Goal: Information Seeking & Learning: Learn about a topic

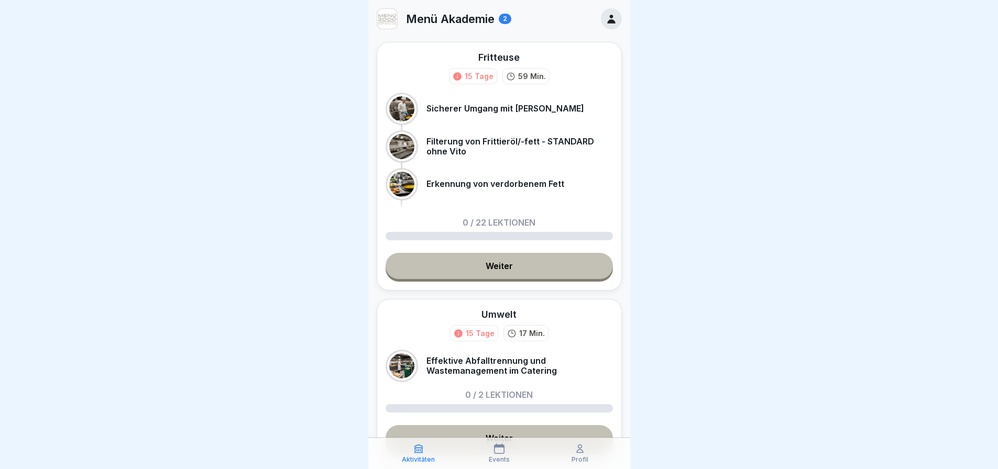
click at [605, 20] on icon at bounding box center [611, 19] width 12 height 12
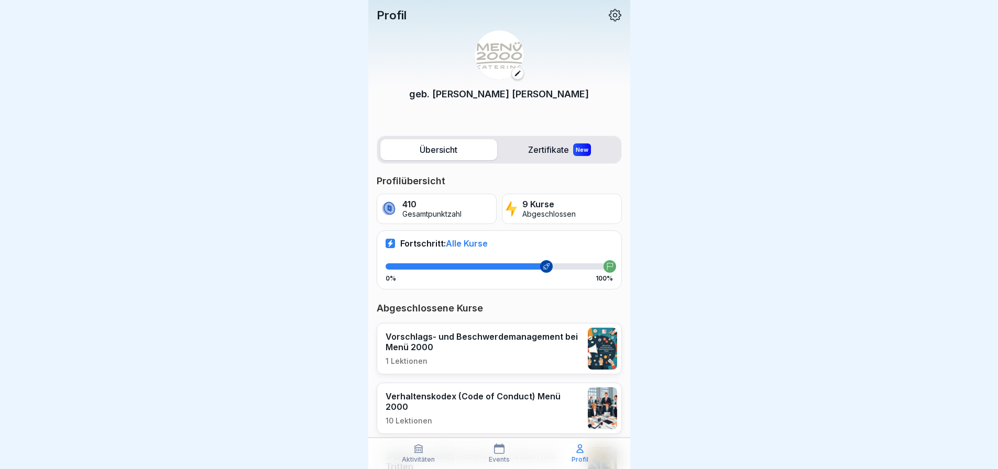
click at [443, 147] on label "Übersicht" at bounding box center [438, 149] width 117 height 21
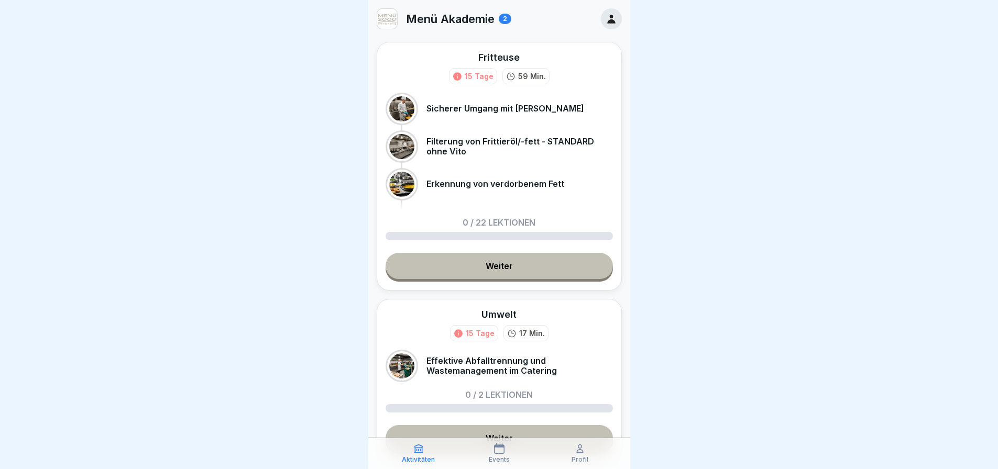
click at [495, 279] on link "Weiter" at bounding box center [498, 266] width 227 height 26
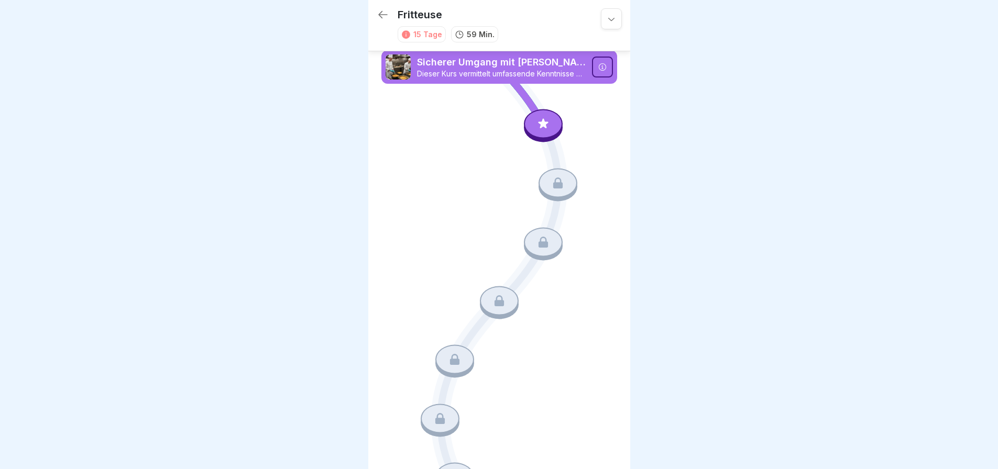
click at [545, 122] on div at bounding box center [543, 123] width 39 height 29
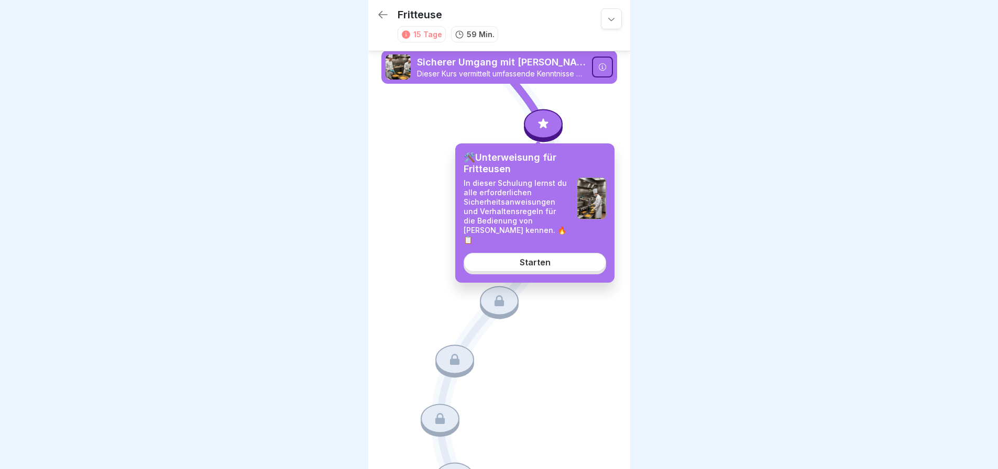
click at [567, 257] on link "Starten" at bounding box center [534, 262] width 142 height 19
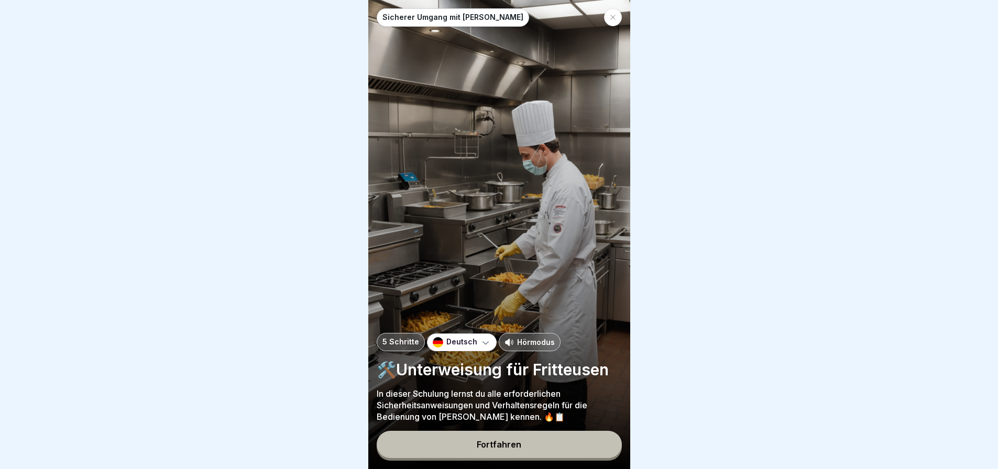
scroll to position [8, 0]
click at [501, 443] on div "Fortfahren" at bounding box center [499, 444] width 45 height 9
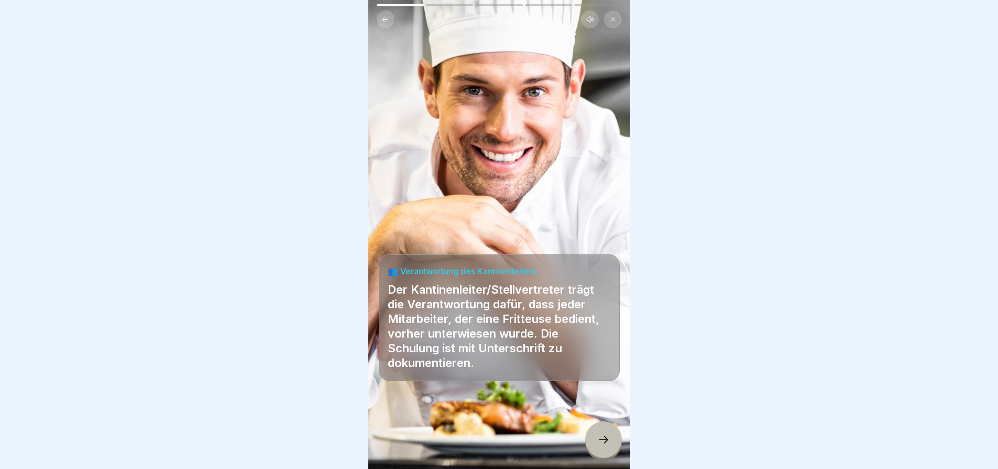
click at [601, 437] on icon at bounding box center [603, 440] width 13 height 13
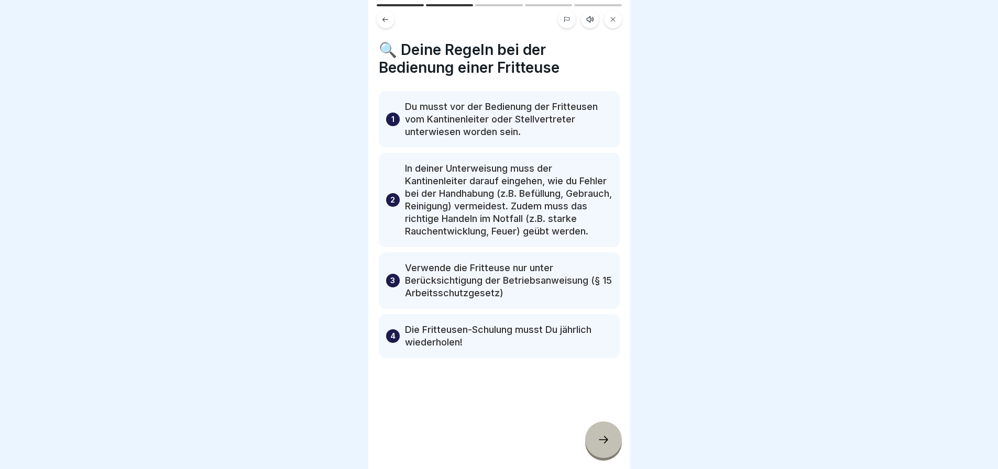
click at [600, 437] on icon at bounding box center [603, 440] width 13 height 13
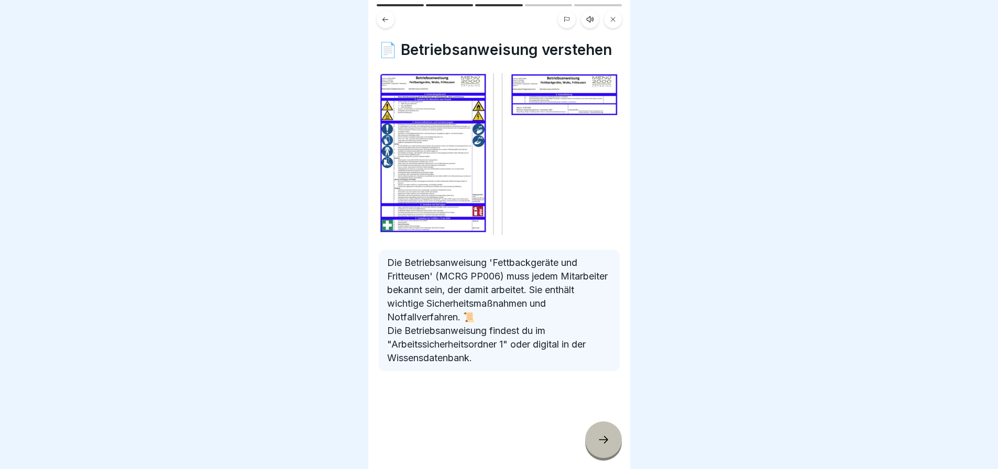
click at [602, 437] on icon at bounding box center [603, 440] width 13 height 13
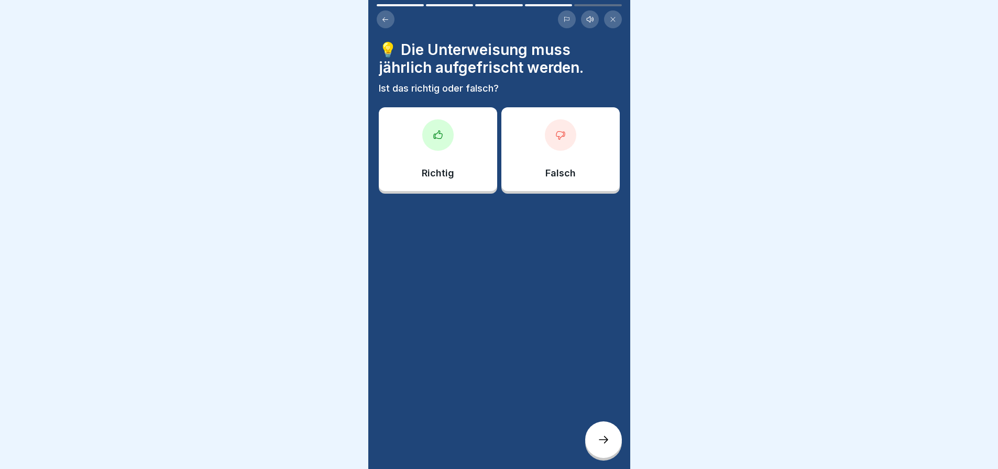
click at [445, 133] on div at bounding box center [437, 134] width 31 height 31
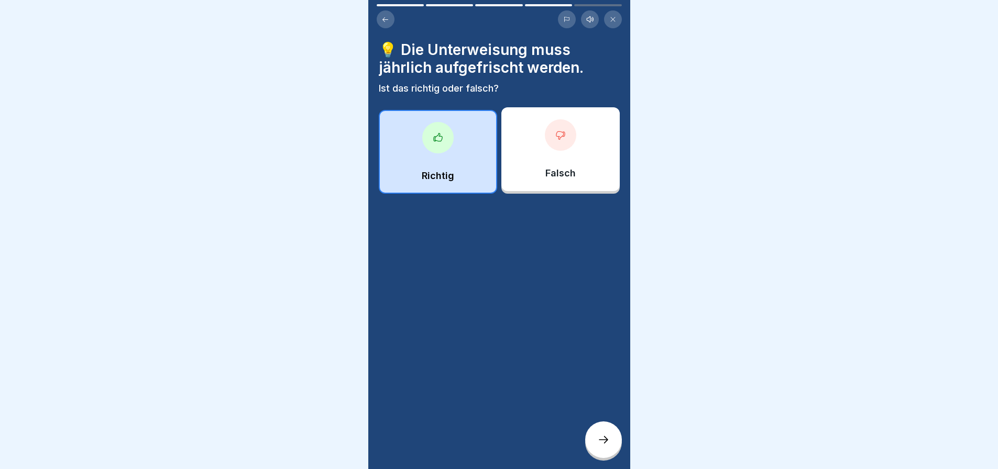
click at [600, 437] on icon at bounding box center [603, 440] width 13 height 13
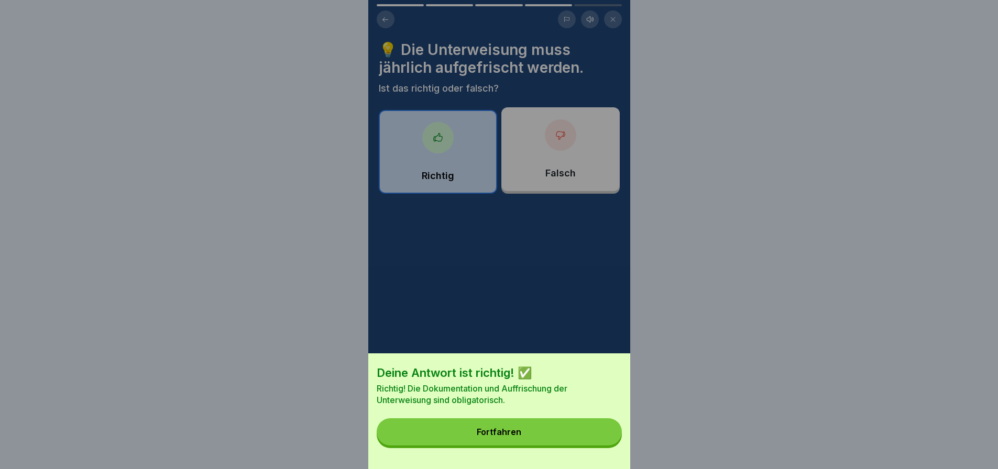
click at [600, 437] on button "Fortfahren" at bounding box center [499, 431] width 245 height 27
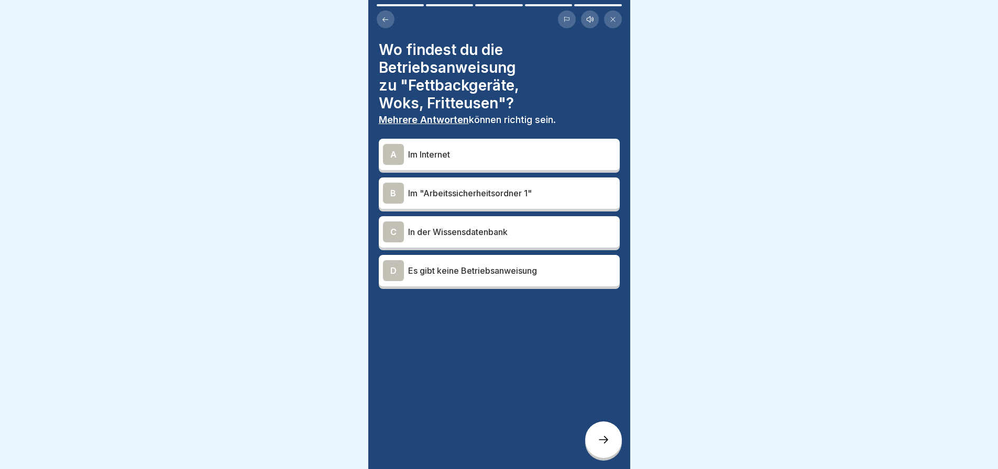
click at [512, 187] on p "Im "Arbeitssicherheitsordner 1"" at bounding box center [511, 193] width 207 height 13
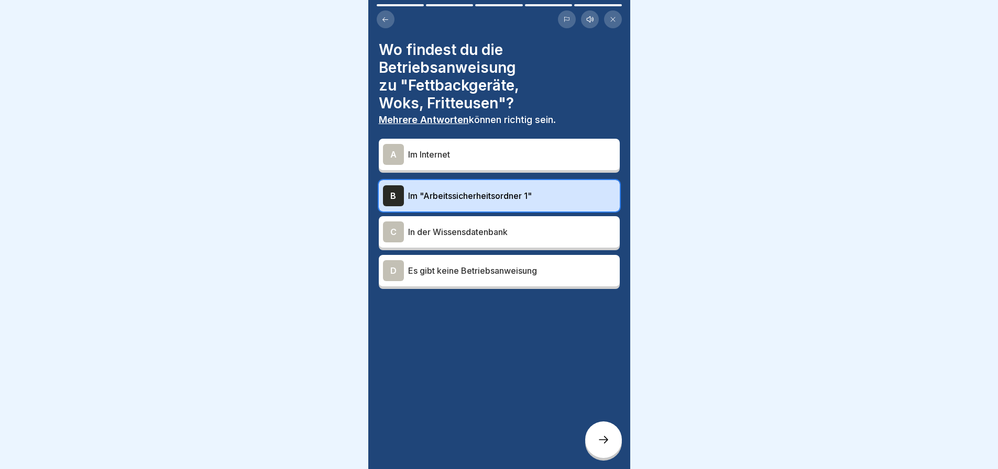
click at [603, 435] on icon at bounding box center [603, 440] width 13 height 13
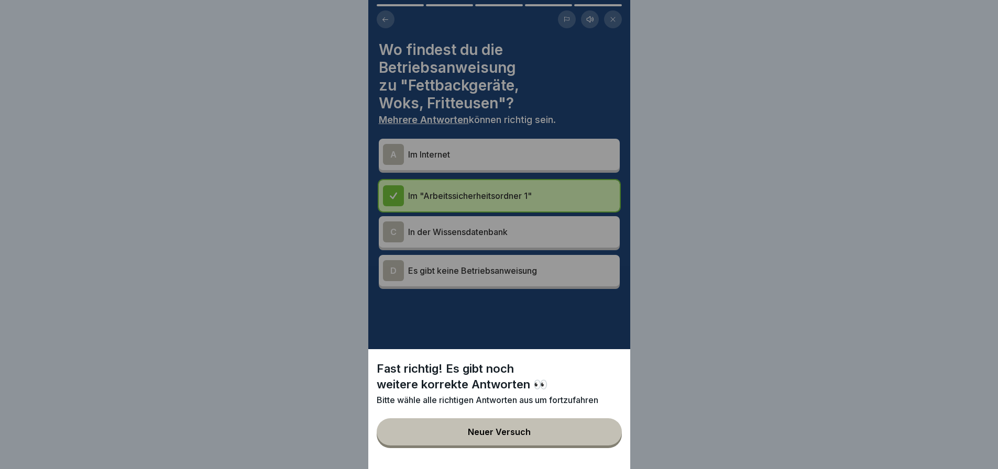
click at [495, 230] on div "Fast richtig! Es gibt noch weitere korrekte Antworten 👀 Bitte wähle alle richti…" at bounding box center [499, 234] width 262 height 469
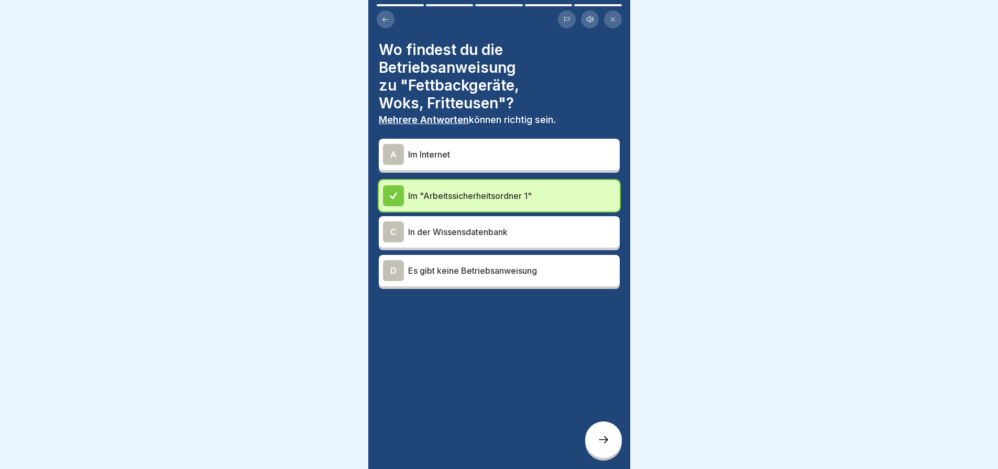
click at [389, 16] on icon at bounding box center [385, 20] width 8 height 8
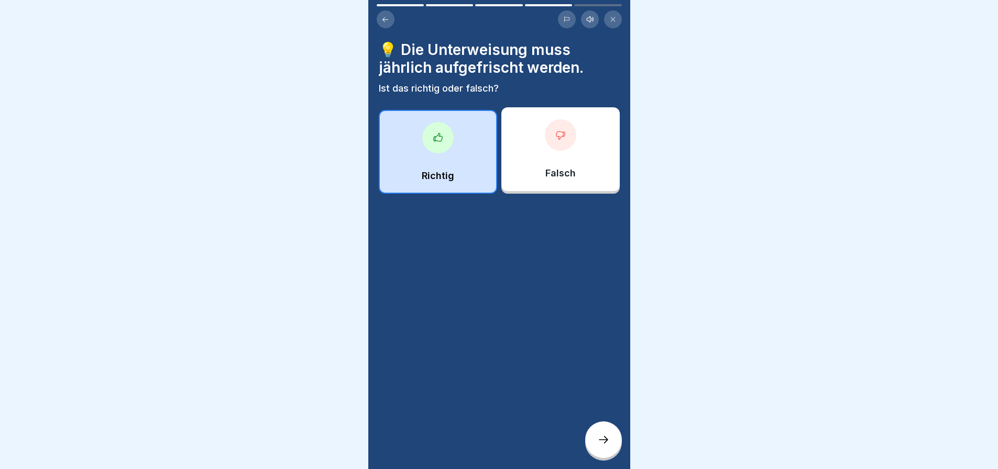
click at [389, 16] on icon at bounding box center [385, 20] width 8 height 8
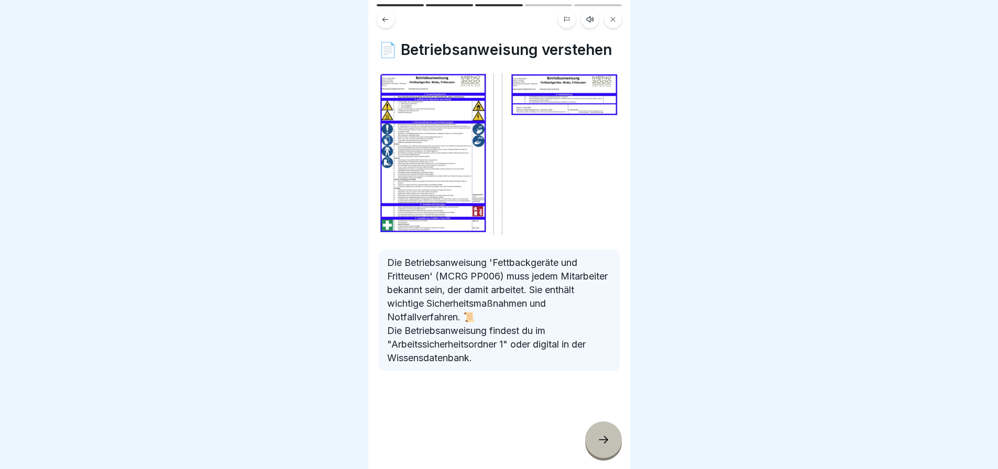
click at [605, 433] on div at bounding box center [603, 440] width 37 height 37
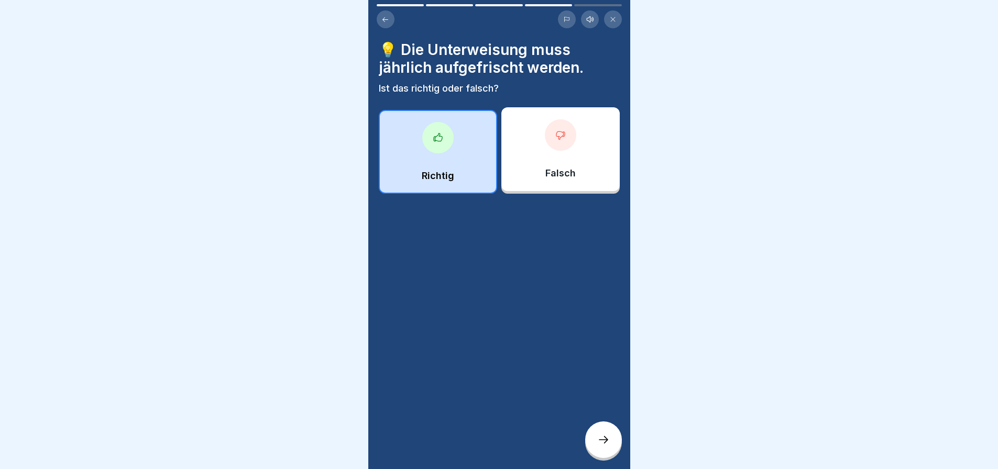
click at [462, 152] on div "Richtig" at bounding box center [438, 152] width 118 height 84
click at [603, 439] on icon at bounding box center [603, 439] width 9 height 7
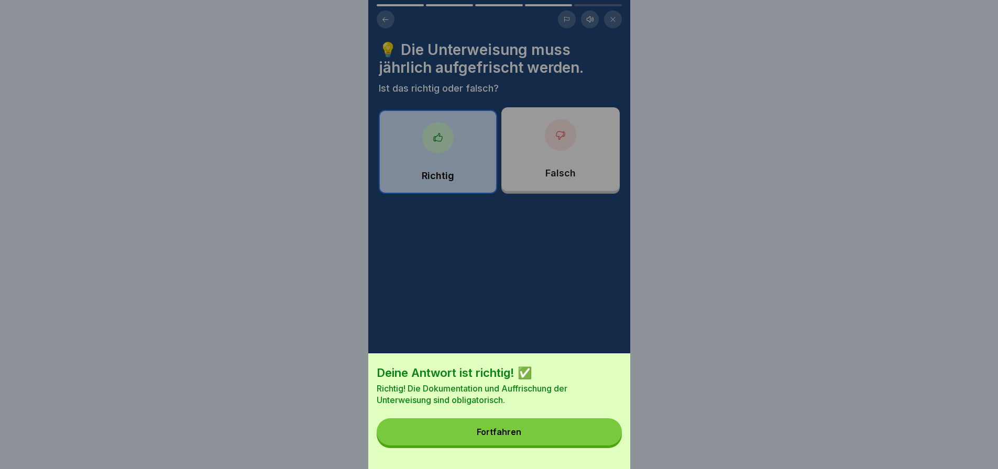
click at [567, 440] on button "Fortfahren" at bounding box center [499, 431] width 245 height 27
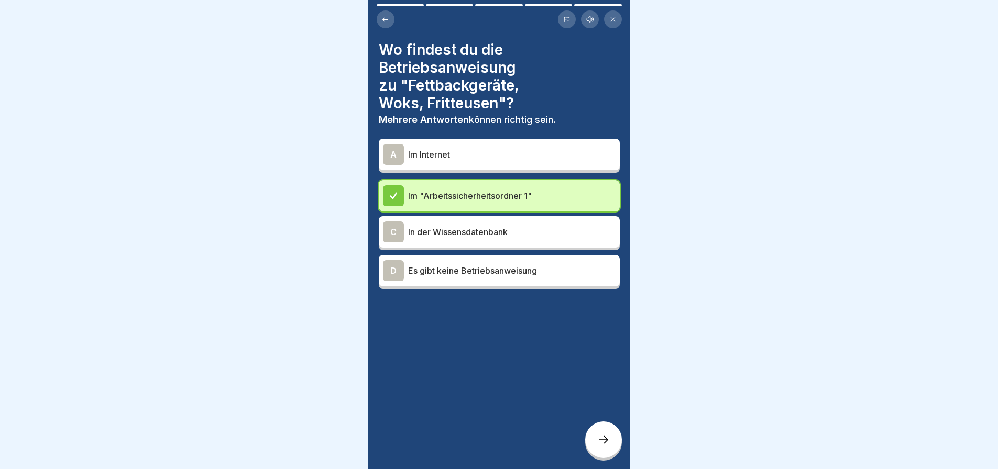
click at [511, 231] on p "In der Wissensdatenbank" at bounding box center [511, 232] width 207 height 13
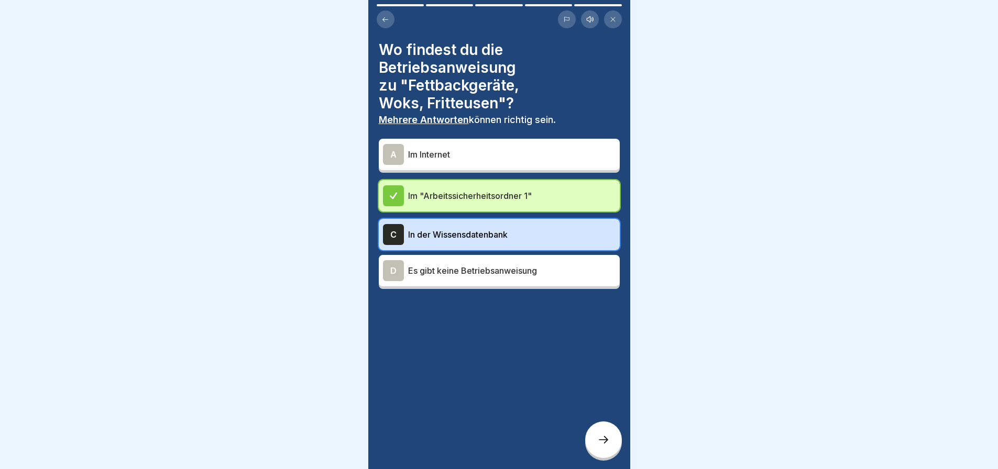
click at [602, 438] on icon at bounding box center [603, 440] width 13 height 13
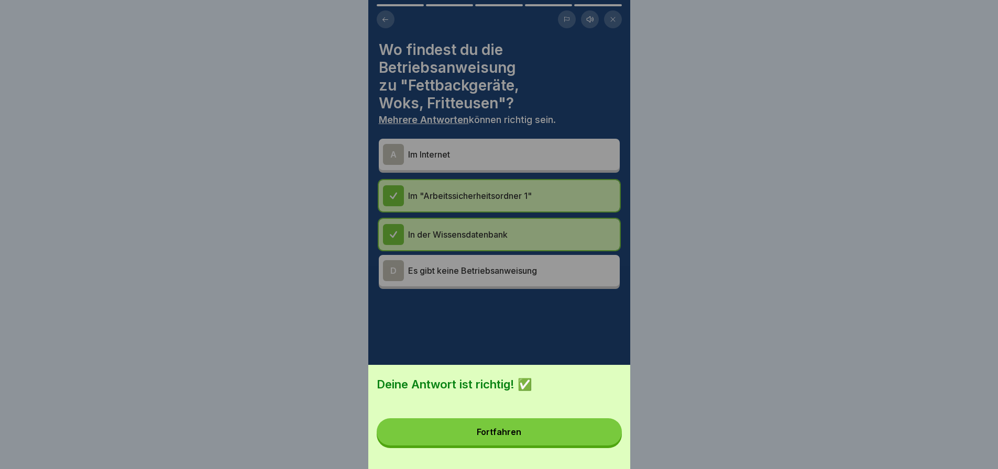
click at [584, 440] on button "Fortfahren" at bounding box center [499, 431] width 245 height 27
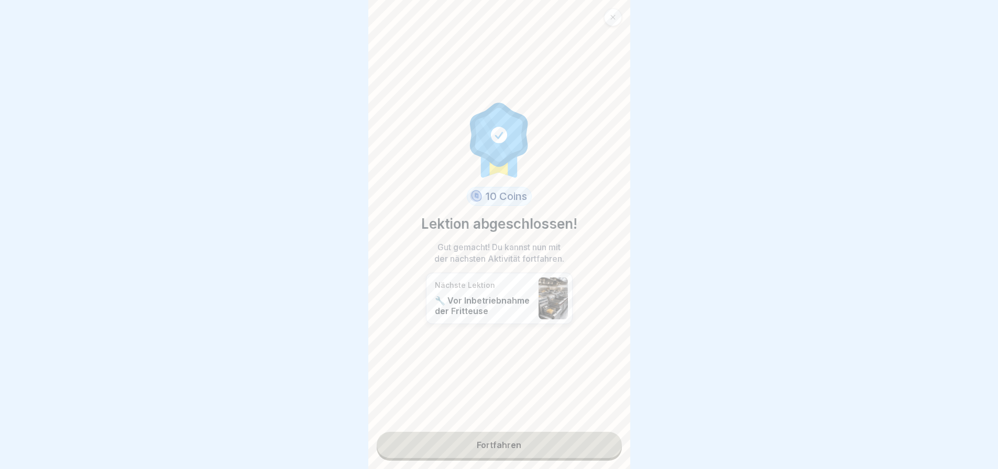
click at [499, 433] on link "Fortfahren" at bounding box center [499, 445] width 245 height 26
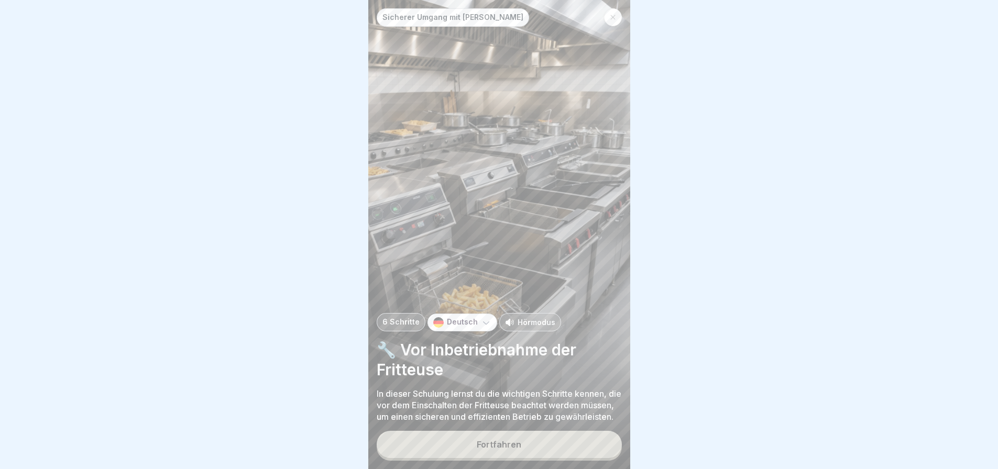
click at [509, 440] on div "Fortfahren" at bounding box center [499, 444] width 45 height 9
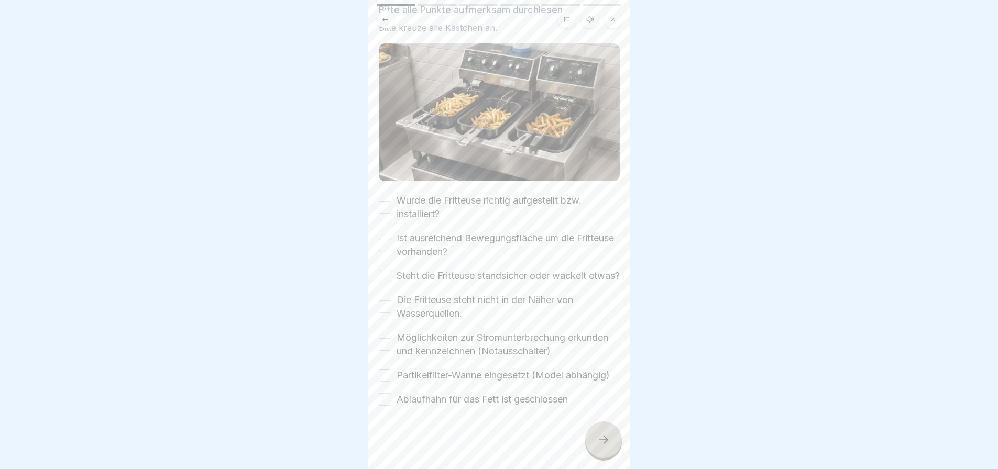
scroll to position [102, 0]
click at [603, 434] on icon at bounding box center [603, 440] width 13 height 13
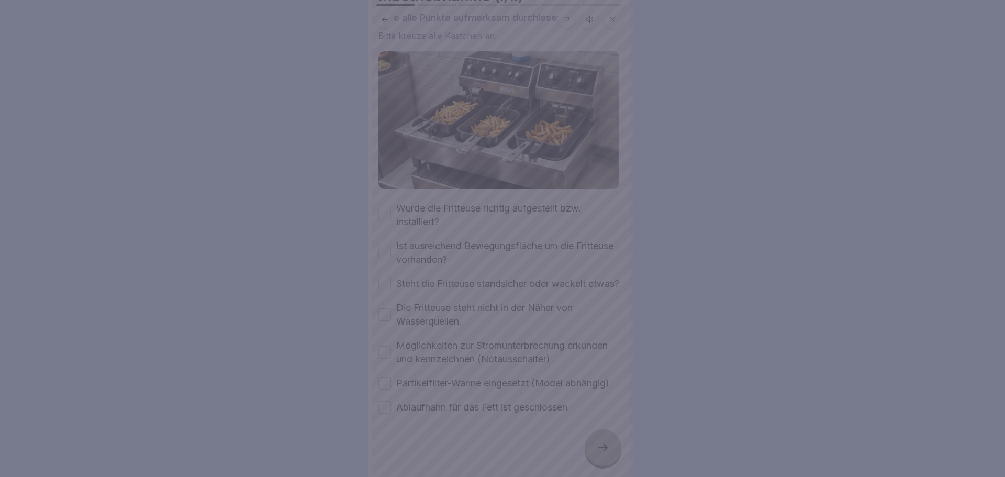
click at [707, 363] on div at bounding box center [502, 238] width 1005 height 477
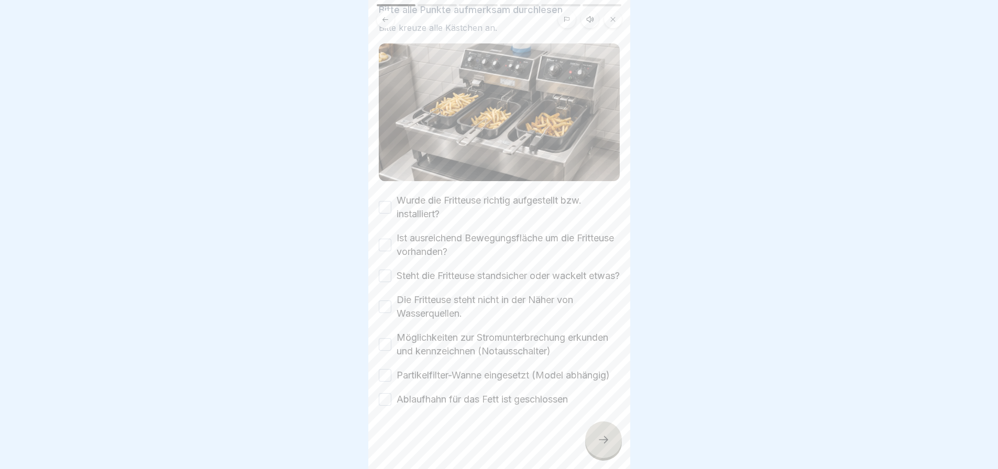
click at [384, 201] on button "Wurde die Fritteuse richtig aufgestellt bzw. installiert?" at bounding box center [385, 207] width 13 height 13
click at [384, 239] on button "Ist ausreichend Bewegungsfläche um die Fritteuse vorhanden?" at bounding box center [385, 245] width 13 height 13
drag, startPoint x: 384, startPoint y: 255, endPoint x: 386, endPoint y: 288, distance: 33.1
click at [384, 270] on button "Steht die Fritteuse standsicher oder wackelt etwas?" at bounding box center [385, 276] width 13 height 13
drag, startPoint x: 384, startPoint y: 293, endPoint x: 383, endPoint y: 314, distance: 21.5
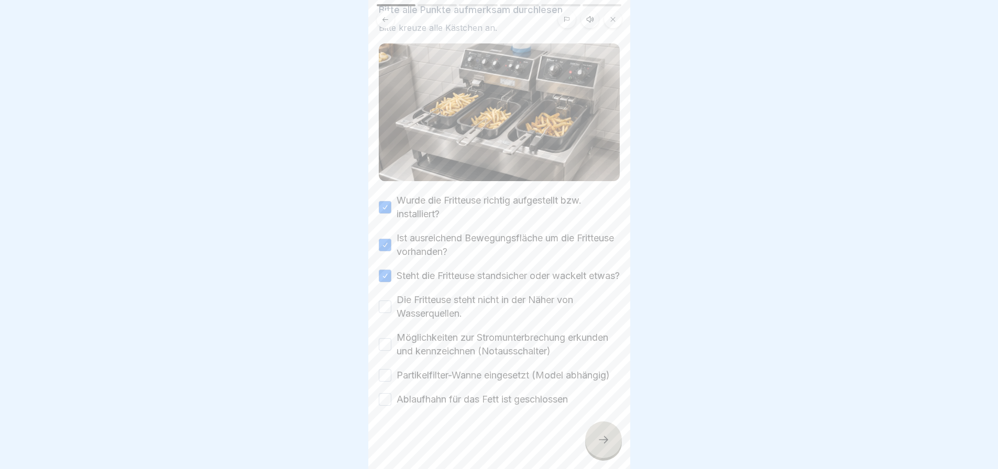
click at [384, 301] on button "Die Fritteuse steht nicht in der Näher von Wasserquellen." at bounding box center [385, 307] width 13 height 13
click at [385, 338] on button "Möglichkeiten zur Stromunterbrechung erkunden und kennzeichnen (Notausschalter)" at bounding box center [385, 344] width 13 height 13
click at [384, 369] on button "Partikelfilter-Wanne eingesetzt (Model abhängig)" at bounding box center [385, 375] width 13 height 13
click at [386, 397] on button "Ablaufhahn für das Fett ist geschlossen" at bounding box center [385, 399] width 13 height 13
click at [600, 444] on icon at bounding box center [603, 440] width 13 height 13
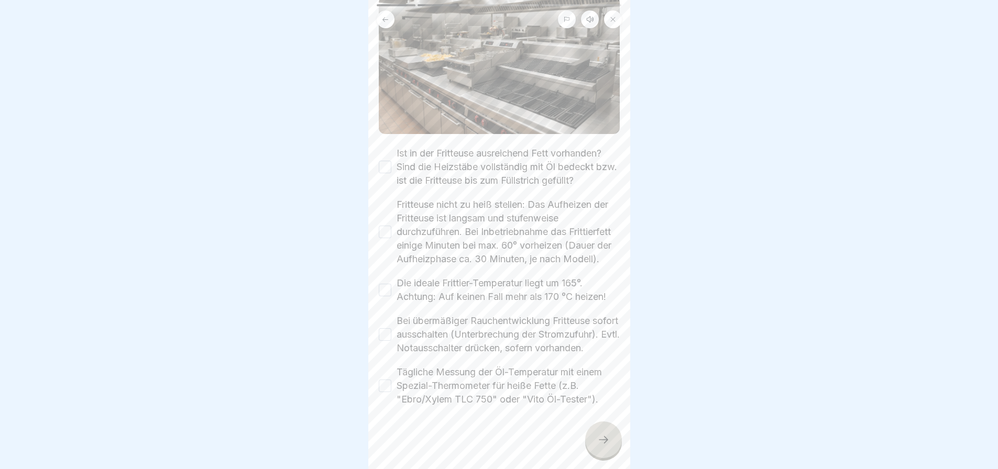
scroll to position [149, 0]
click at [386, 161] on button "Ist in der Fritteuse ausreichend Fett vorhanden? Sind die Heizstäbe vollständig…" at bounding box center [385, 167] width 13 height 13
click at [387, 226] on button "Fritteuse nicht zu heiß stellen: Das Aufheizen der Fritteuse ist langsam und st…" at bounding box center [385, 232] width 13 height 13
click at [383, 284] on button "Die ideale Frittier-Temperatur liegt um 165°. Achtung: Auf keinen Fall mehr als…" at bounding box center [385, 290] width 13 height 13
click at [382, 328] on button "Bei übermäßiger Rauchentwicklung Fritteuse sofort ausschalten (Unterbrechung de…" at bounding box center [385, 334] width 13 height 13
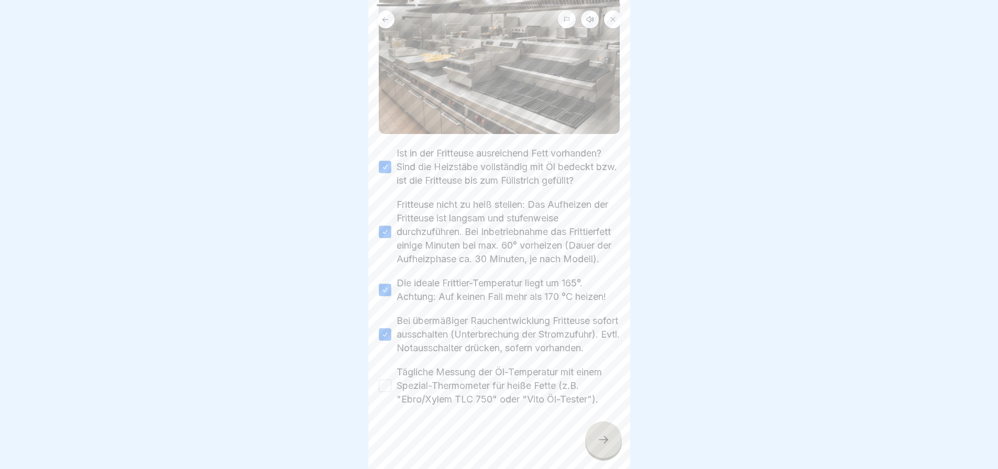
click at [387, 380] on button "Tägliche Messung der Öl-Temperatur mit einem Spezial-Thermometer für heiße Fett…" at bounding box center [385, 386] width 13 height 13
click at [599, 434] on icon at bounding box center [603, 440] width 13 height 13
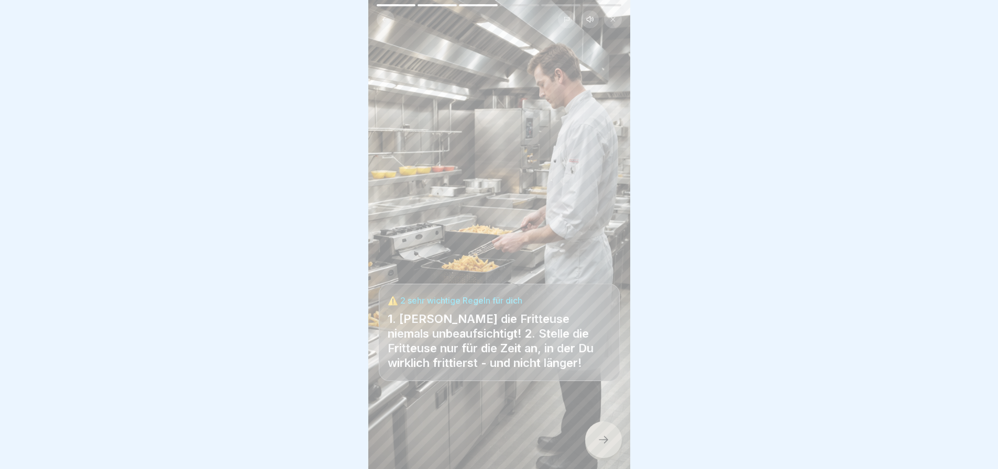
click at [598, 433] on div at bounding box center [603, 440] width 37 height 37
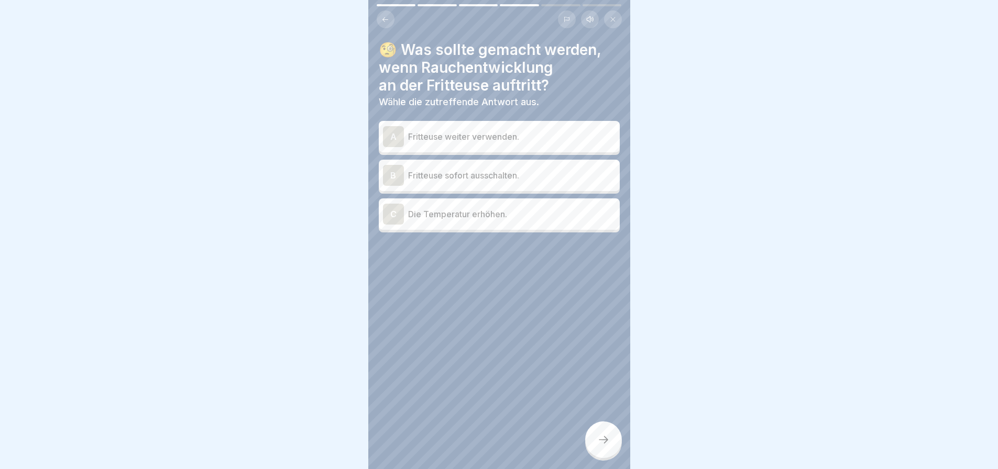
click at [509, 170] on p "Fritteuse sofort ausschalten." at bounding box center [511, 175] width 207 height 13
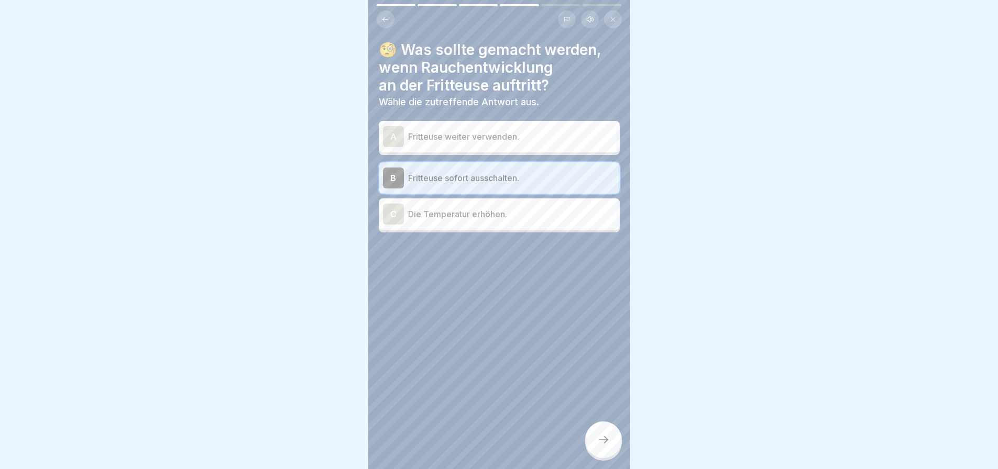
click at [599, 439] on icon at bounding box center [603, 440] width 13 height 13
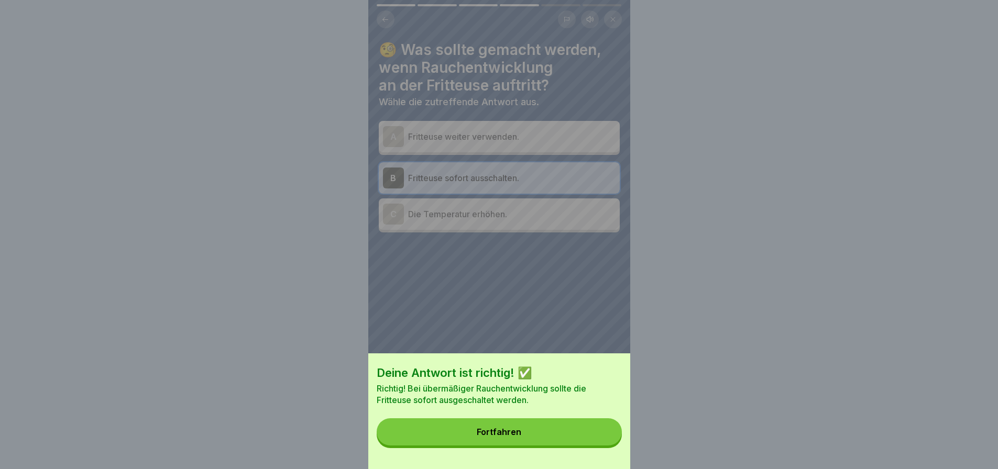
click at [565, 444] on button "Fortfahren" at bounding box center [499, 431] width 245 height 27
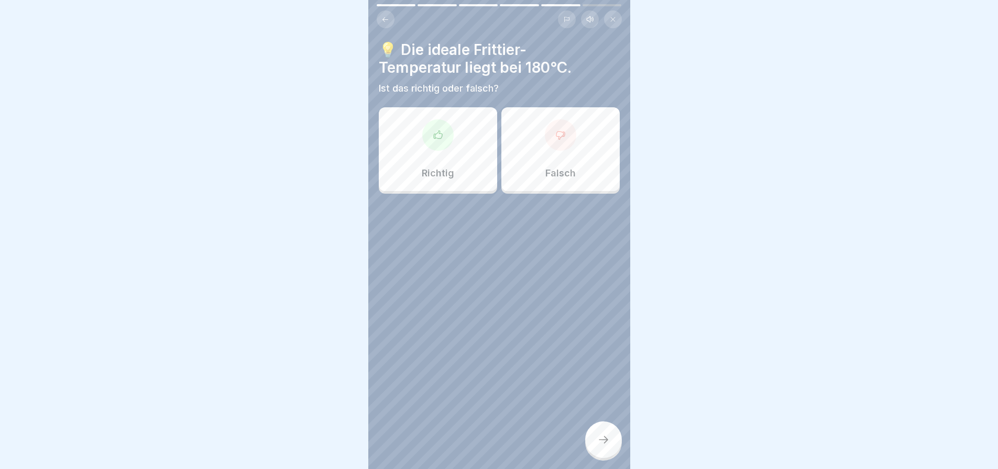
click at [556, 135] on div at bounding box center [560, 134] width 31 height 31
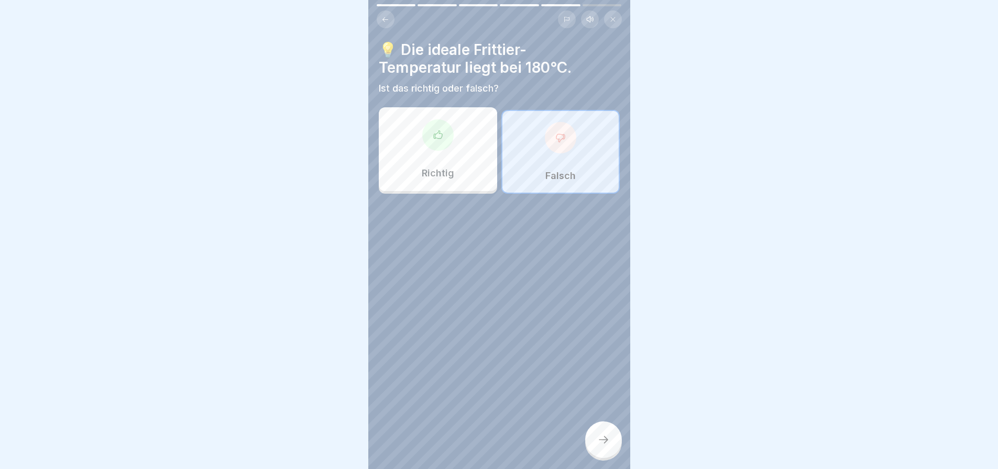
click at [597, 437] on icon at bounding box center [603, 440] width 13 height 13
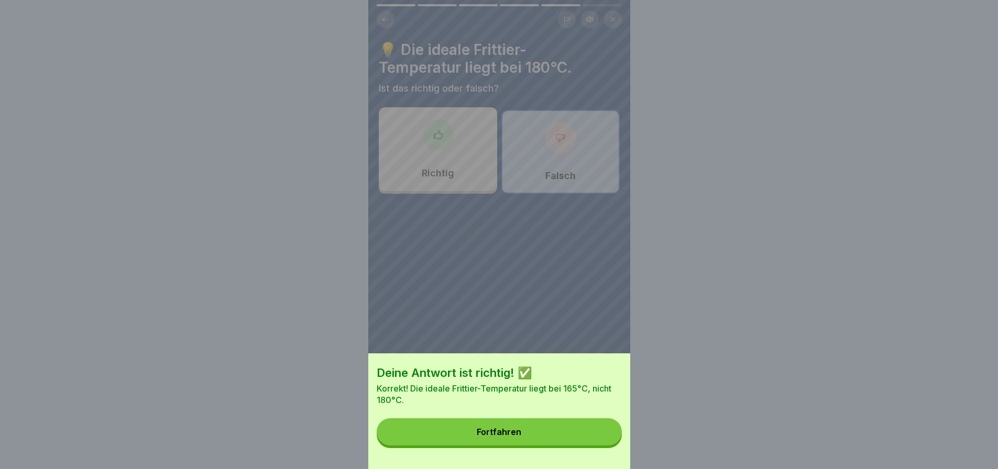
click at [584, 439] on button "Fortfahren" at bounding box center [499, 431] width 245 height 27
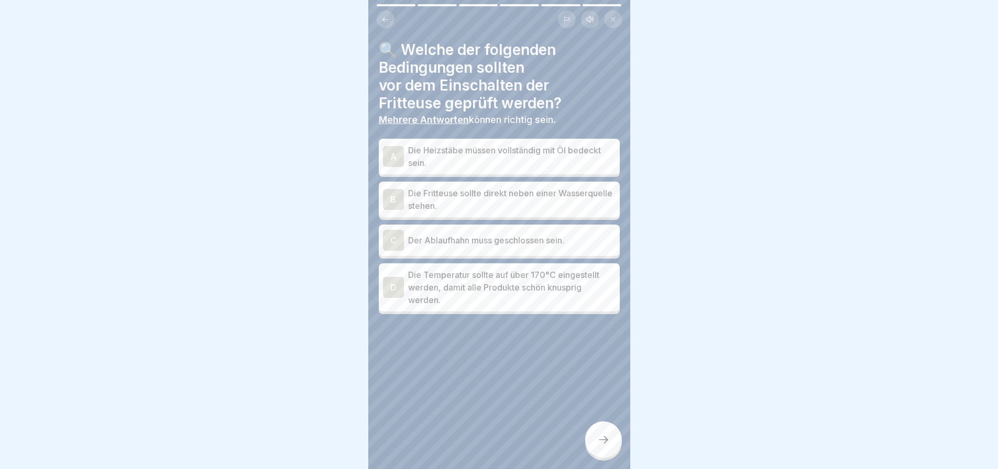
click at [551, 154] on p "Die Heizstäbe müssen vollständig mit Öl bedeckt sein." at bounding box center [511, 156] width 207 height 25
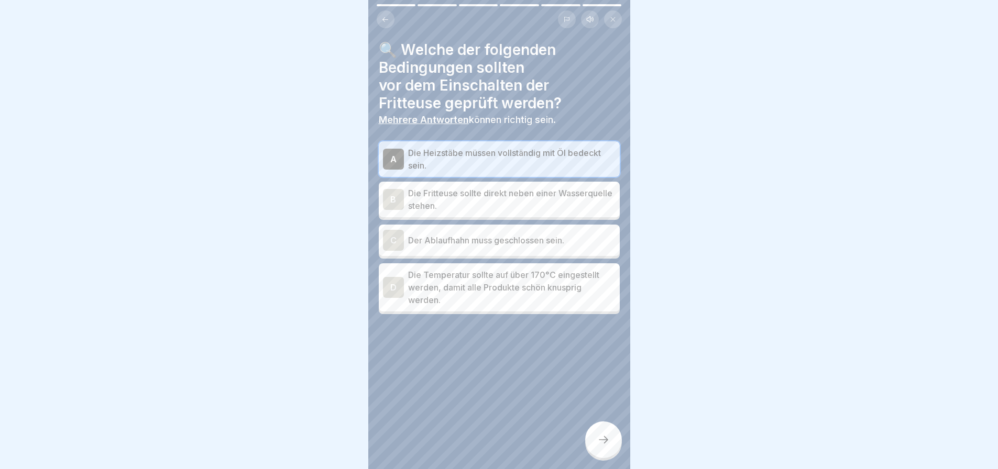
click at [535, 239] on p "Der Ablaufhahn muss geschlossen sein." at bounding box center [511, 240] width 207 height 13
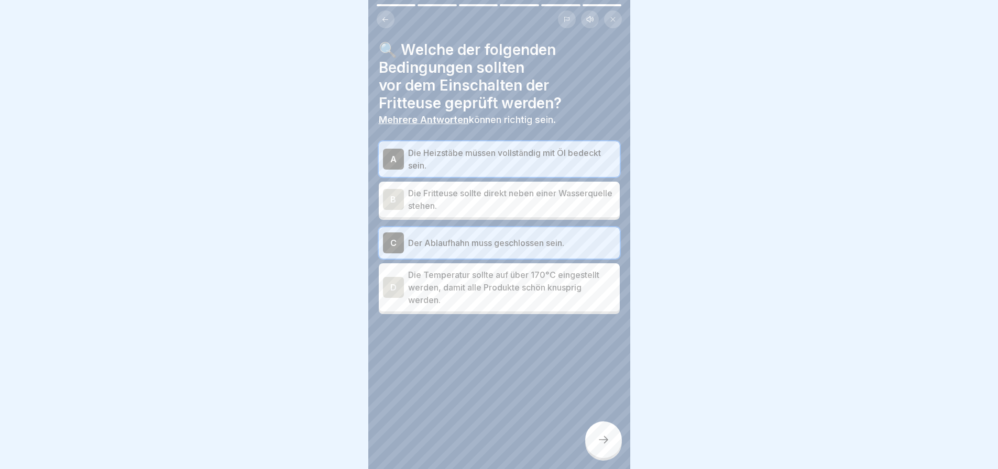
click at [601, 437] on icon at bounding box center [603, 440] width 13 height 13
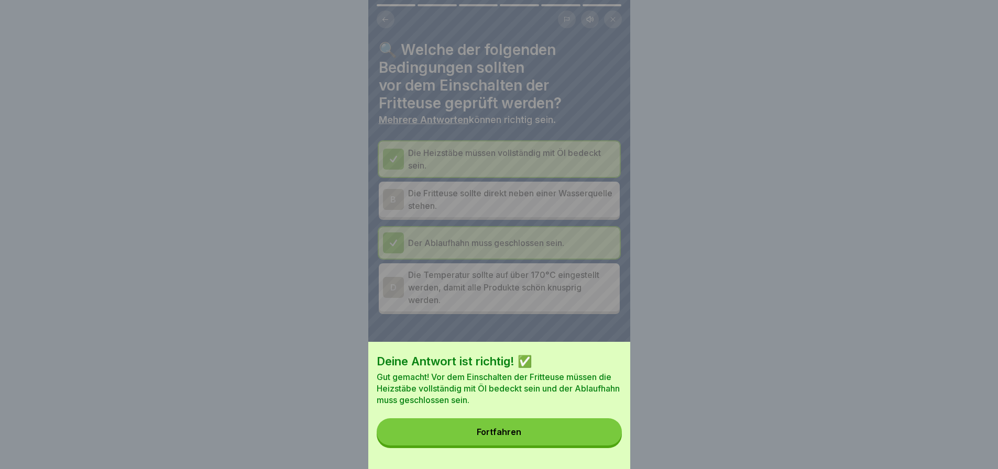
click at [594, 435] on button "Fortfahren" at bounding box center [499, 431] width 245 height 27
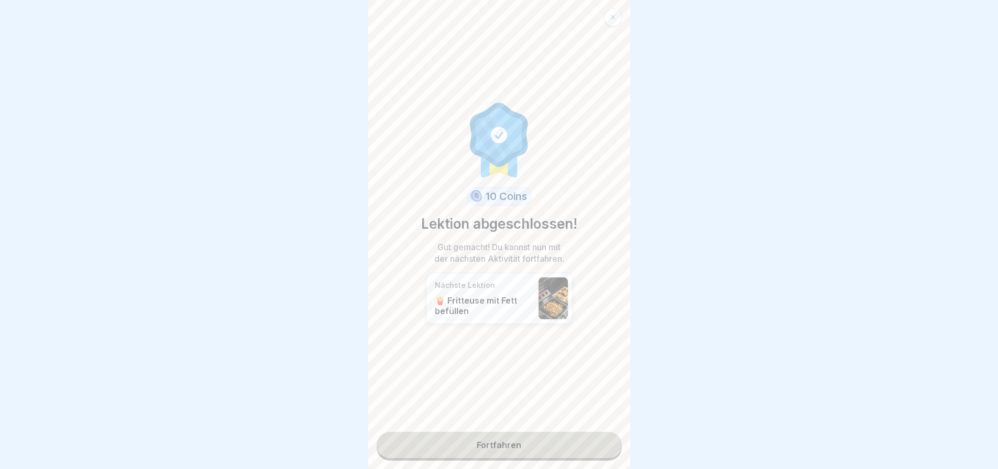
click at [501, 432] on link "Fortfahren" at bounding box center [499, 445] width 245 height 26
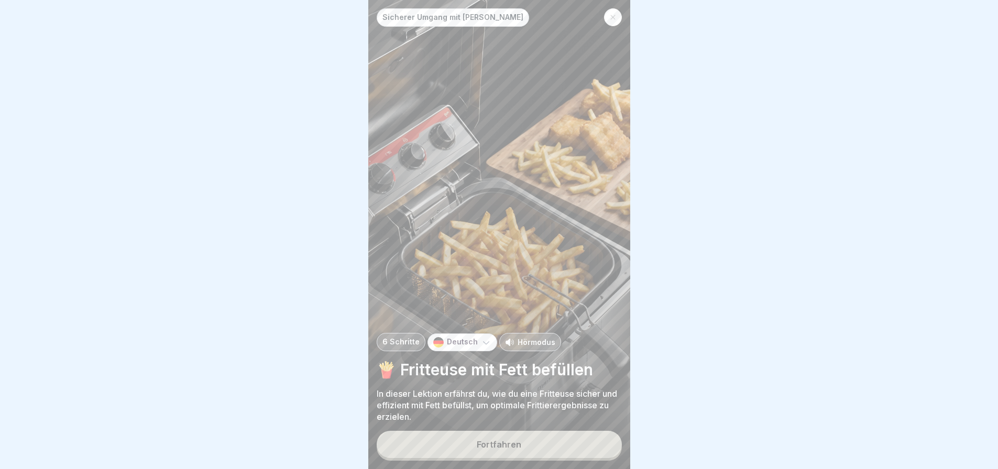
click at [516, 440] on div "Fortfahren" at bounding box center [499, 444] width 45 height 9
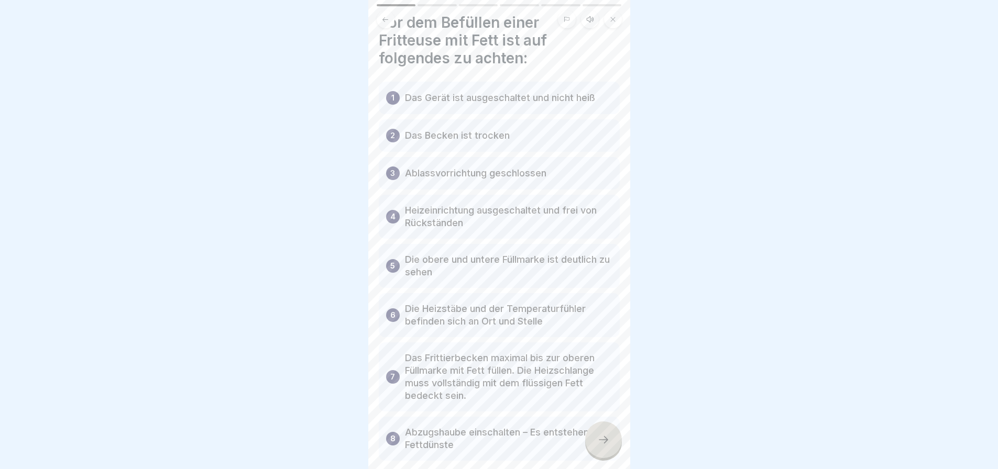
scroll to position [52, 0]
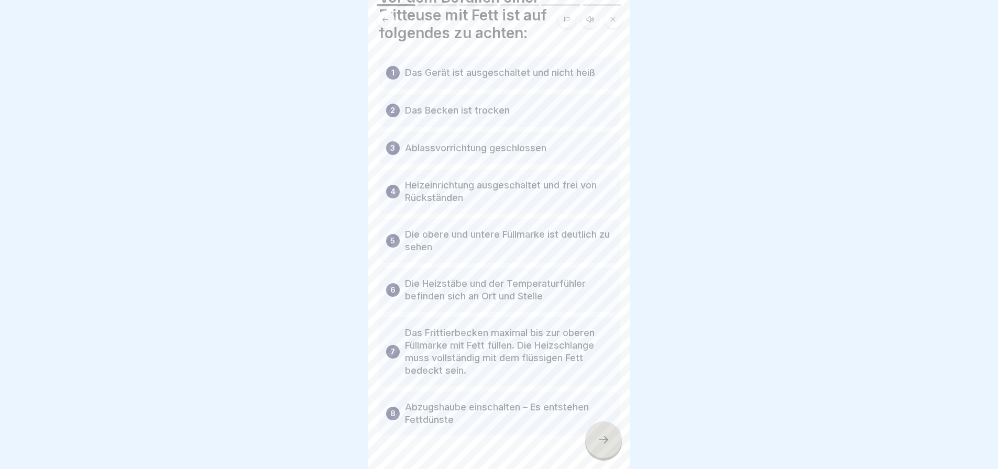
click at [601, 436] on icon at bounding box center [603, 440] width 13 height 13
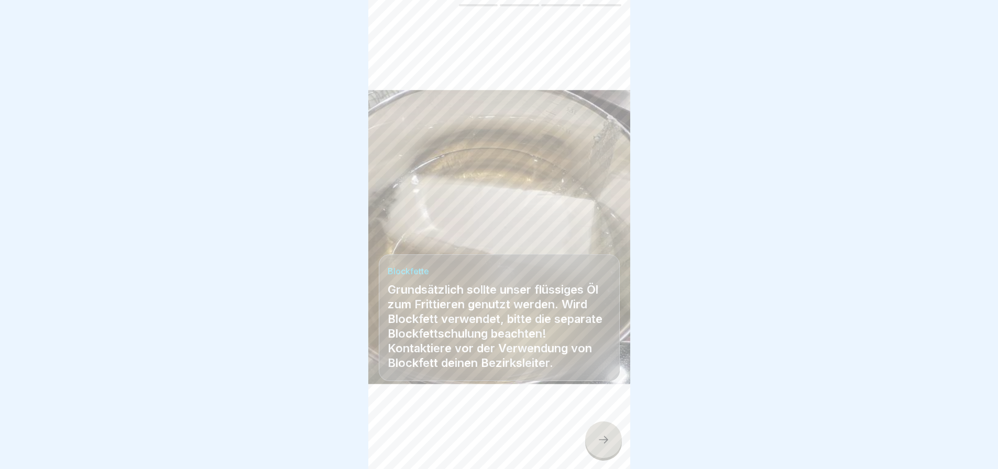
click at [600, 431] on div at bounding box center [603, 440] width 37 height 37
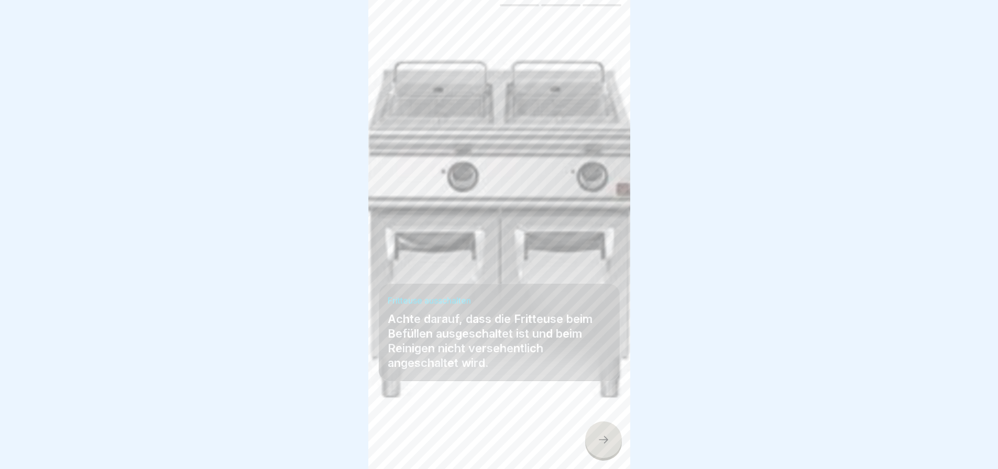
click at [599, 435] on icon at bounding box center [603, 440] width 13 height 13
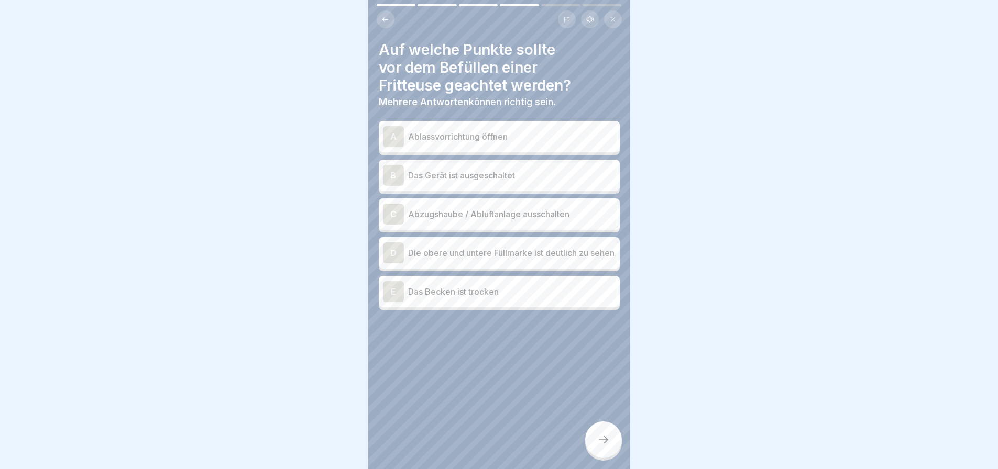
click at [528, 173] on p "Das Gerät ist ausgeschaltet" at bounding box center [511, 175] width 207 height 13
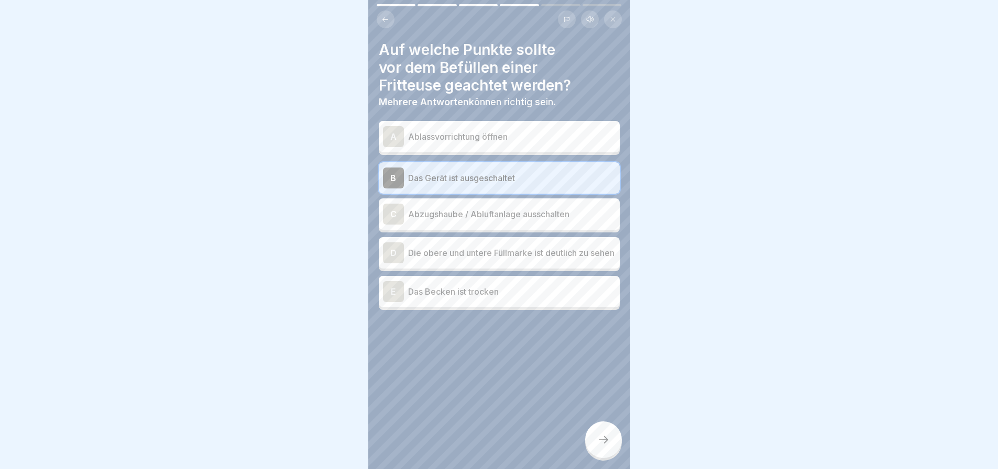
click at [515, 252] on p "Die obere und untere Füllmarke ist deutlich zu sehen" at bounding box center [511, 253] width 207 height 13
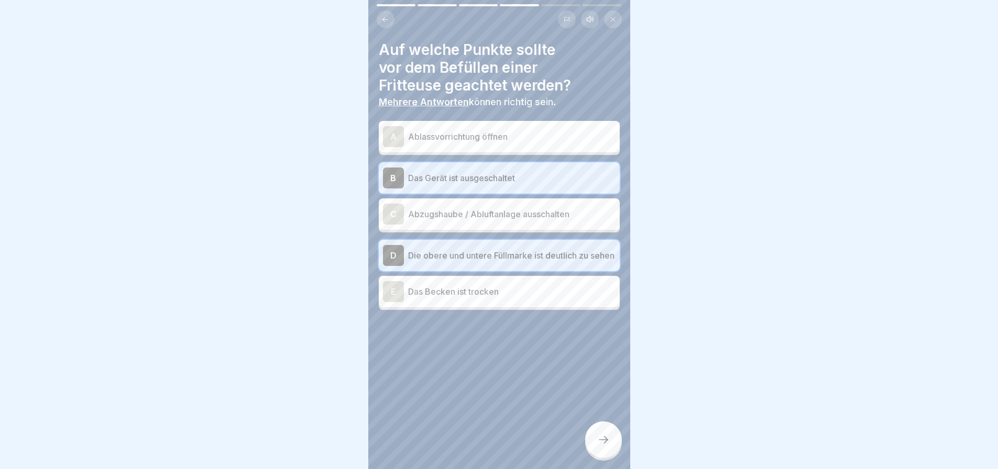
click at [488, 298] on p "Das Becken ist trocken" at bounding box center [511, 291] width 207 height 13
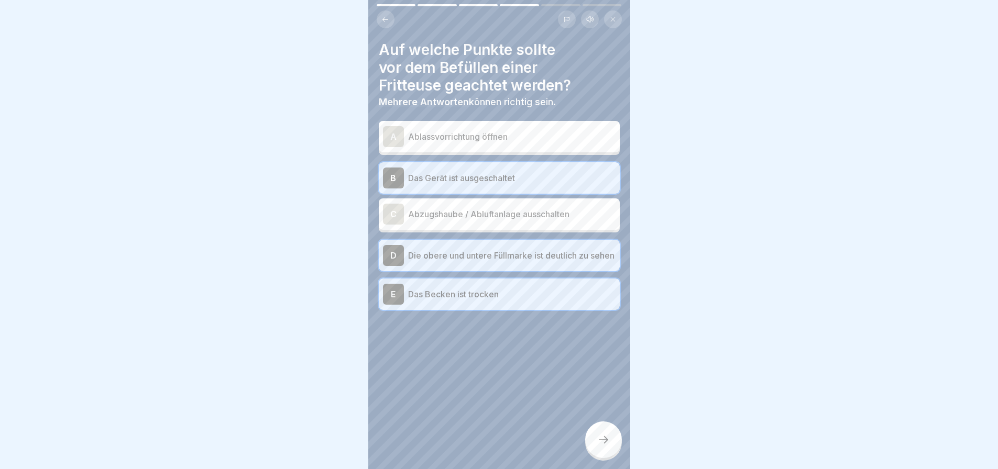
click at [597, 436] on icon at bounding box center [603, 440] width 13 height 13
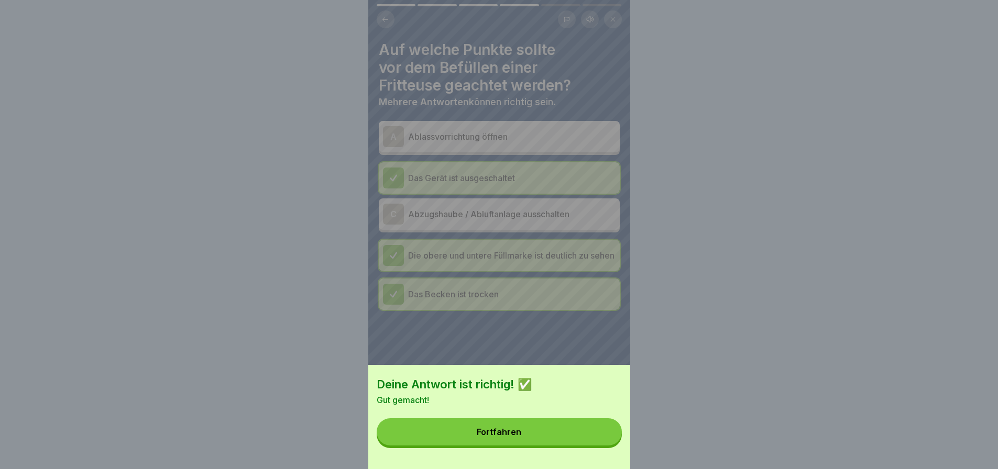
click at [588, 444] on button "Fortfahren" at bounding box center [499, 431] width 245 height 27
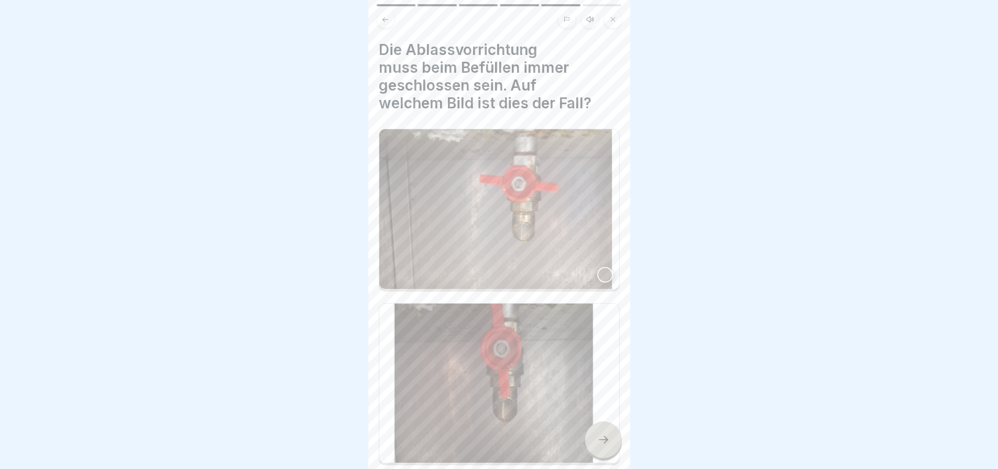
click at [597, 267] on div at bounding box center [605, 275] width 16 height 16
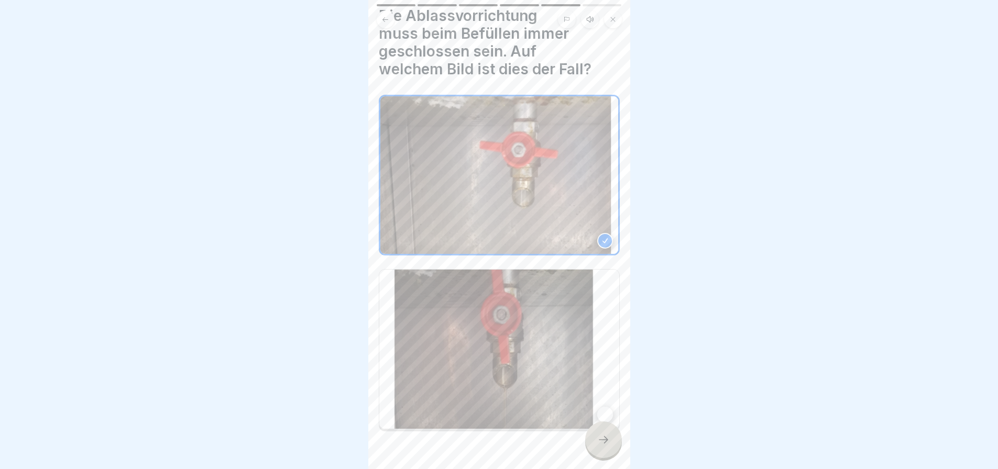
scroll to position [52, 0]
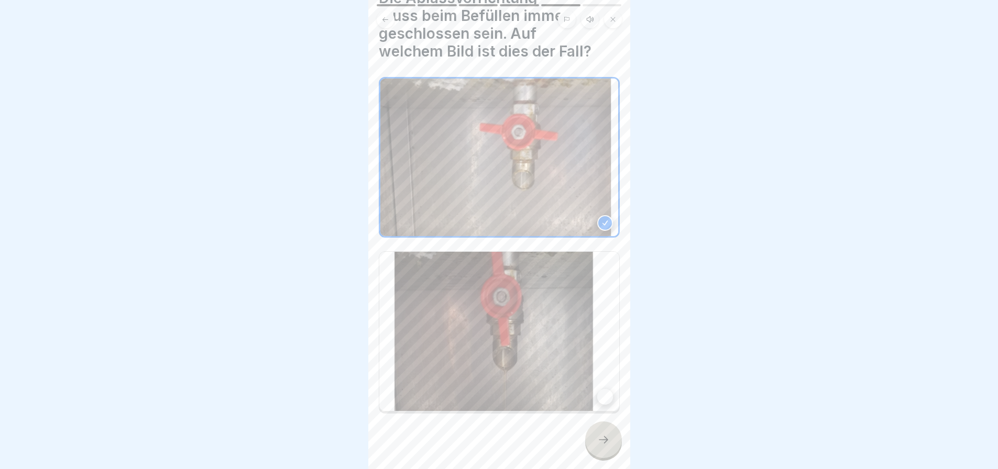
click at [602, 435] on icon at bounding box center [603, 440] width 13 height 13
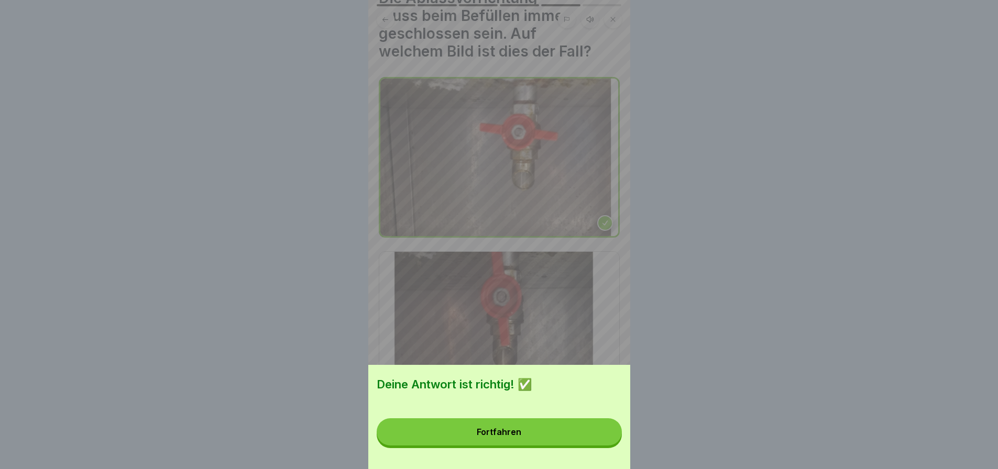
click at [572, 439] on button "Fortfahren" at bounding box center [499, 431] width 245 height 27
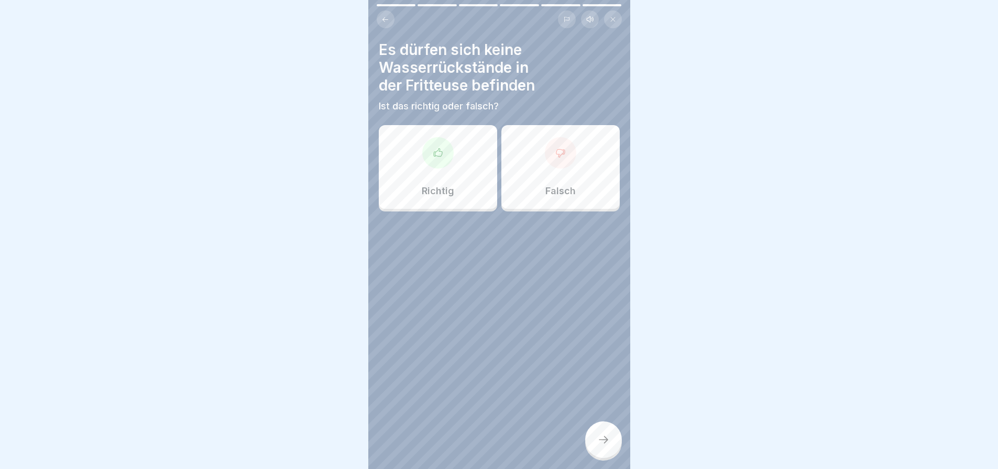
click at [430, 152] on div at bounding box center [437, 152] width 31 height 31
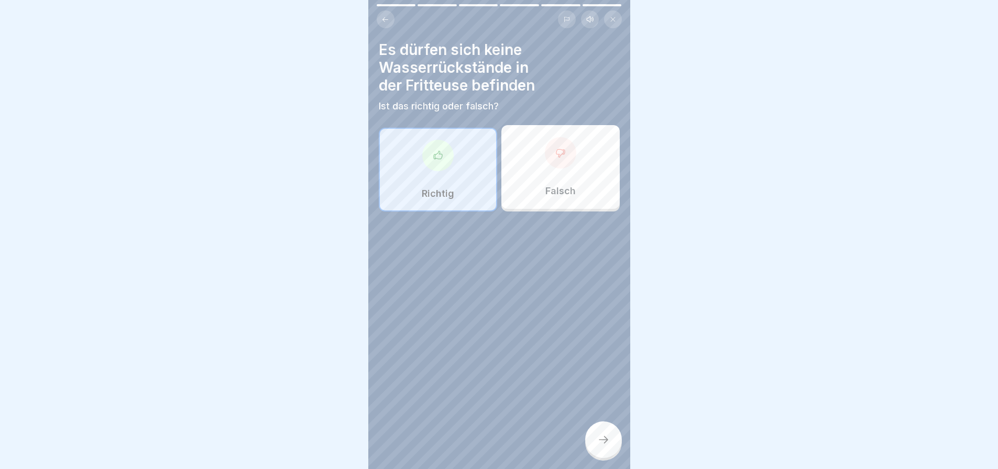
click at [433, 152] on icon at bounding box center [438, 155] width 10 height 10
click at [605, 435] on icon at bounding box center [603, 440] width 13 height 13
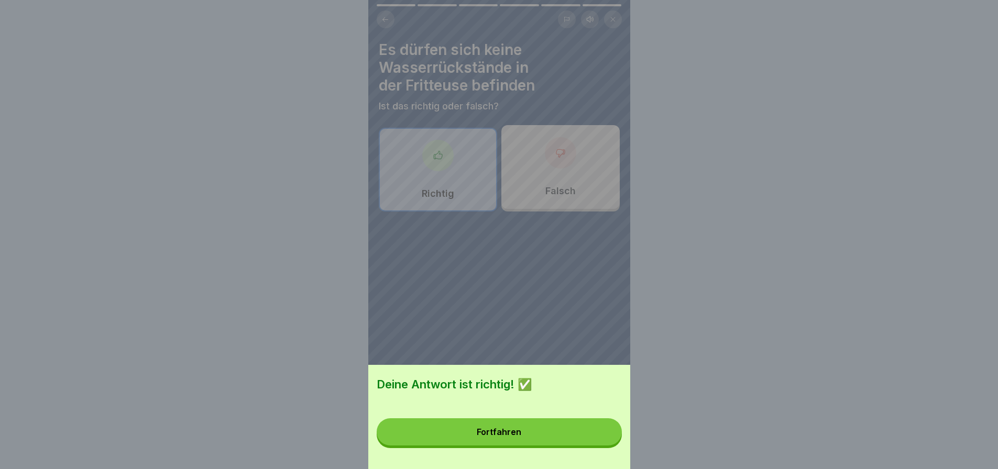
click at [508, 437] on div "Fortfahren" at bounding box center [499, 431] width 45 height 9
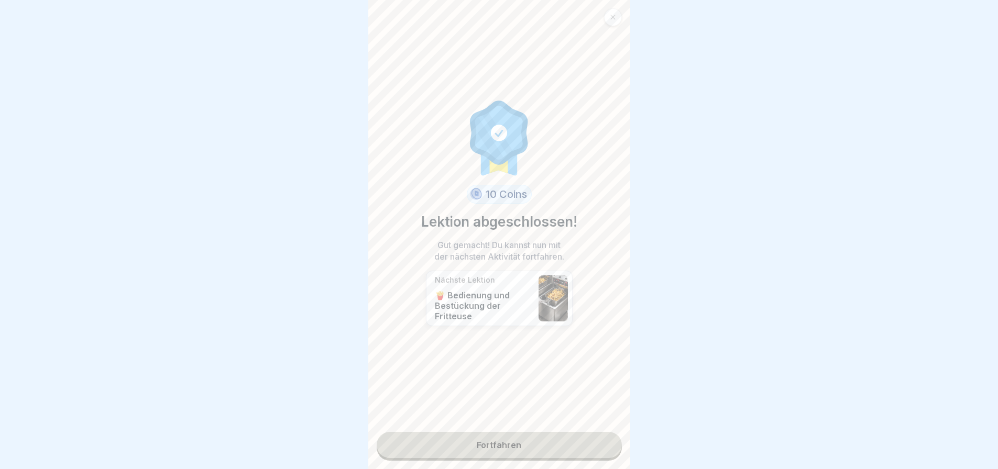
click at [500, 432] on link "Fortfahren" at bounding box center [499, 445] width 245 height 26
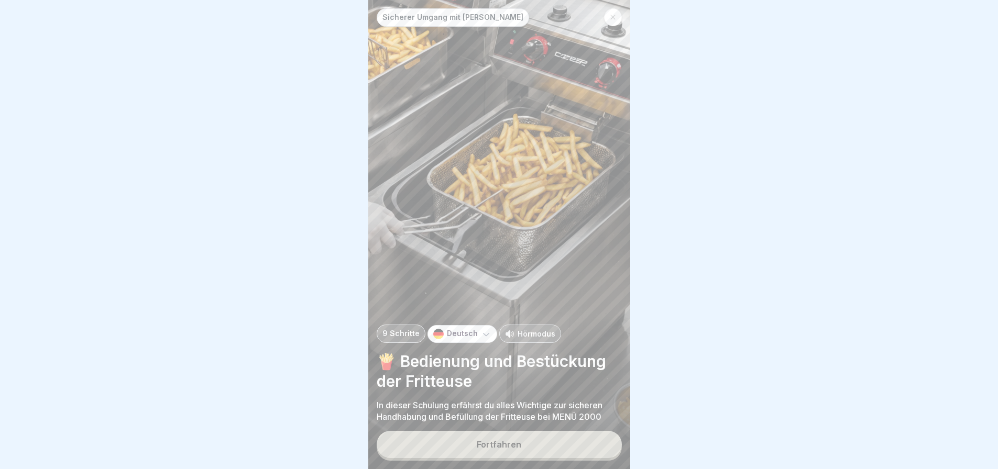
click at [504, 437] on button "Fortfahren" at bounding box center [499, 444] width 245 height 27
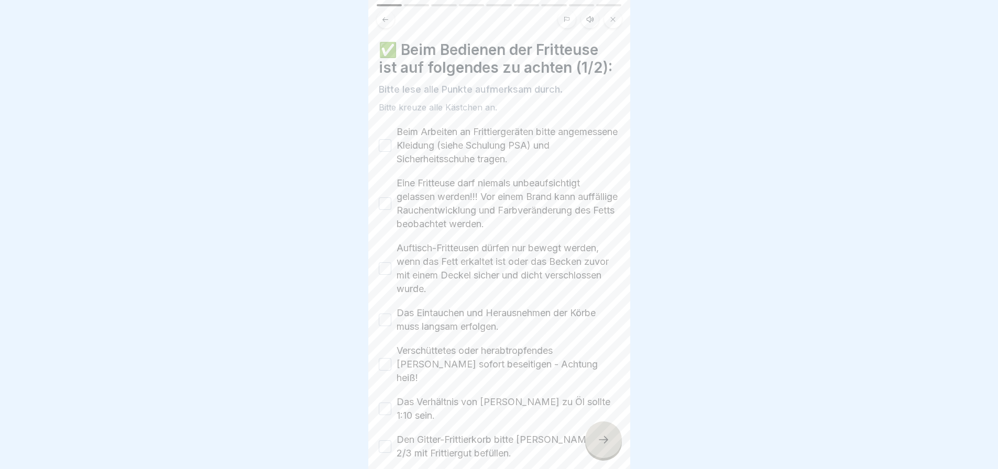
click at [389, 139] on button "Beim Arbeiten an Frittiergeräten bitte angemessene Kleidung (siehe Schulung PSA…" at bounding box center [385, 145] width 13 height 13
click at [386, 197] on button "Eine Fritteuse darf niemals unbeaufsichtigt gelassen werden!!! Vor einem Brand …" at bounding box center [385, 203] width 13 height 13
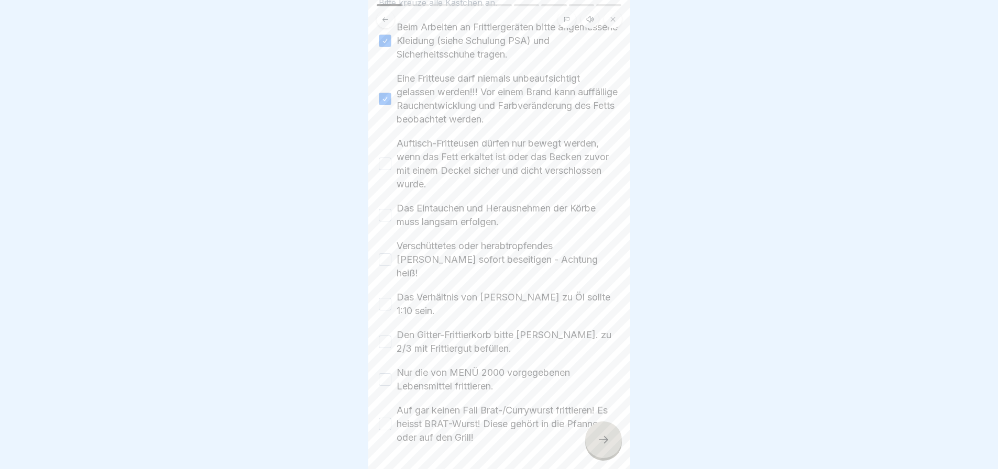
scroll to position [129, 0]
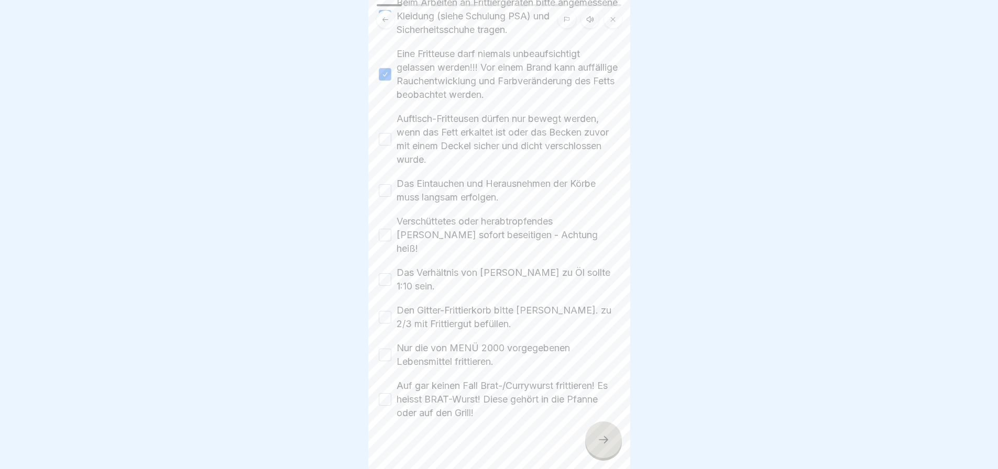
click at [387, 133] on button "Auftisch-Fritteusen dürfen nur bewegt werden, wenn das Fett erkaltet ist oder d…" at bounding box center [385, 139] width 13 height 13
click at [387, 184] on button "Das Eintauchen und Herausnehmen der Körbe muss langsam erfolgen." at bounding box center [385, 190] width 13 height 13
click at [382, 229] on button "Verschüttetes oder herabtropfendes [PERSON_NAME] sofort beseitigen - Achtung he…" at bounding box center [385, 235] width 13 height 13
click at [383, 273] on button "Das Verhältnis von [PERSON_NAME] zu Öl sollte 1:10 sein." at bounding box center [385, 279] width 13 height 13
click at [386, 311] on button "Den Gitter-Frittierkorb bitte [PERSON_NAME]. zu 2/3 mit Frittiergut befüllen." at bounding box center [385, 317] width 13 height 13
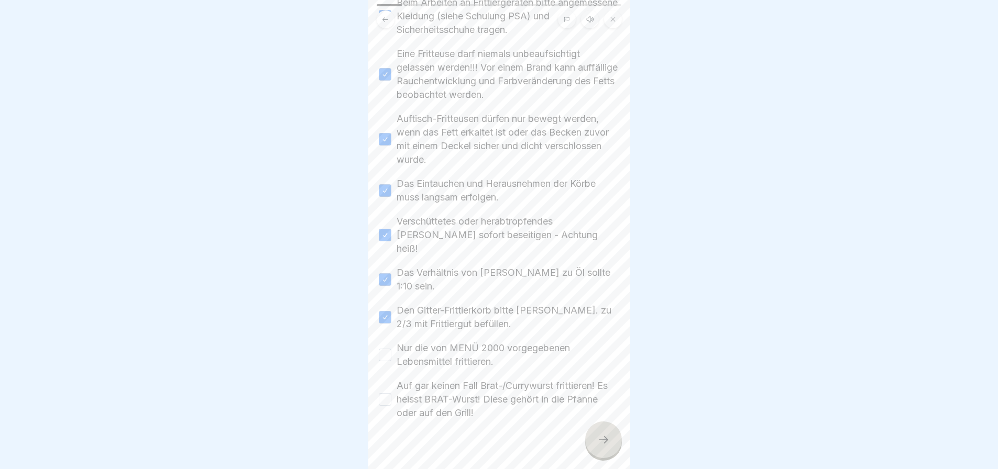
click at [385, 349] on button "Nur die von MENÜ 2000 vorgegebenen Lebensmittel frittieren." at bounding box center [385, 355] width 13 height 13
click at [383, 393] on button "Auf gar keinen Fall Brat-/Currywurst frittieren! Es heisst BRAT-Wurst! Diese ge…" at bounding box center [385, 399] width 13 height 13
click at [600, 435] on icon at bounding box center [603, 440] width 13 height 13
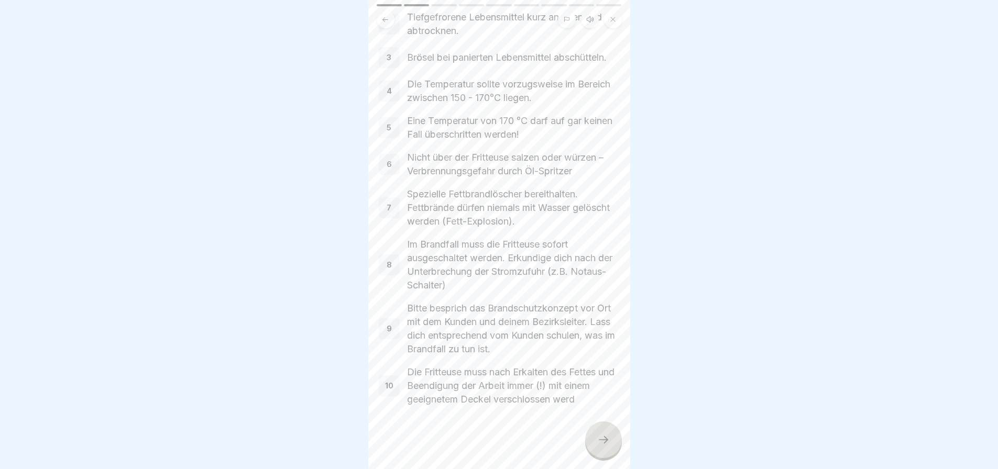
scroll to position [155, 0]
click at [597, 434] on icon at bounding box center [603, 440] width 13 height 13
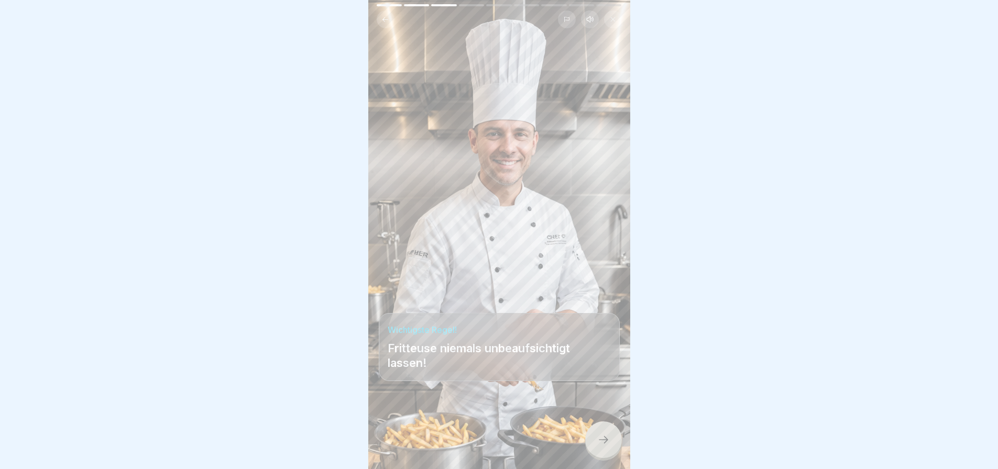
click at [603, 434] on icon at bounding box center [603, 440] width 13 height 13
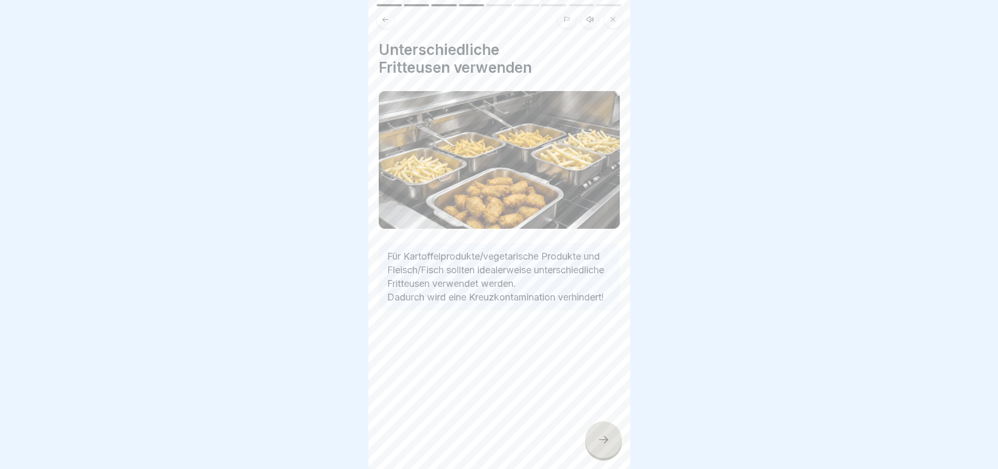
click at [598, 436] on icon at bounding box center [603, 440] width 13 height 13
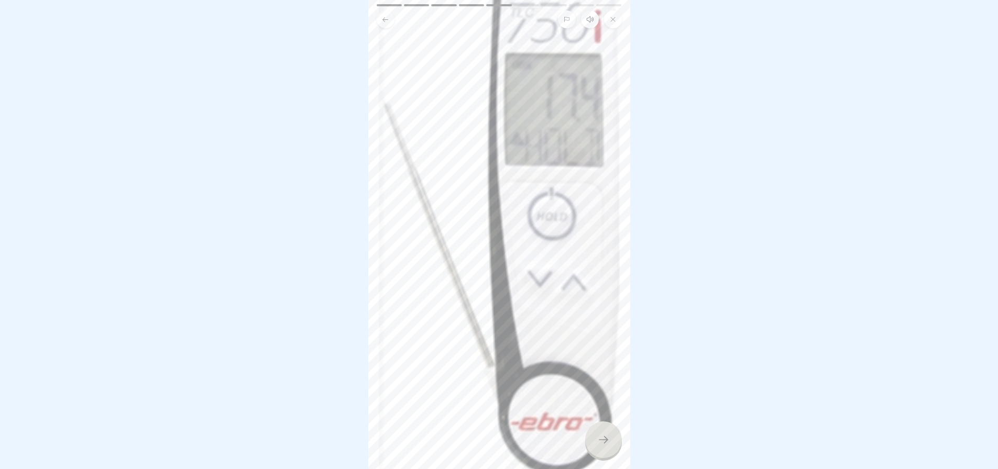
scroll to position [262, 0]
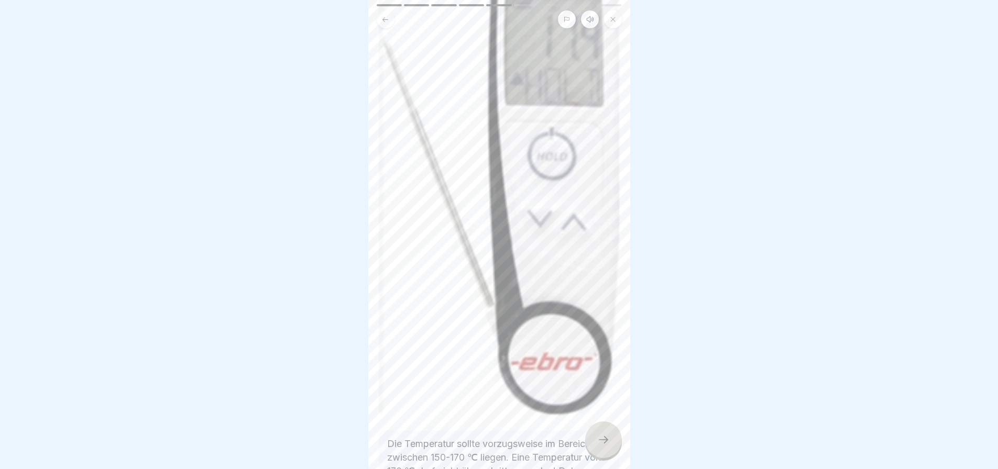
click at [599, 436] on icon at bounding box center [603, 440] width 13 height 13
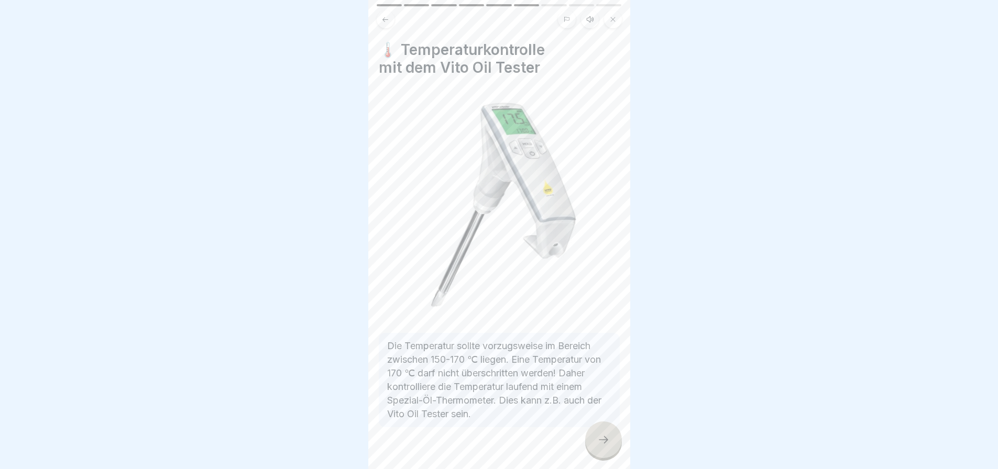
click at [599, 438] on icon at bounding box center [603, 440] width 13 height 13
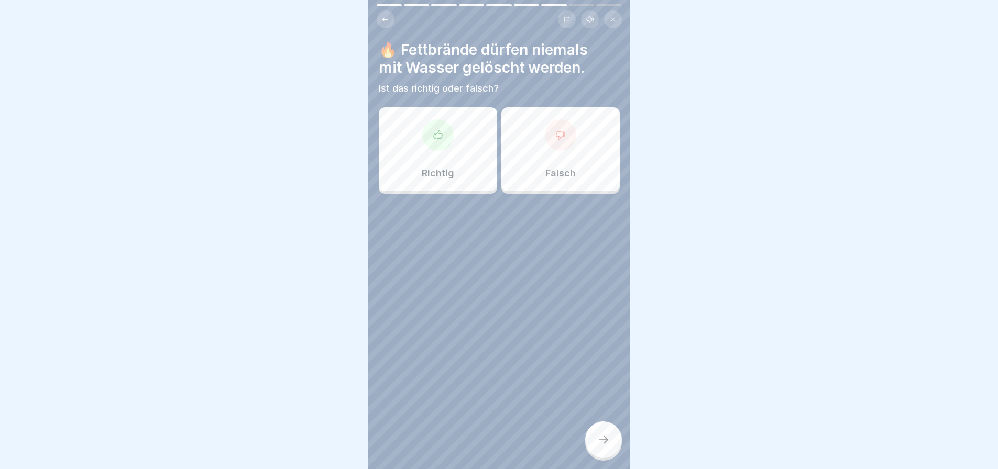
click at [441, 132] on div at bounding box center [437, 134] width 31 height 31
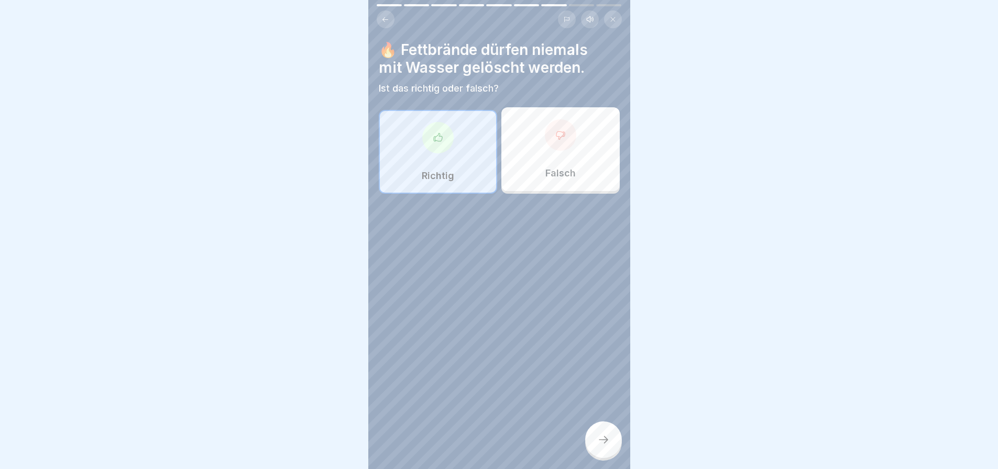
click at [602, 439] on icon at bounding box center [603, 440] width 13 height 13
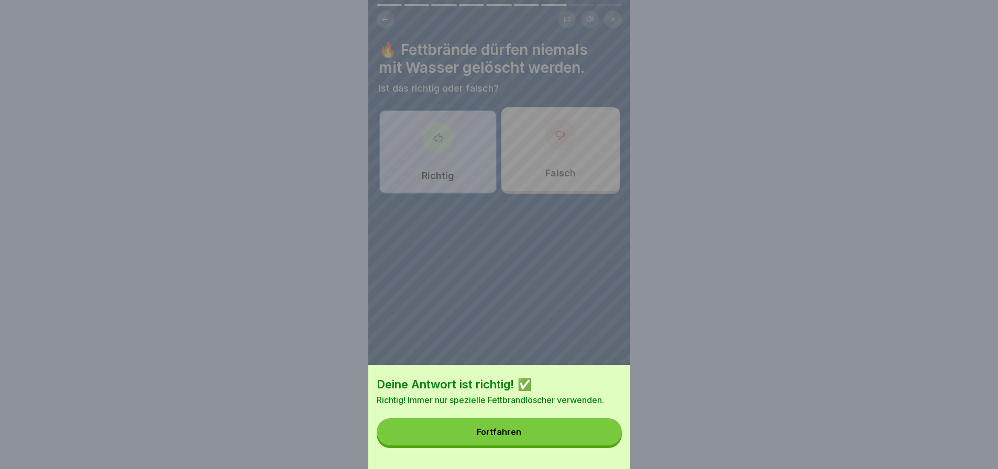
click at [562, 439] on button "Fortfahren" at bounding box center [499, 431] width 245 height 27
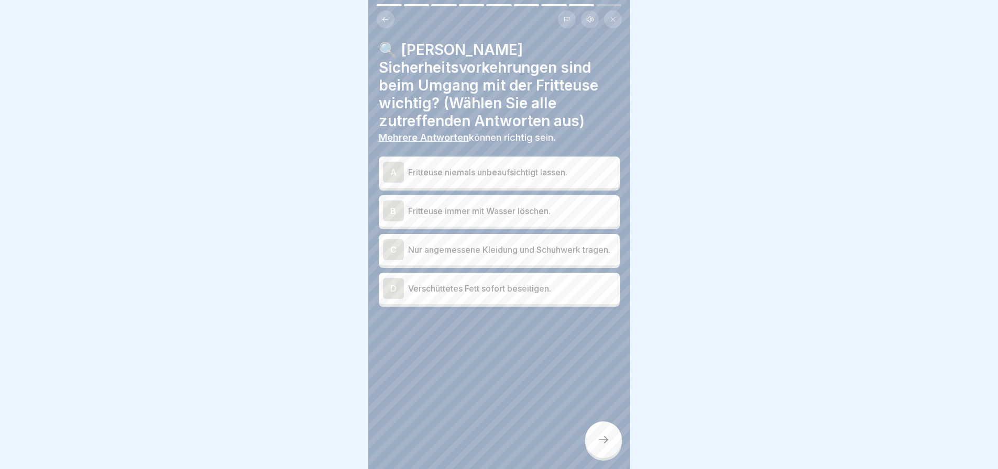
click at [524, 167] on p "Fritteuse niemals unbeaufsichtigt lassen." at bounding box center [511, 172] width 207 height 13
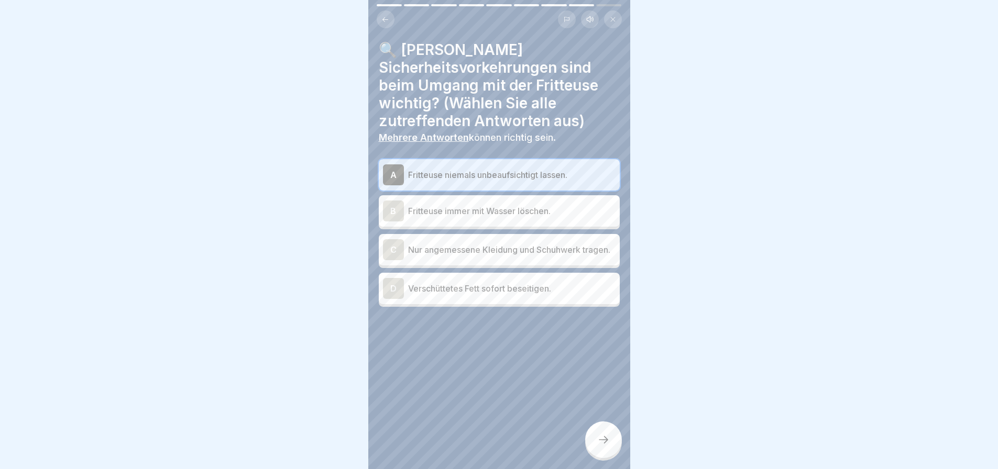
click at [511, 250] on p "Nur angemessene Kleidung und Schuhwerk tragen." at bounding box center [511, 249] width 207 height 13
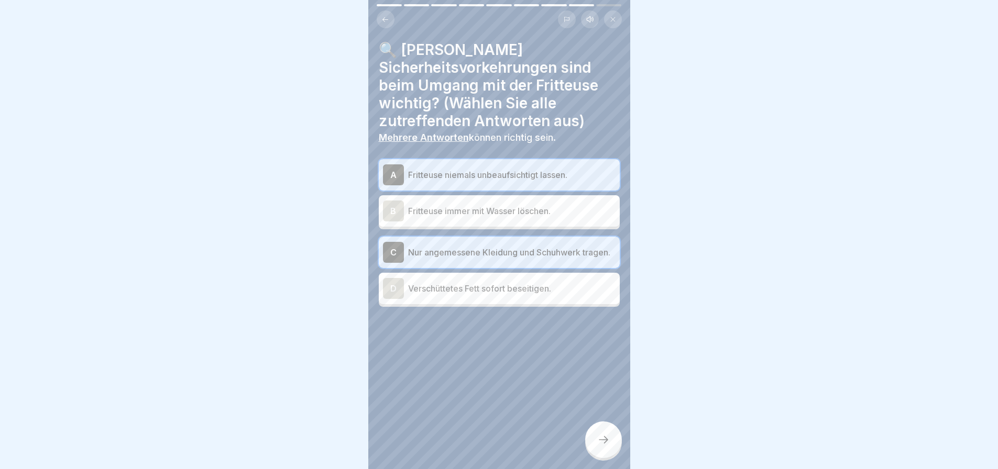
click at [506, 293] on p "Verschüttetes Fett sofort beseitigen." at bounding box center [511, 288] width 207 height 13
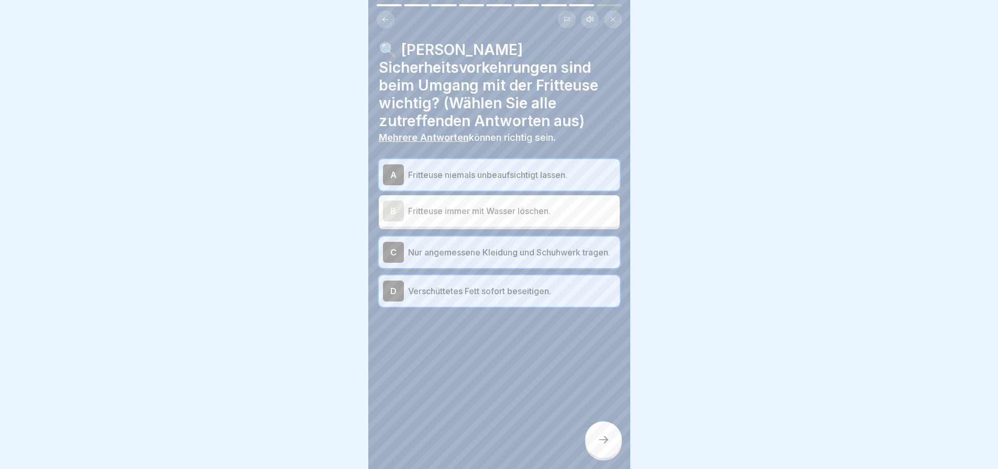
click at [600, 439] on icon at bounding box center [603, 440] width 13 height 13
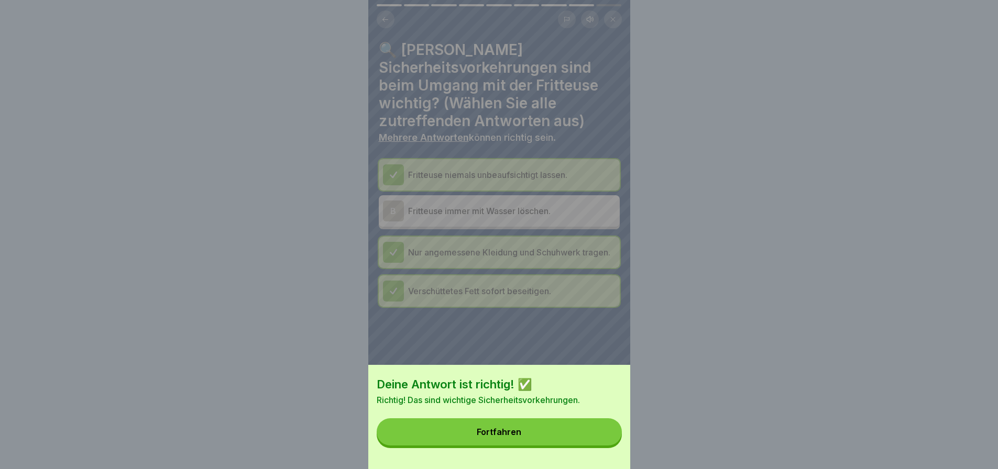
click at [600, 439] on button "Fortfahren" at bounding box center [499, 431] width 245 height 27
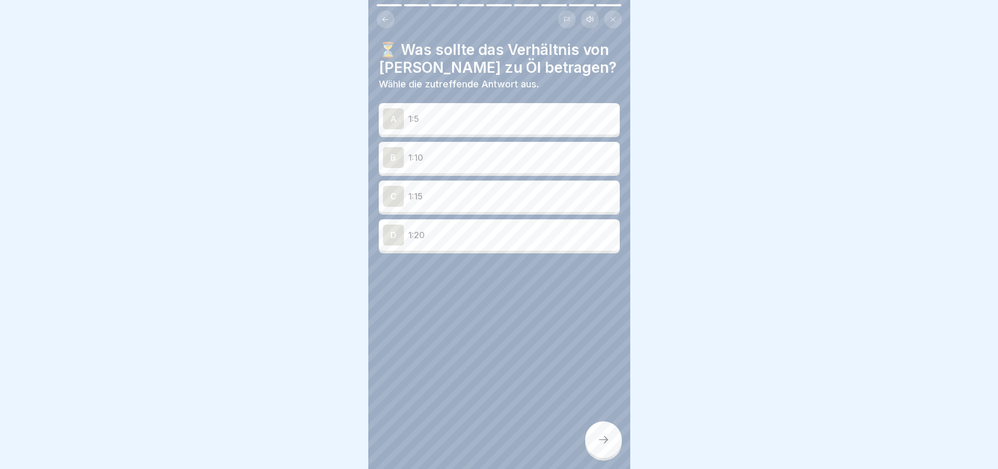
click at [554, 153] on p "1:10" at bounding box center [511, 157] width 207 height 13
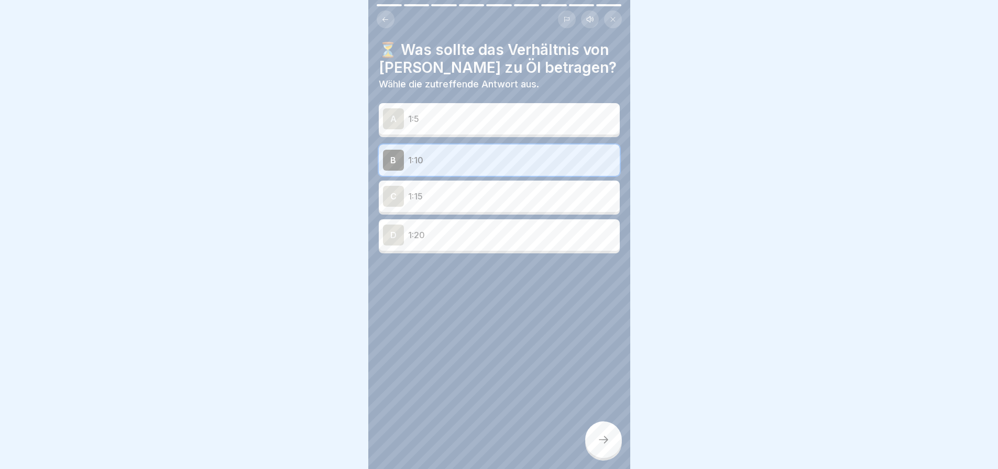
click at [603, 435] on icon at bounding box center [603, 440] width 13 height 13
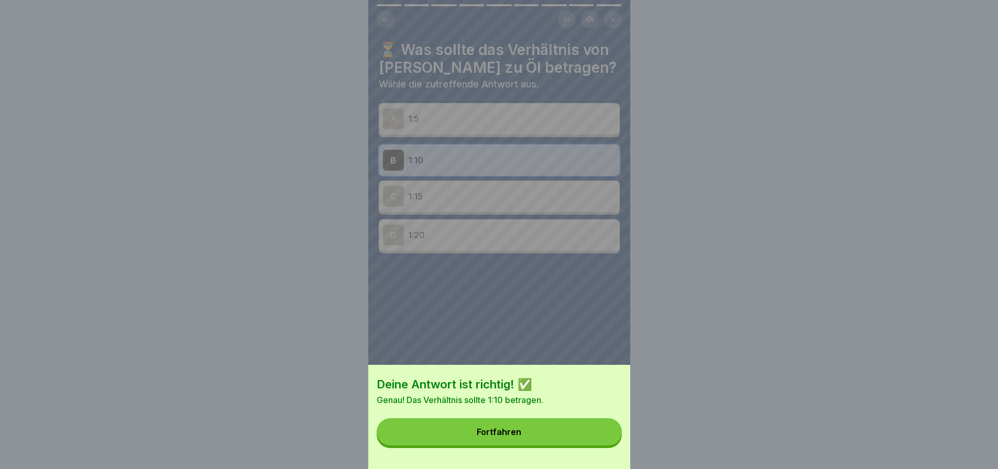
click at [573, 441] on button "Fortfahren" at bounding box center [499, 431] width 245 height 27
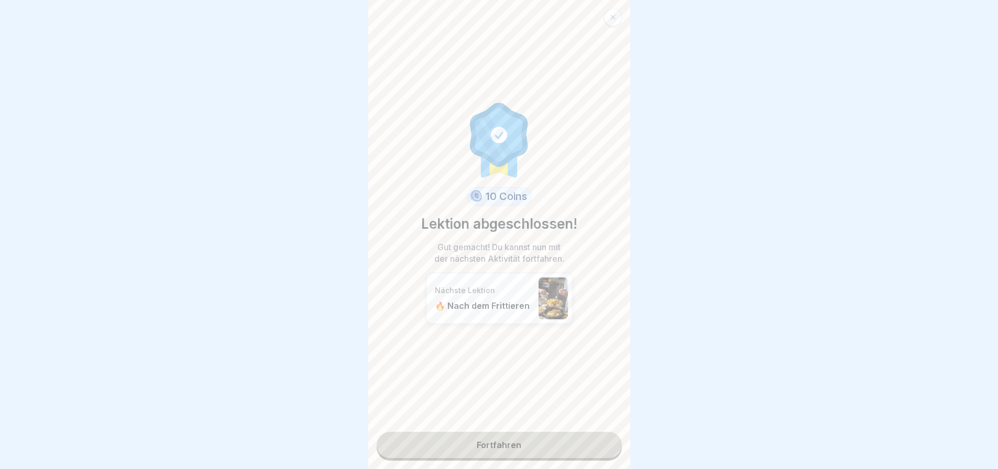
click at [572, 433] on link "Fortfahren" at bounding box center [499, 445] width 245 height 26
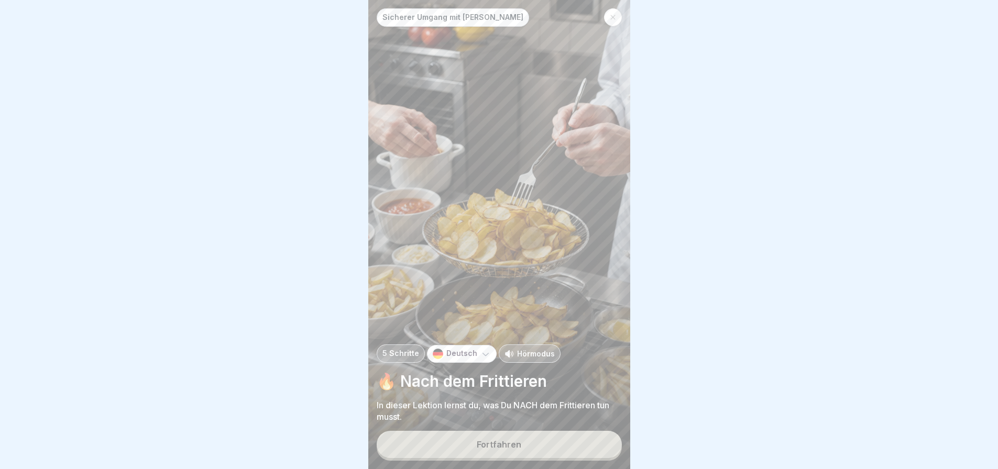
click at [525, 441] on button "Fortfahren" at bounding box center [499, 444] width 245 height 27
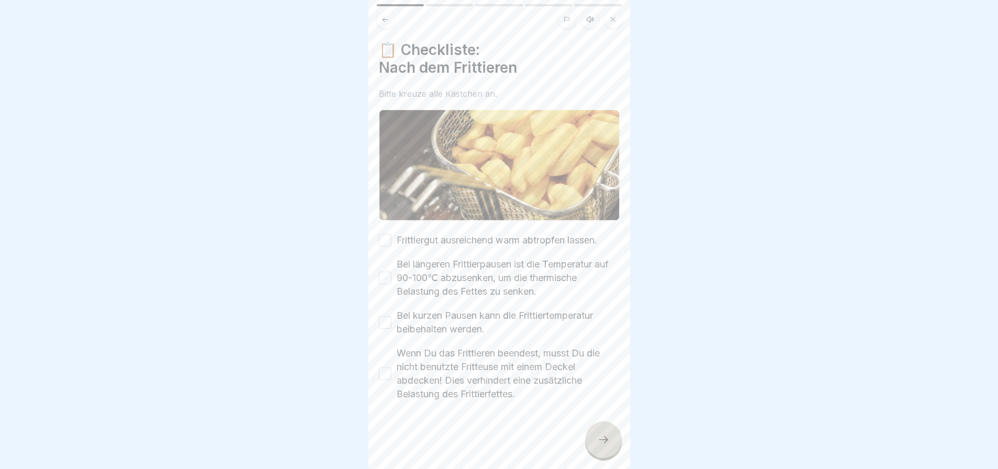
click at [600, 432] on div at bounding box center [603, 440] width 37 height 37
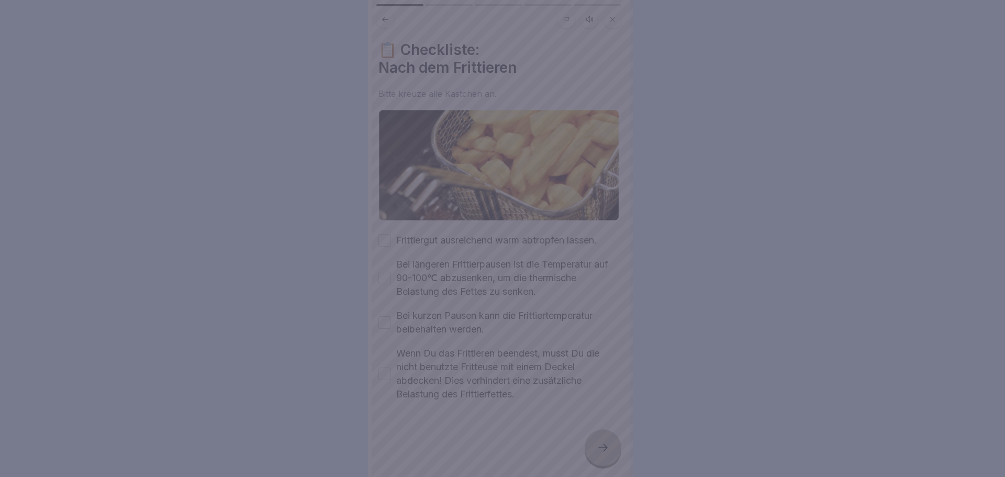
click at [701, 228] on div at bounding box center [502, 238] width 1005 height 477
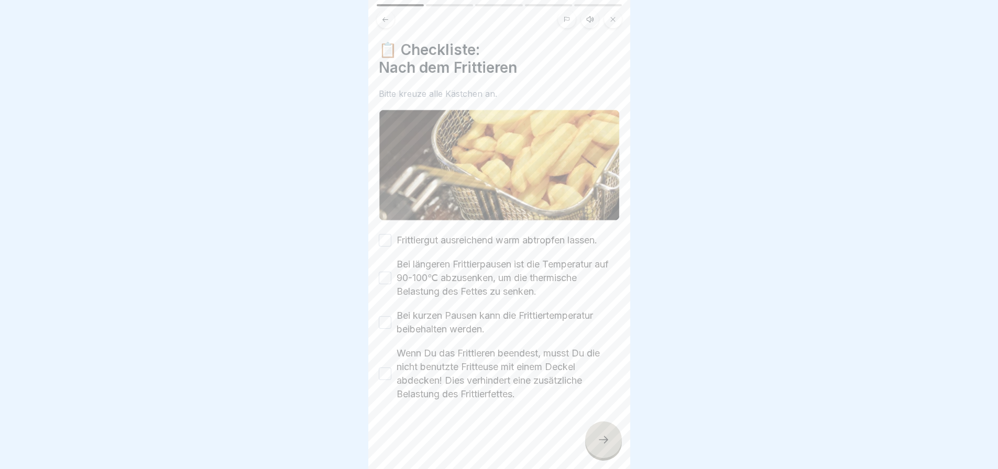
click at [387, 236] on button "Frittiergut ausreichend warm abtropfen lassen." at bounding box center [385, 240] width 13 height 13
click at [388, 272] on button "Bei längeren Frittierpausen ist die Temperatur auf 90-100℃ abzusenken, um die t…" at bounding box center [385, 278] width 13 height 13
click at [389, 319] on button "Bei kurzen Pausen kann die Frittiertemperatur beibehalten werden." at bounding box center [385, 322] width 13 height 13
click at [384, 370] on button "Wenn Du das Frittieren beendest, musst Du die nicht benutzte Fritteuse mit eine…" at bounding box center [385, 374] width 13 height 13
click at [601, 446] on icon at bounding box center [603, 440] width 13 height 13
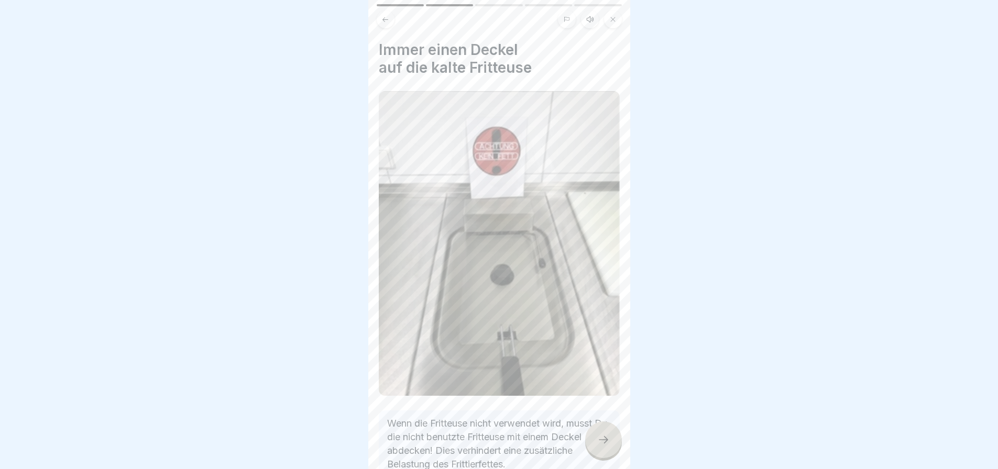
scroll to position [8, 0]
click at [597, 436] on icon at bounding box center [603, 440] width 13 height 13
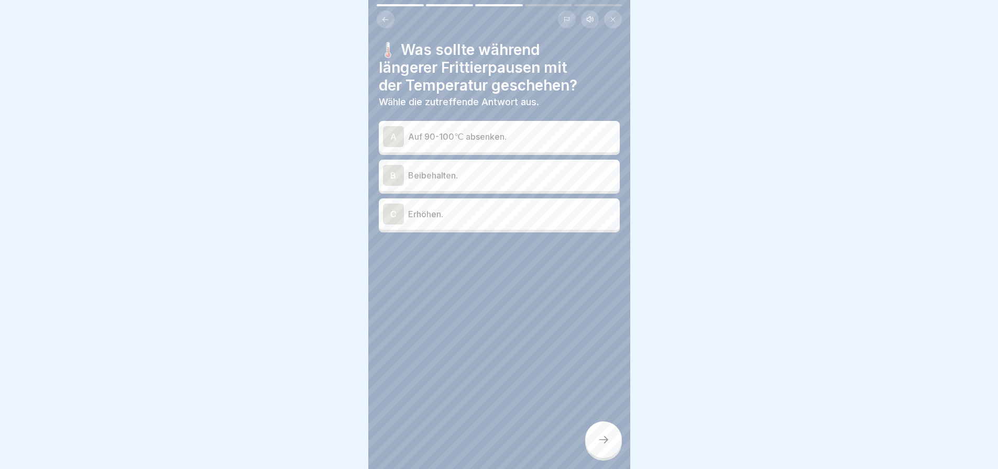
click at [494, 130] on p "Auf 90-100℃ absenken." at bounding box center [511, 136] width 207 height 13
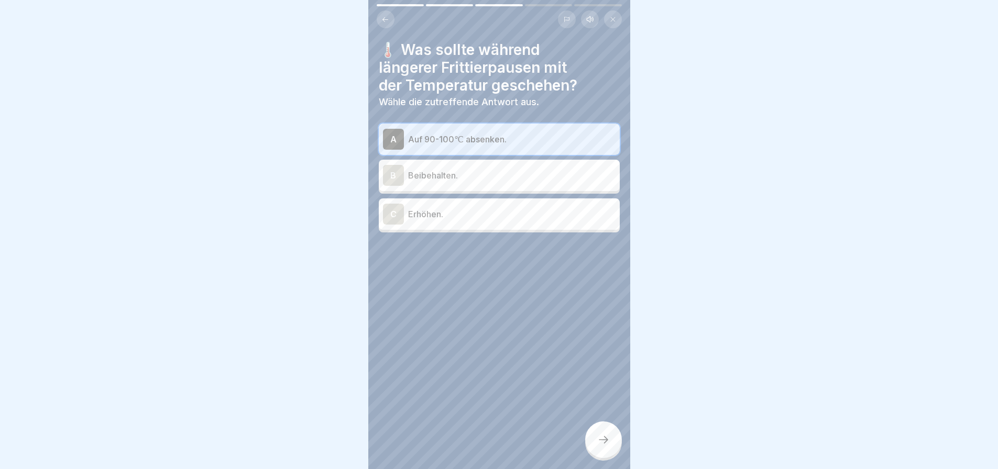
click at [598, 438] on icon at bounding box center [603, 440] width 13 height 13
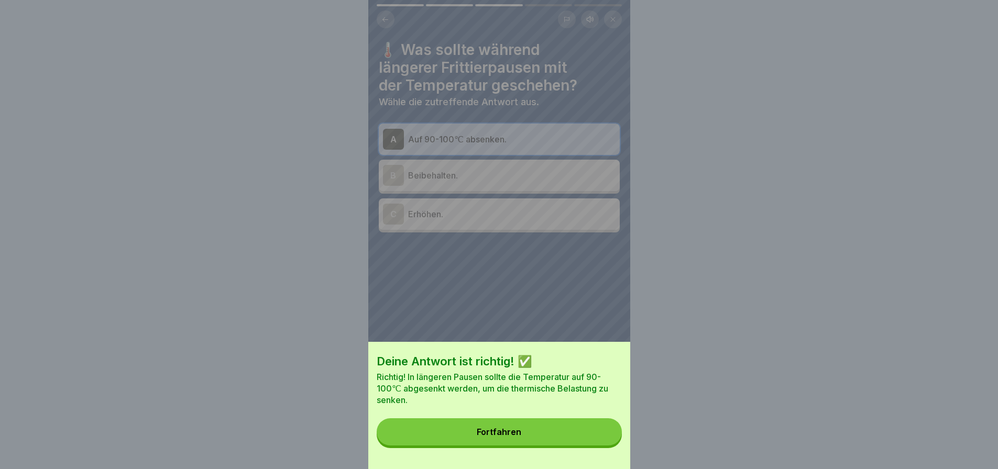
click at [598, 437] on button "Fortfahren" at bounding box center [499, 431] width 245 height 27
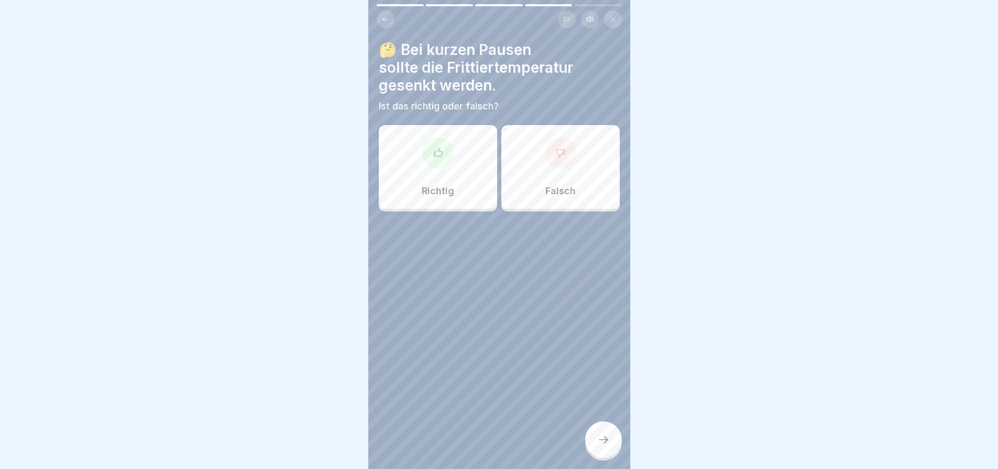
click at [549, 152] on div at bounding box center [560, 152] width 31 height 31
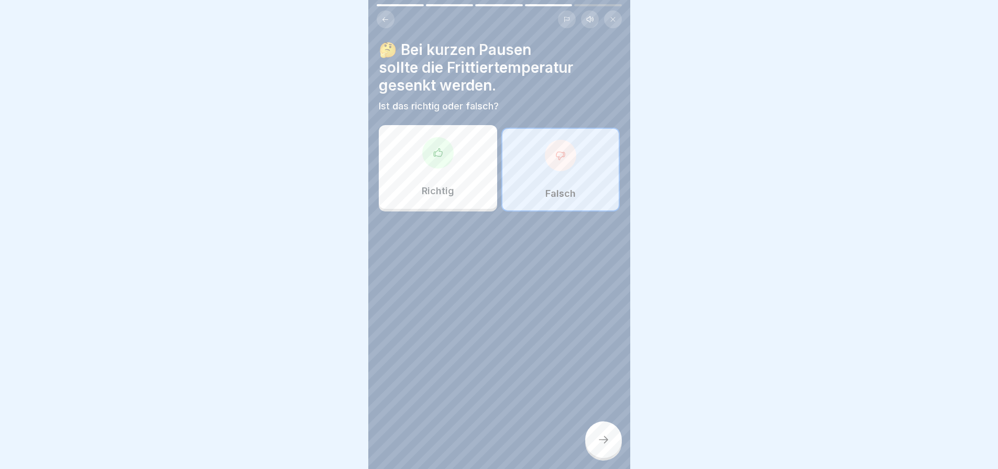
click at [604, 435] on icon at bounding box center [603, 440] width 13 height 13
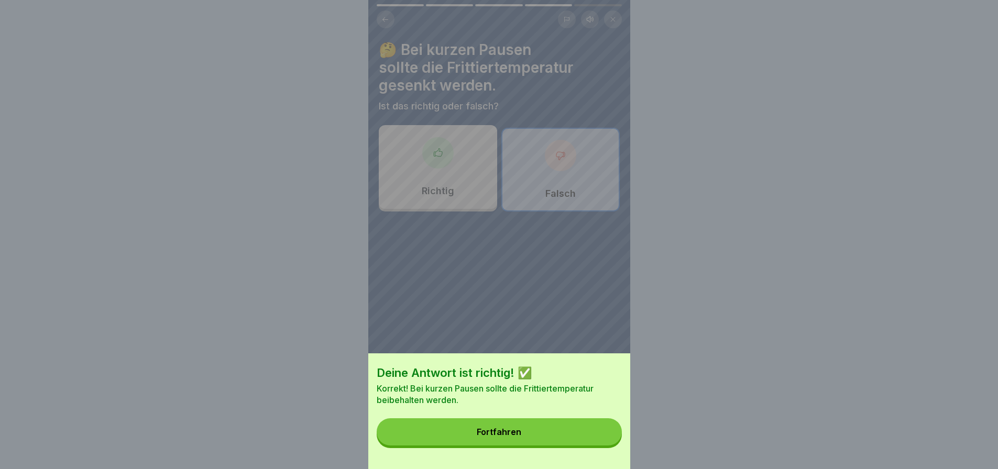
click at [578, 440] on button "Fortfahren" at bounding box center [499, 431] width 245 height 27
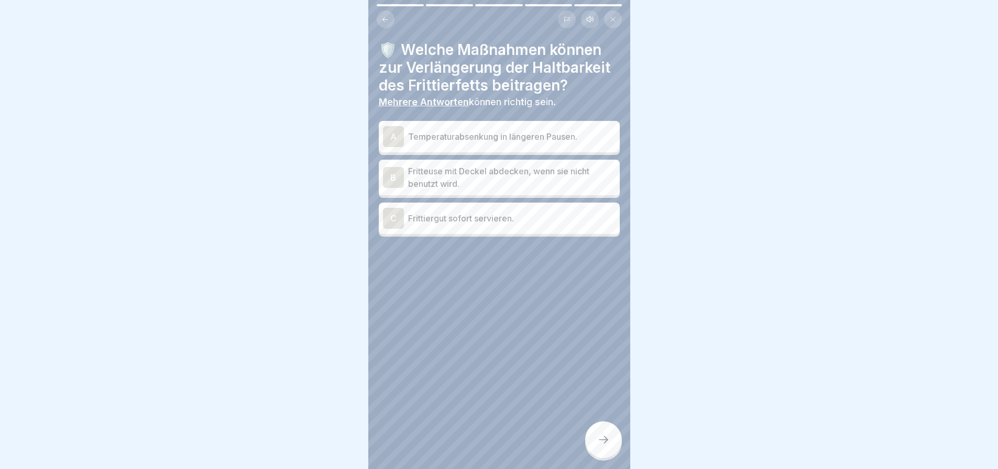
click at [516, 130] on p "Temperaturabsenkung in längeren Pausen." at bounding box center [511, 136] width 207 height 13
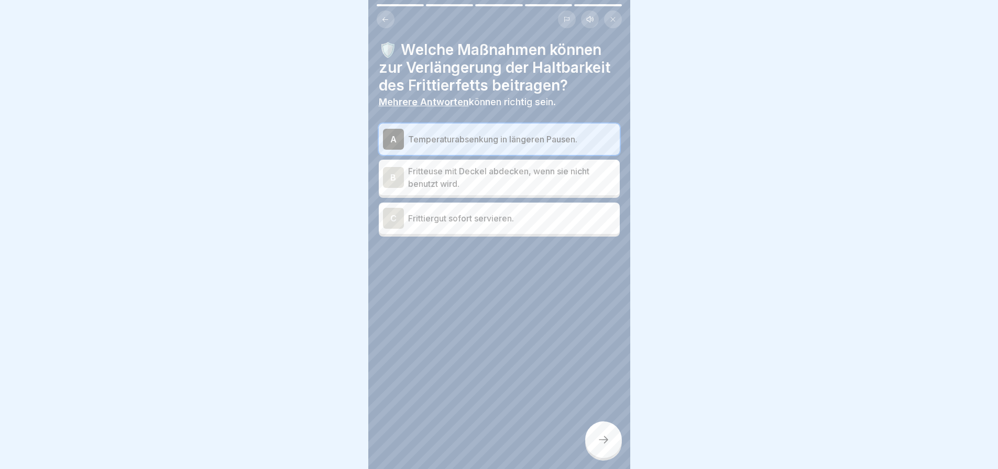
click at [501, 175] on p "Fritteuse mit Deckel abdecken, wenn sie nicht benutzt wird." at bounding box center [511, 177] width 207 height 25
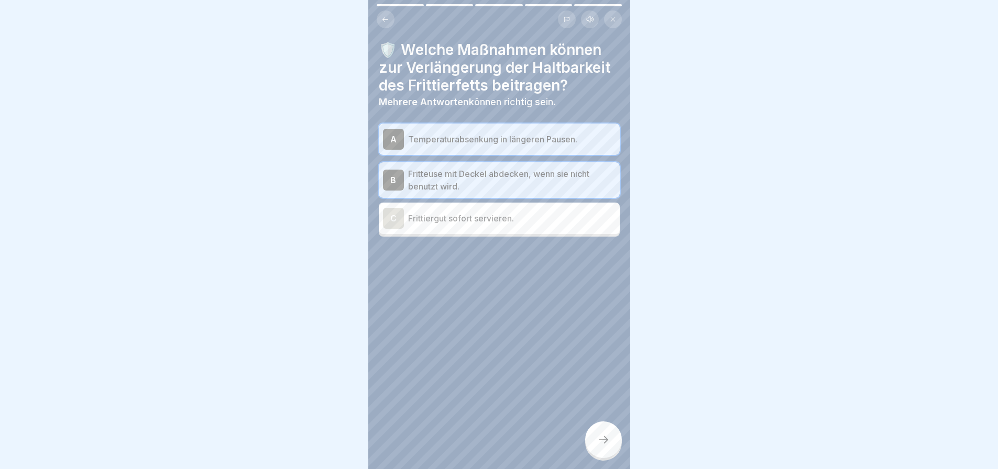
click at [597, 436] on icon at bounding box center [603, 440] width 13 height 13
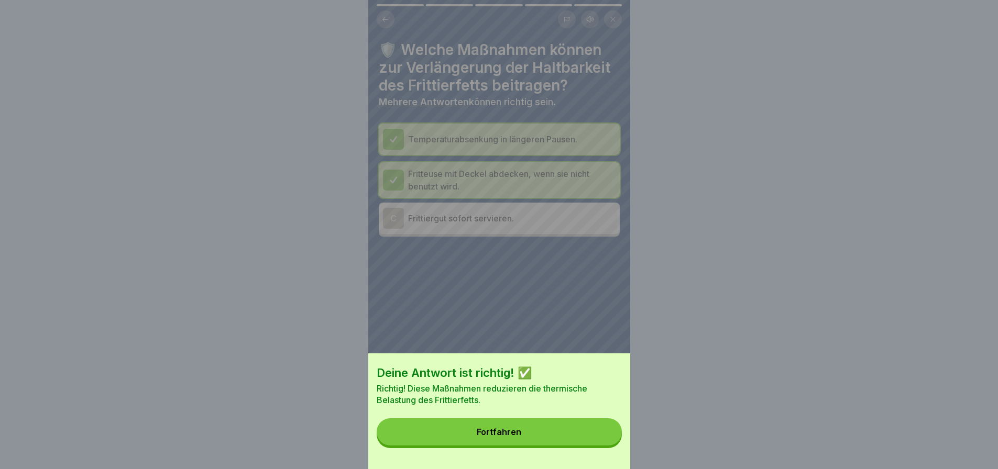
click at [585, 438] on button "Fortfahren" at bounding box center [499, 431] width 245 height 27
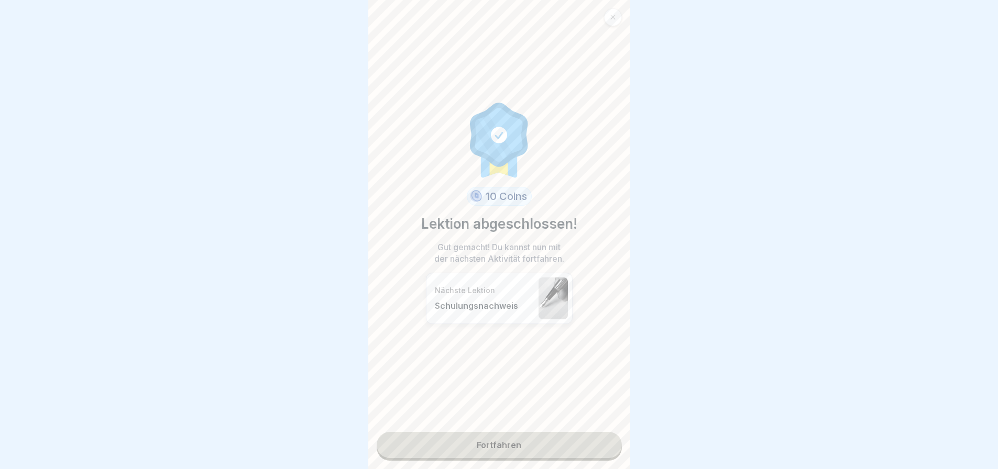
click at [537, 432] on link "Fortfahren" at bounding box center [499, 445] width 245 height 26
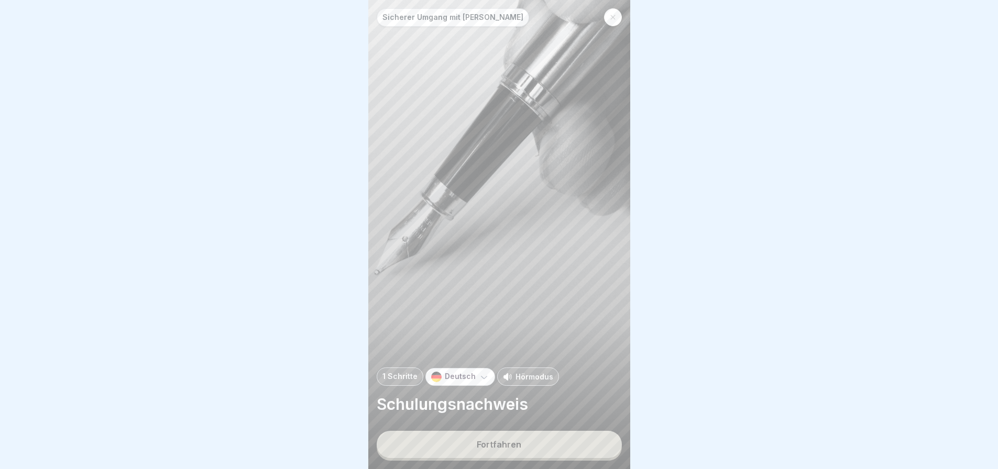
click at [513, 440] on div "Fortfahren" at bounding box center [499, 444] width 45 height 9
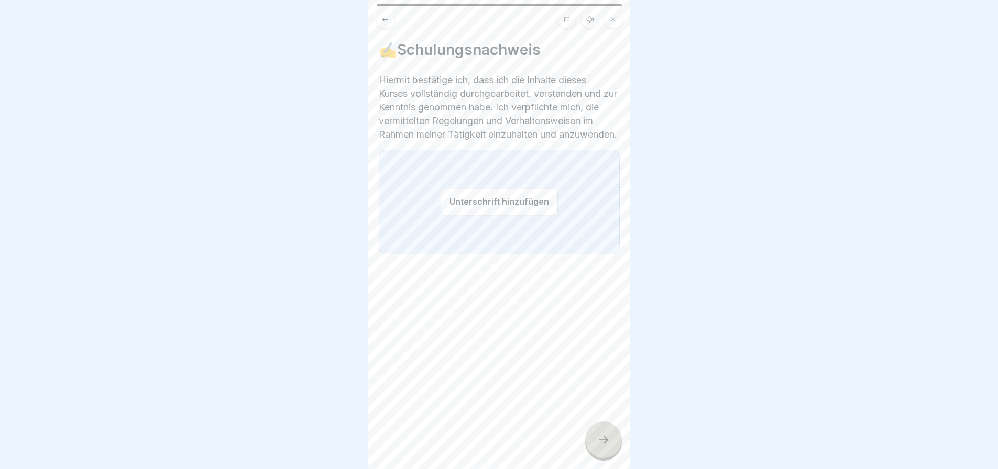
click at [510, 207] on button "Unterschrift hinzufügen" at bounding box center [498, 202] width 117 height 28
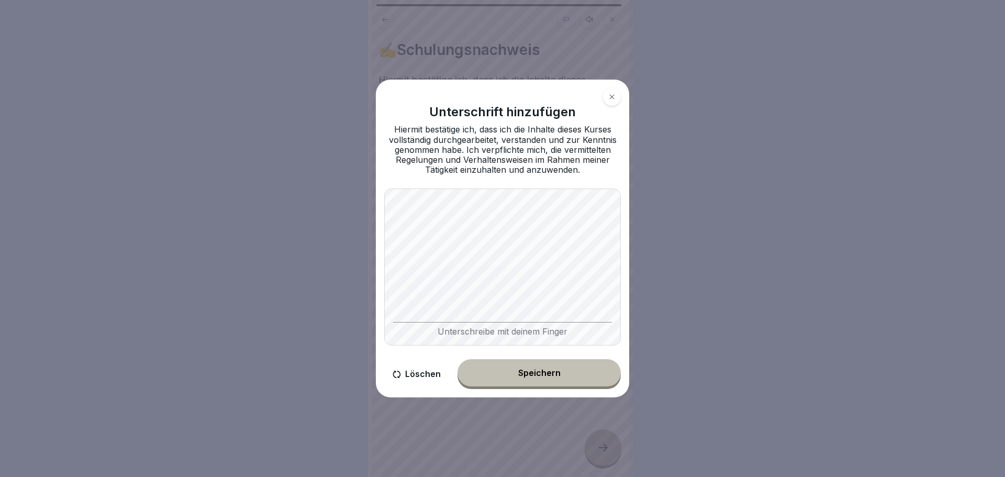
click at [557, 377] on div "Speichern" at bounding box center [539, 372] width 42 height 9
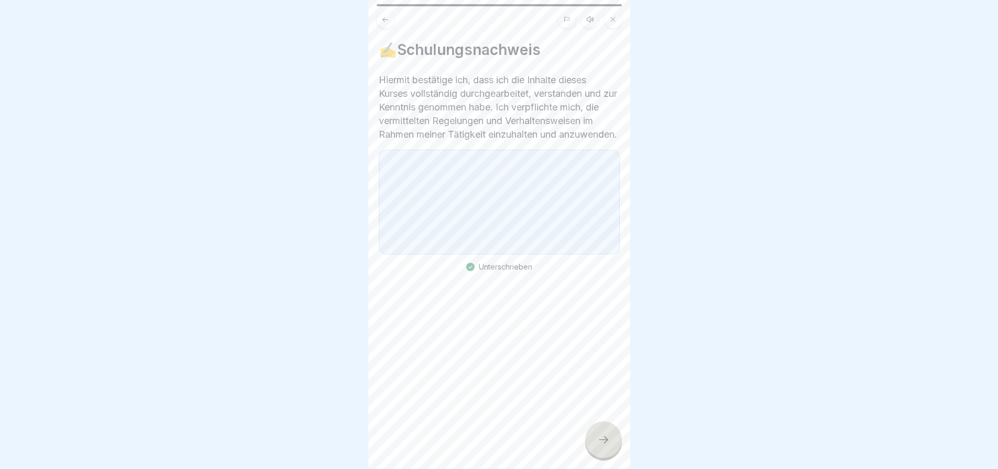
click at [597, 441] on icon at bounding box center [603, 440] width 13 height 13
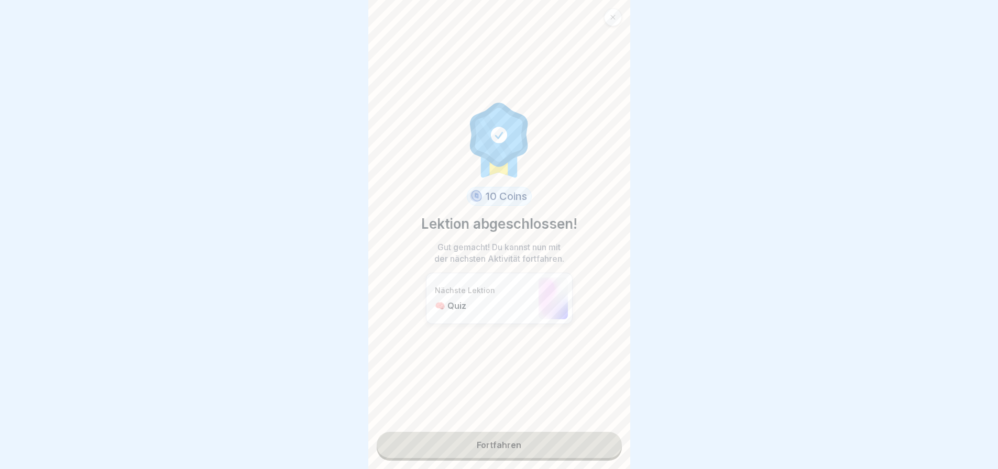
click at [521, 438] on link "Fortfahren" at bounding box center [499, 445] width 245 height 26
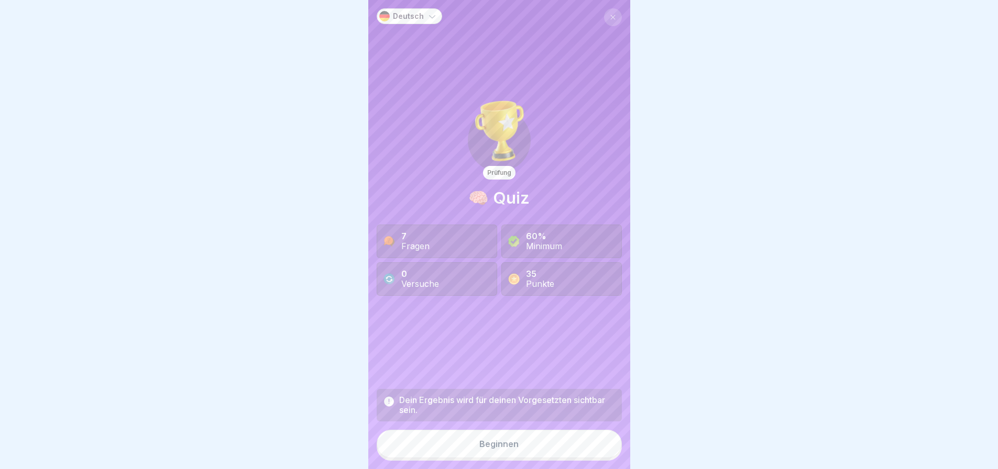
scroll to position [8, 0]
click at [501, 442] on div "Beginnen" at bounding box center [498, 443] width 39 height 9
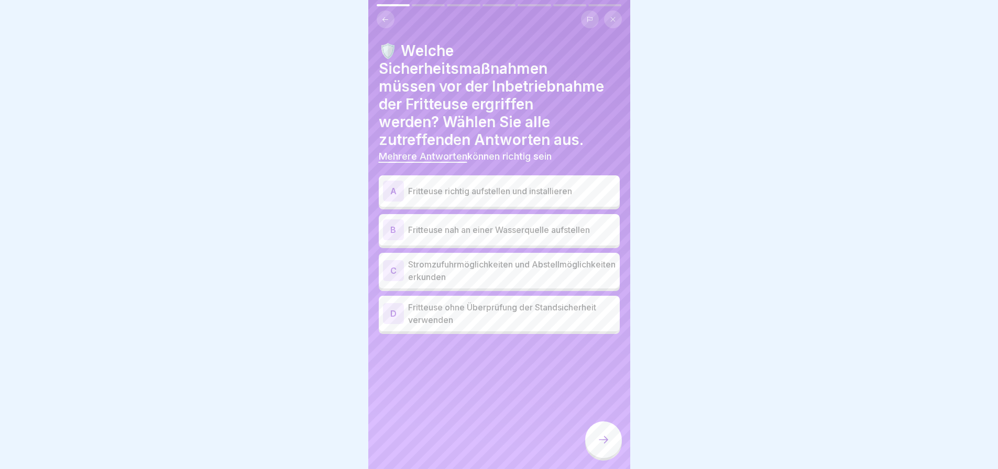
click at [557, 193] on p "Fritteuse richtig aufstellen und installieren" at bounding box center [511, 191] width 207 height 13
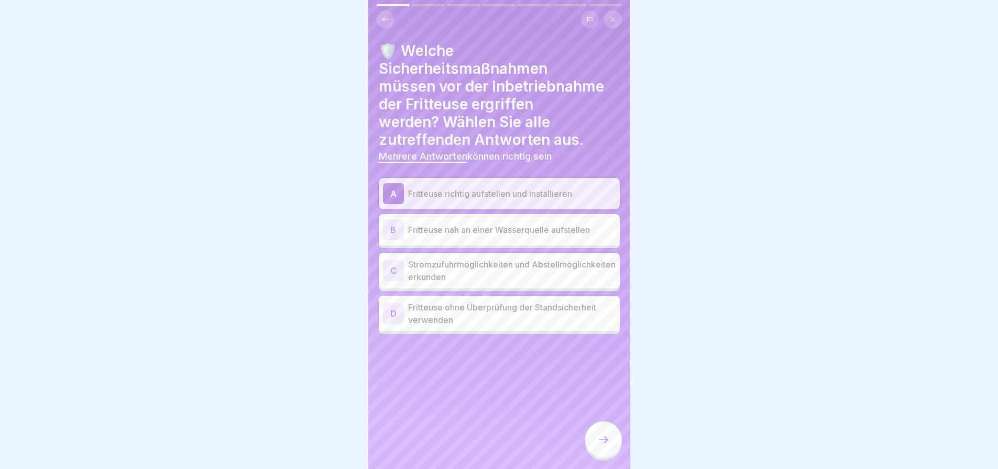
click at [485, 277] on p "Stromzufuhrmöglichkeiten und Abstellmöglichkeiten erkunden" at bounding box center [511, 270] width 207 height 25
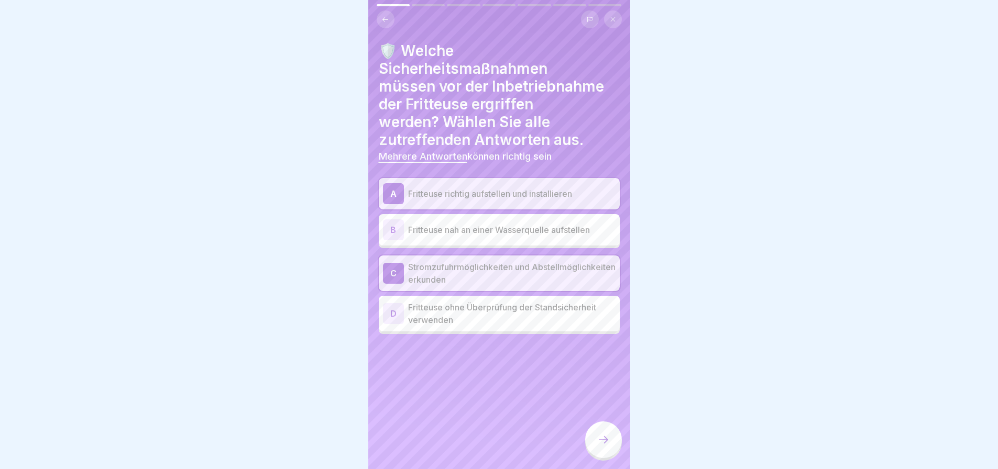
click at [603, 432] on div at bounding box center [603, 440] width 37 height 37
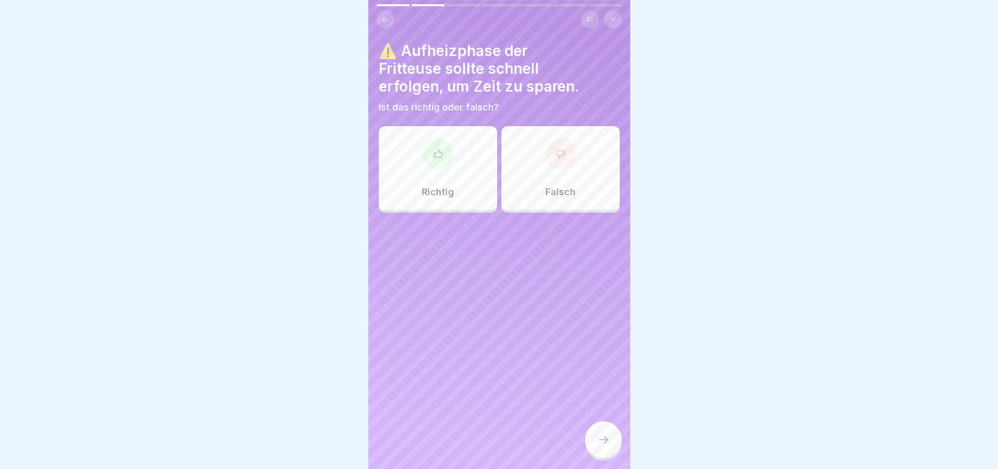
click at [555, 159] on icon at bounding box center [560, 154] width 10 height 10
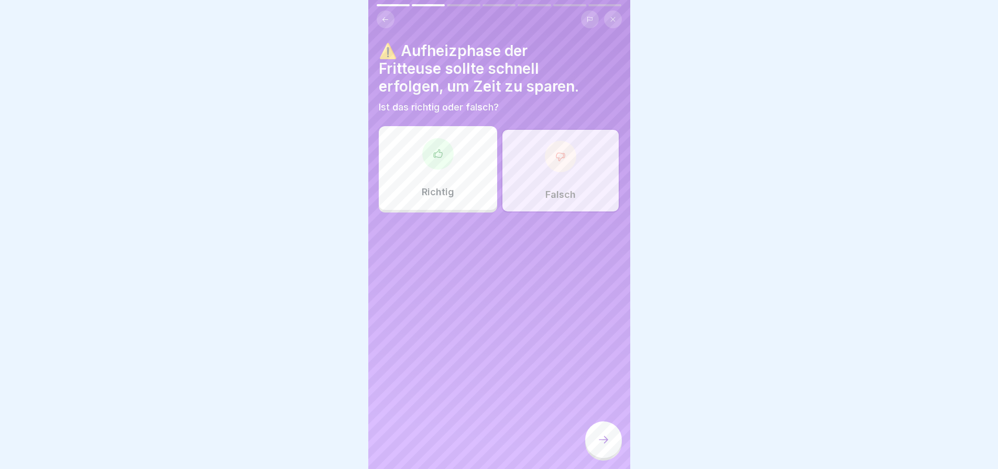
click at [601, 437] on icon at bounding box center [603, 440] width 13 height 13
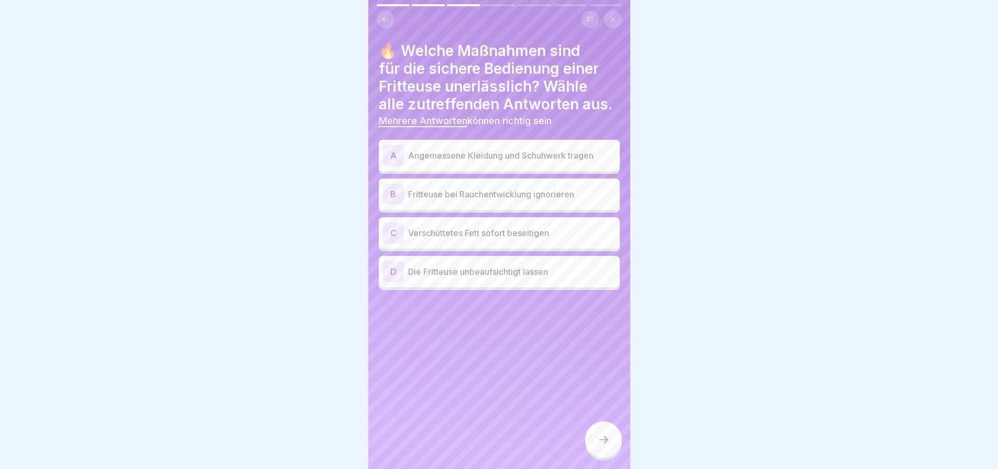
click at [514, 156] on p "Angemessene Kleidung und Schuhwerk tragen" at bounding box center [511, 155] width 207 height 13
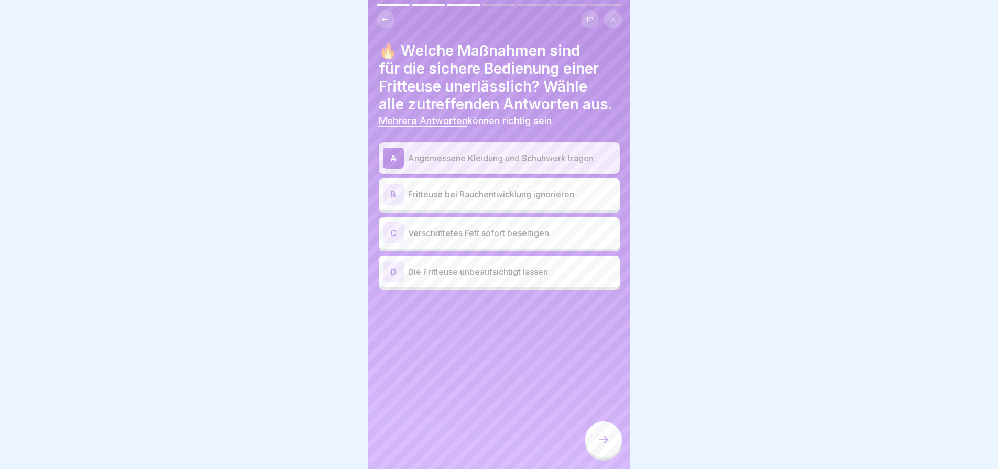
click at [521, 239] on p "Verschüttetes Fett sofort beseitigen" at bounding box center [511, 233] width 207 height 13
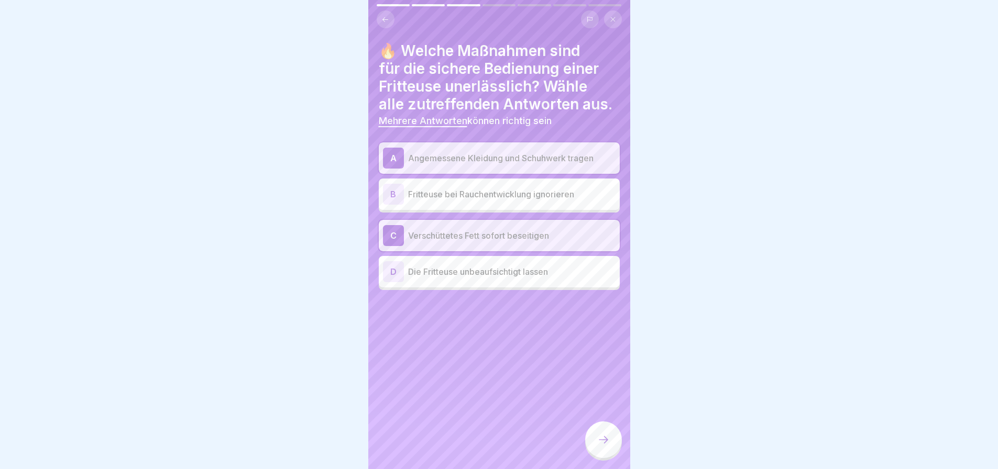
click at [600, 437] on icon at bounding box center [603, 440] width 13 height 13
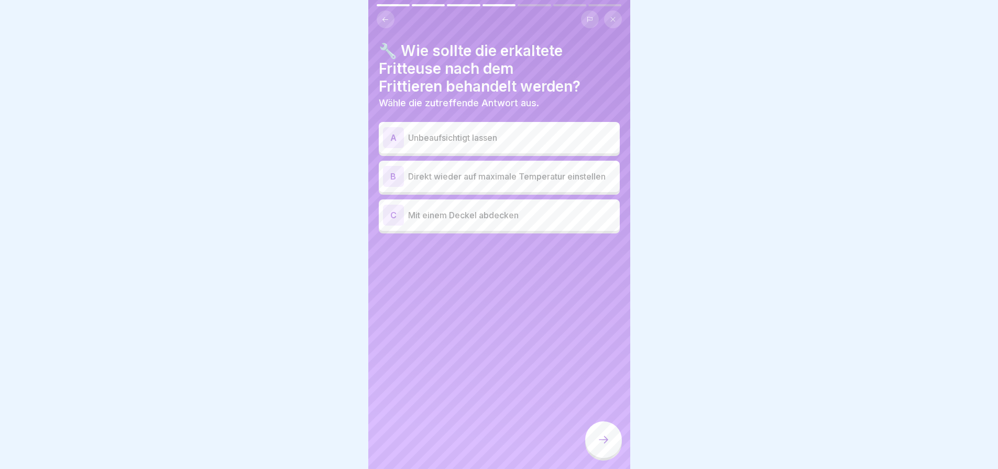
click at [489, 222] on p "Mit einem Deckel abdecken" at bounding box center [511, 215] width 207 height 13
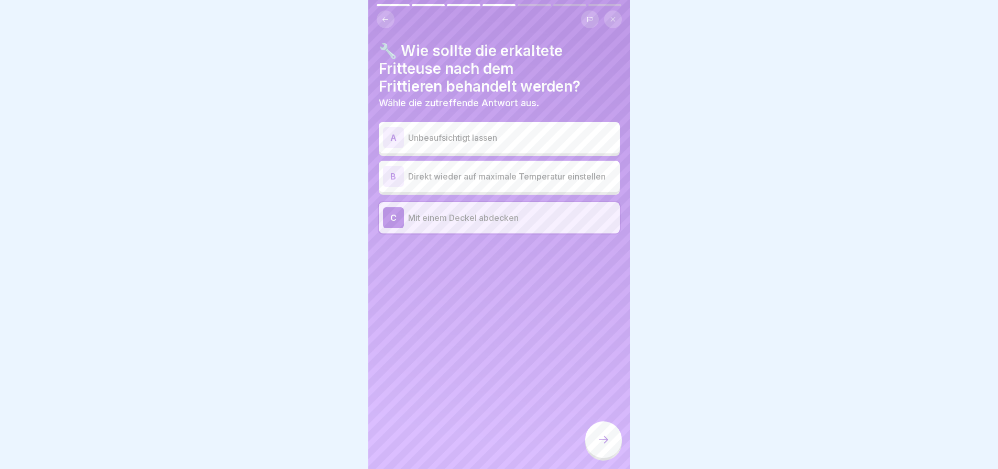
click at [600, 433] on div at bounding box center [603, 440] width 37 height 37
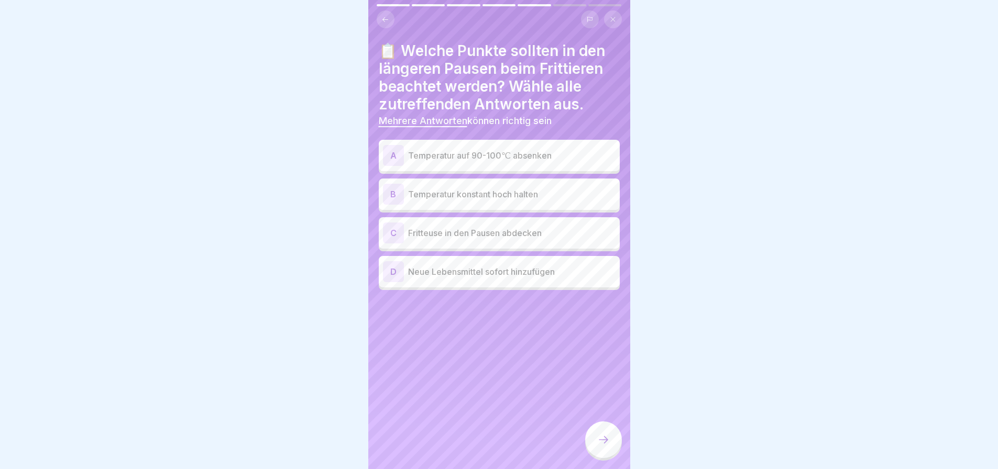
click at [518, 162] on p "Temperatur auf 90-100℃ absenken" at bounding box center [511, 155] width 207 height 13
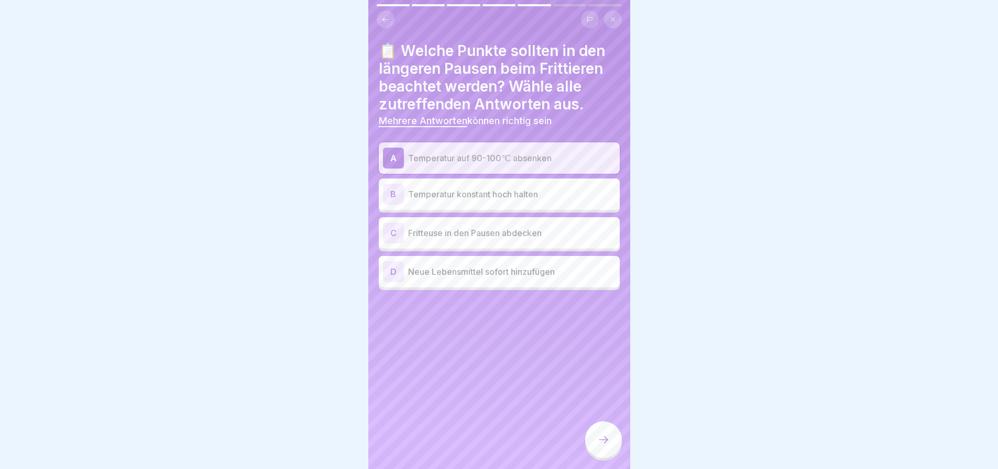
click at [507, 239] on p "Fritteuse in den Pausen abdecken" at bounding box center [511, 233] width 207 height 13
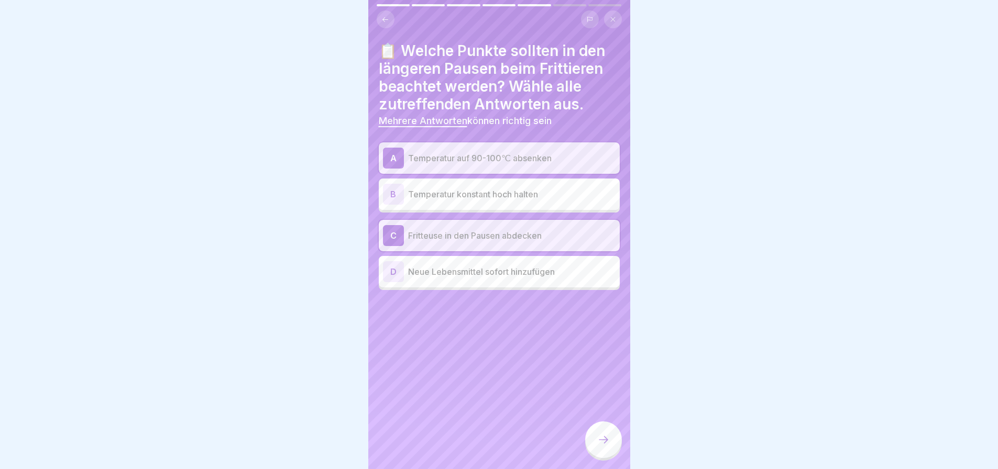
click at [601, 437] on icon at bounding box center [603, 440] width 13 height 13
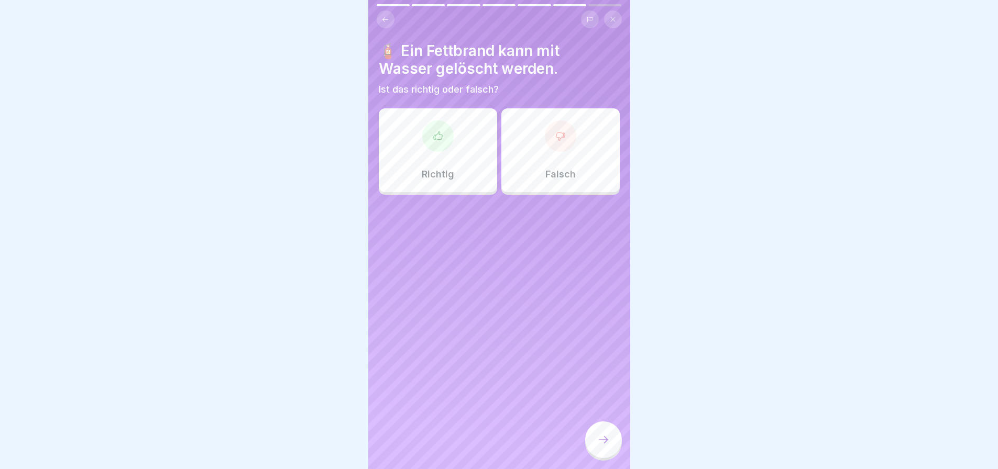
click at [558, 145] on div at bounding box center [560, 135] width 31 height 31
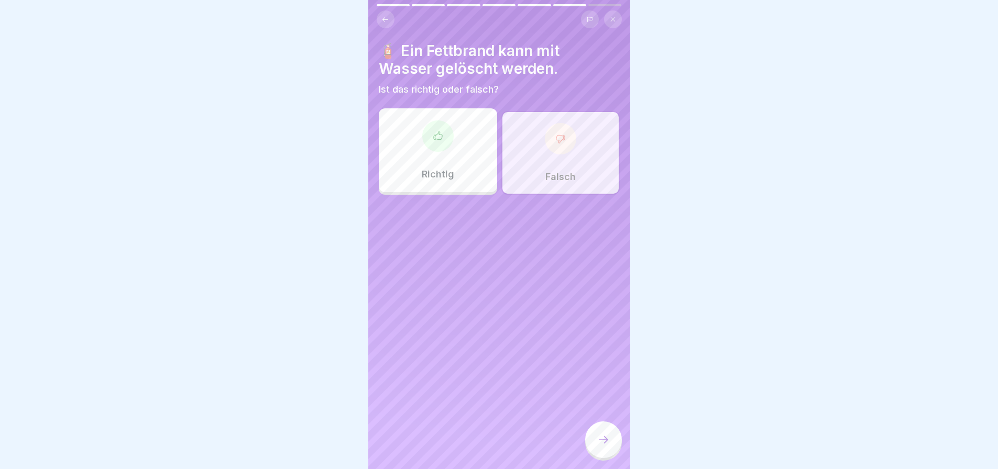
click at [601, 435] on icon at bounding box center [603, 440] width 13 height 13
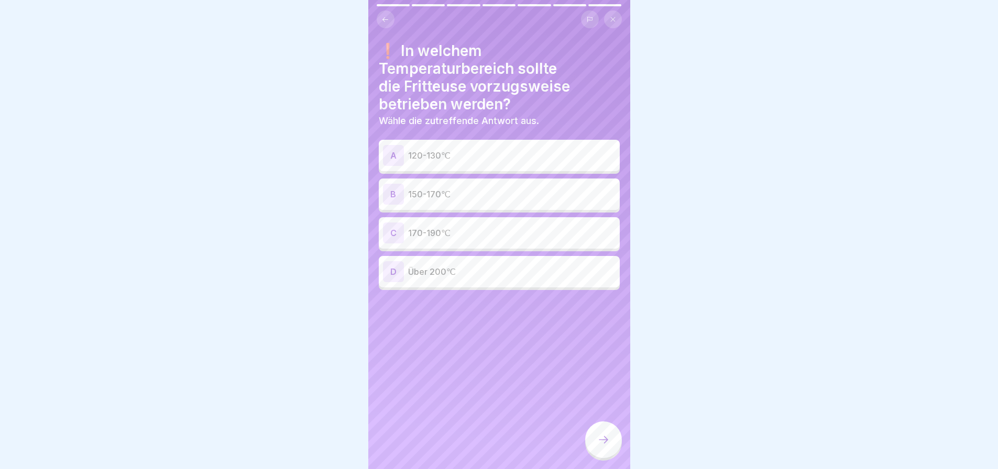
click at [507, 198] on p "150-170℃" at bounding box center [511, 194] width 207 height 13
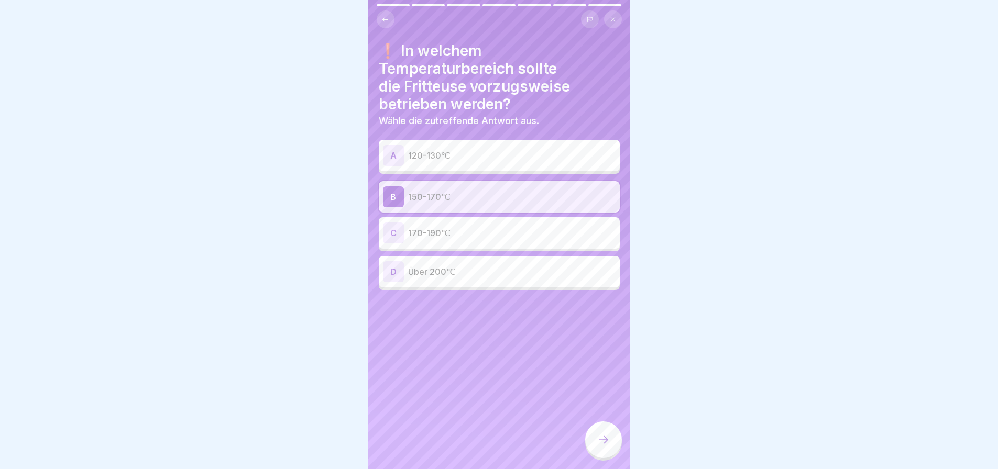
click at [603, 432] on div at bounding box center [603, 440] width 37 height 37
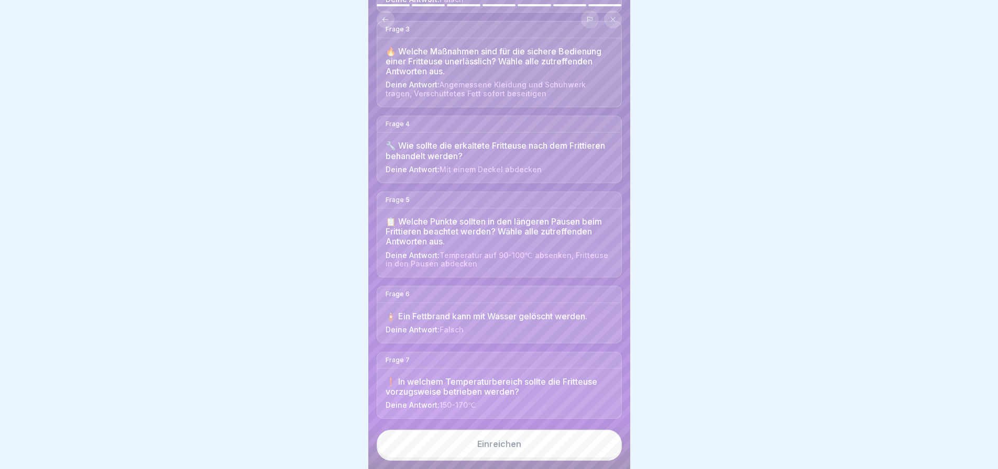
scroll to position [357, 0]
click at [505, 441] on div "Einreichen" at bounding box center [499, 443] width 44 height 9
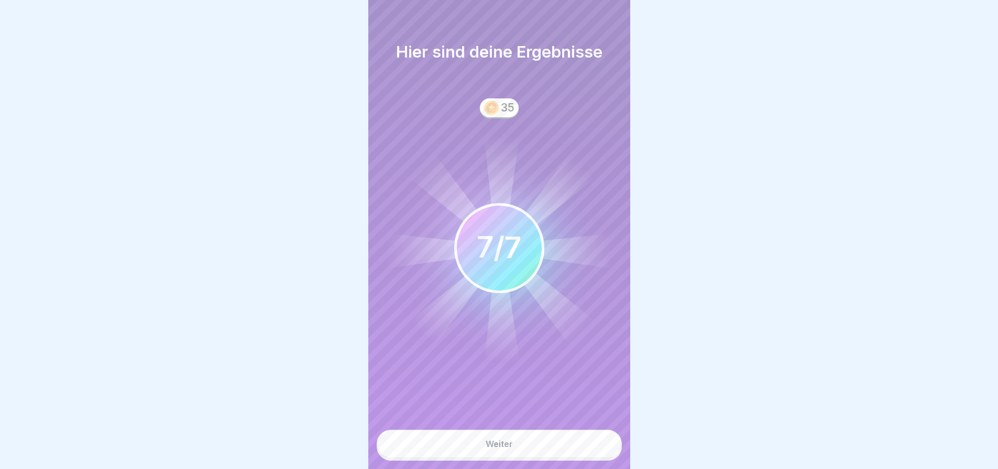
click at [522, 440] on button "Weiter" at bounding box center [499, 444] width 245 height 28
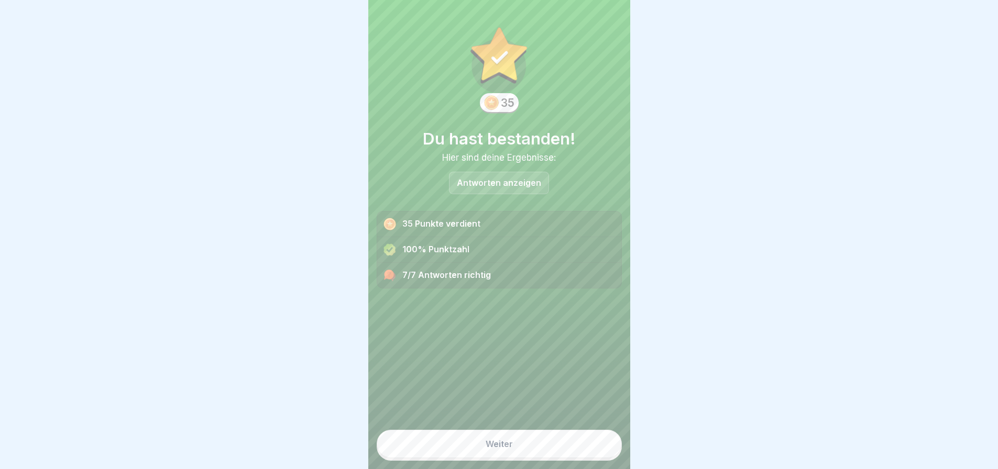
click at [504, 441] on div "Weiter" at bounding box center [498, 443] width 27 height 9
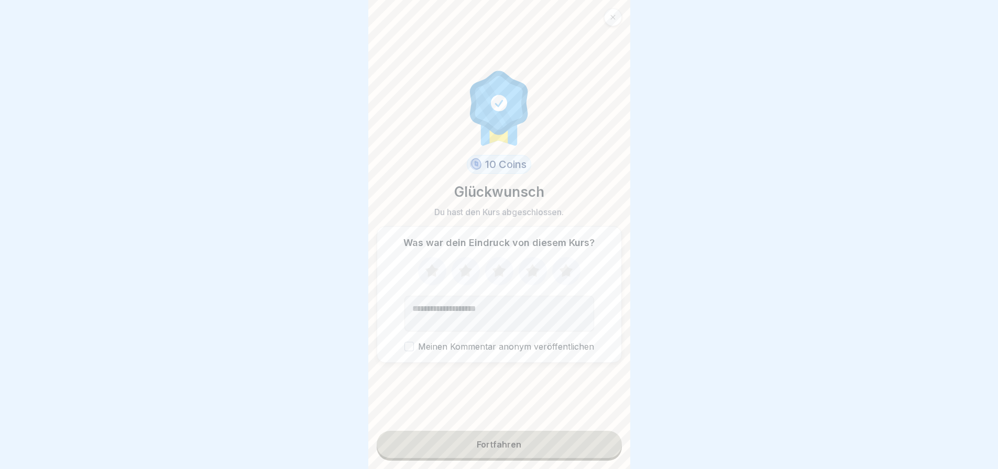
click at [429, 264] on icon at bounding box center [432, 270] width 14 height 13
click at [458, 265] on icon at bounding box center [465, 270] width 14 height 13
click at [497, 264] on icon at bounding box center [499, 270] width 14 height 13
click at [525, 264] on icon at bounding box center [532, 270] width 14 height 13
click at [559, 264] on icon at bounding box center [566, 270] width 14 height 13
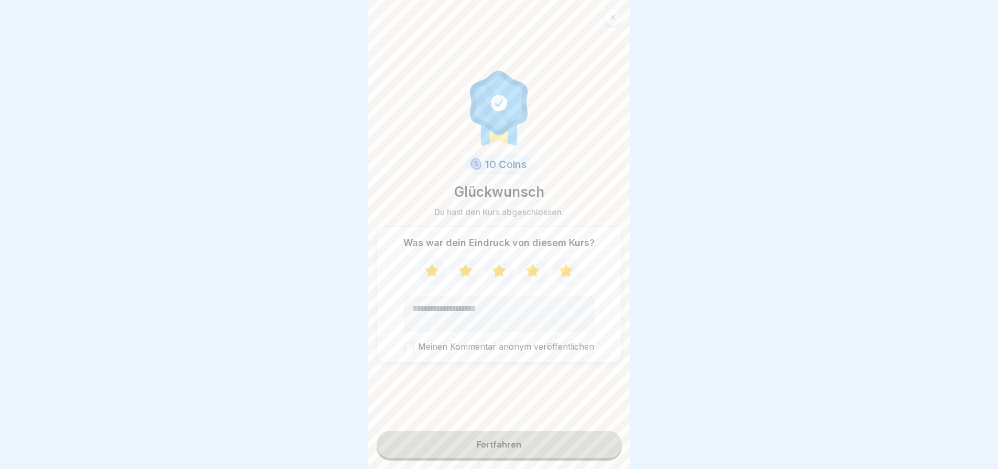
click at [404, 342] on button "Meinen Kommentar anonym veröffentlichen" at bounding box center [408, 346] width 9 height 9
click at [527, 439] on button "Fortfahren" at bounding box center [499, 444] width 245 height 27
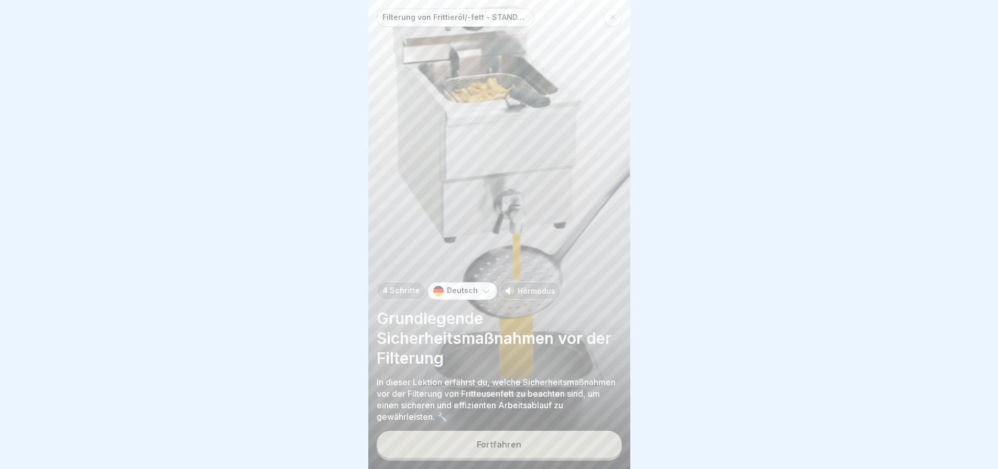
click at [517, 438] on button "Fortfahren" at bounding box center [499, 444] width 245 height 27
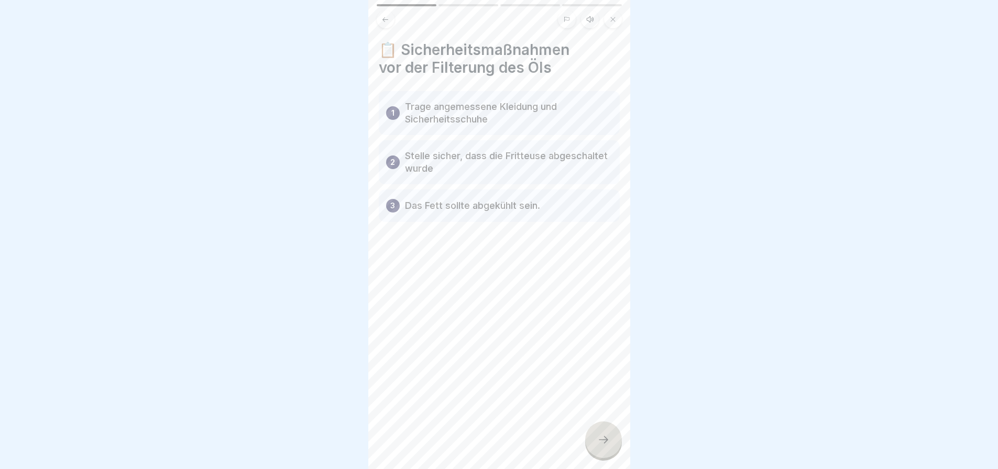
click at [598, 435] on icon at bounding box center [603, 440] width 13 height 13
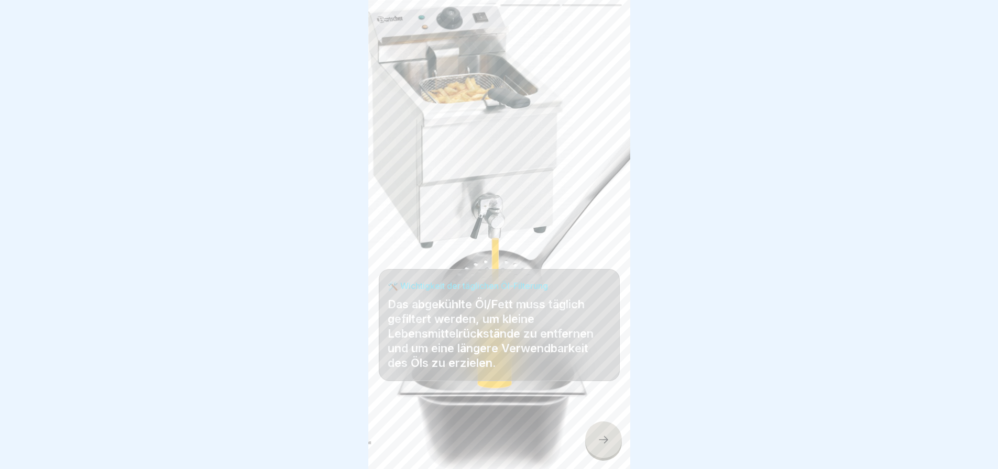
click at [601, 436] on icon at bounding box center [603, 440] width 13 height 13
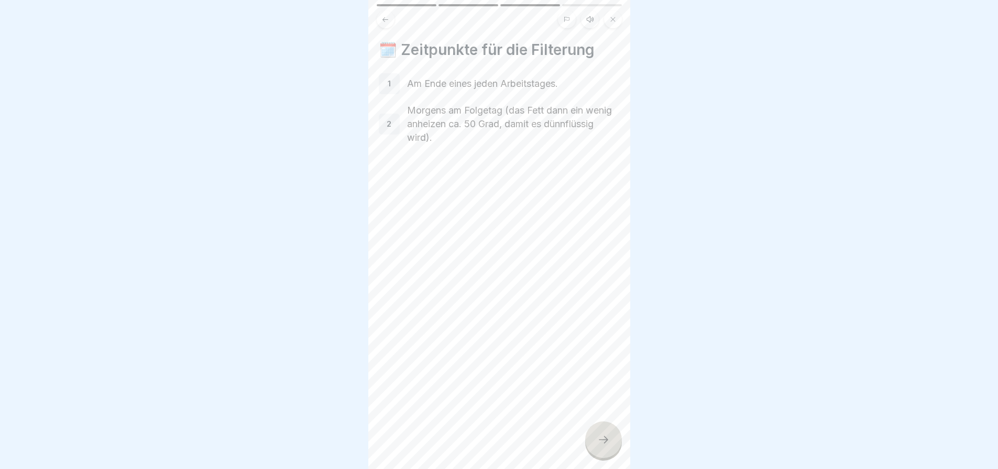
click at [600, 436] on icon at bounding box center [603, 440] width 13 height 13
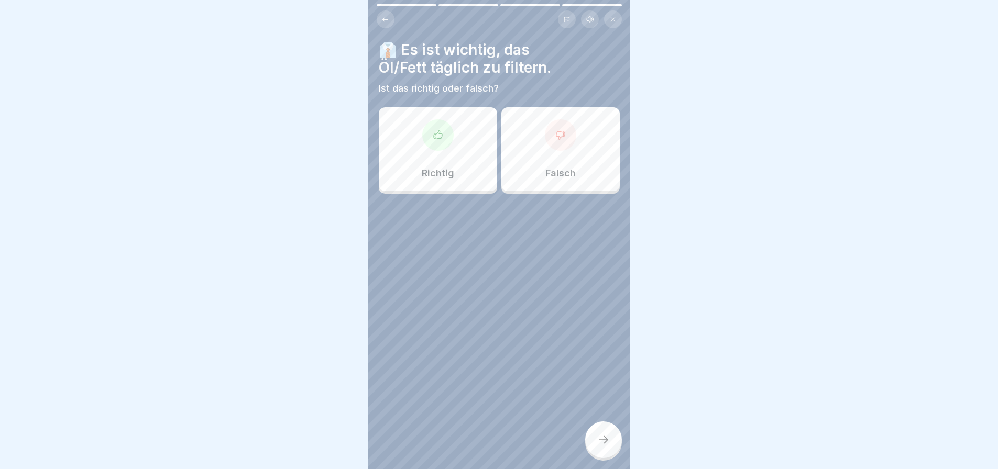
click at [436, 130] on icon at bounding box center [438, 135] width 10 height 10
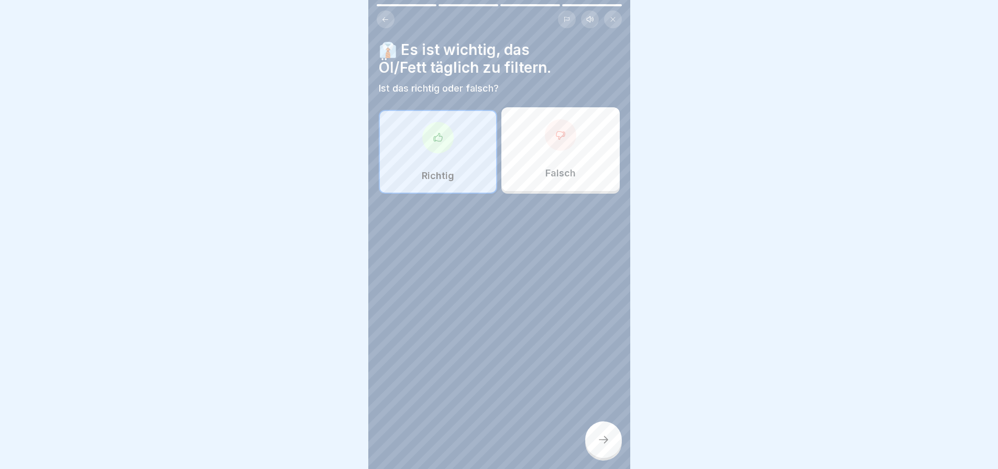
click at [602, 433] on div at bounding box center [603, 440] width 37 height 37
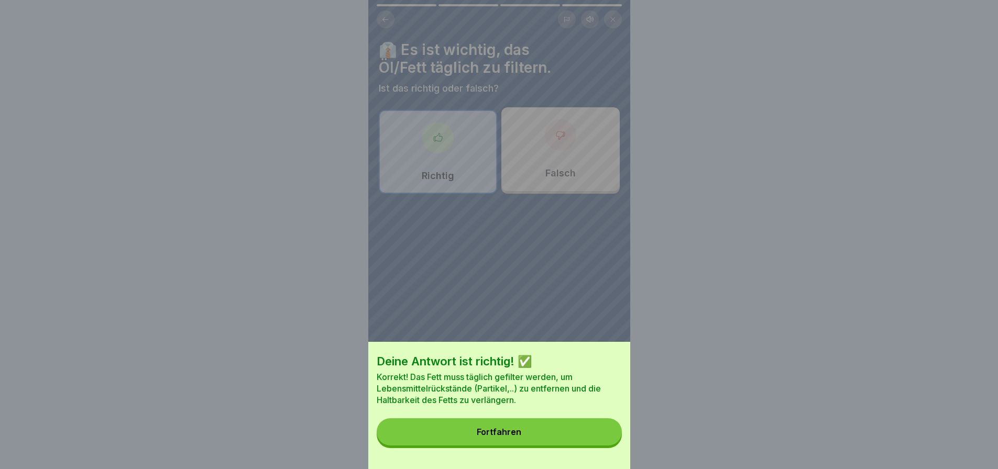
click at [580, 435] on button "Fortfahren" at bounding box center [499, 431] width 245 height 27
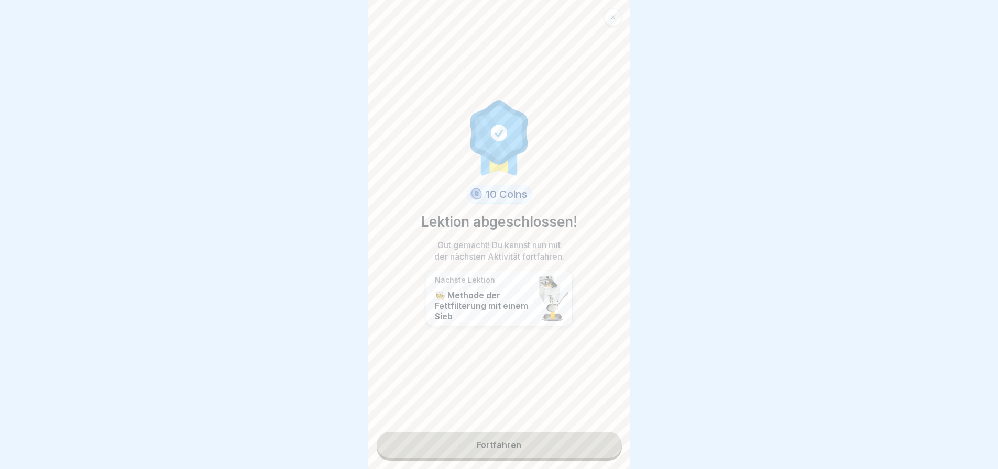
click at [509, 435] on link "Fortfahren" at bounding box center [499, 445] width 245 height 26
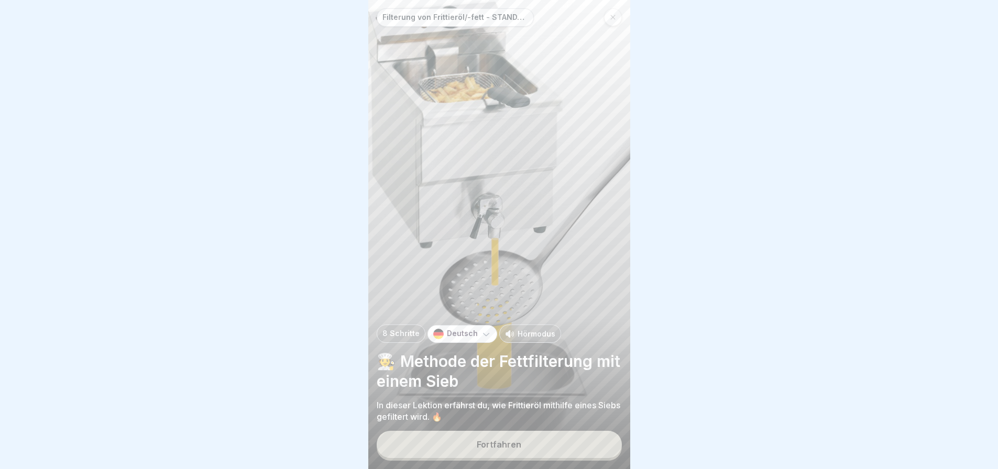
click at [519, 440] on div "Fortfahren" at bounding box center [499, 444] width 45 height 9
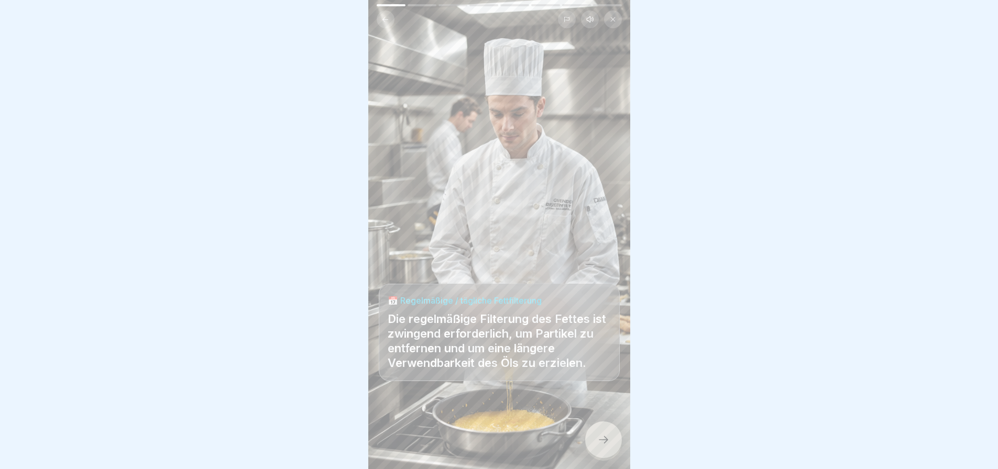
click at [601, 434] on icon at bounding box center [603, 440] width 13 height 13
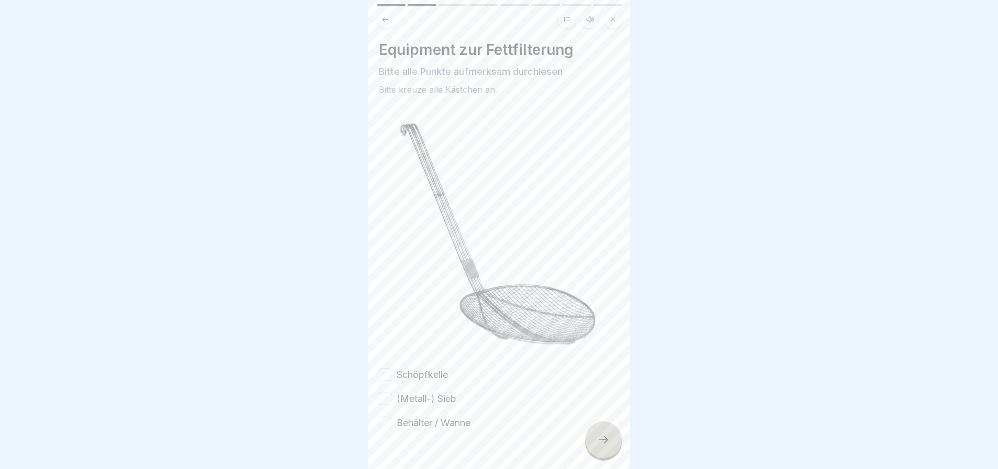
click at [384, 369] on button "Schöpfkelle" at bounding box center [385, 375] width 13 height 13
click at [386, 393] on button "(Metall-) Sieb" at bounding box center [385, 399] width 13 height 13
click at [384, 417] on button "Behälter / Wanne" at bounding box center [385, 423] width 13 height 13
click at [600, 435] on icon at bounding box center [603, 440] width 13 height 13
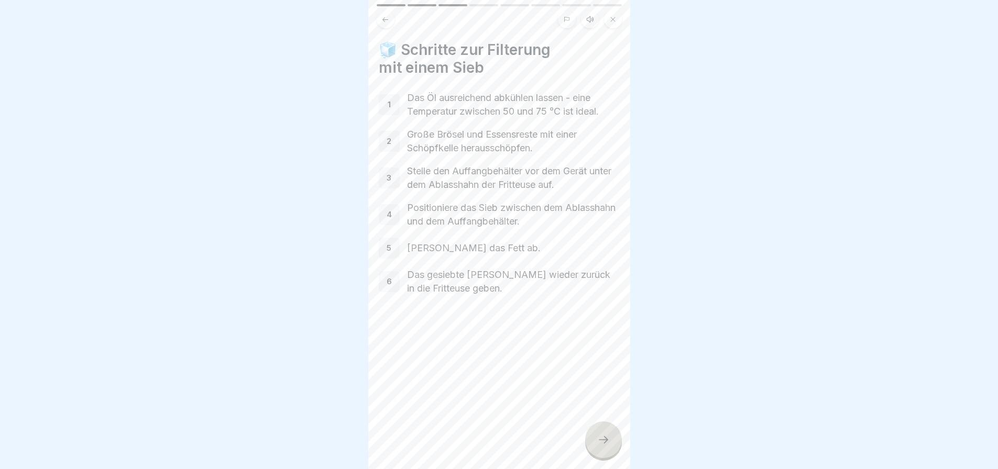
click at [602, 435] on icon at bounding box center [603, 440] width 13 height 13
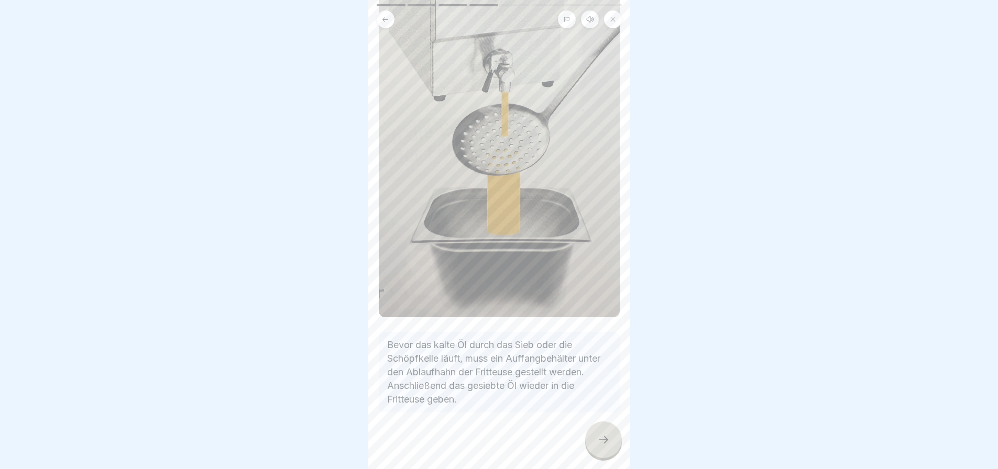
scroll to position [242, 0]
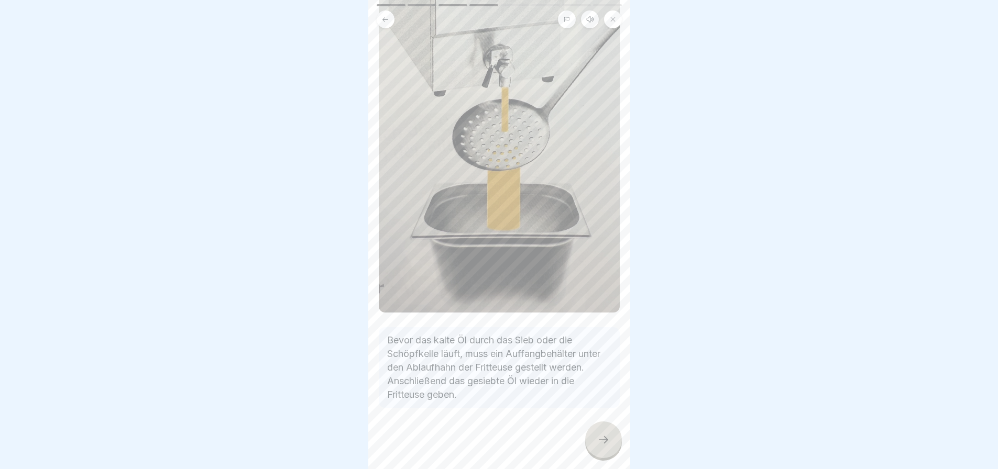
click at [601, 436] on icon at bounding box center [603, 440] width 13 height 13
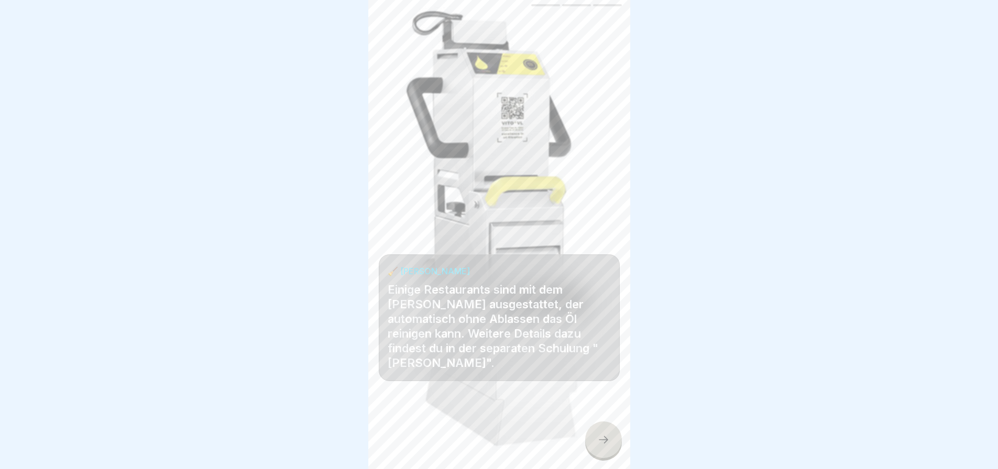
click at [602, 432] on div at bounding box center [603, 440] width 37 height 37
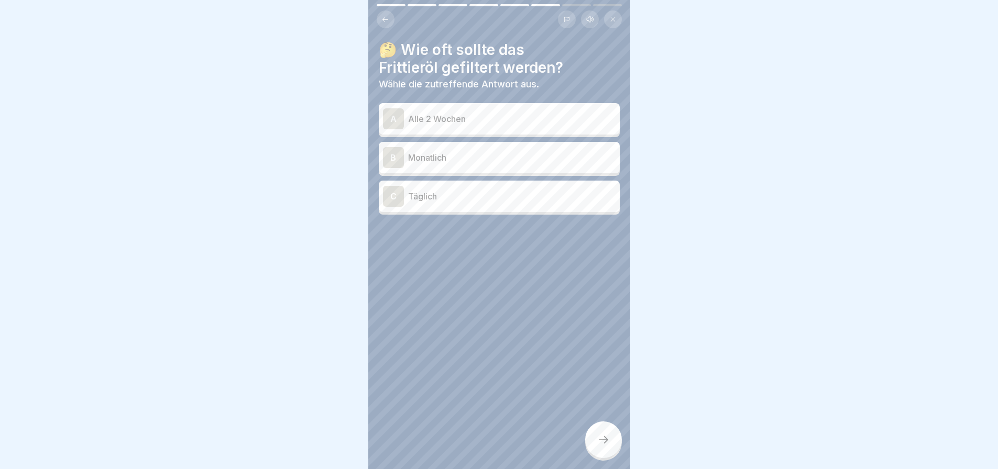
click at [472, 190] on p "Täglich" at bounding box center [511, 196] width 207 height 13
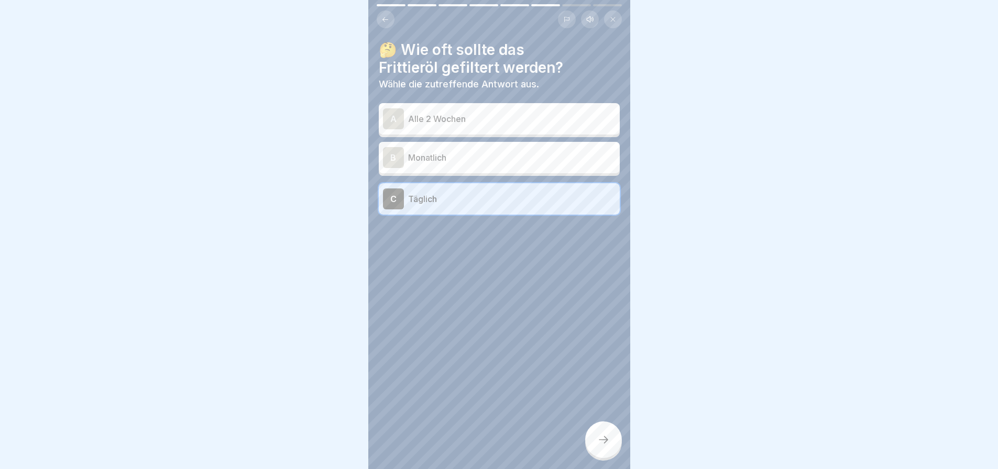
click at [599, 438] on icon at bounding box center [603, 440] width 13 height 13
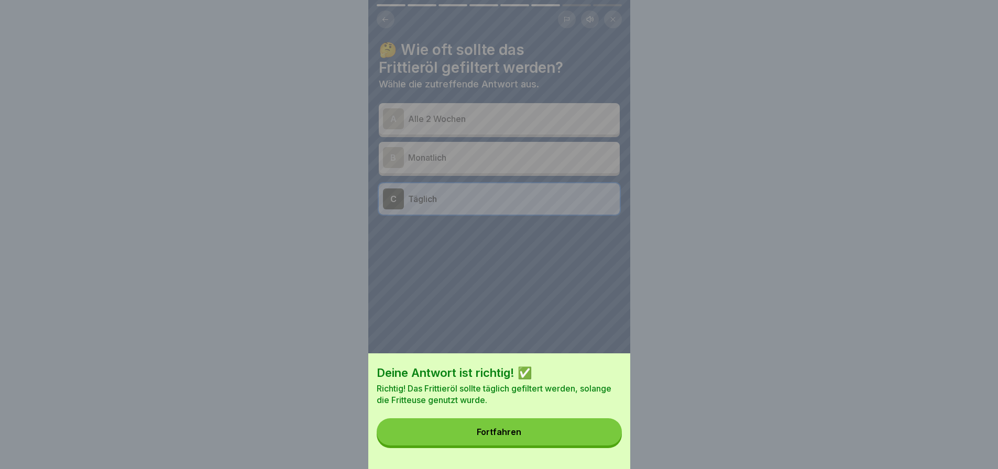
click at [549, 440] on button "Fortfahren" at bounding box center [499, 431] width 245 height 27
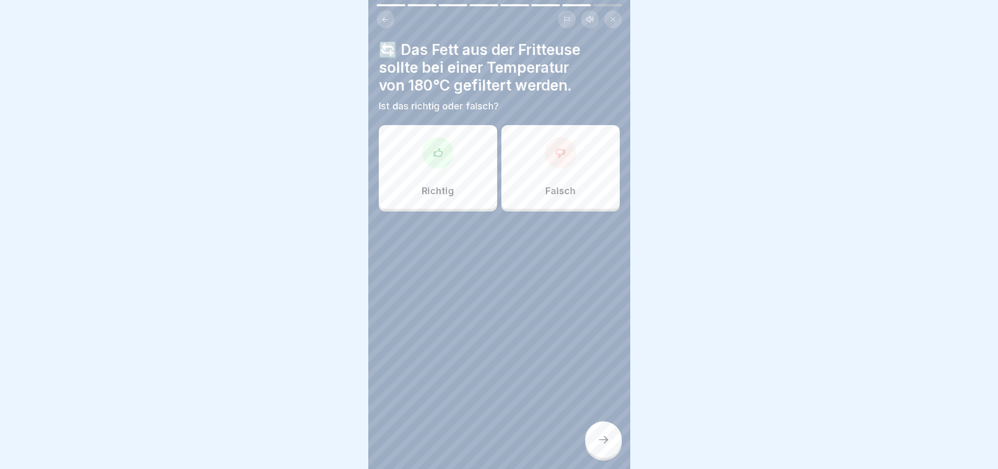
click at [547, 148] on div at bounding box center [560, 152] width 31 height 31
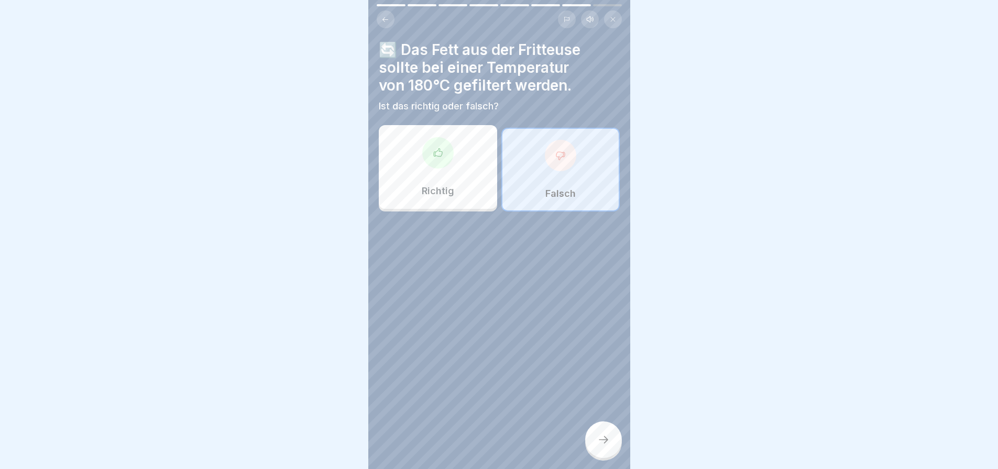
click at [601, 434] on icon at bounding box center [603, 440] width 13 height 13
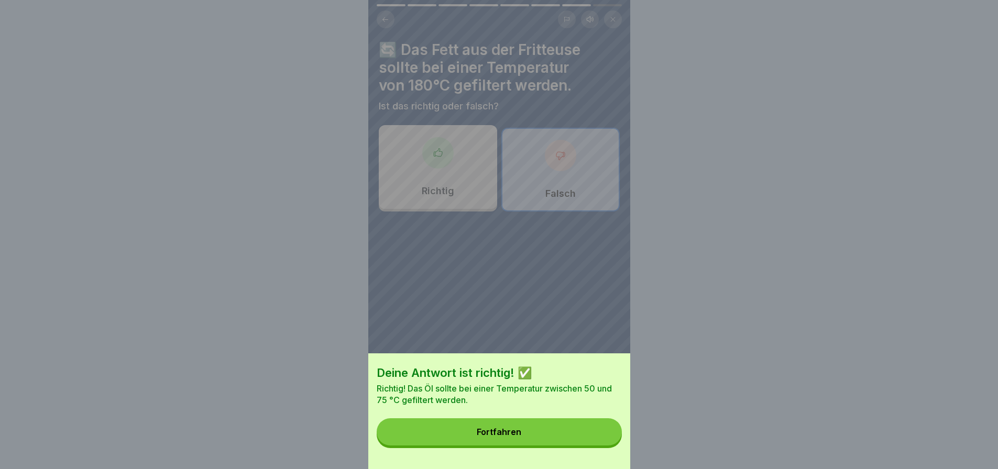
click at [566, 440] on button "Fortfahren" at bounding box center [499, 431] width 245 height 27
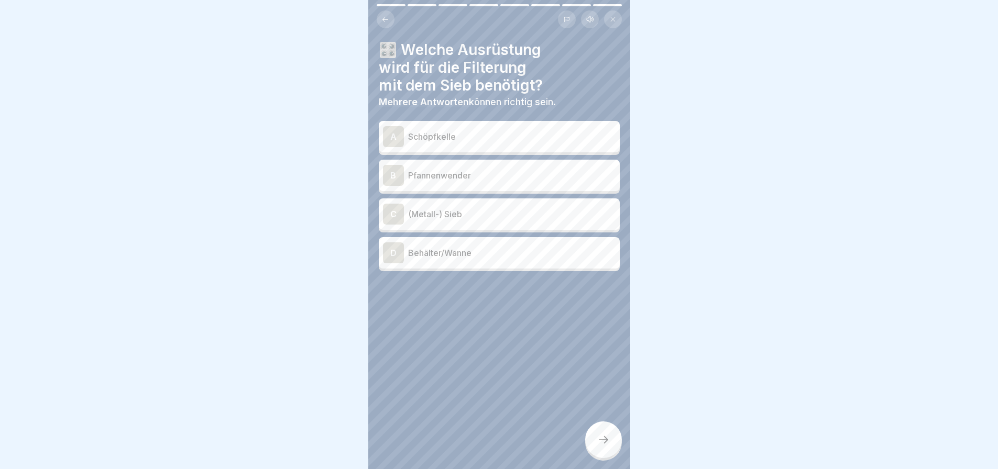
click at [463, 130] on p "Schöpfkelle" at bounding box center [511, 136] width 207 height 13
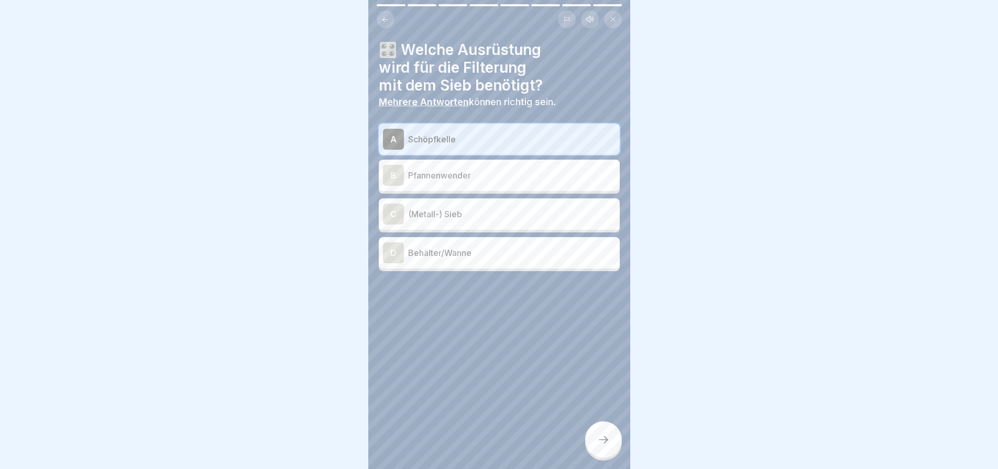
click at [482, 211] on p "(Metall-) Sieb" at bounding box center [511, 214] width 207 height 13
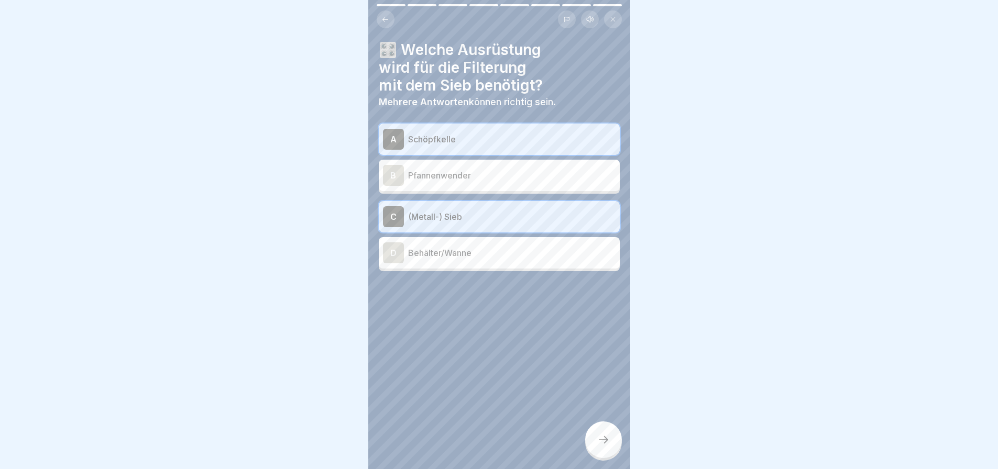
click at [486, 252] on p "Behälter/Wanne" at bounding box center [511, 253] width 207 height 13
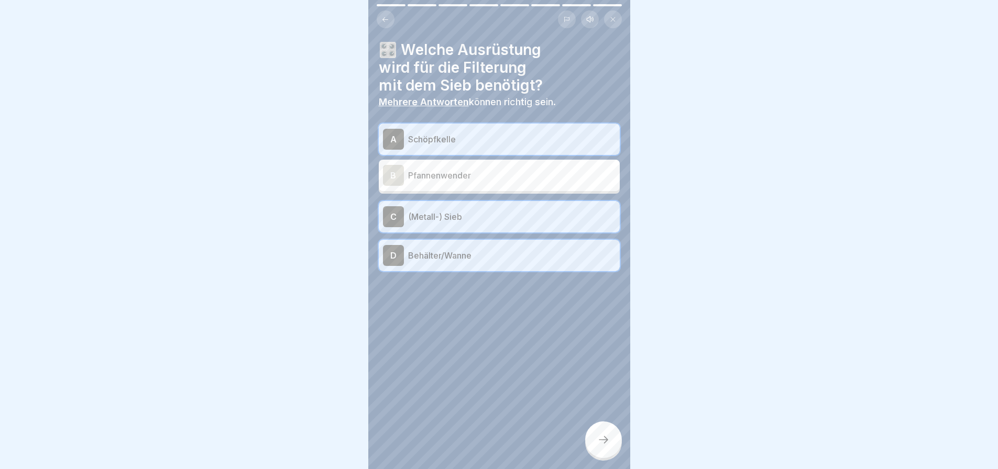
click at [597, 438] on icon at bounding box center [603, 440] width 13 height 13
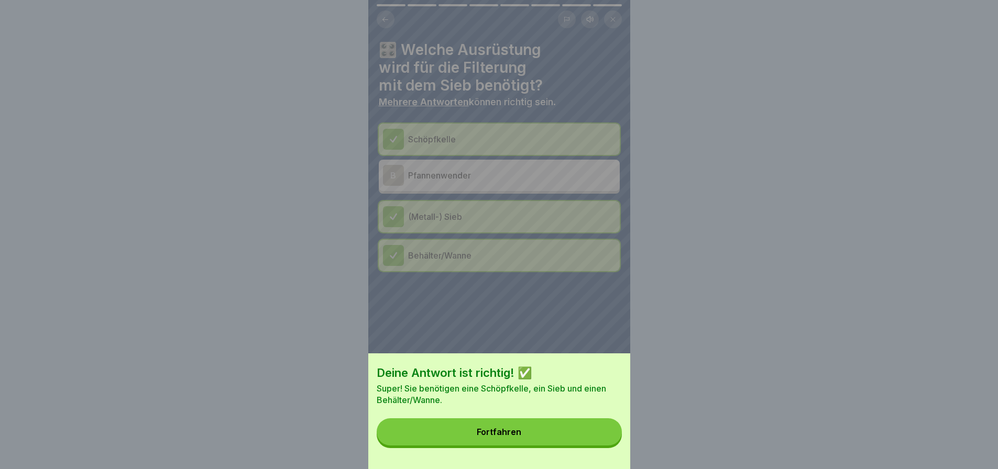
click at [576, 435] on button "Fortfahren" at bounding box center [499, 431] width 245 height 27
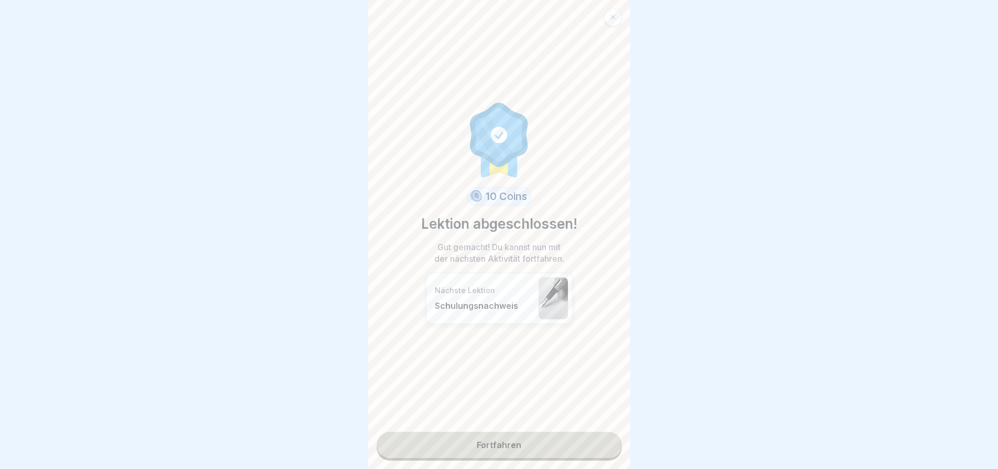
click at [576, 435] on link "Fortfahren" at bounding box center [499, 445] width 245 height 26
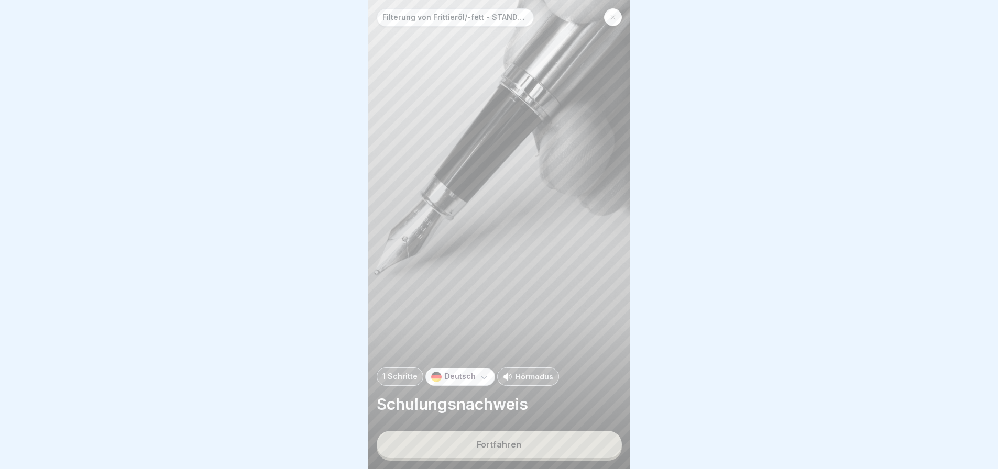
click at [574, 436] on button "Fortfahren" at bounding box center [499, 444] width 245 height 27
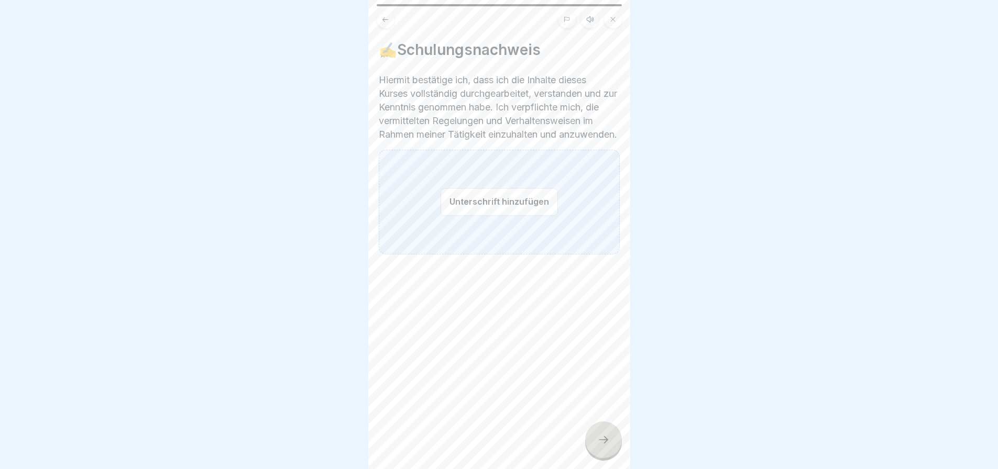
click at [517, 210] on button "Unterschrift hinzufügen" at bounding box center [498, 202] width 117 height 28
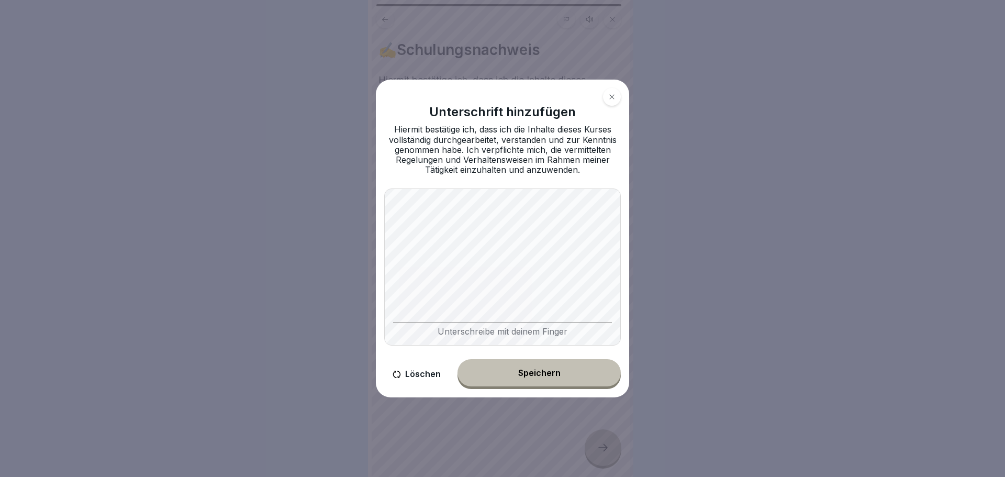
click at [532, 373] on div "Speichern" at bounding box center [539, 372] width 42 height 9
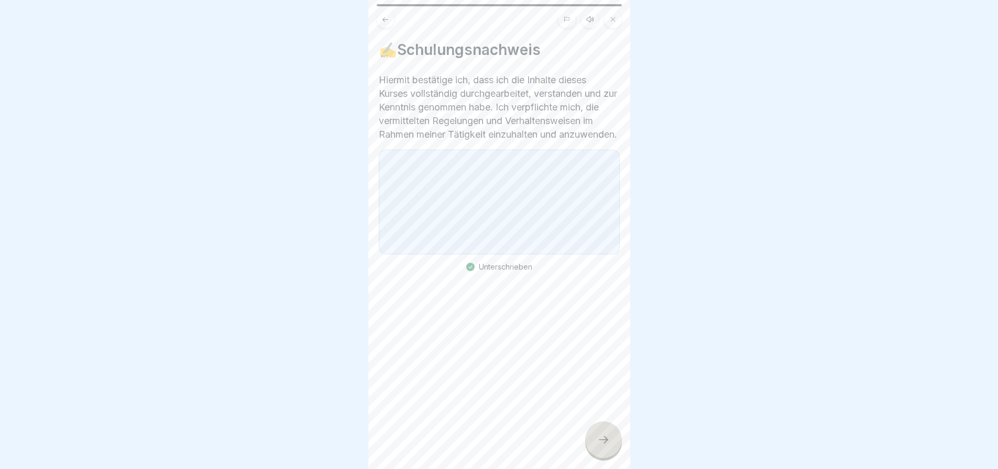
click at [604, 439] on div at bounding box center [603, 440] width 37 height 37
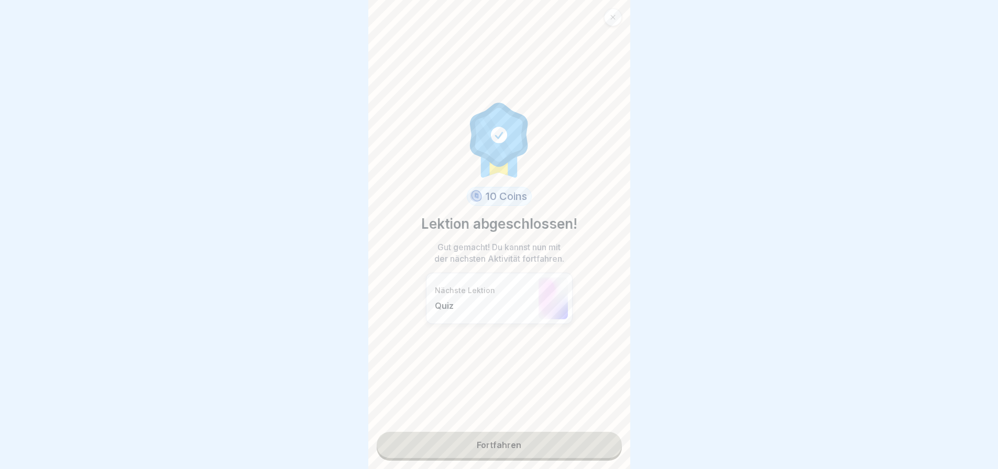
click at [512, 443] on link "Fortfahren" at bounding box center [499, 445] width 245 height 26
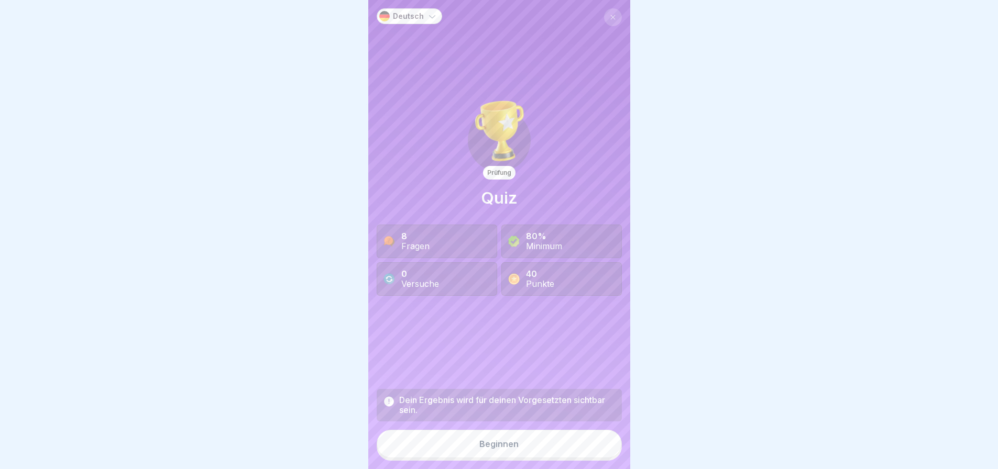
click at [516, 448] on button "Beginnen" at bounding box center [499, 444] width 245 height 28
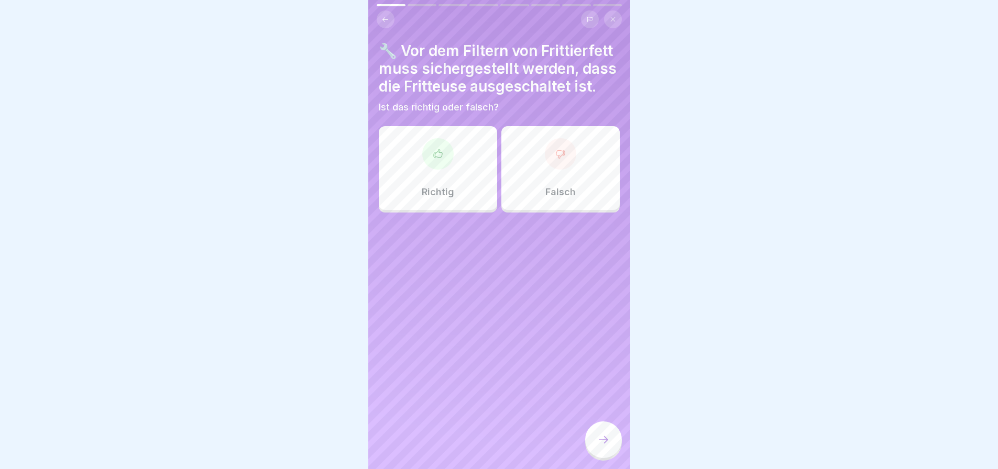
click at [444, 201] on div "Richtig" at bounding box center [438, 168] width 118 height 84
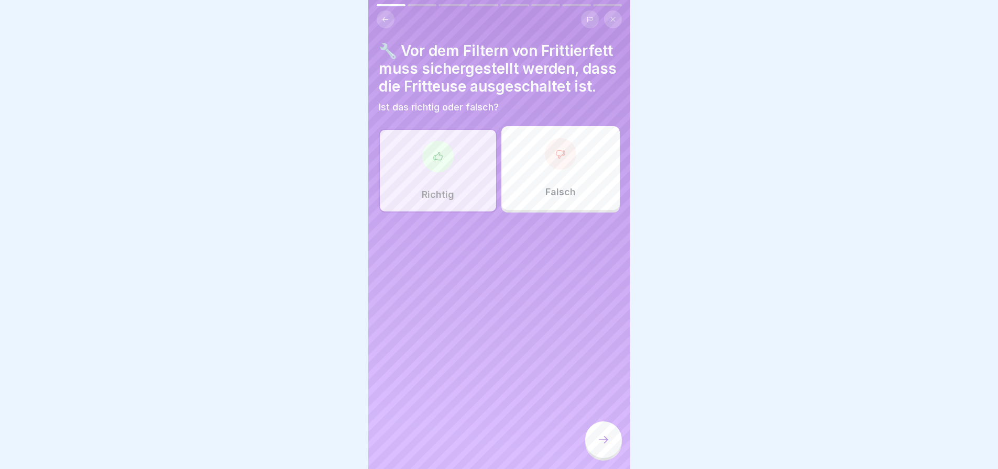
click at [600, 440] on div at bounding box center [603, 440] width 37 height 37
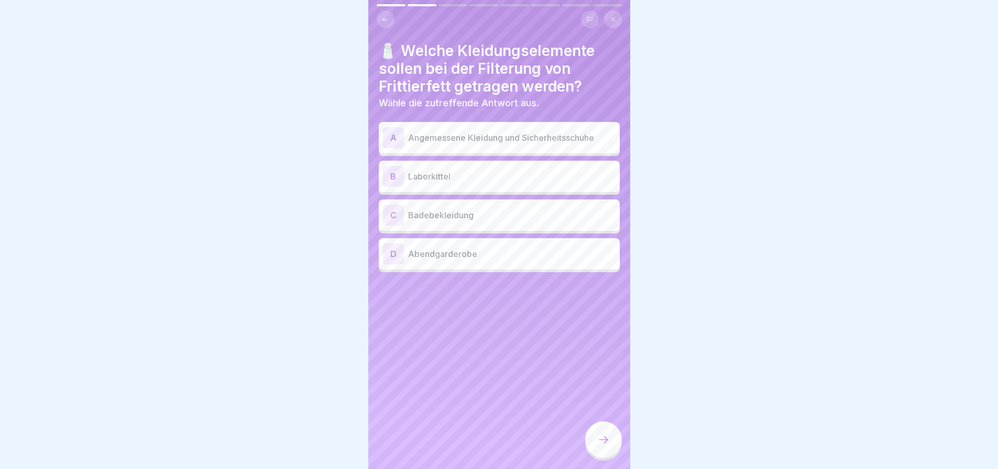
click at [519, 144] on p "Angemessene Kleidung und Sicherheitsschuhe" at bounding box center [511, 137] width 207 height 13
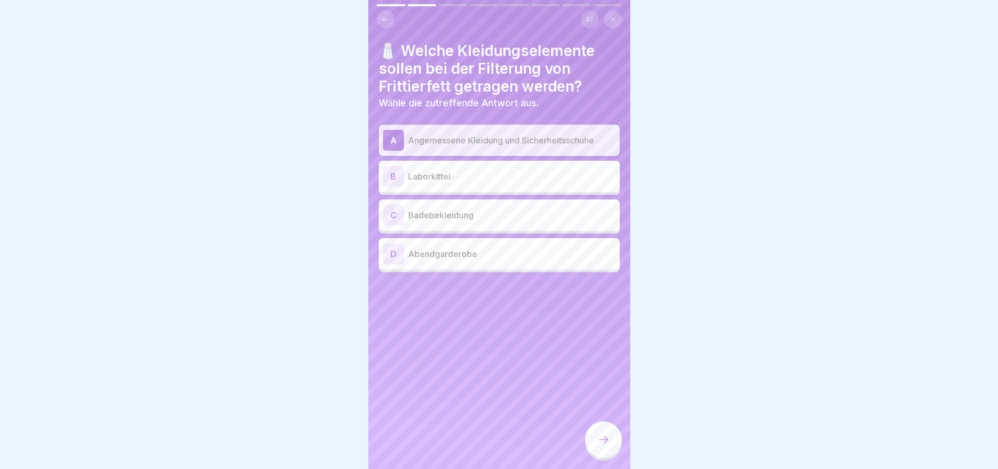
click at [603, 440] on div at bounding box center [603, 440] width 37 height 37
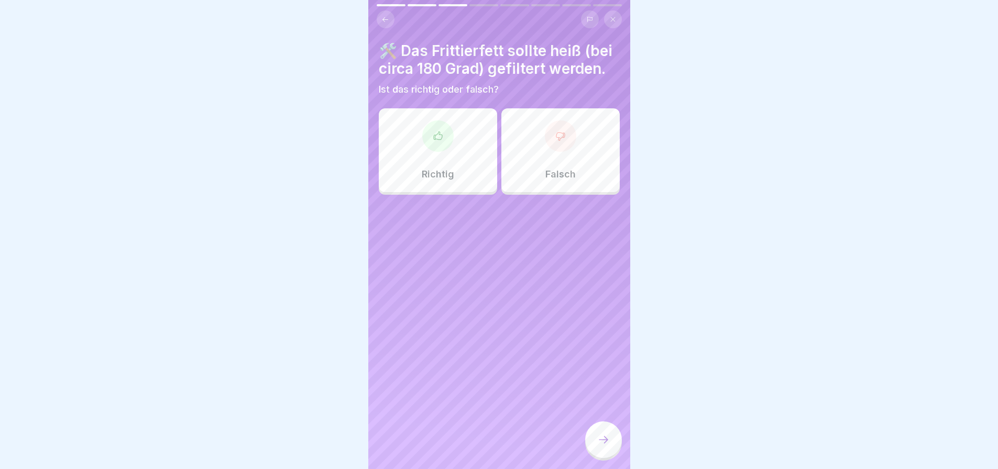
click at [555, 141] on icon at bounding box center [560, 136] width 10 height 10
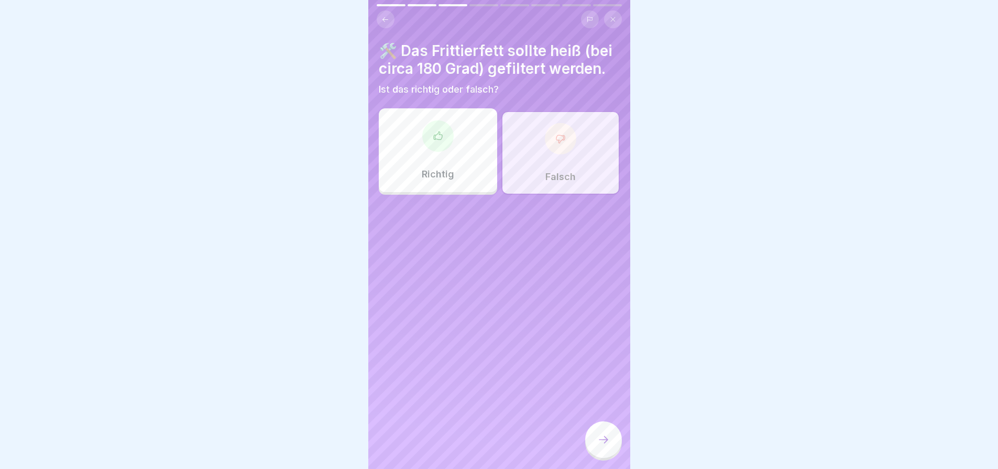
click at [600, 440] on div at bounding box center [603, 440] width 37 height 37
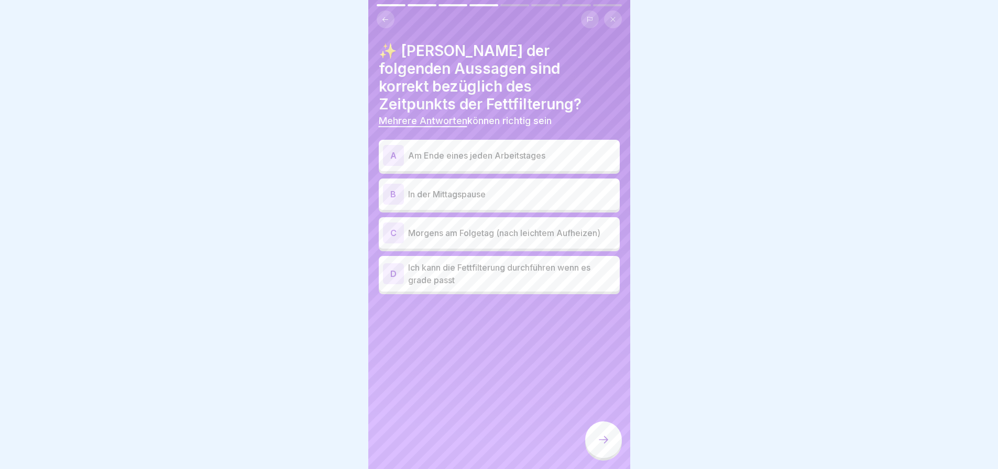
click at [507, 149] on p "Am Ende eines jeden Arbeitstages" at bounding box center [511, 155] width 207 height 13
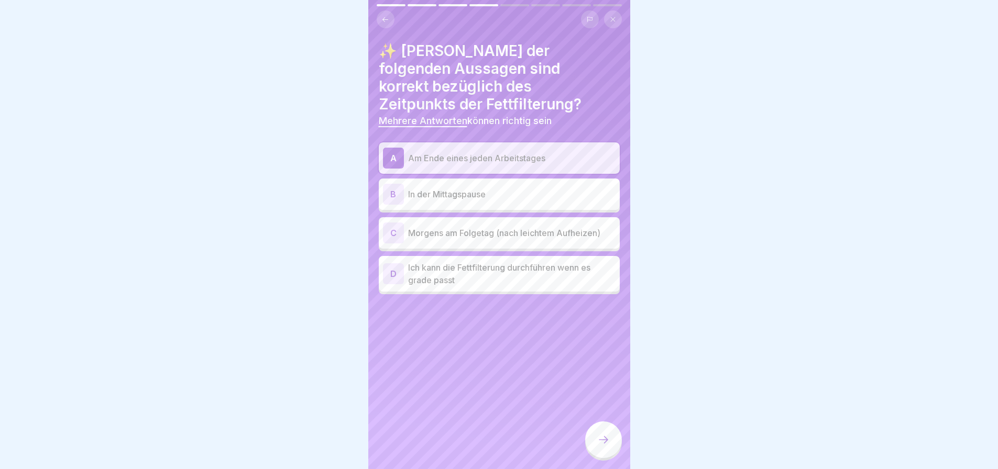
click at [490, 228] on p "Morgens am Folgetag (nach leichtem Aufheizen)" at bounding box center [511, 233] width 207 height 13
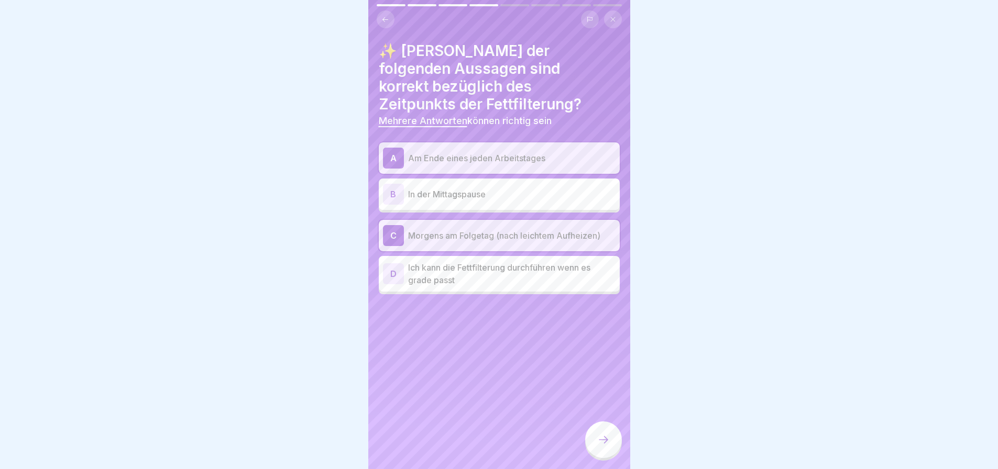
click at [600, 439] on div at bounding box center [603, 440] width 37 height 37
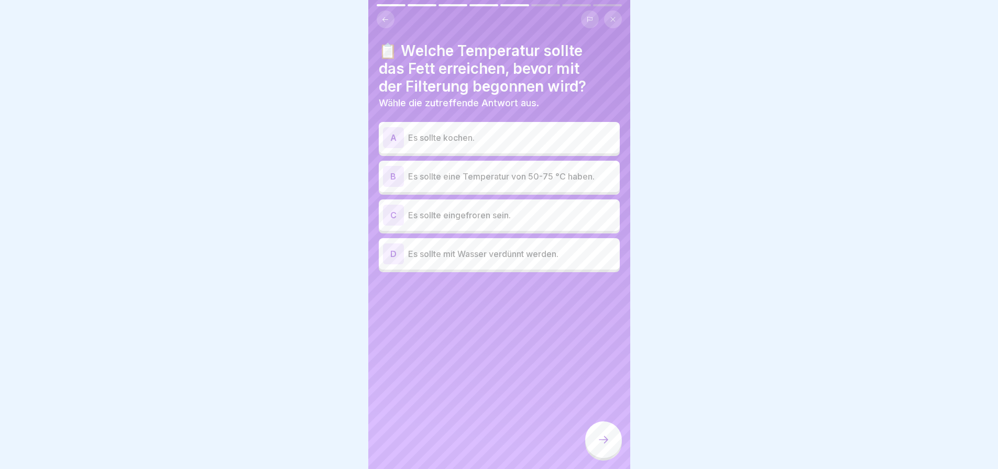
click at [521, 183] on p "Es sollte eine Temperatur von 50-75 °C haben." at bounding box center [511, 176] width 207 height 13
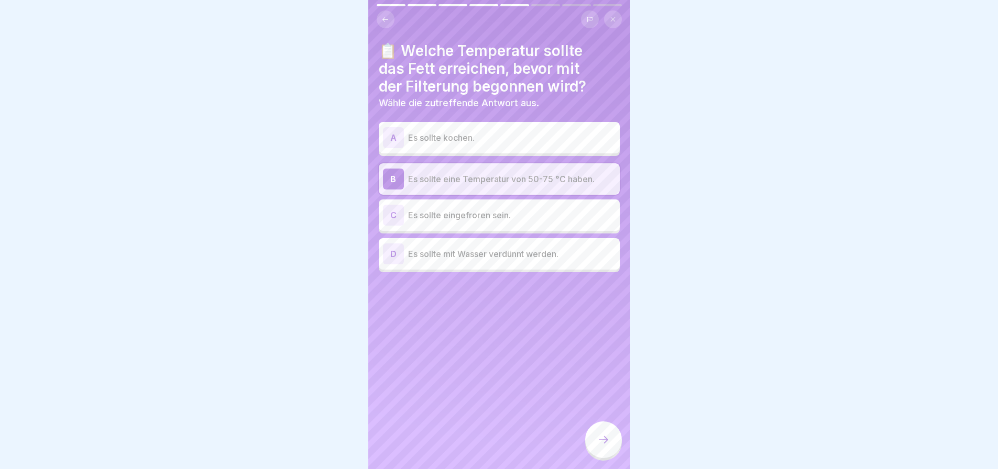
click at [598, 444] on icon at bounding box center [603, 440] width 13 height 13
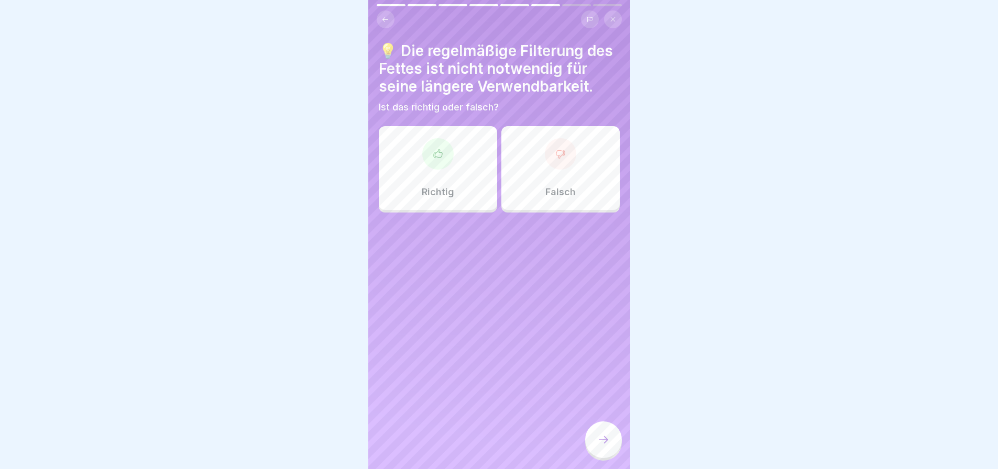
click at [557, 170] on div at bounding box center [560, 153] width 31 height 31
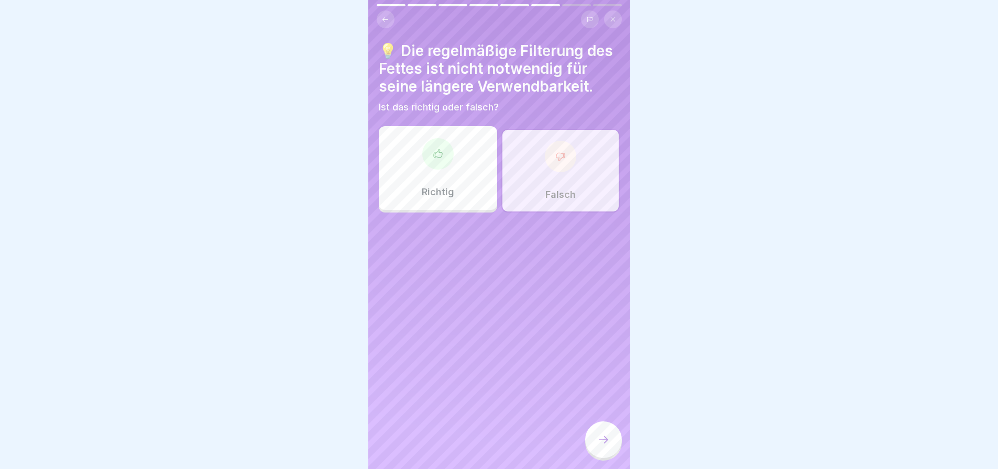
click at [601, 446] on icon at bounding box center [603, 440] width 13 height 13
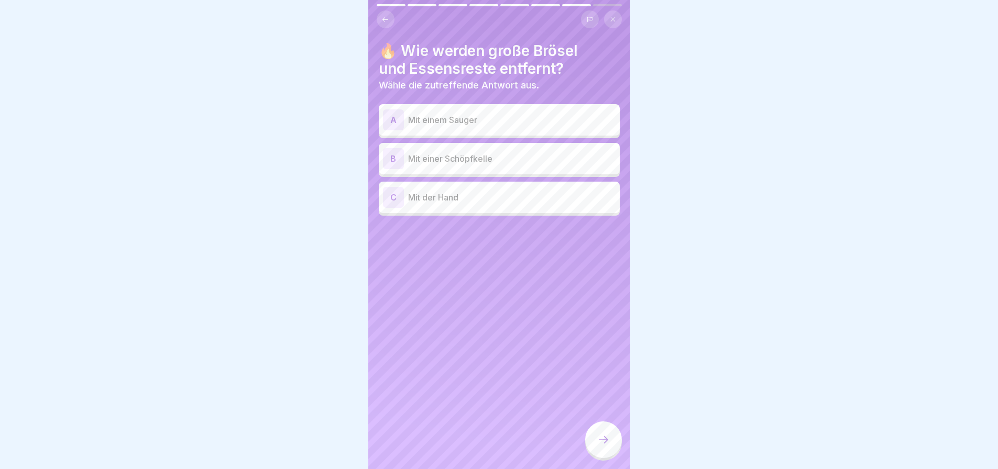
click at [516, 165] on p "Mit einer Schöpfkelle" at bounding box center [511, 158] width 207 height 13
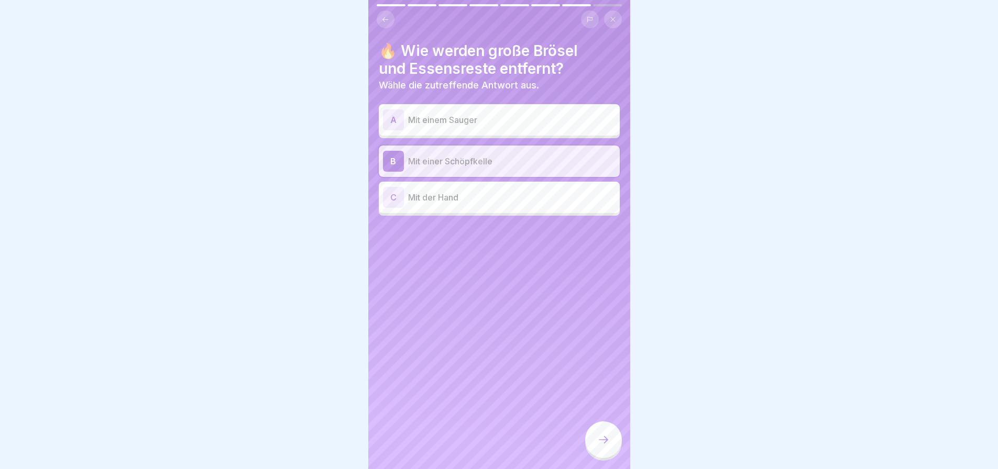
click at [605, 446] on icon at bounding box center [603, 440] width 13 height 13
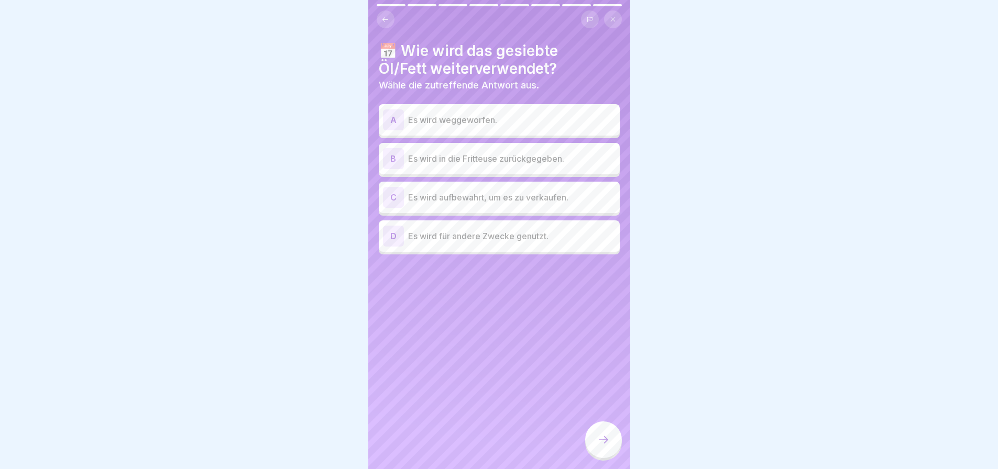
click at [525, 165] on p "Es wird in die Fritteuse zurückgegeben." at bounding box center [511, 158] width 207 height 13
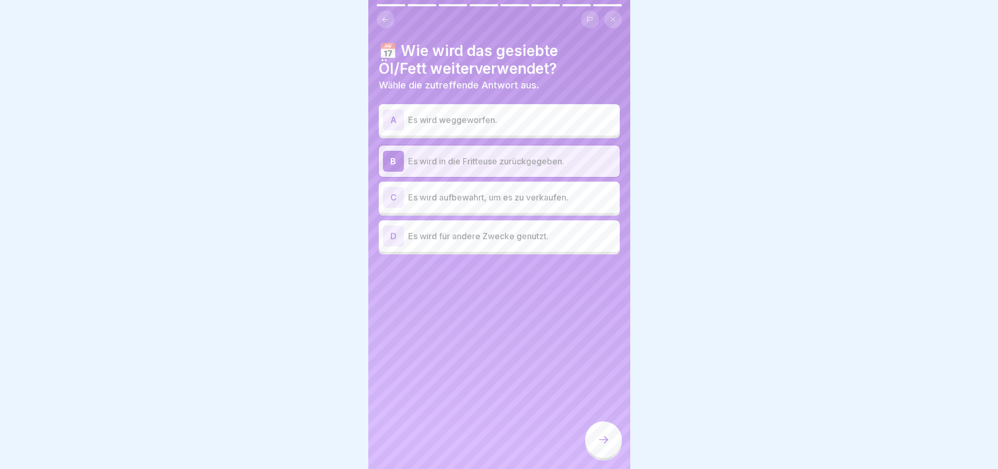
click at [600, 440] on div at bounding box center [603, 440] width 37 height 37
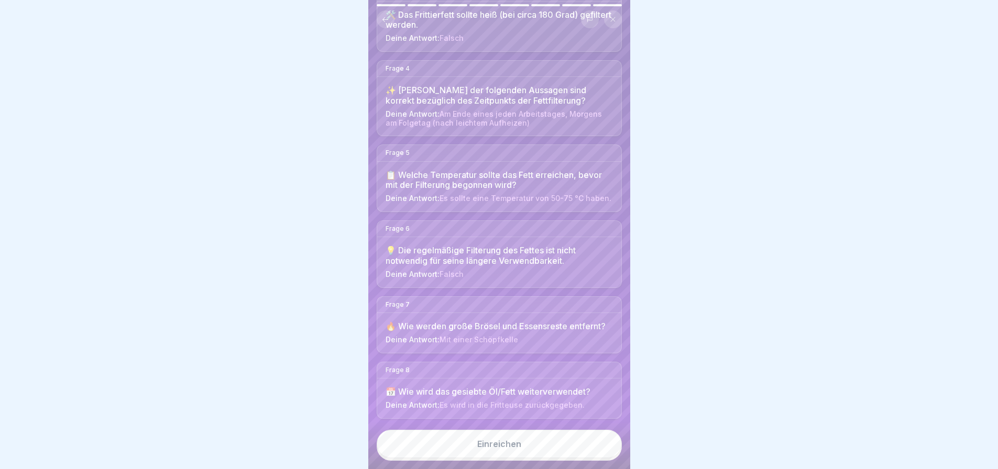
scroll to position [8, 0]
click at [509, 441] on div "Einreichen" at bounding box center [499, 443] width 44 height 9
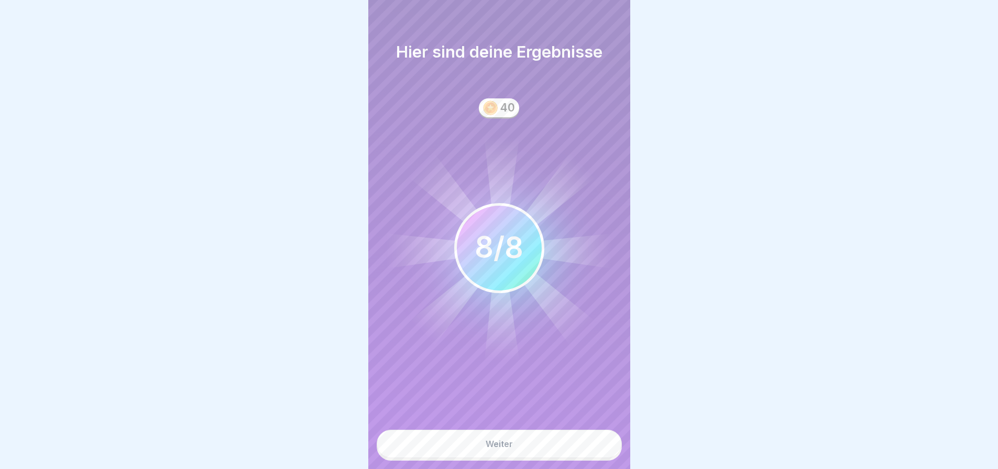
click at [506, 442] on div "Weiter" at bounding box center [498, 443] width 27 height 9
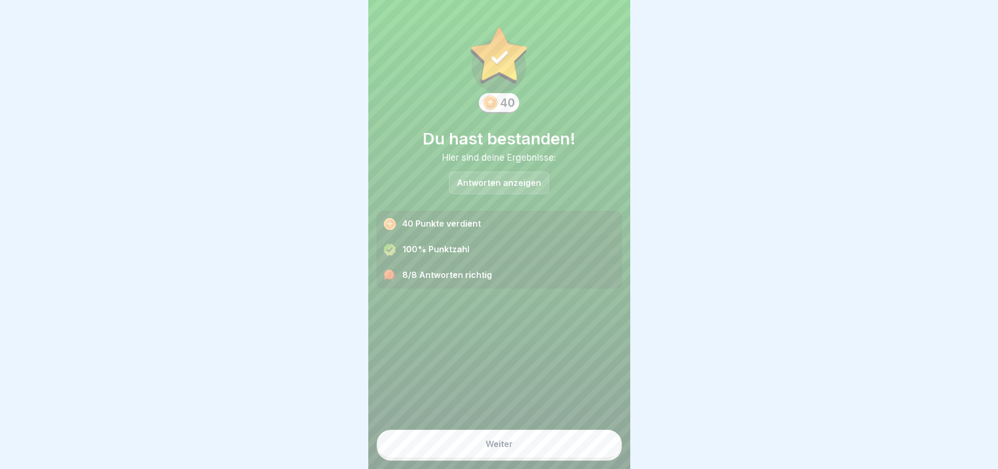
click at [500, 437] on button "Weiter" at bounding box center [499, 444] width 245 height 28
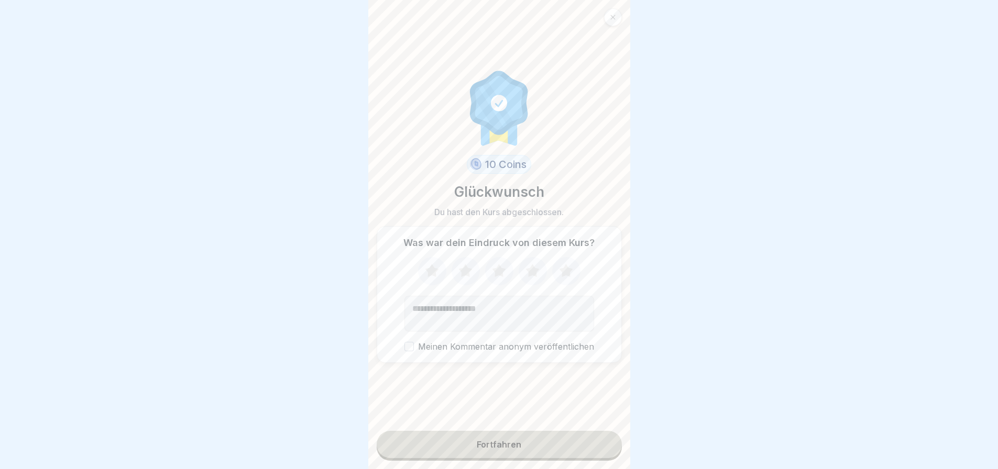
click at [429, 264] on icon at bounding box center [432, 270] width 14 height 13
click at [461, 267] on icon at bounding box center [465, 271] width 28 height 27
click at [497, 264] on icon at bounding box center [499, 270] width 14 height 13
click at [523, 262] on icon at bounding box center [532, 271] width 28 height 27
click at [563, 267] on icon at bounding box center [566, 271] width 28 height 27
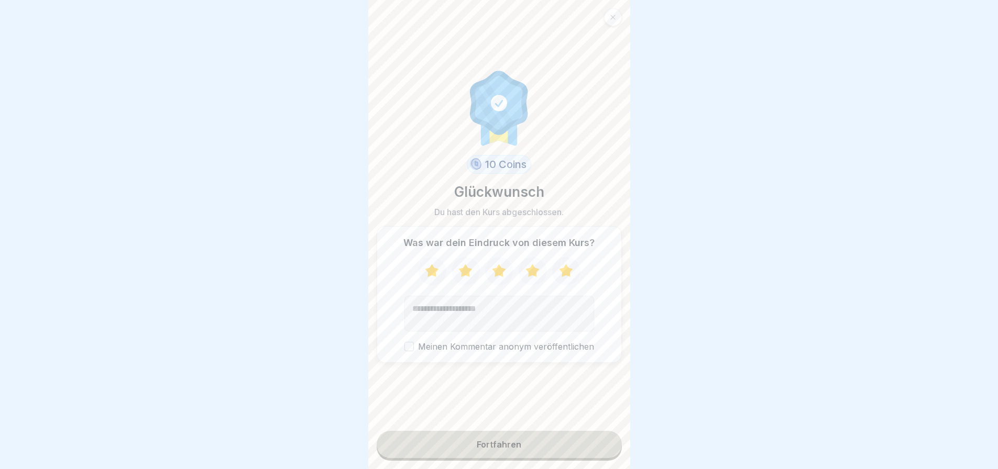
click at [404, 342] on button "Meinen Kommentar anonym veröffentlichen" at bounding box center [408, 346] width 9 height 9
click at [514, 437] on button "Fortfahren" at bounding box center [499, 444] width 245 height 27
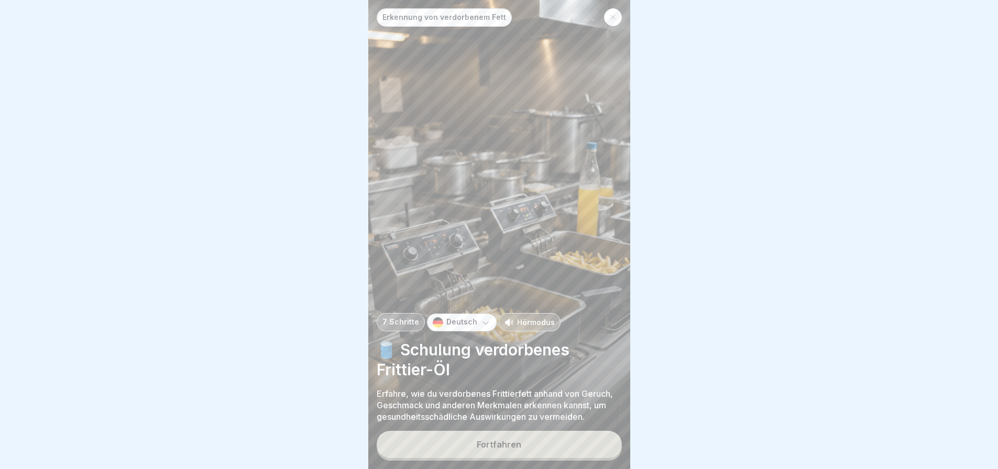
click at [515, 437] on button "Fortfahren" at bounding box center [499, 444] width 245 height 27
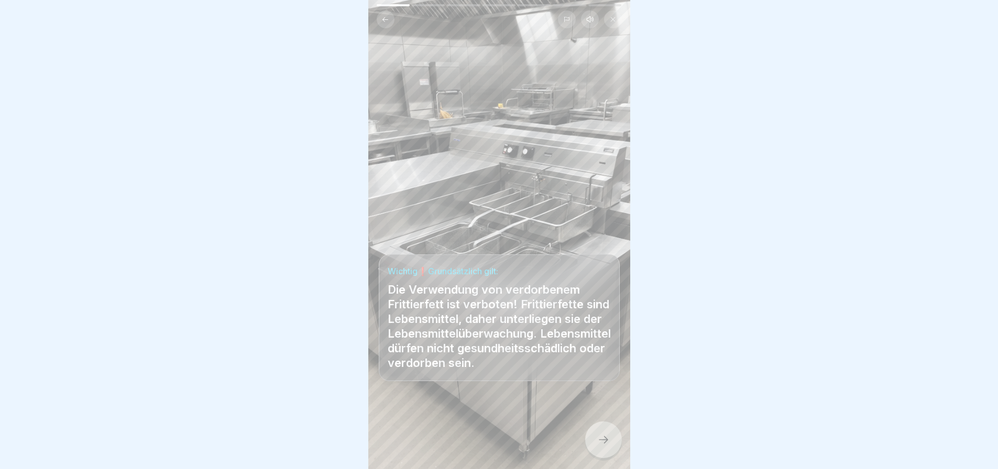
click at [602, 436] on icon at bounding box center [603, 440] width 13 height 13
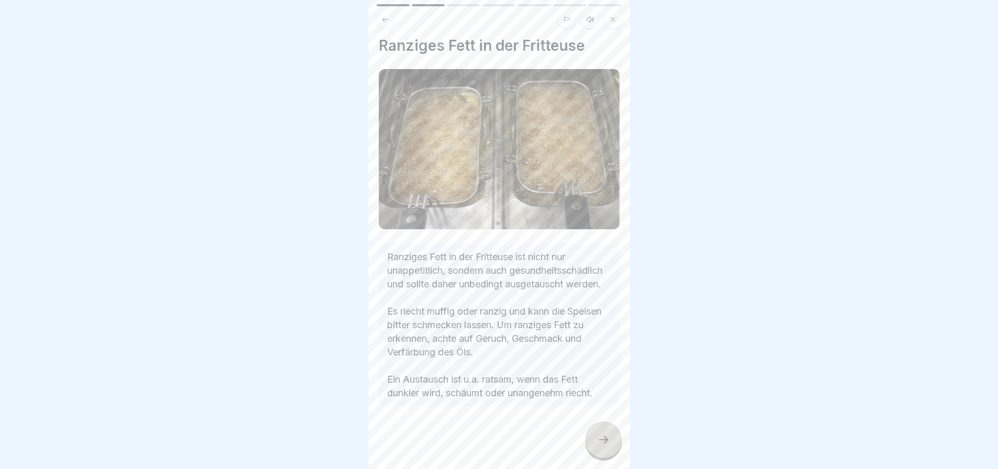
scroll to position [13, 0]
click at [602, 430] on div at bounding box center [603, 440] width 37 height 37
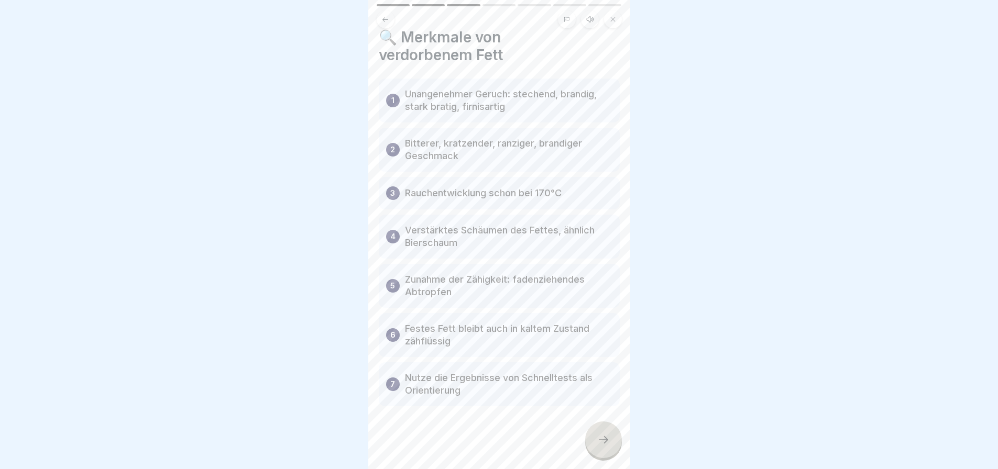
click at [601, 436] on icon at bounding box center [603, 440] width 13 height 13
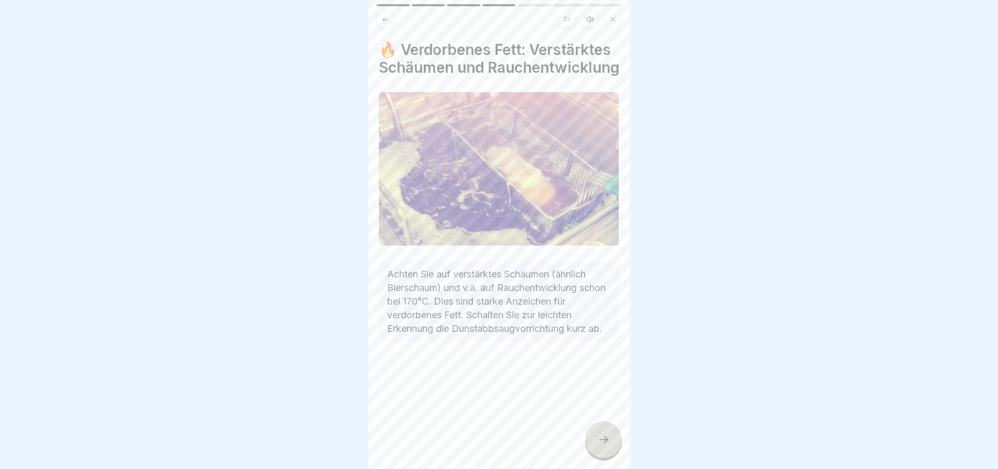
click at [598, 438] on icon at bounding box center [603, 440] width 13 height 13
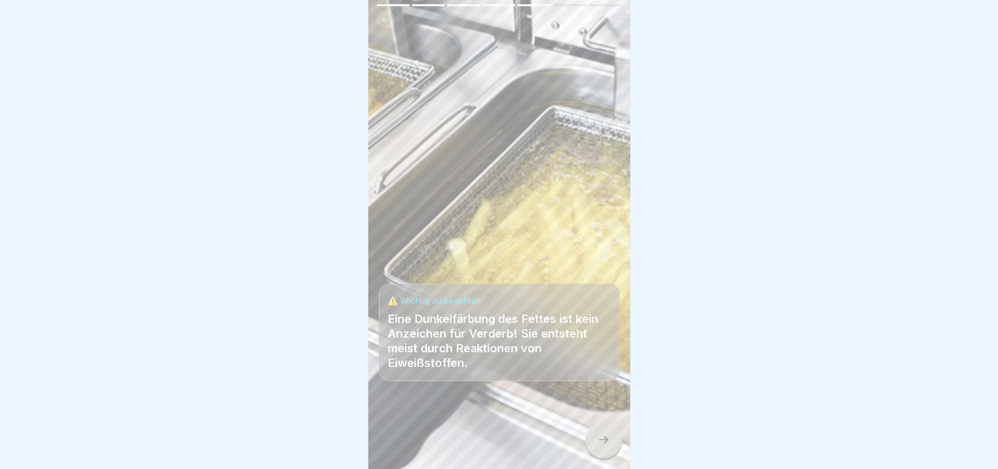
click at [598, 437] on icon at bounding box center [603, 440] width 13 height 13
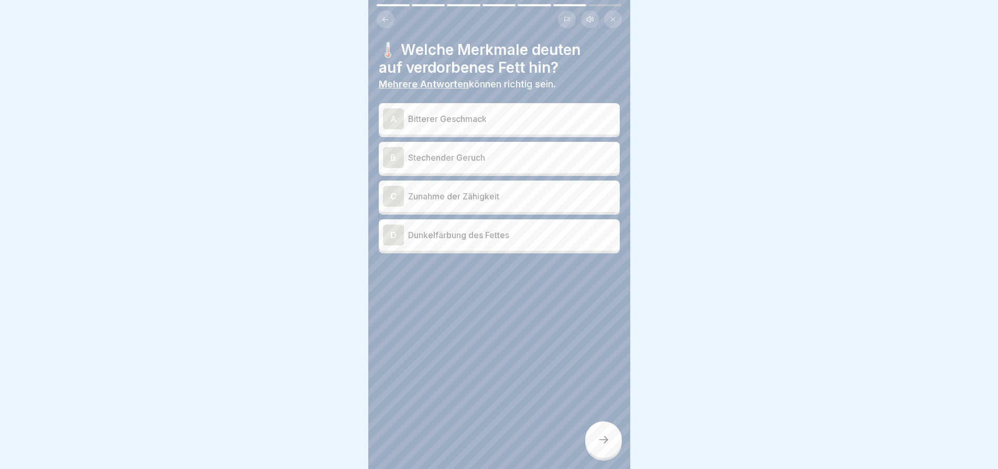
click at [480, 152] on p "Stechender Geruch" at bounding box center [511, 157] width 207 height 13
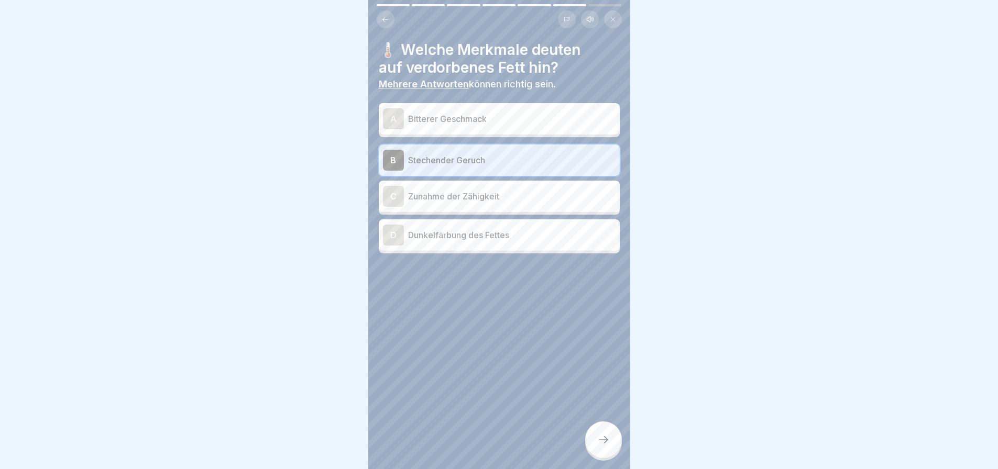
click at [474, 192] on p "Zunahme der Zähigkeit" at bounding box center [511, 196] width 207 height 13
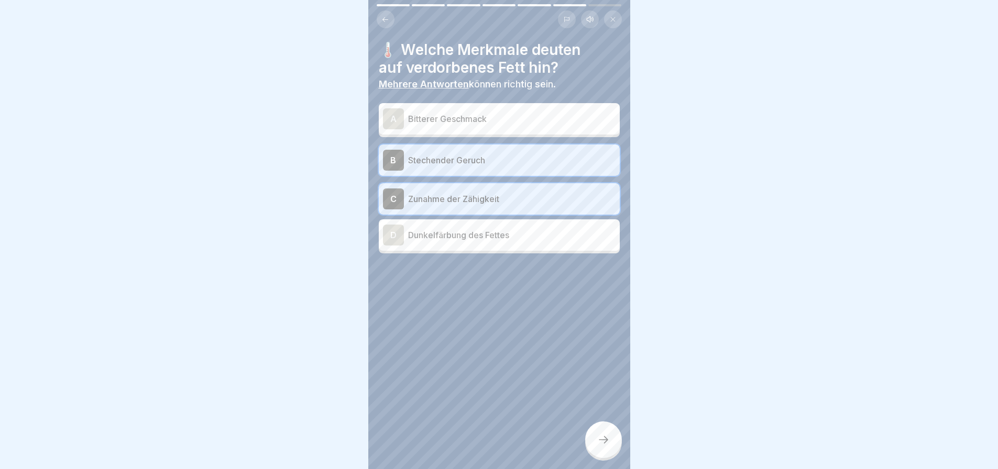
click at [481, 113] on p "Bitterer Geschmack" at bounding box center [511, 119] width 207 height 13
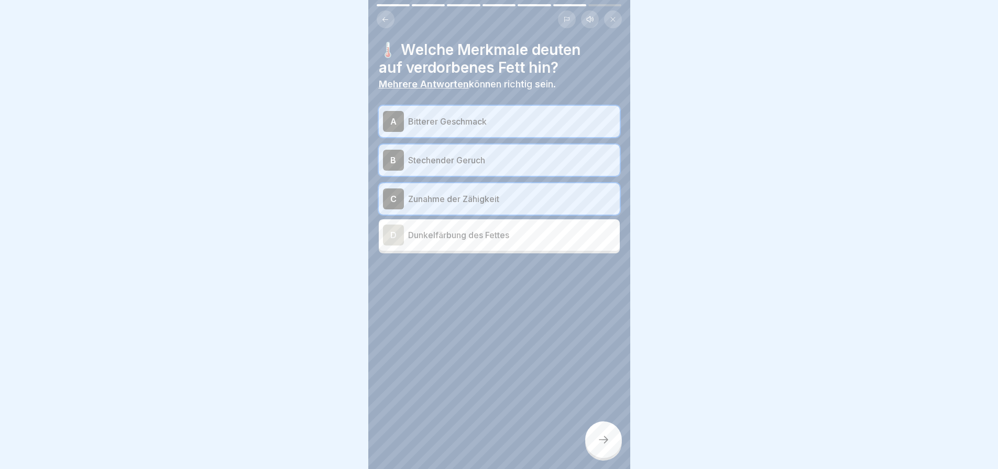
click at [597, 435] on icon at bounding box center [603, 440] width 13 height 13
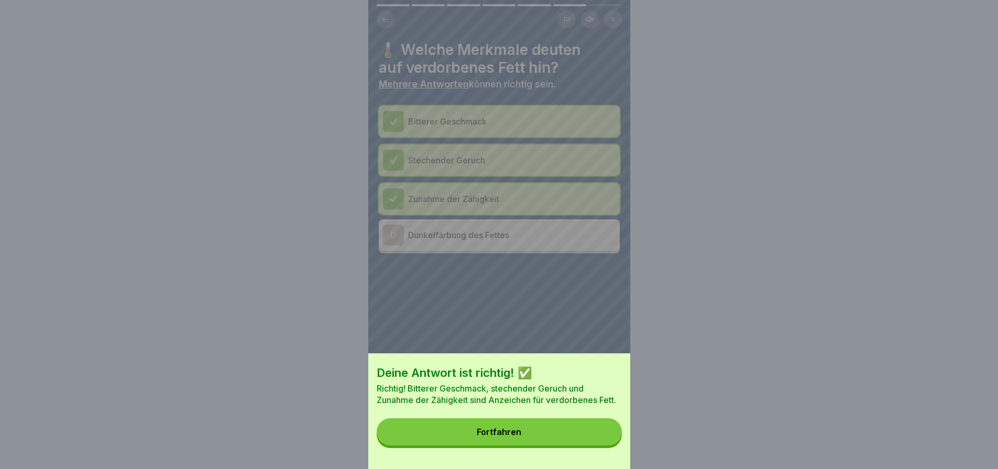
click at [560, 437] on button "Fortfahren" at bounding box center [499, 431] width 245 height 27
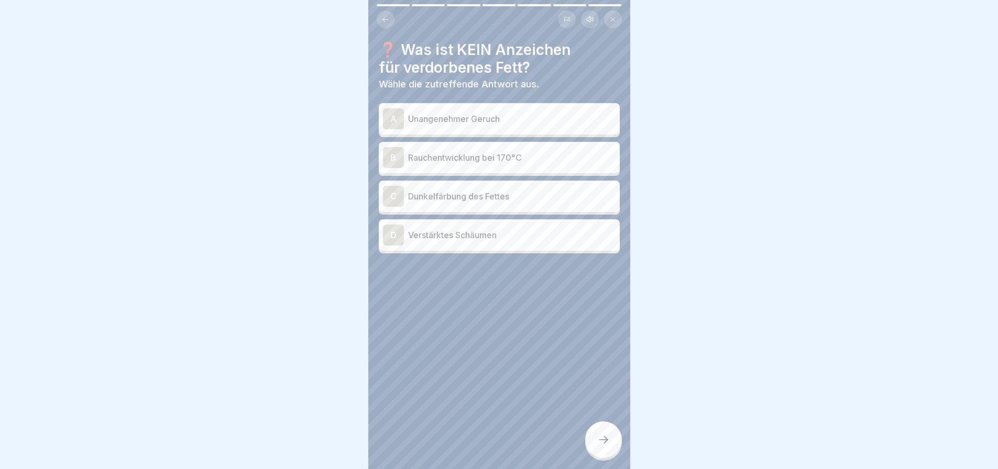
click at [488, 194] on p "Dunkelfärbung des Fettes" at bounding box center [511, 196] width 207 height 13
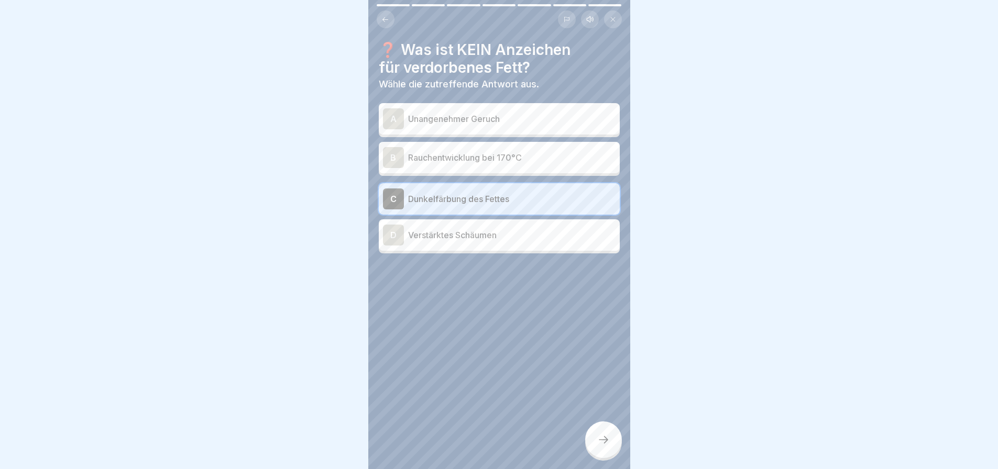
click at [601, 438] on icon at bounding box center [603, 440] width 13 height 13
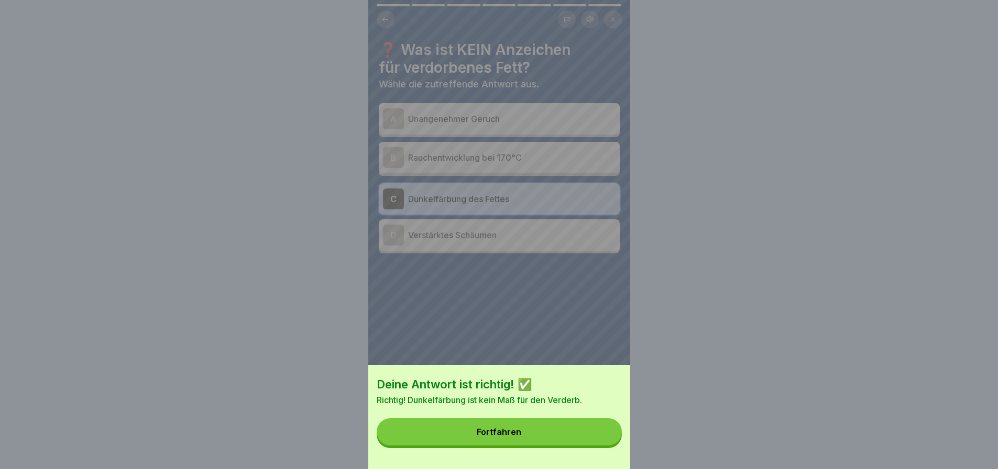
click at [586, 437] on button "Fortfahren" at bounding box center [499, 431] width 245 height 27
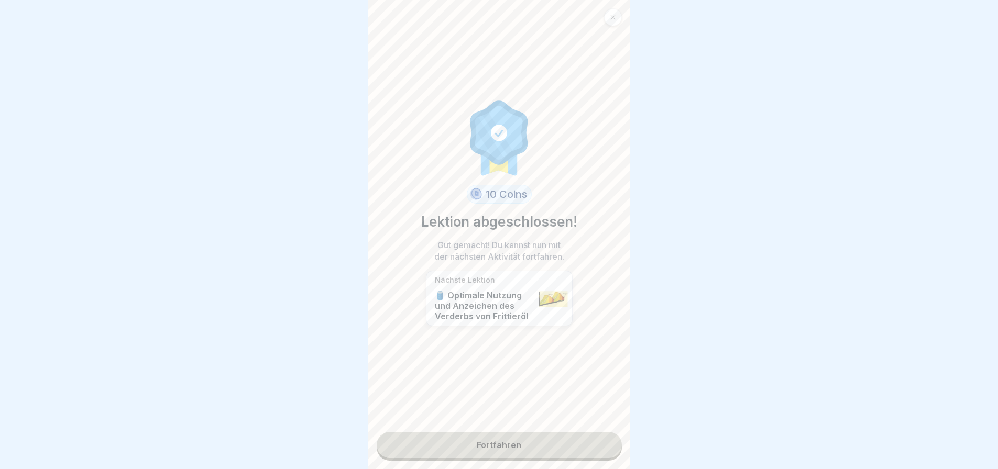
click at [537, 436] on link "Fortfahren" at bounding box center [499, 445] width 245 height 26
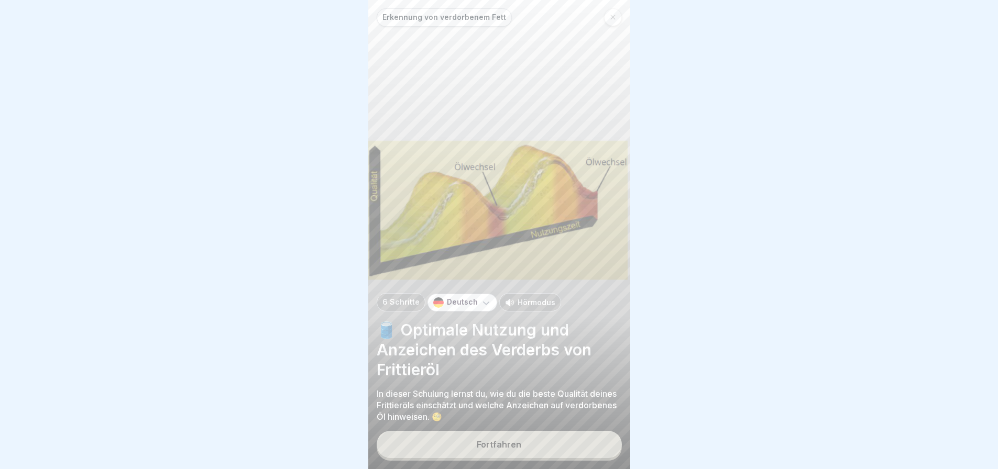
click at [545, 436] on button "Fortfahren" at bounding box center [499, 444] width 245 height 27
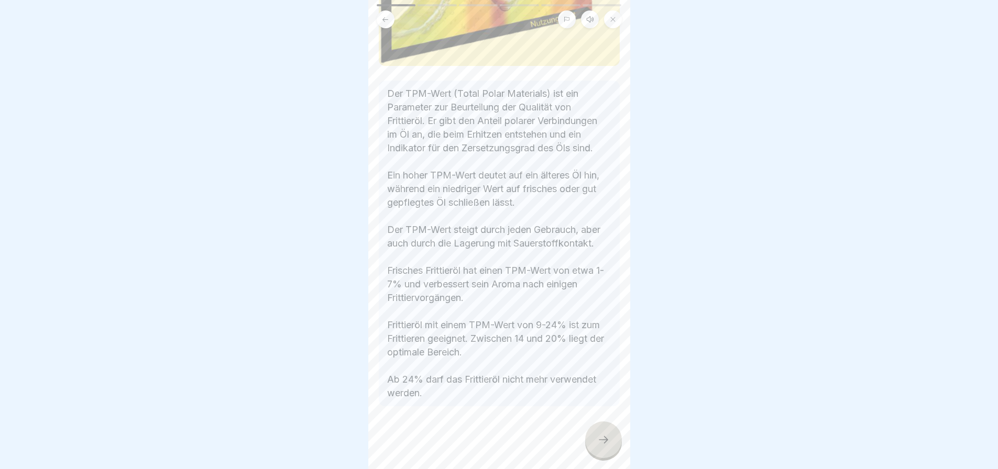
scroll to position [176, 0]
click at [601, 437] on icon at bounding box center [603, 440] width 13 height 13
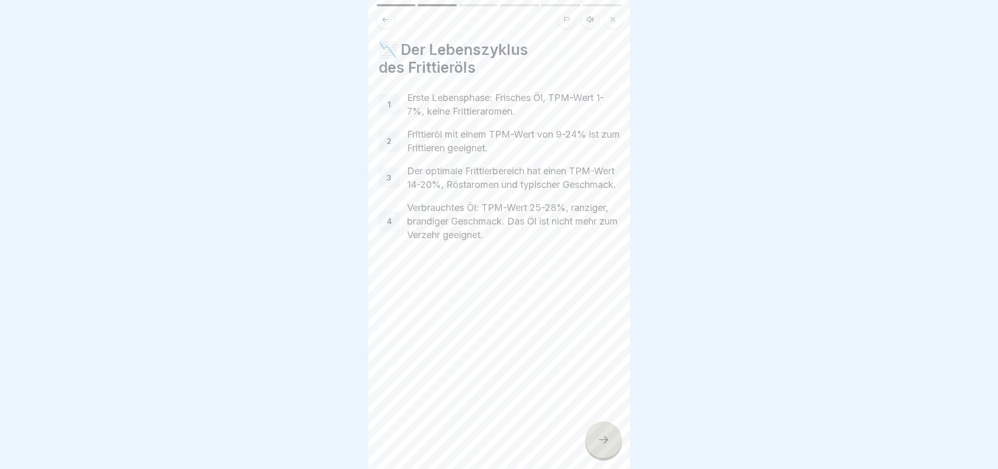
click at [605, 436] on icon at bounding box center [603, 440] width 13 height 13
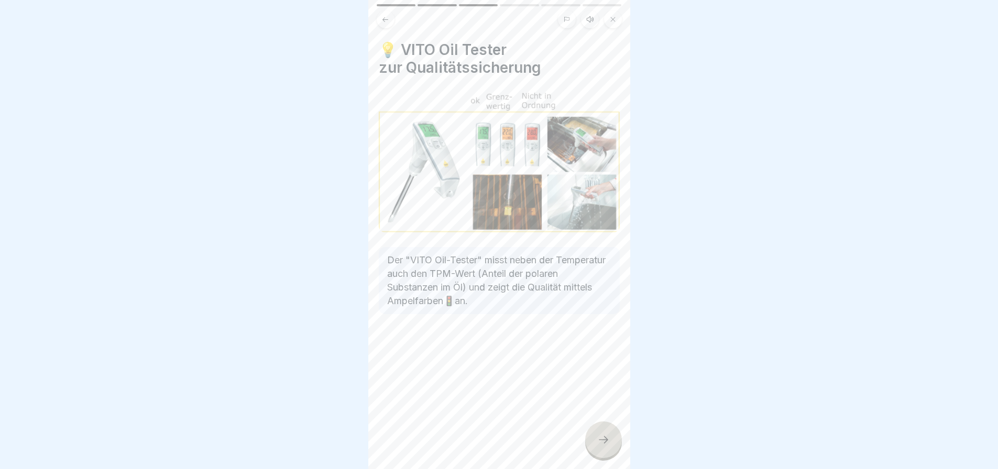
click at [604, 436] on icon at bounding box center [603, 440] width 13 height 13
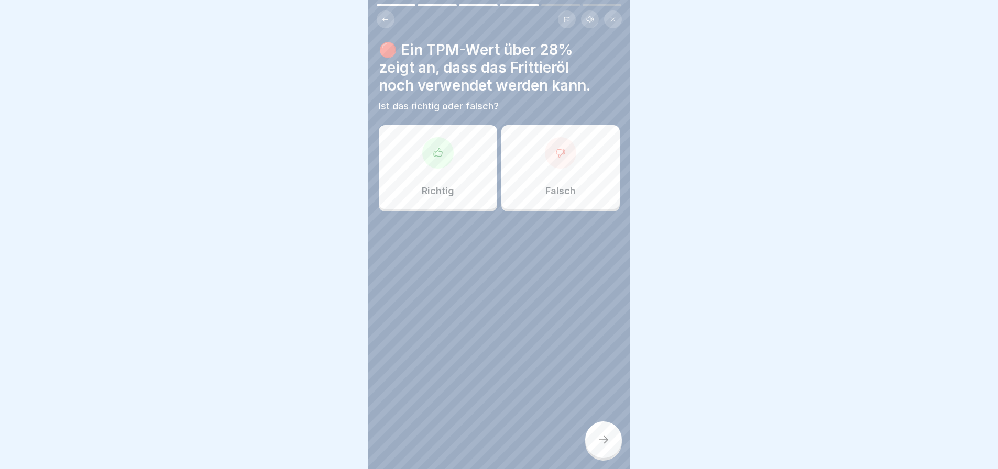
click at [555, 149] on icon at bounding box center [560, 153] width 10 height 10
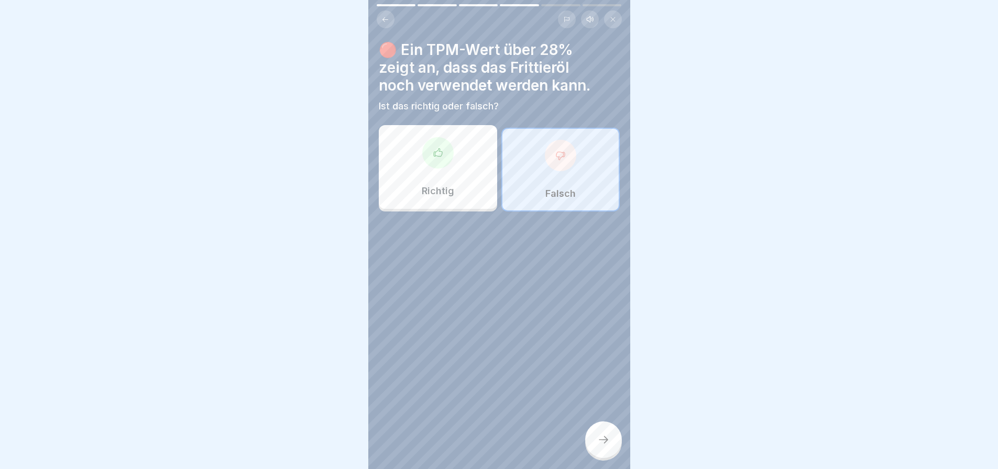
click at [600, 435] on icon at bounding box center [603, 440] width 13 height 13
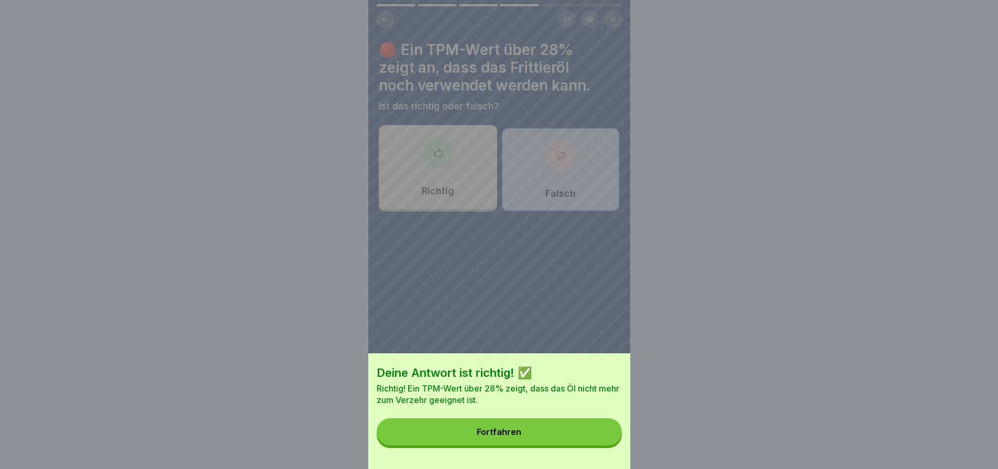
click at [596, 437] on button "Fortfahren" at bounding box center [499, 431] width 245 height 27
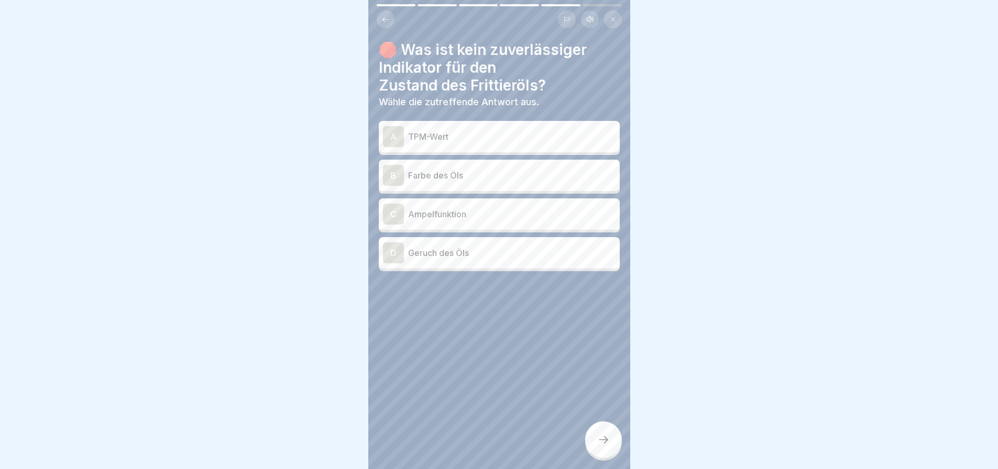
click at [527, 134] on p "TPM-Wert" at bounding box center [511, 136] width 207 height 13
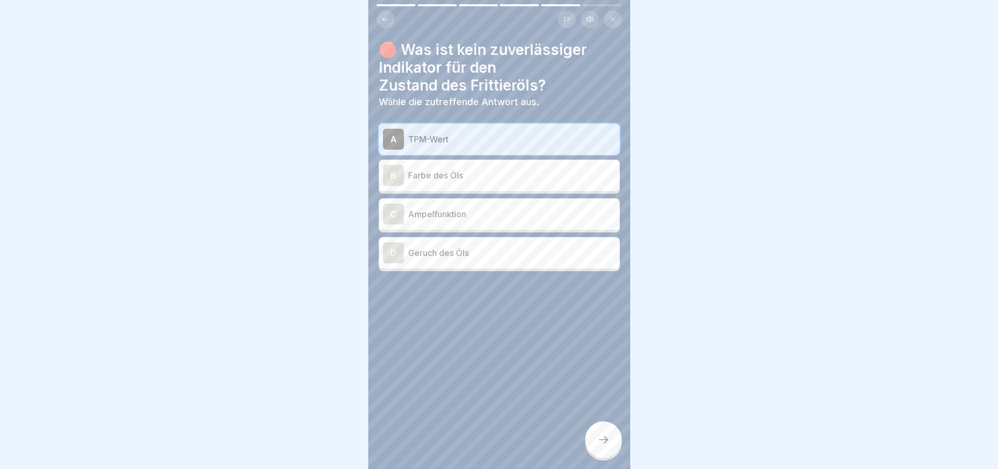
click at [520, 169] on p "Farbe des Öls" at bounding box center [511, 175] width 207 height 13
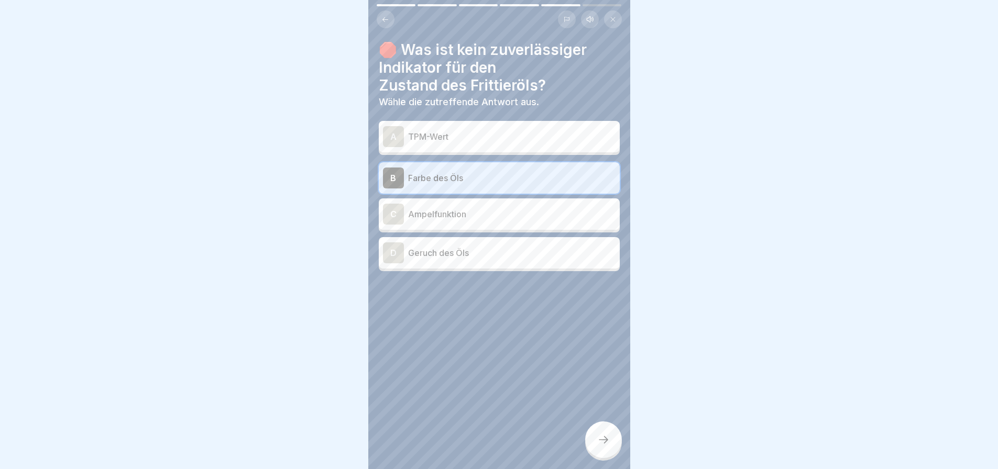
click at [603, 438] on icon at bounding box center [603, 440] width 13 height 13
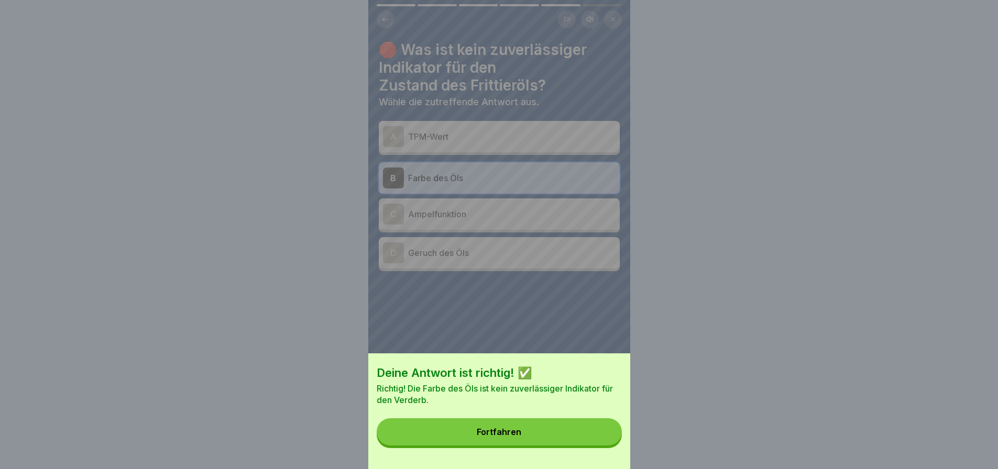
click at [602, 438] on button "Fortfahren" at bounding box center [499, 431] width 245 height 27
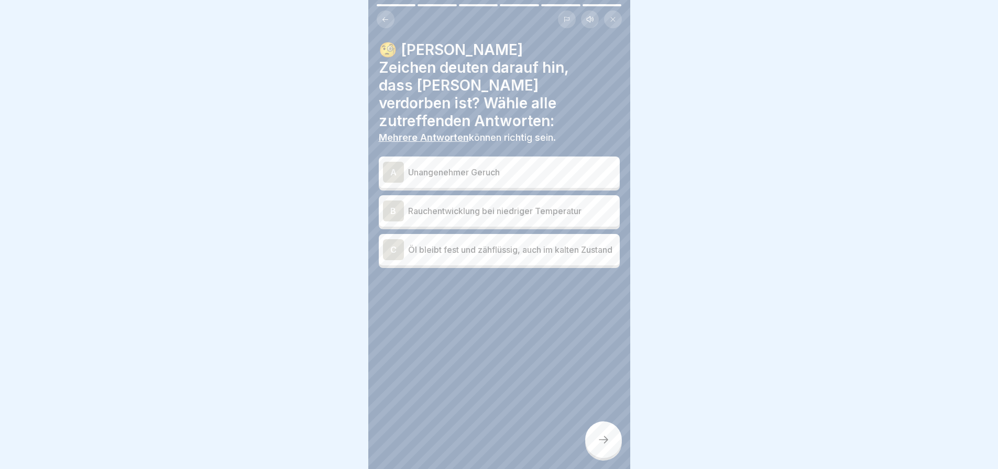
click at [544, 166] on p "Unangenehmer Geruch" at bounding box center [511, 172] width 207 height 13
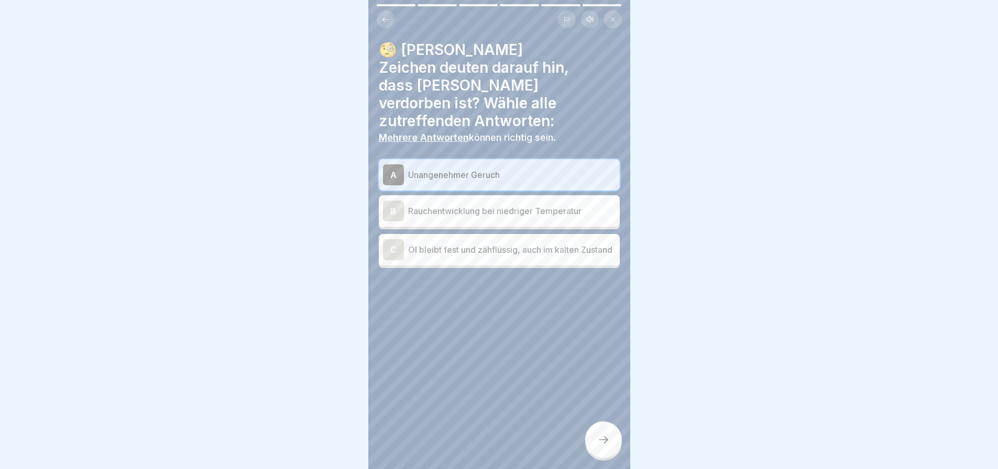
click at [517, 205] on p "Rauchentwicklung bei niedriger Temperatur" at bounding box center [511, 211] width 207 height 13
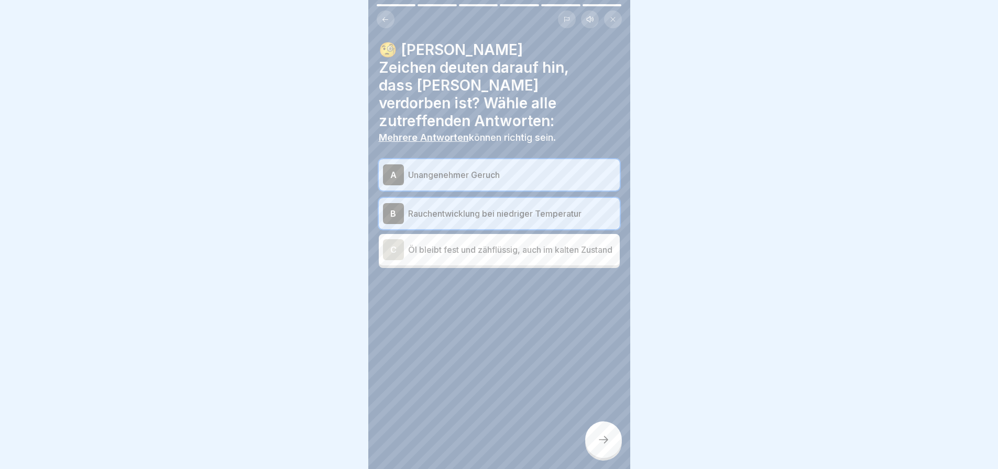
click at [512, 243] on p "Öl bleibt fest und zähflüssig, auch im kalten Zustand" at bounding box center [511, 249] width 207 height 13
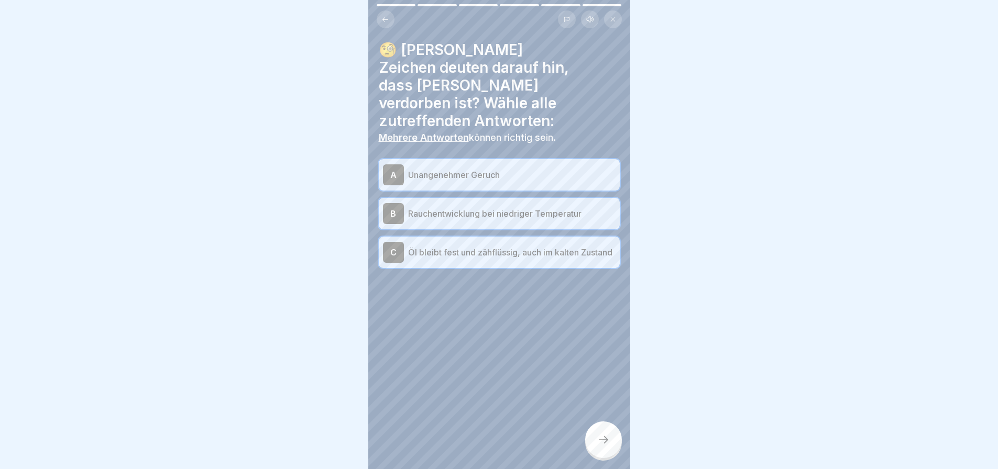
click at [597, 437] on icon at bounding box center [603, 440] width 13 height 13
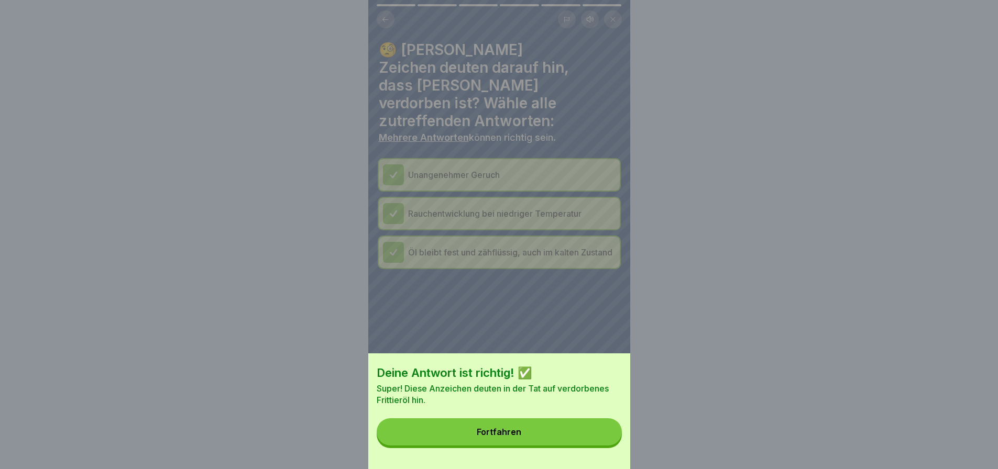
click at [518, 437] on div "Fortfahren" at bounding box center [499, 431] width 45 height 9
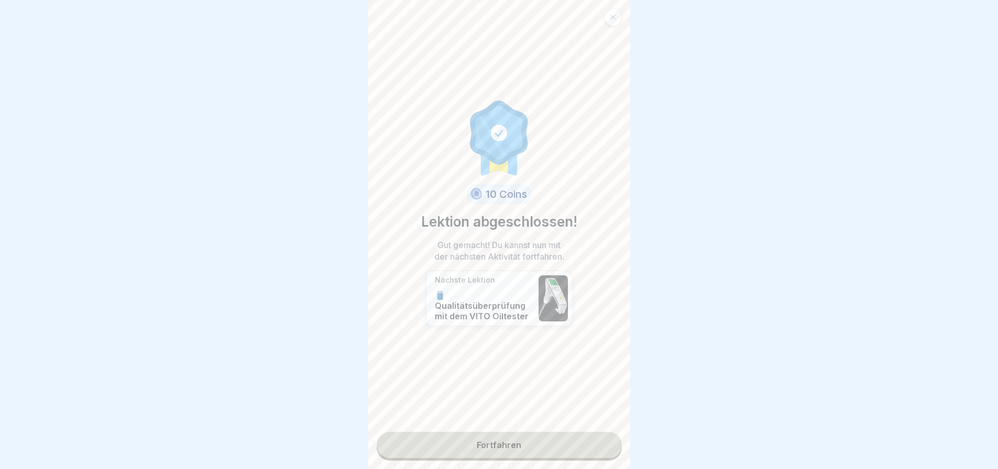
click at [495, 436] on link "Fortfahren" at bounding box center [499, 445] width 245 height 26
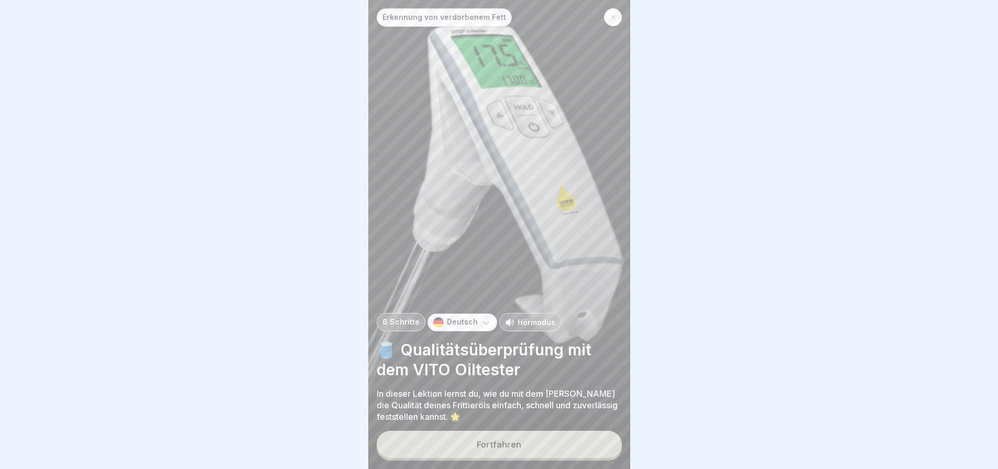
click at [495, 435] on button "Fortfahren" at bounding box center [499, 444] width 245 height 27
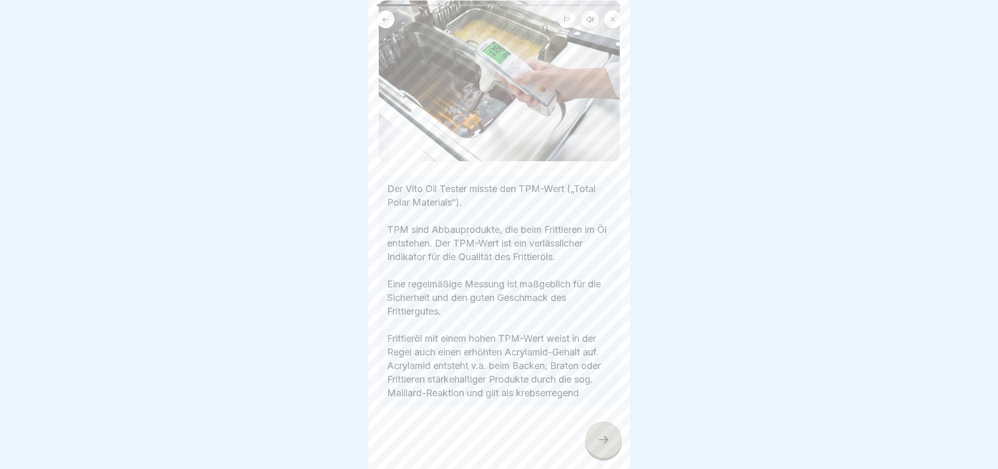
scroll to position [113, 0]
click at [603, 437] on icon at bounding box center [603, 440] width 13 height 13
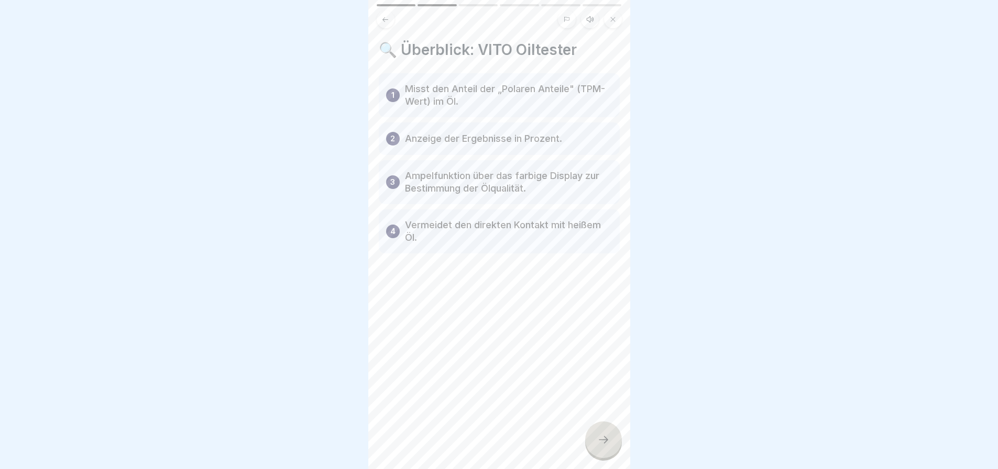
scroll to position [0, 0]
click at [603, 439] on div at bounding box center [603, 440] width 37 height 37
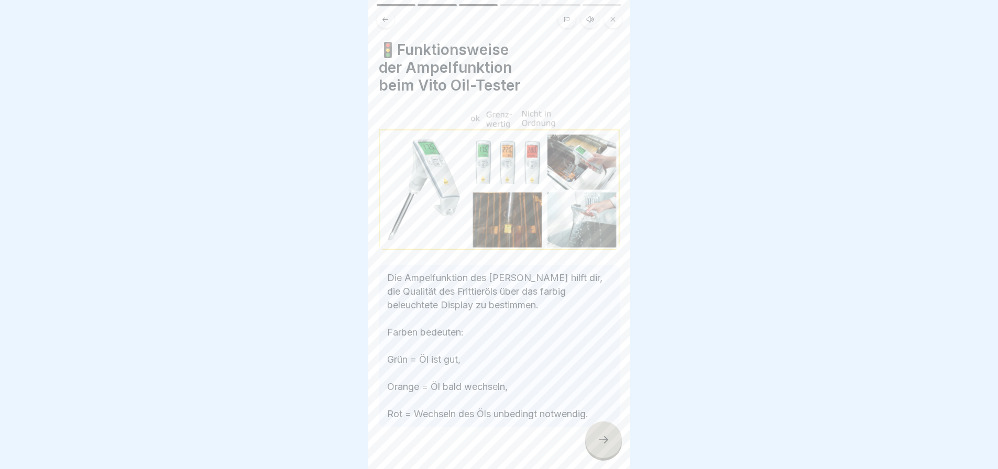
click at [603, 439] on div at bounding box center [603, 440] width 37 height 37
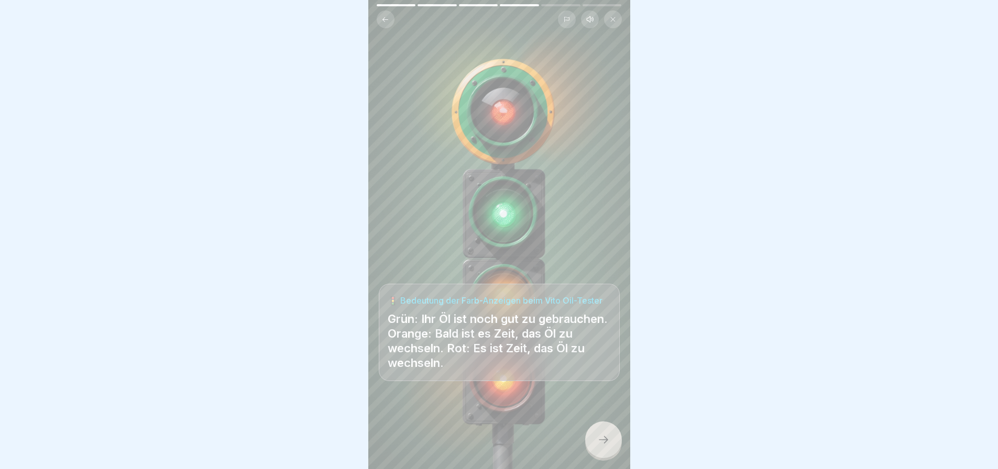
click at [601, 443] on icon at bounding box center [603, 440] width 13 height 13
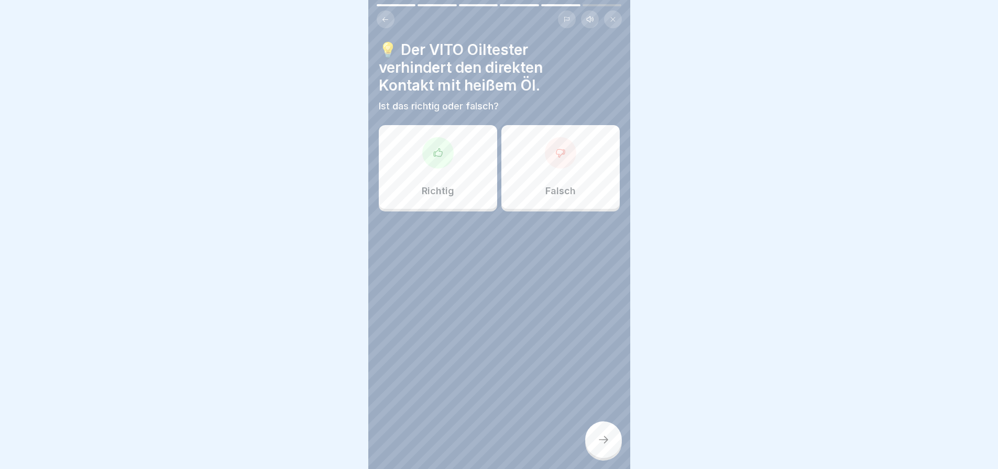
click at [439, 158] on div at bounding box center [437, 152] width 31 height 31
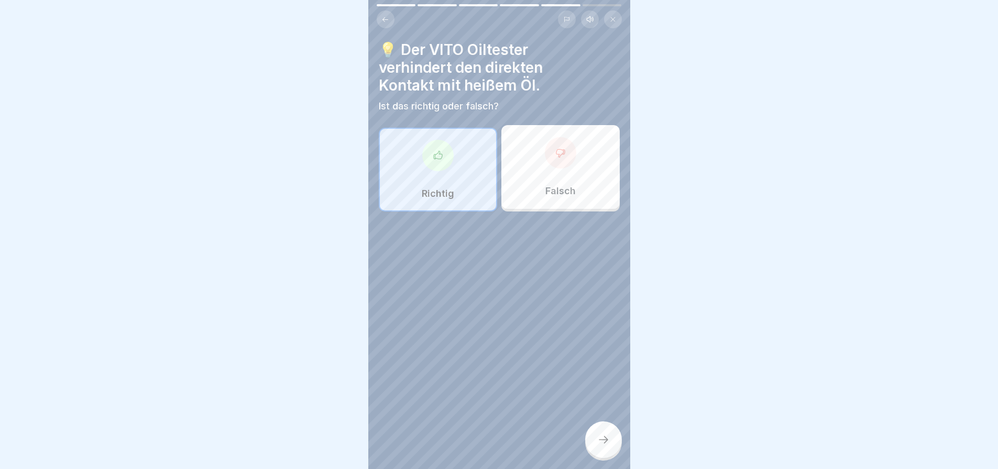
click at [601, 440] on div at bounding box center [603, 440] width 37 height 37
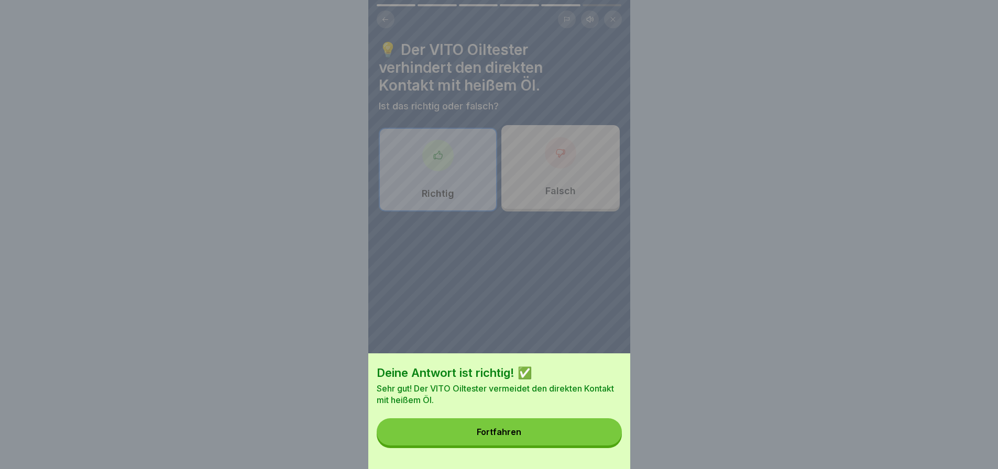
click at [579, 433] on button "Fortfahren" at bounding box center [499, 431] width 245 height 27
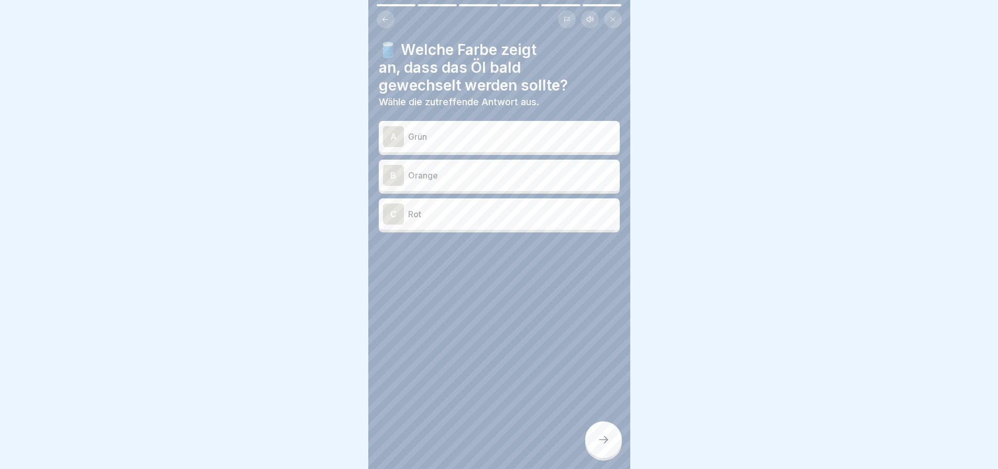
click at [570, 178] on p "Orange" at bounding box center [511, 175] width 207 height 13
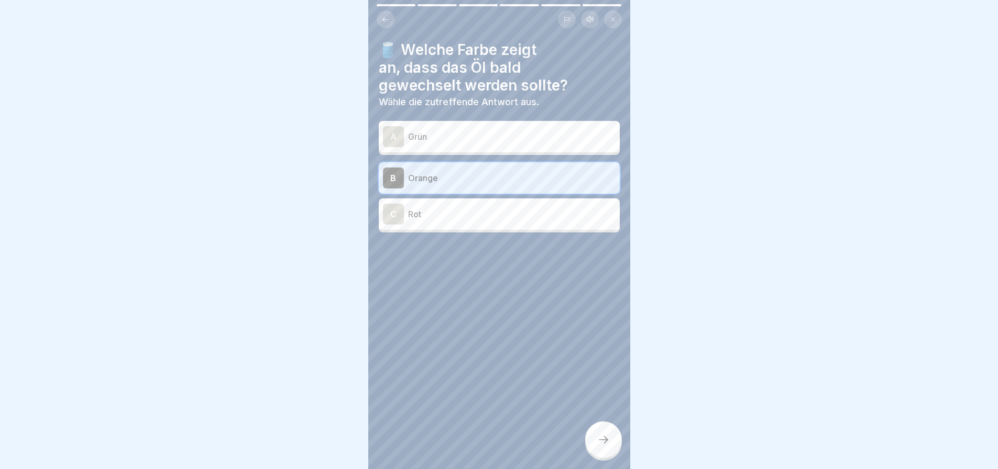
click at [599, 441] on icon at bounding box center [603, 440] width 13 height 13
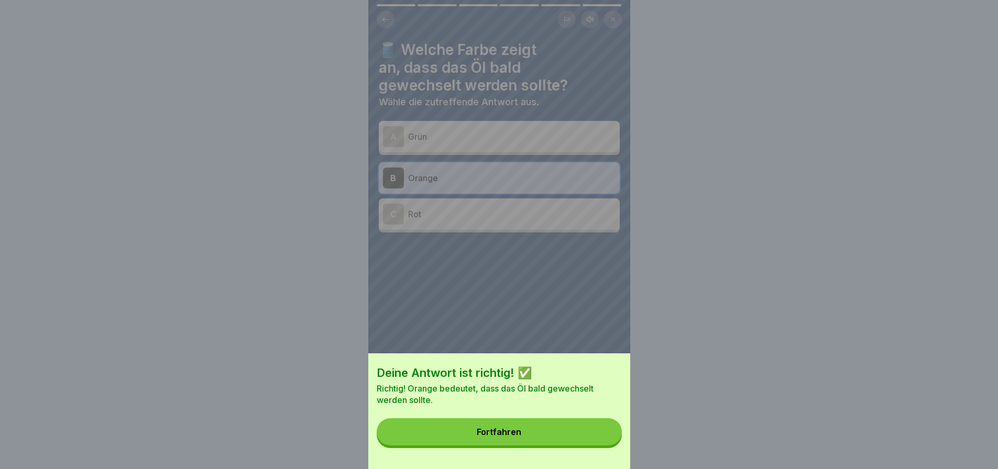
click at [572, 435] on button "Fortfahren" at bounding box center [499, 431] width 245 height 27
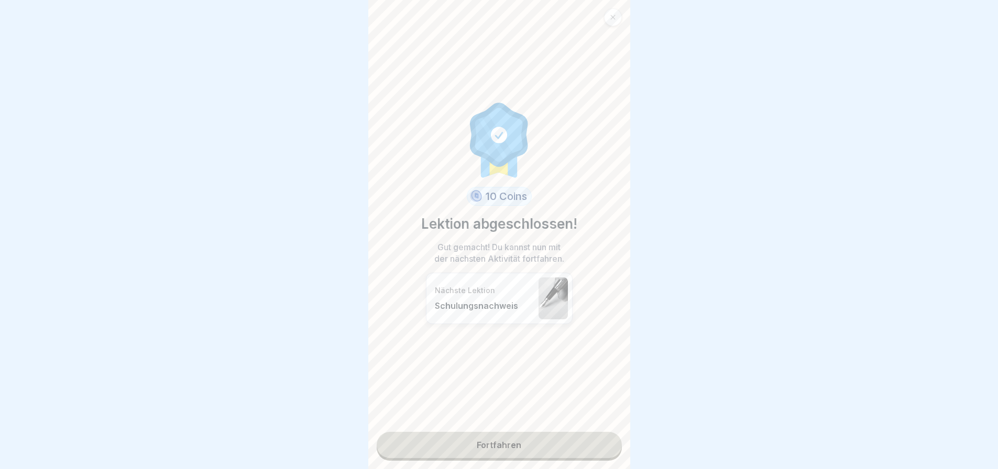
click at [553, 439] on link "Fortfahren" at bounding box center [499, 445] width 245 height 26
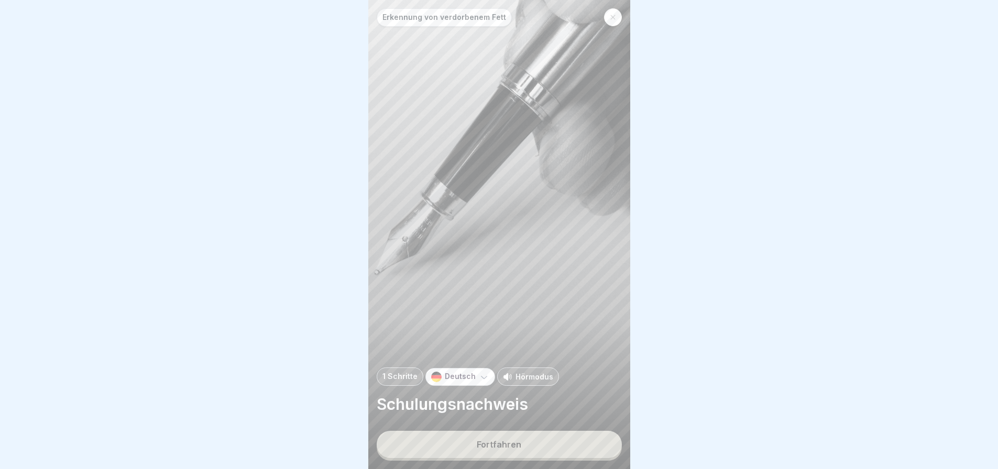
click at [539, 447] on button "Fortfahren" at bounding box center [499, 444] width 245 height 27
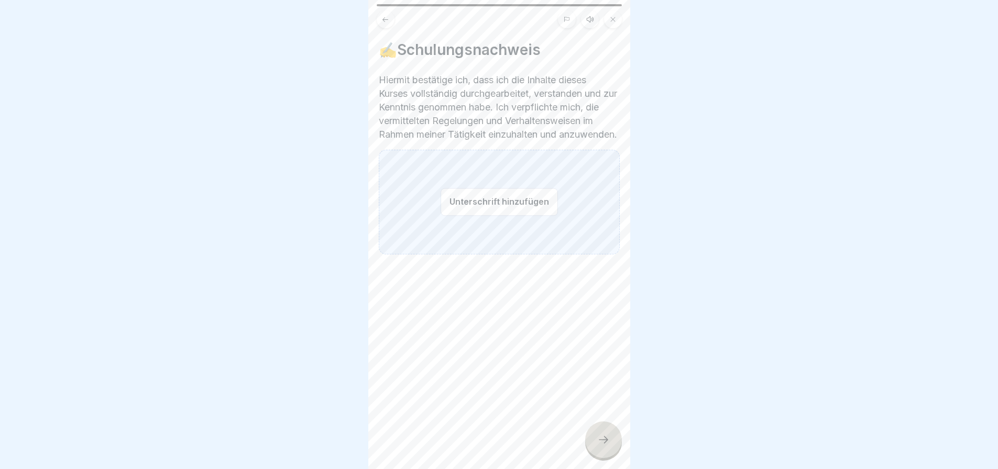
click at [506, 216] on button "Unterschrift hinzufügen" at bounding box center [498, 202] width 117 height 28
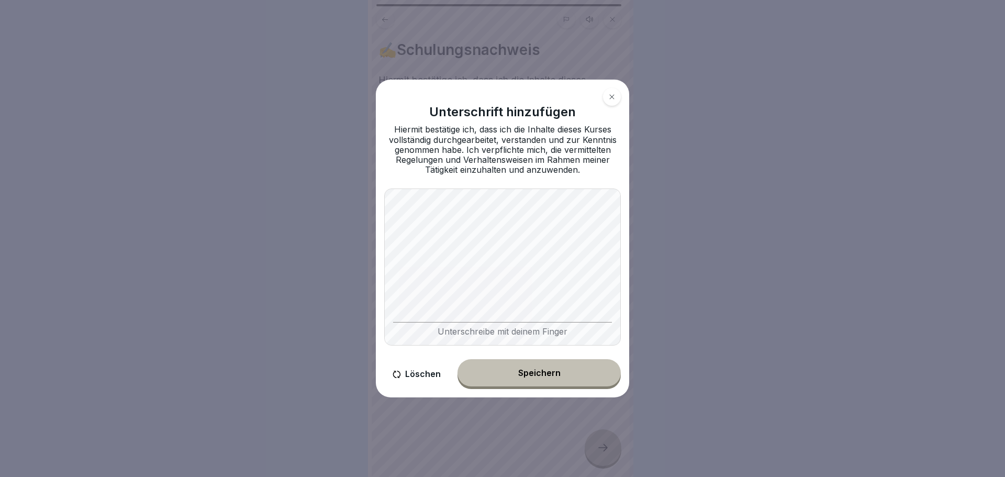
click at [552, 377] on div "Speichern" at bounding box center [539, 372] width 42 height 9
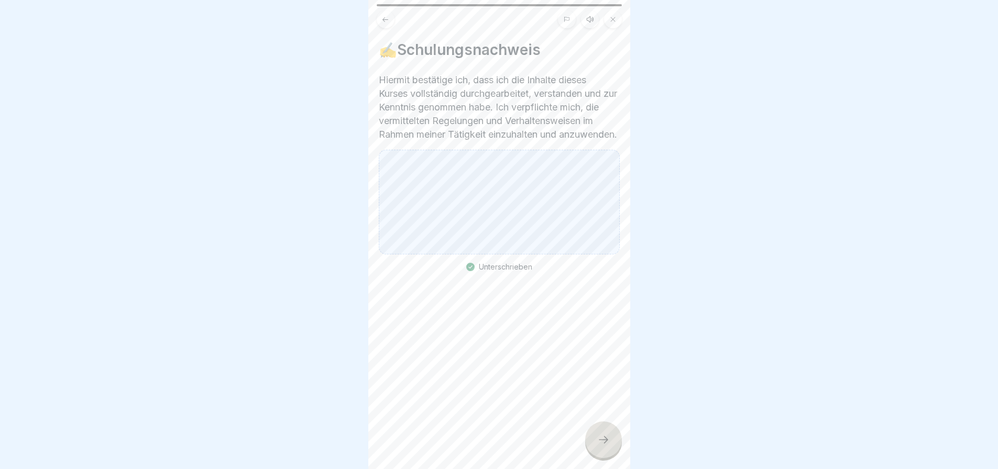
click at [600, 442] on icon at bounding box center [603, 440] width 13 height 13
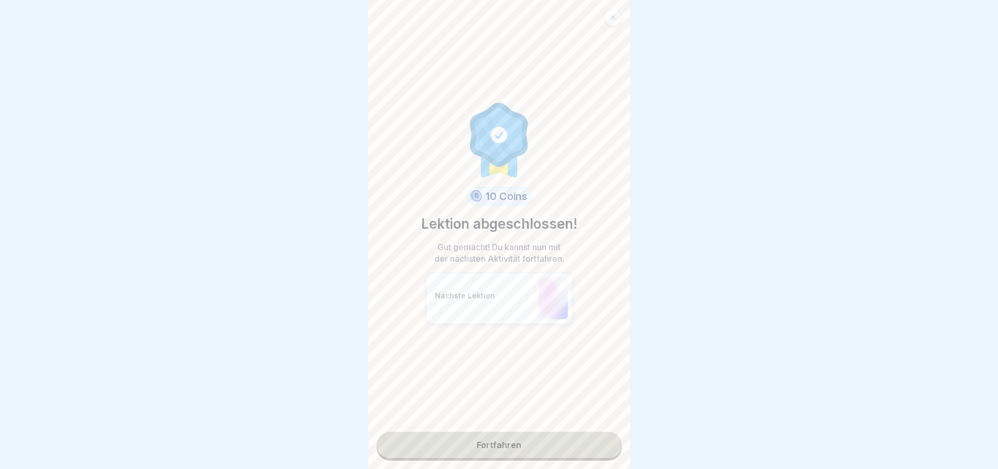
click at [558, 440] on link "Fortfahren" at bounding box center [499, 445] width 245 height 26
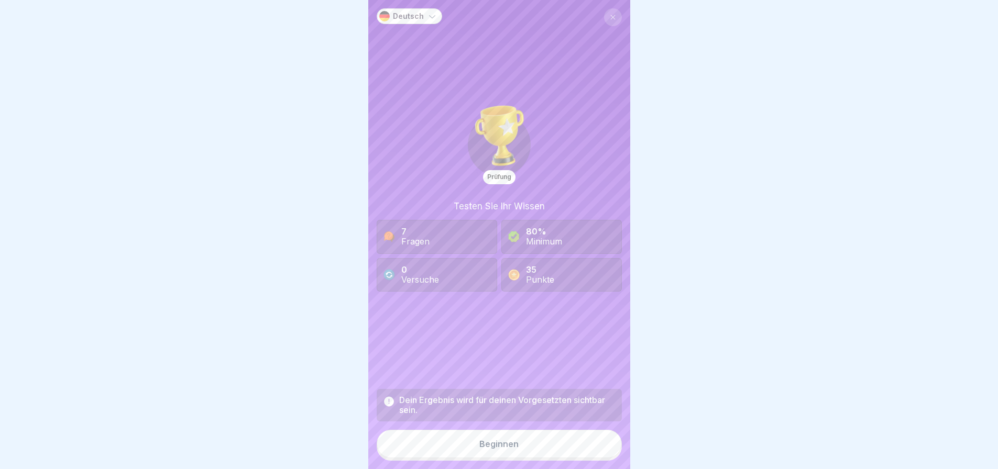
click at [481, 445] on button "Beginnen" at bounding box center [499, 444] width 245 height 28
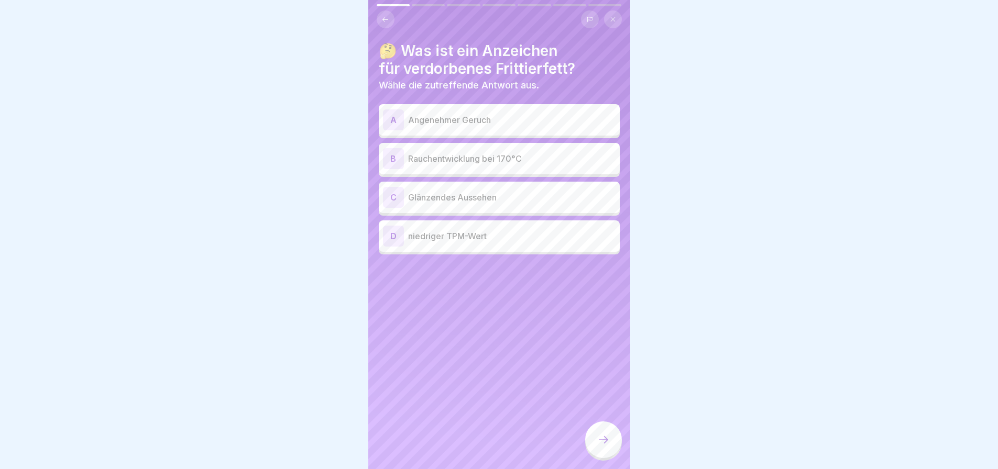
click at [492, 126] on p "Angenehmer Geruch" at bounding box center [511, 120] width 207 height 13
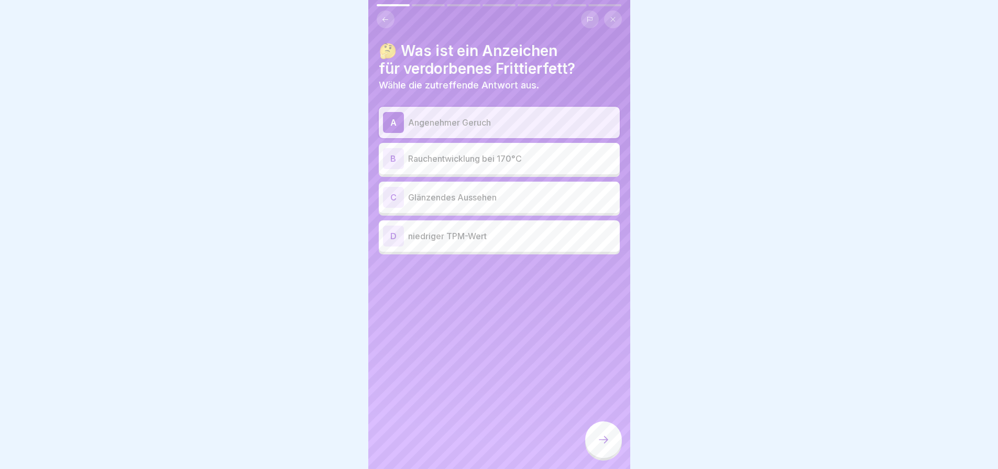
click at [599, 442] on icon at bounding box center [603, 440] width 13 height 13
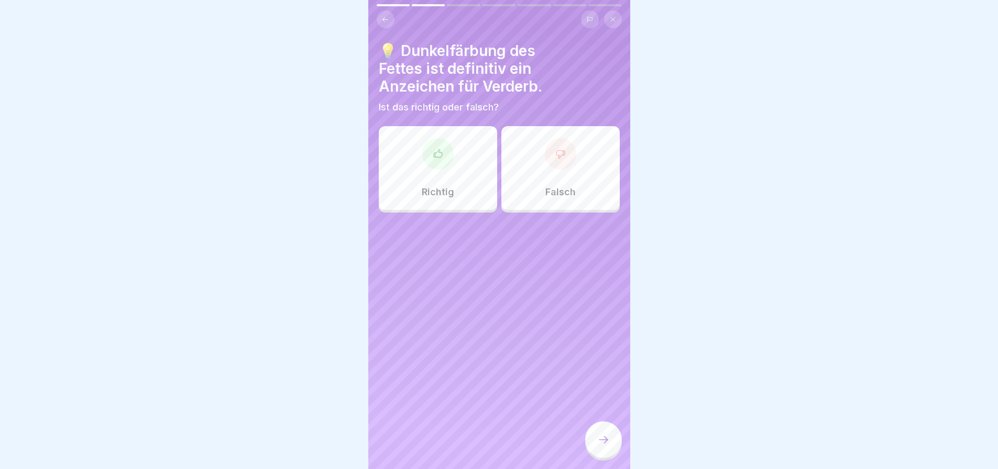
click at [555, 159] on icon at bounding box center [560, 154] width 10 height 10
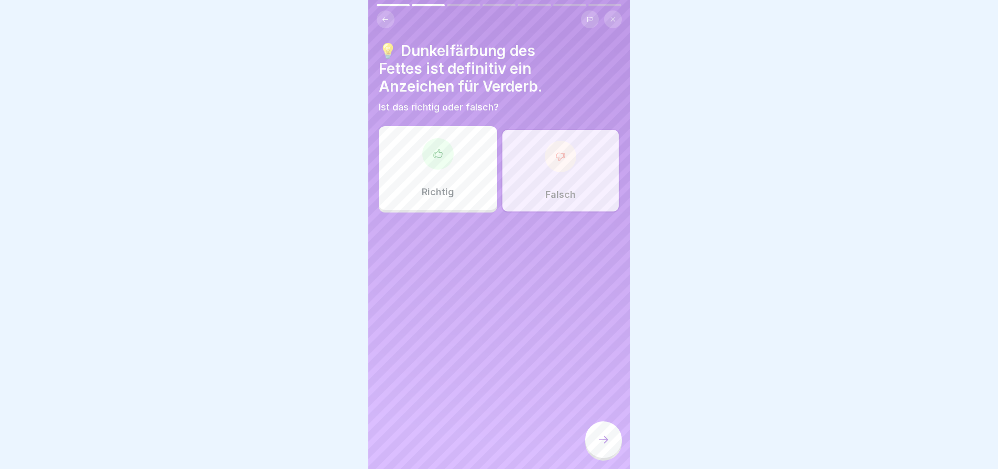
click at [599, 439] on div at bounding box center [603, 440] width 37 height 37
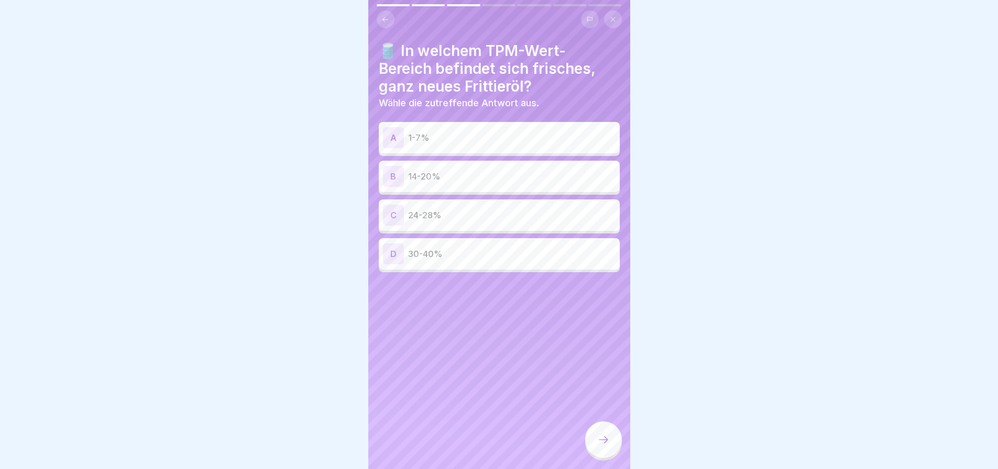
click at [492, 144] on p "1-7%" at bounding box center [511, 137] width 207 height 13
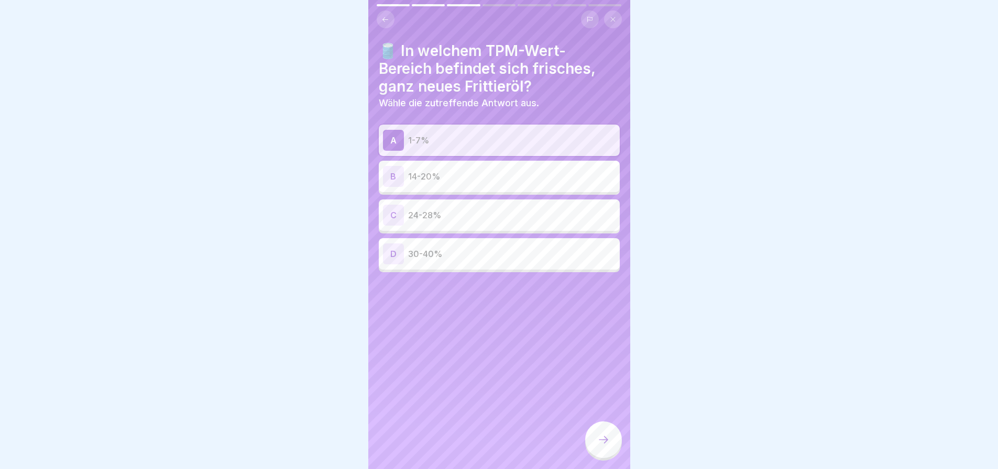
click at [605, 441] on icon at bounding box center [603, 440] width 13 height 13
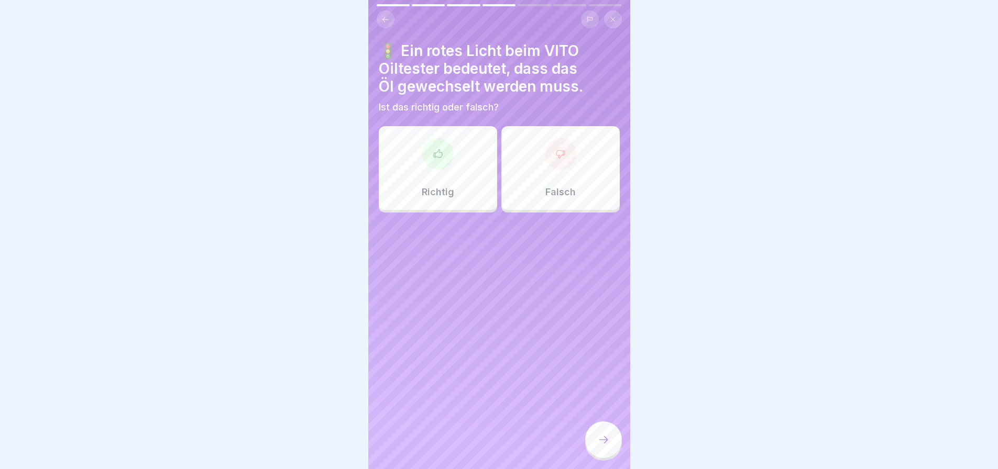
click at [444, 170] on div at bounding box center [437, 153] width 31 height 31
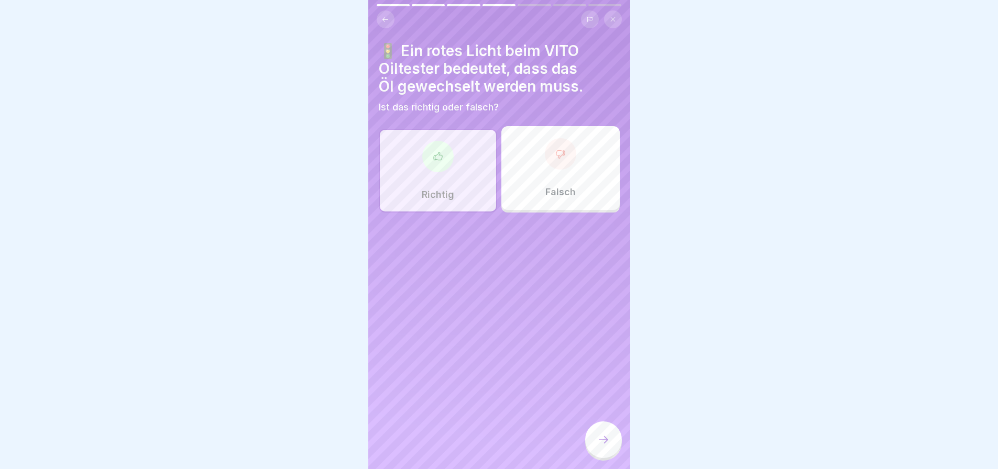
click at [601, 446] on icon at bounding box center [603, 440] width 13 height 13
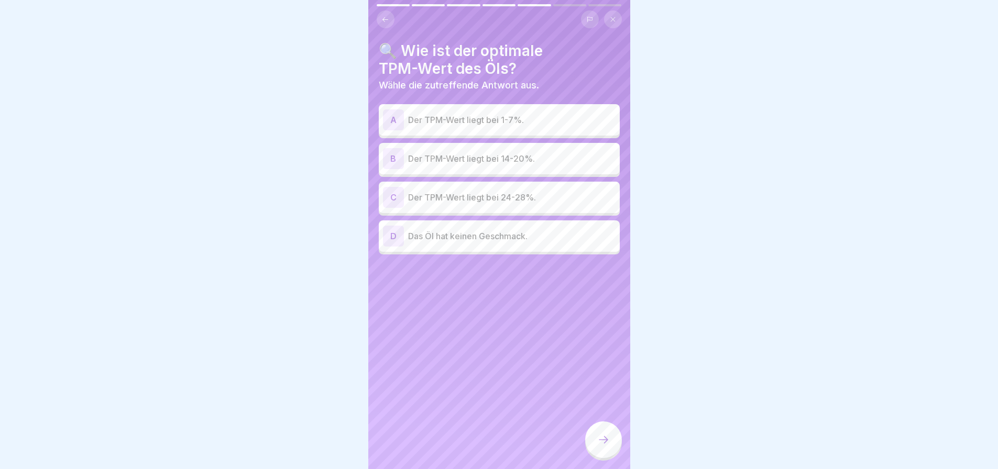
click at [534, 165] on p "Der TPM-Wert liegt bei 14-20%." at bounding box center [511, 158] width 207 height 13
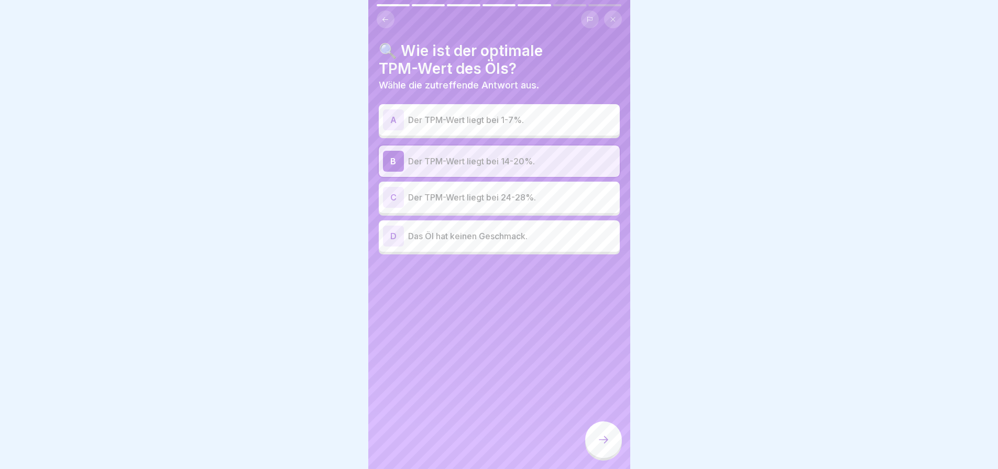
click at [598, 443] on icon at bounding box center [603, 440] width 13 height 13
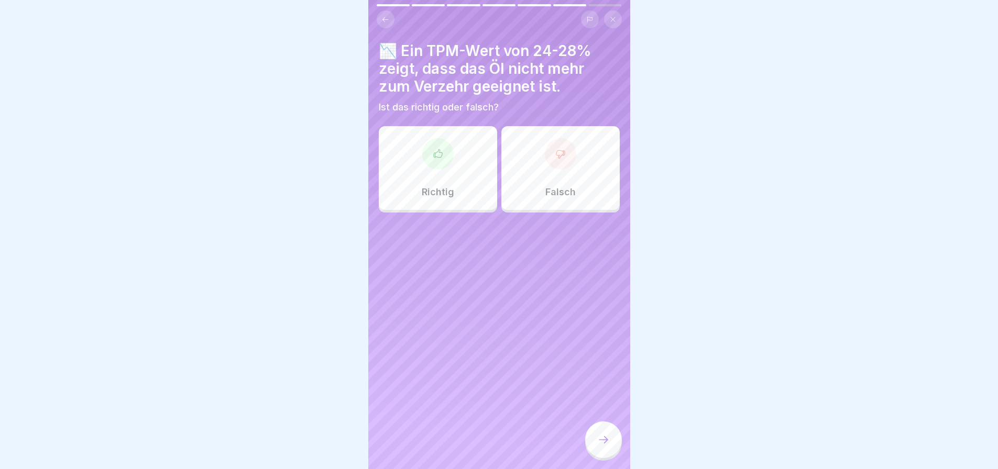
click at [439, 159] on icon at bounding box center [438, 154] width 10 height 10
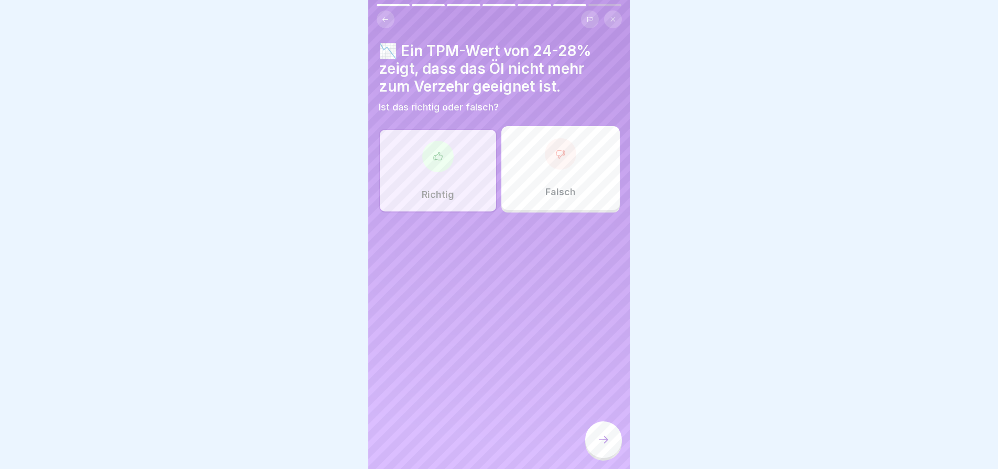
click at [597, 440] on div at bounding box center [603, 440] width 37 height 37
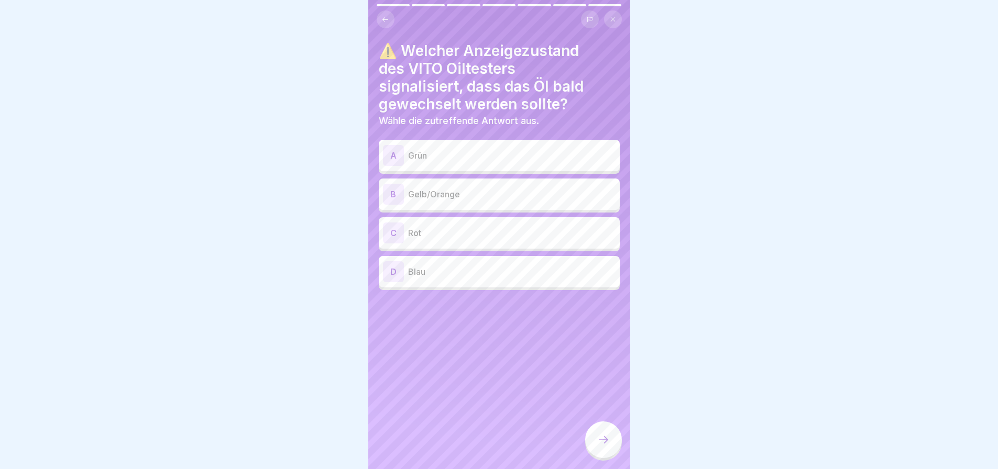
click at [495, 201] on p "Gelb/Orange" at bounding box center [511, 194] width 207 height 13
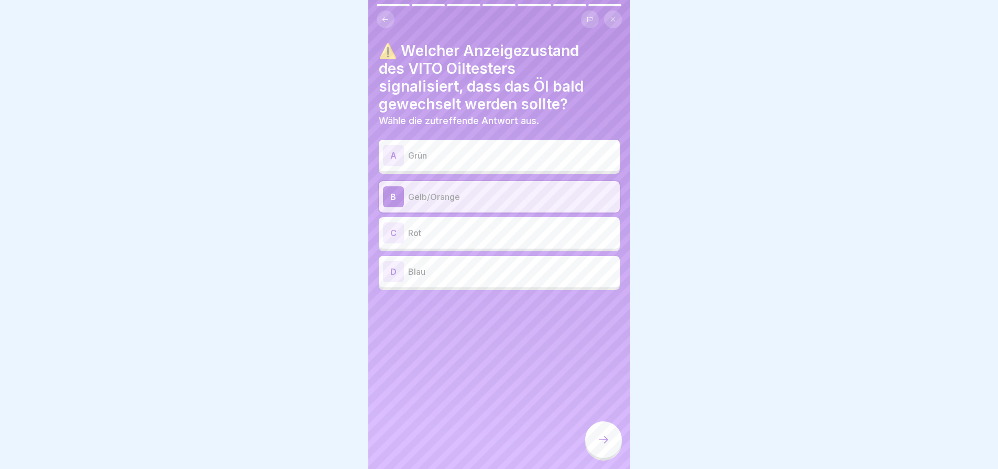
click at [597, 441] on icon at bounding box center [603, 440] width 13 height 13
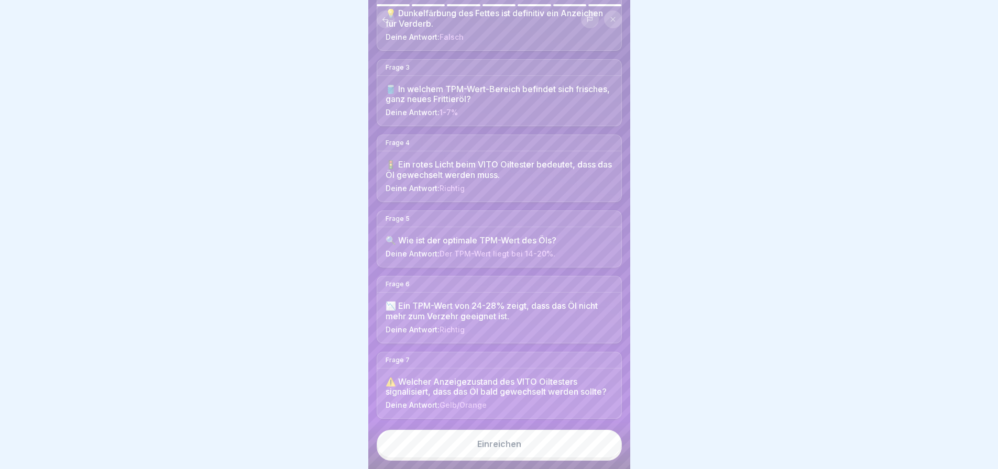
scroll to position [8, 0]
click at [507, 441] on div "Einreichen" at bounding box center [499, 443] width 44 height 9
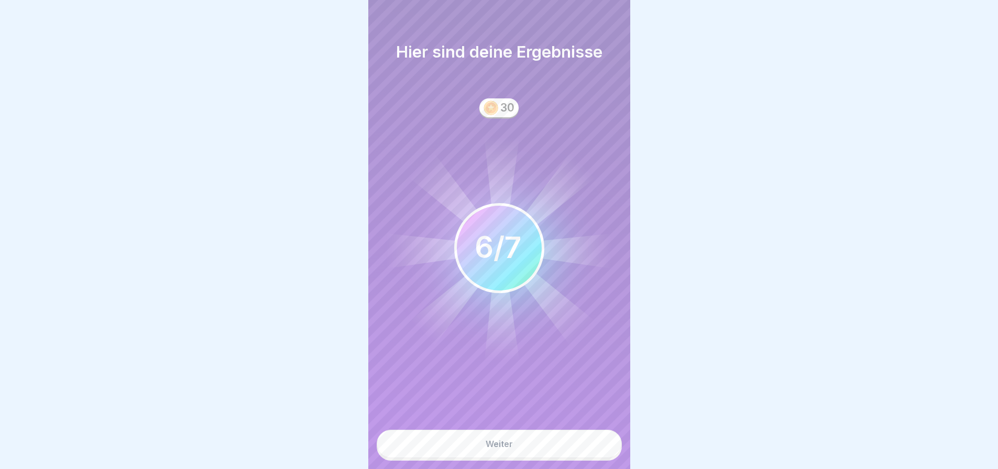
click at [517, 442] on button "Weiter" at bounding box center [499, 444] width 245 height 28
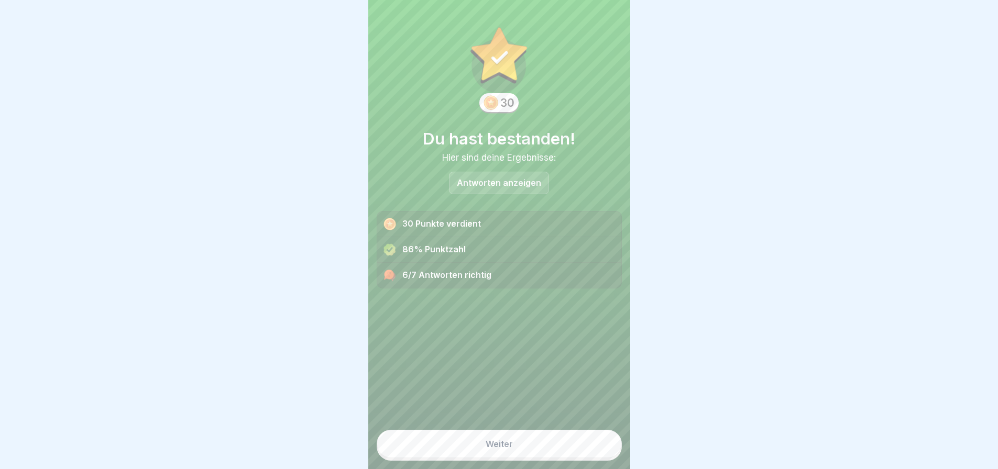
click at [495, 441] on div "Weiter" at bounding box center [498, 443] width 27 height 9
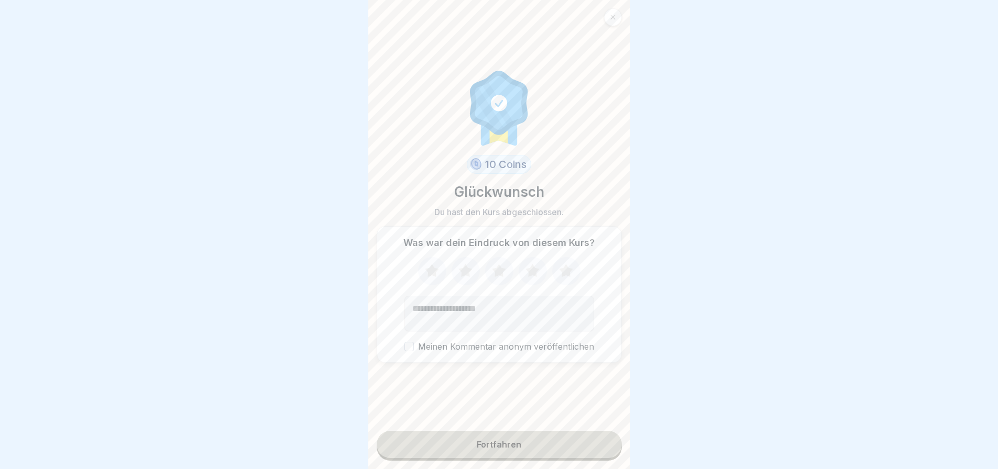
click at [428, 264] on icon at bounding box center [432, 270] width 14 height 13
click at [457, 262] on icon at bounding box center [465, 271] width 28 height 27
click at [492, 264] on icon at bounding box center [499, 270] width 14 height 13
click at [526, 264] on icon at bounding box center [532, 270] width 14 height 13
click at [404, 342] on button "Meinen Kommentar anonym veröffentlichen" at bounding box center [408, 346] width 9 height 9
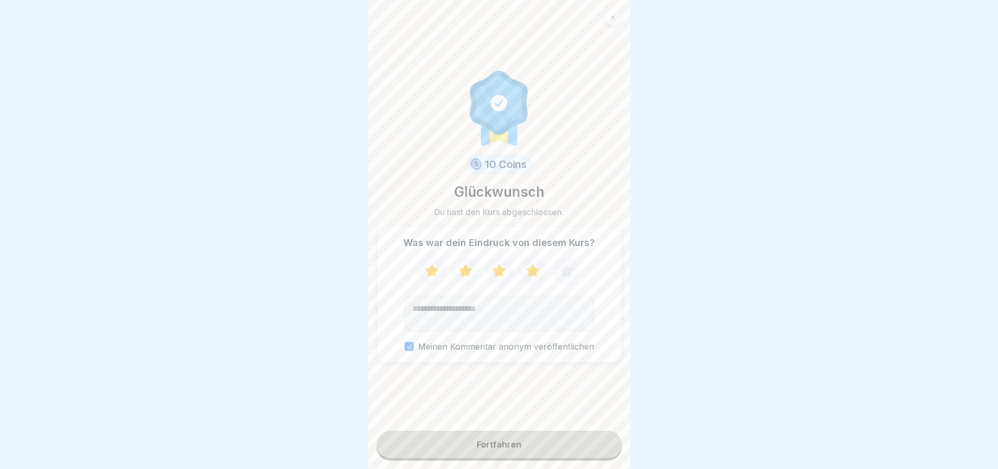
click at [507, 438] on button "Fortfahren" at bounding box center [499, 444] width 245 height 27
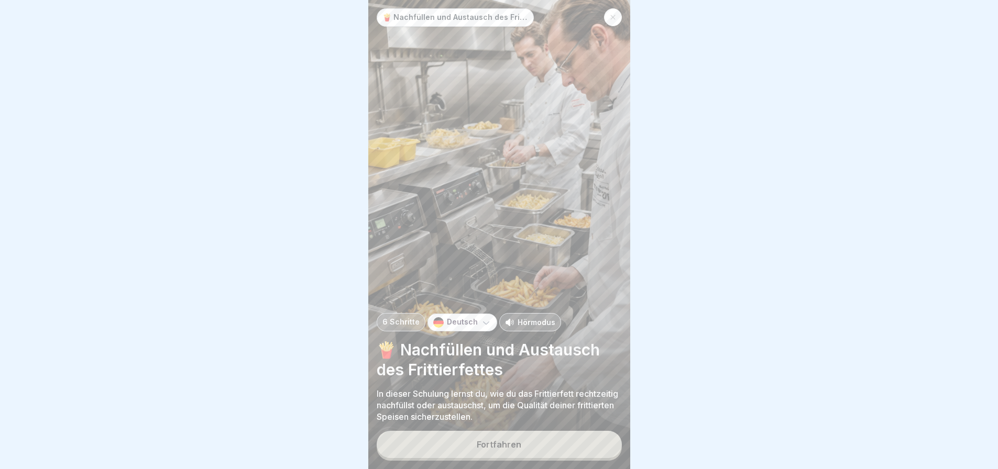
click at [517, 440] on div "Fortfahren" at bounding box center [499, 444] width 45 height 9
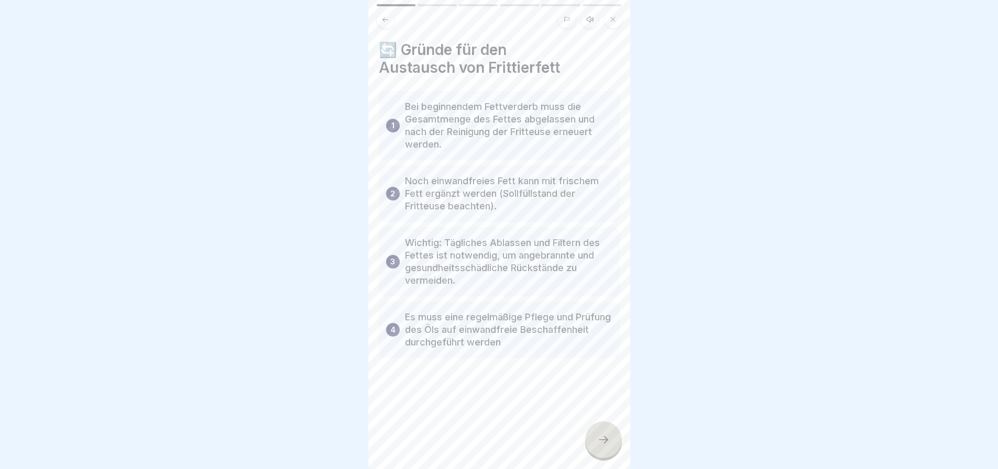
click at [599, 434] on icon at bounding box center [603, 440] width 13 height 13
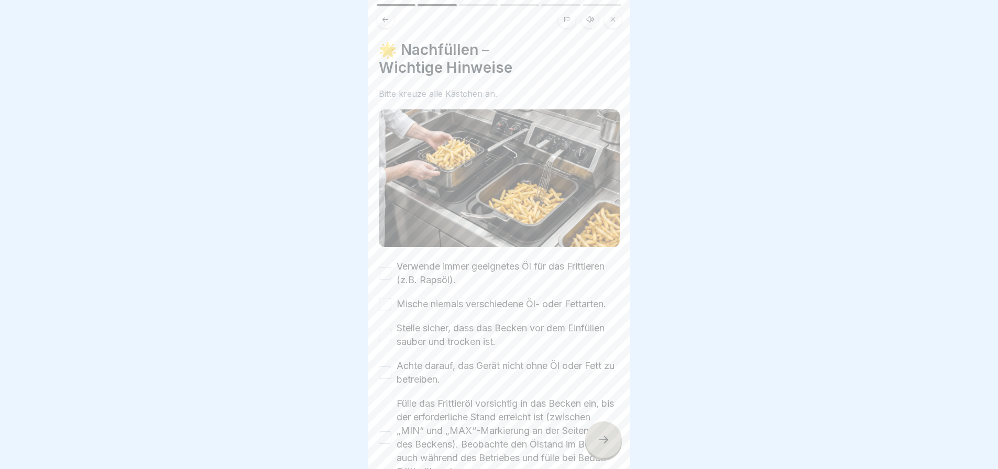
click at [387, 267] on button "Verwende immer geeignetes Öl für das Frittieren (z.B. Rapsöl)." at bounding box center [385, 273] width 13 height 13
click at [383, 298] on button "Mische niemals verschiedene Öl- oder Fettarten." at bounding box center [385, 304] width 13 height 13
click at [383, 337] on button "Stelle sicher, dass das Becken vor dem Einfüllen sauber und trocken ist." at bounding box center [385, 335] width 13 height 13
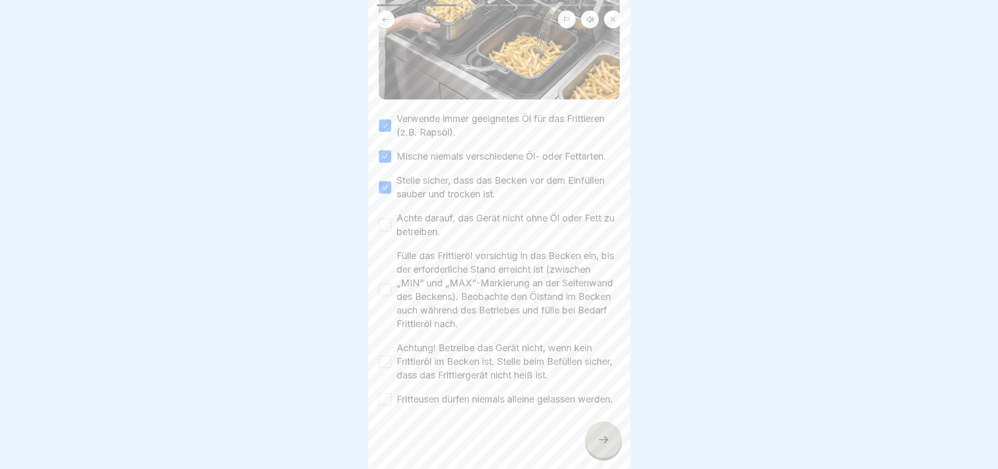
scroll to position [170, 0]
click at [384, 219] on button "Achte darauf, das Gerät nicht ohne Öl oder Fett zu betreiben." at bounding box center [385, 225] width 13 height 13
click at [381, 284] on button "Fülle das Frittieröl vorsichtig in das Becken ein, bis der erforderliche Stand …" at bounding box center [385, 290] width 13 height 13
click at [382, 356] on button "Achtung! Betreibe das Gerät nicht, wenn kein Frittieröl im Becken ist. Stelle b…" at bounding box center [385, 362] width 13 height 13
click at [387, 393] on button "Fritteusen dürfen niemals alleine gelassen werden." at bounding box center [385, 399] width 13 height 13
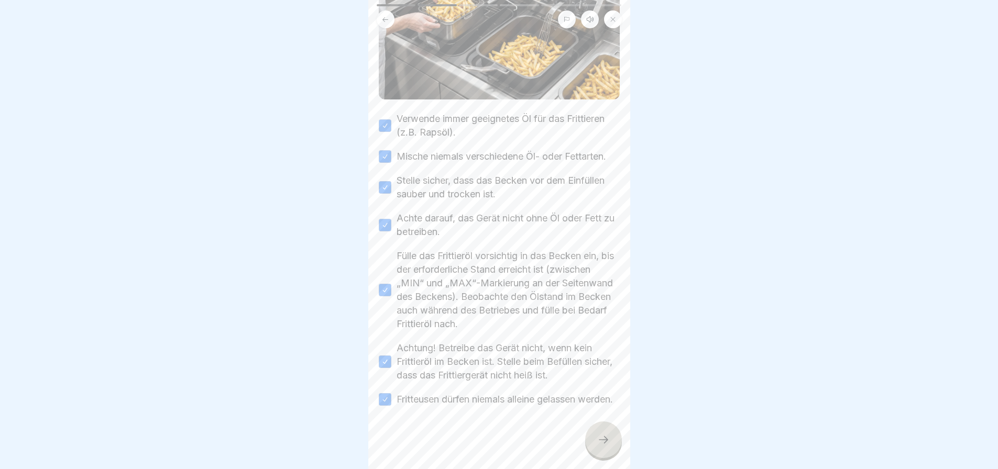
click at [602, 436] on icon at bounding box center [603, 440] width 13 height 13
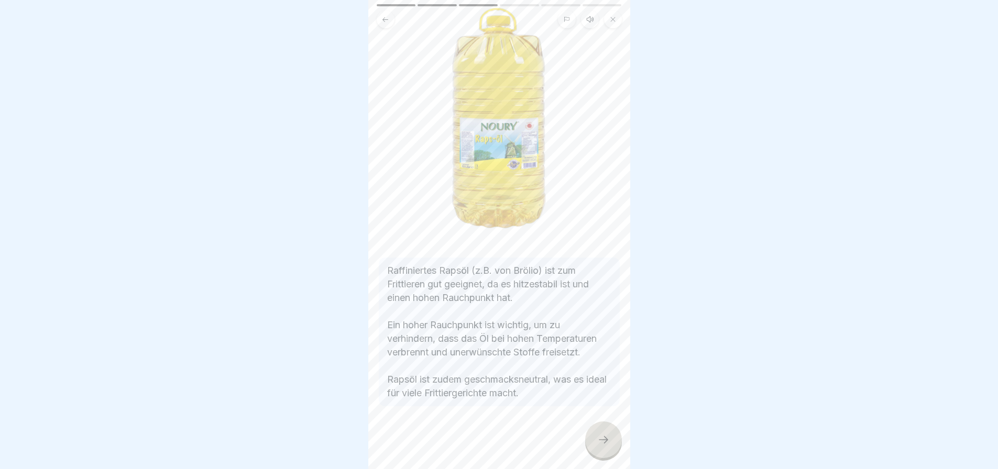
scroll to position [95, 0]
click at [600, 435] on icon at bounding box center [603, 440] width 13 height 13
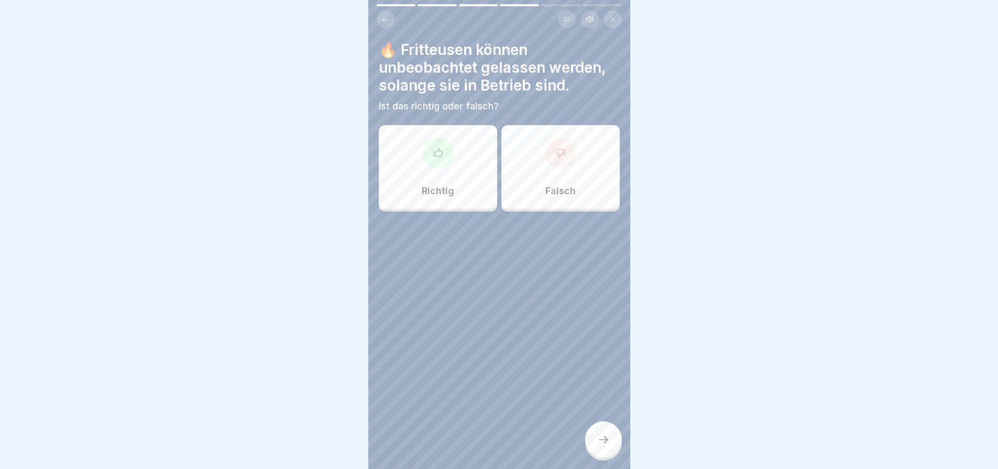
click at [555, 148] on icon at bounding box center [560, 153] width 10 height 10
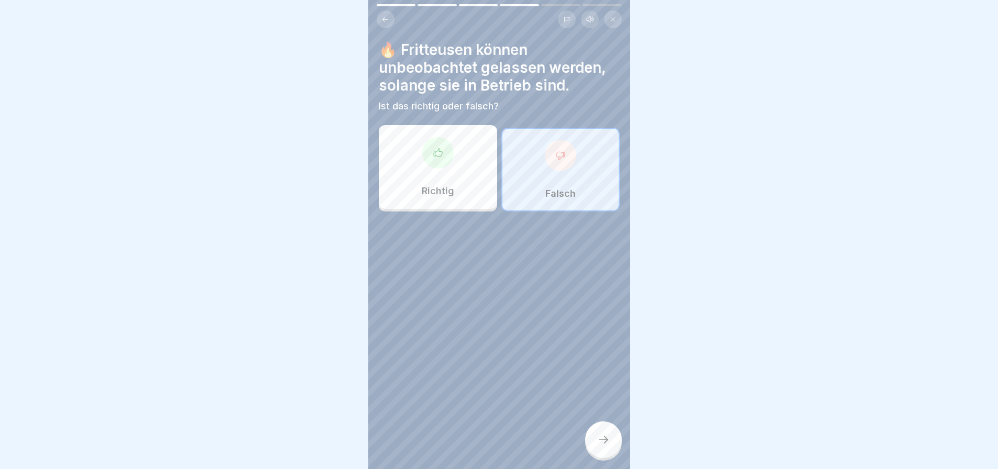
click at [601, 429] on div at bounding box center [603, 440] width 37 height 37
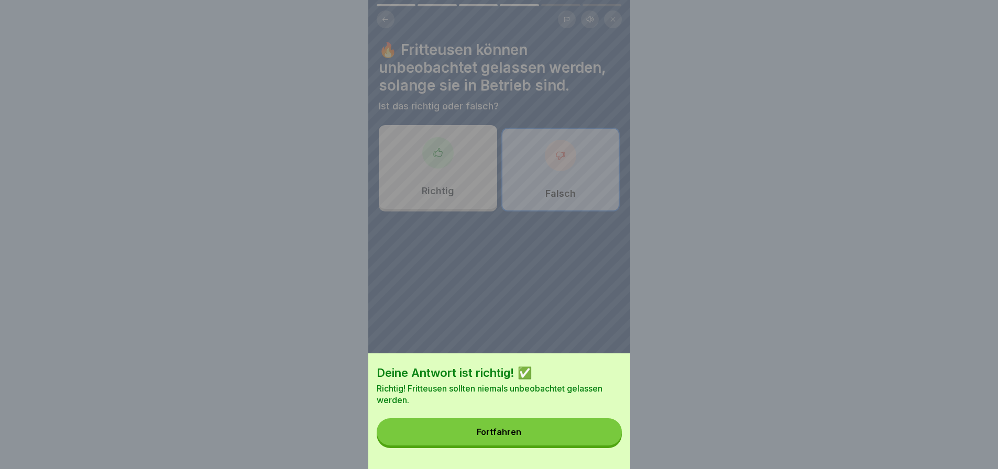
click at [573, 438] on button "Fortfahren" at bounding box center [499, 431] width 245 height 27
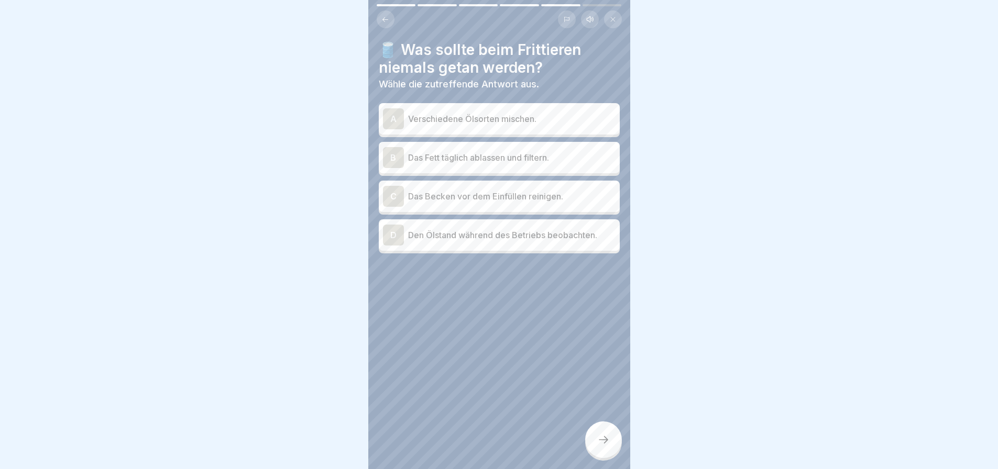
click at [533, 115] on p "Verschiedene Ölsorten mischen." at bounding box center [511, 119] width 207 height 13
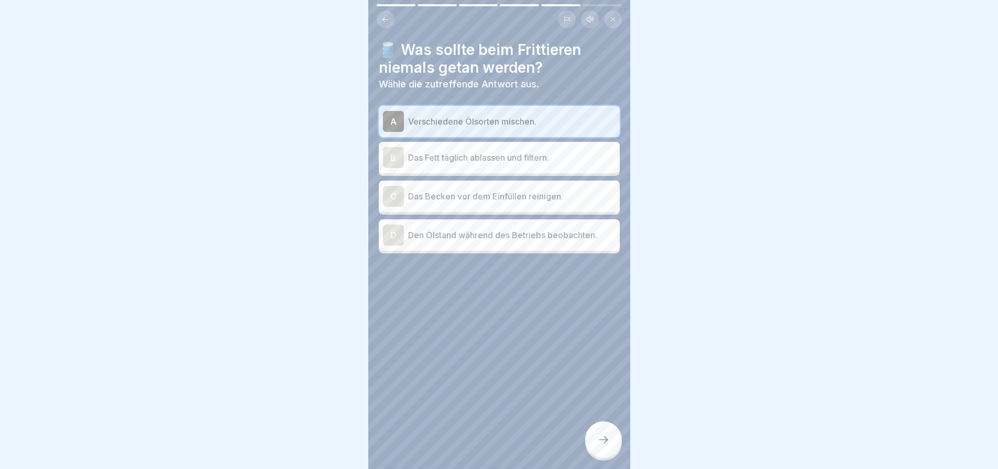
click at [603, 444] on icon at bounding box center [603, 440] width 13 height 13
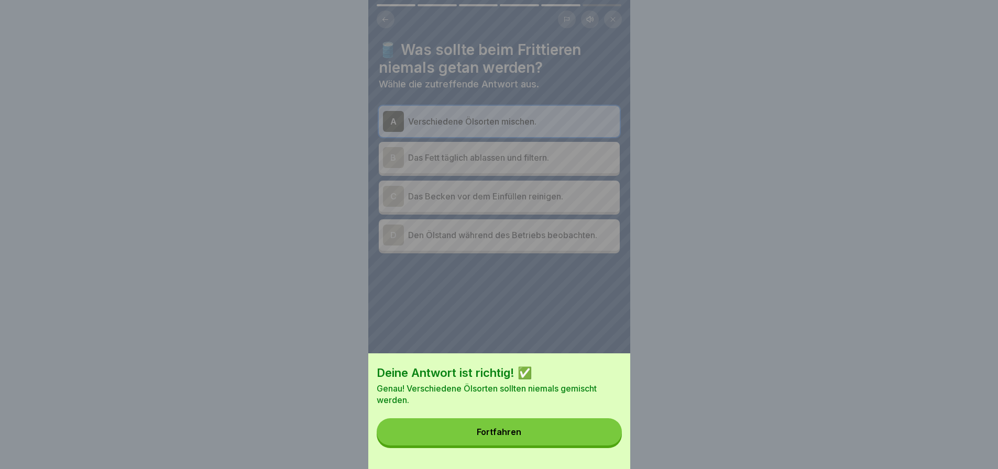
click at [573, 434] on button "Fortfahren" at bounding box center [499, 431] width 245 height 27
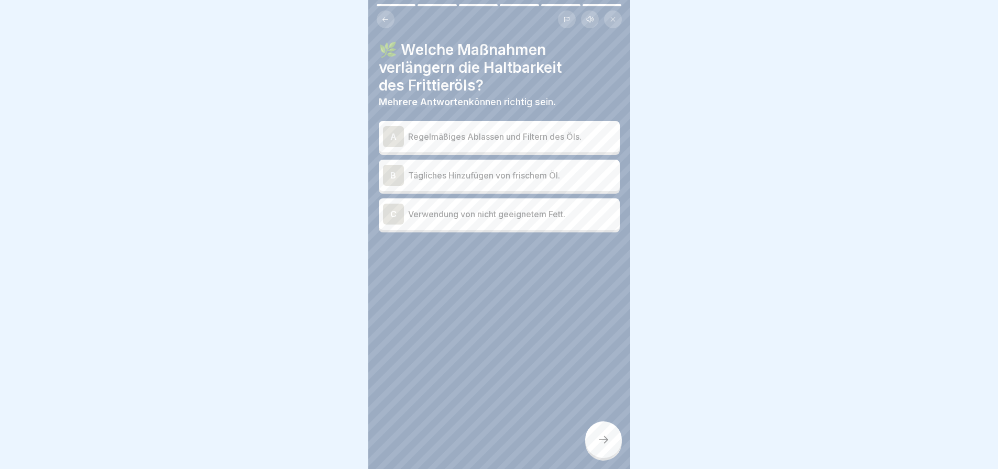
click at [529, 130] on p "Regelmäßiges Ablassen und Filtern des Öls." at bounding box center [511, 136] width 207 height 13
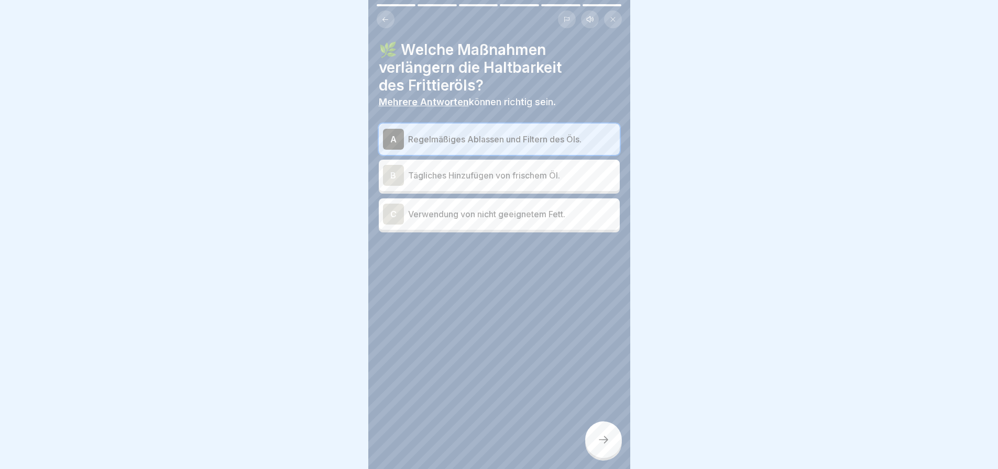
click at [519, 169] on p "Tägliches Hinzufügen von frischem Öl." at bounding box center [511, 175] width 207 height 13
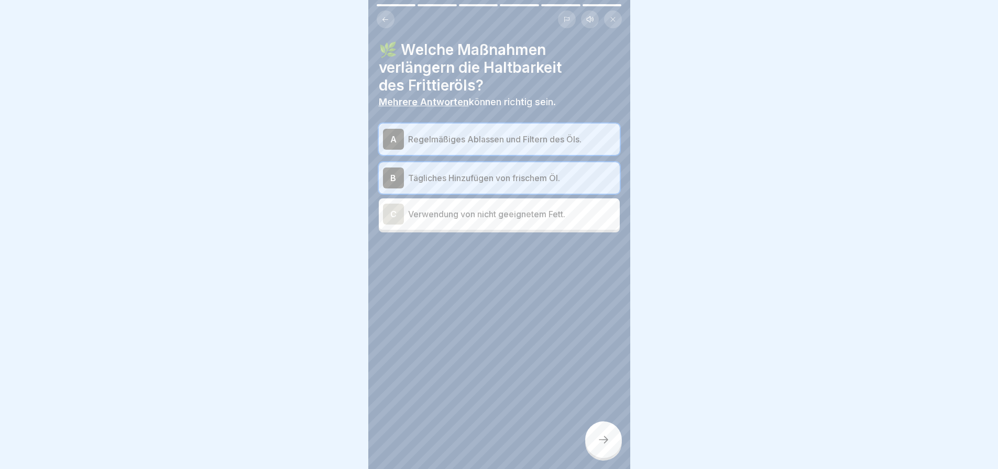
click at [601, 434] on icon at bounding box center [603, 440] width 13 height 13
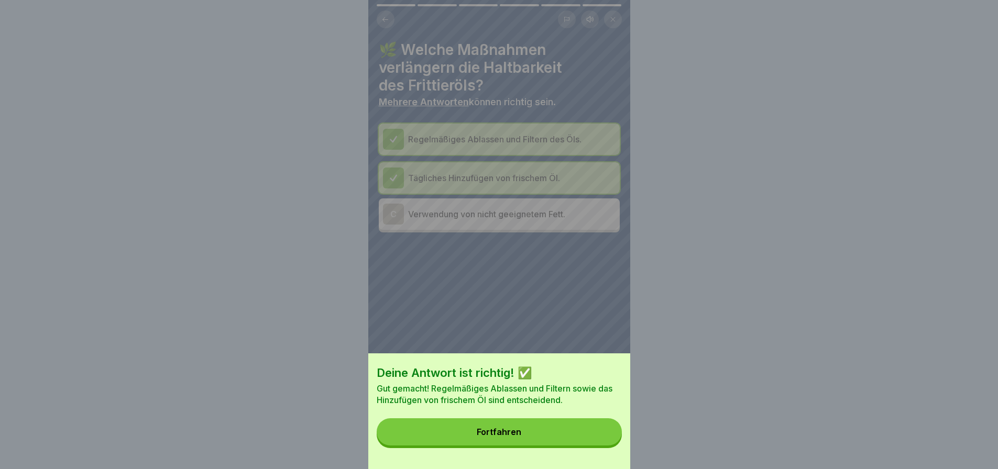
click at [599, 437] on button "Fortfahren" at bounding box center [499, 431] width 245 height 27
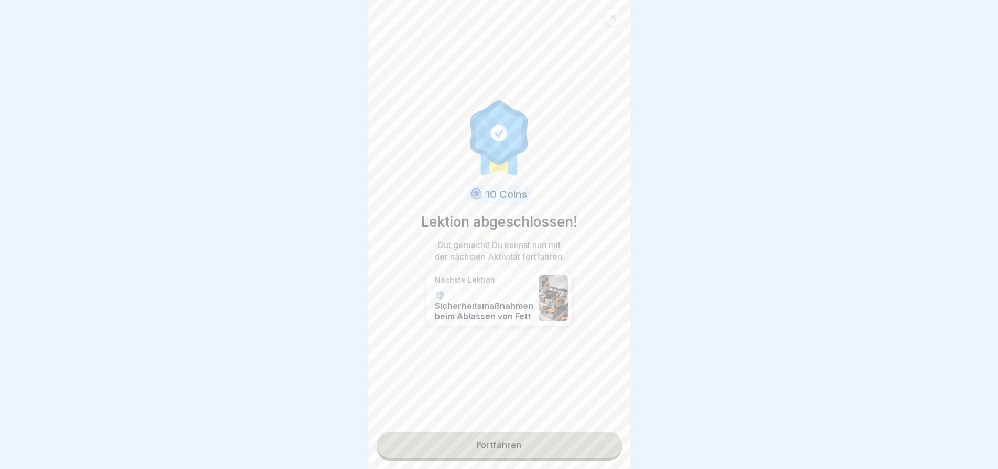
click at [494, 435] on link "Fortfahren" at bounding box center [499, 445] width 245 height 26
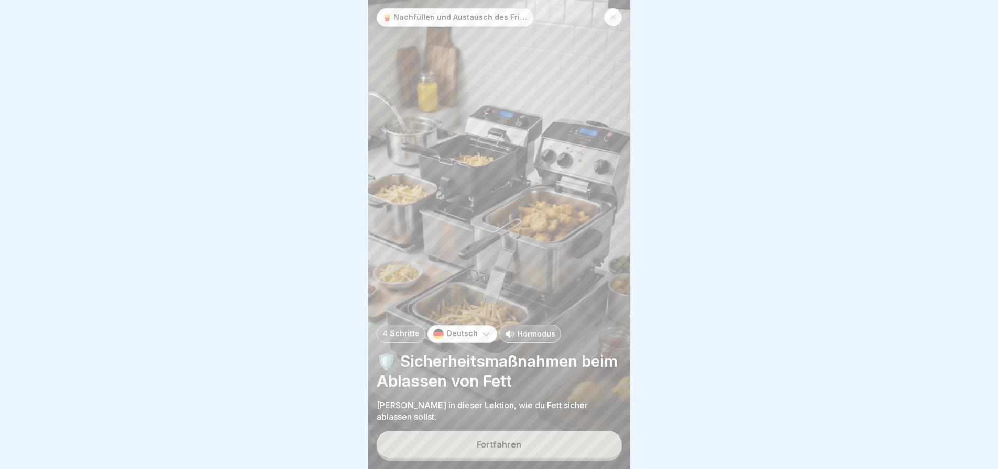
click at [494, 435] on button "Fortfahren" at bounding box center [499, 444] width 245 height 27
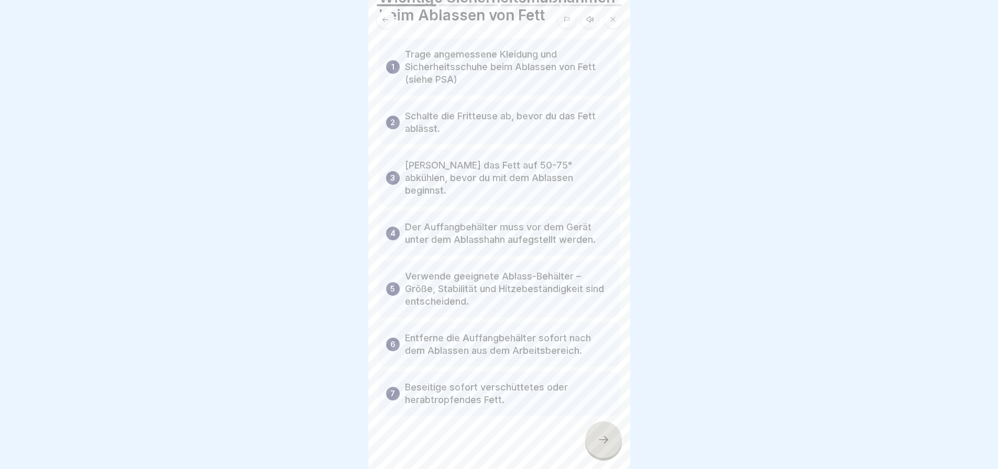
scroll to position [67, 0]
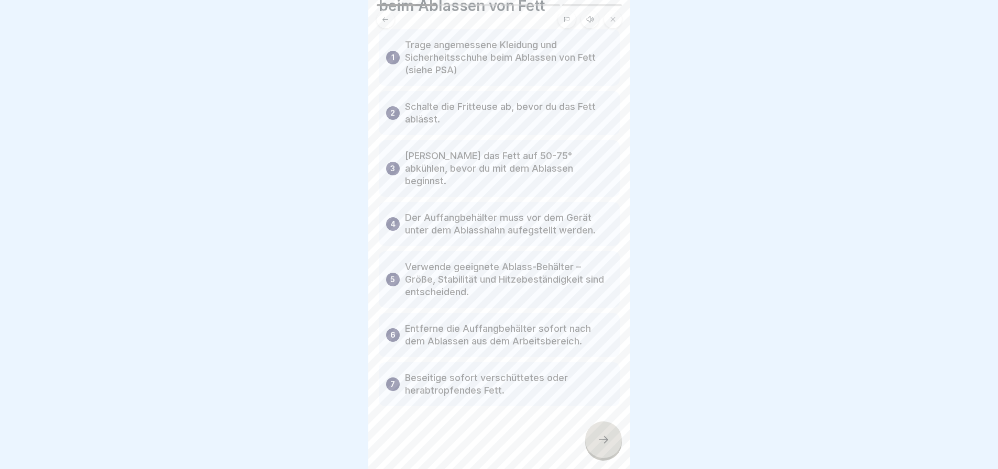
click at [603, 434] on icon at bounding box center [603, 440] width 13 height 13
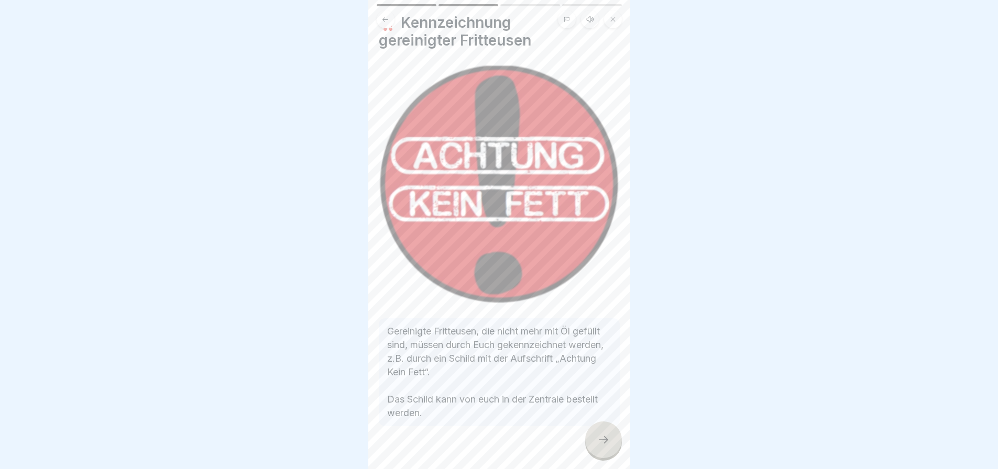
scroll to position [39, 0]
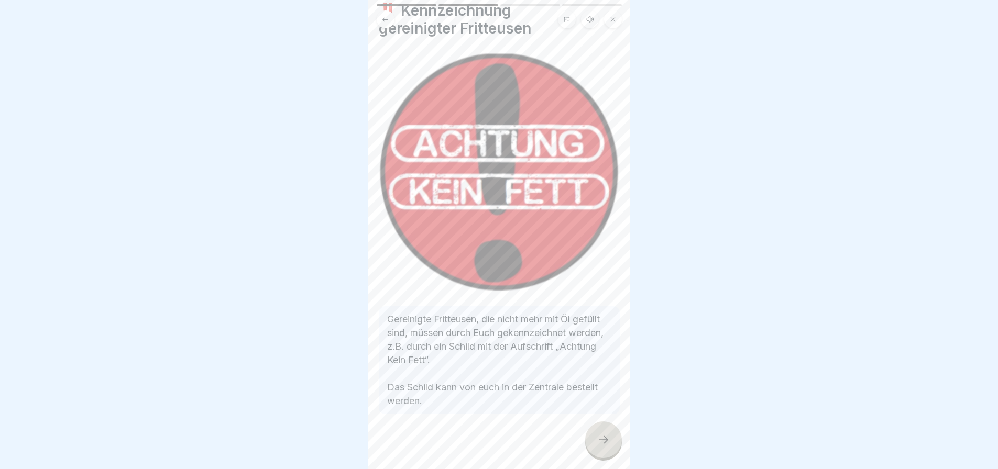
click at [599, 434] on icon at bounding box center [603, 440] width 13 height 13
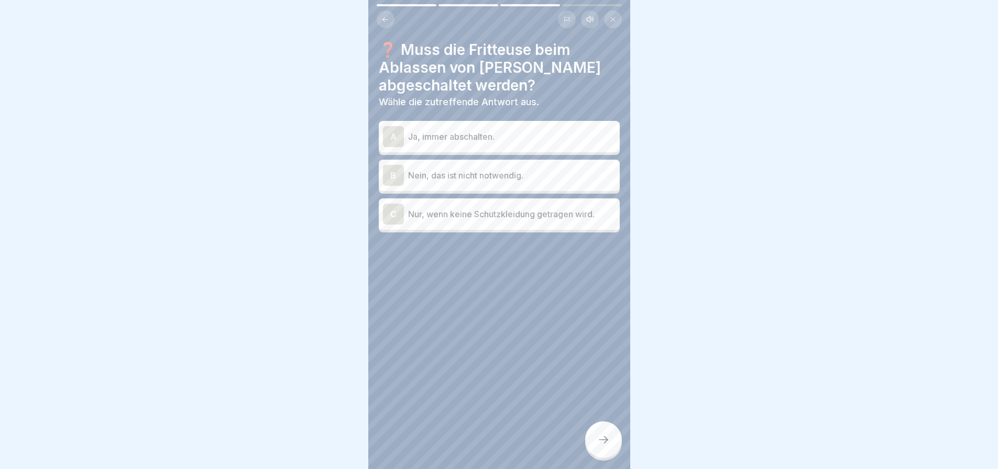
click at [475, 130] on p "Ja, immer abschalten." at bounding box center [511, 136] width 207 height 13
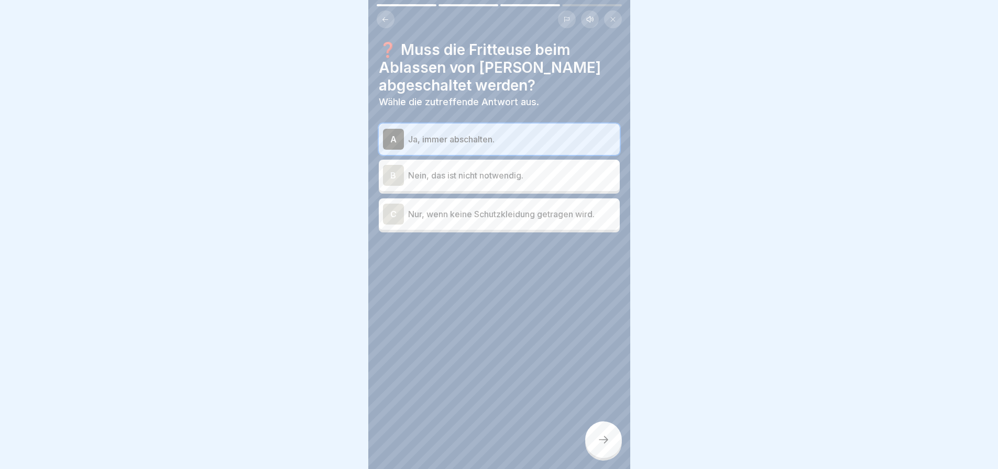
click at [604, 436] on icon at bounding box center [603, 440] width 13 height 13
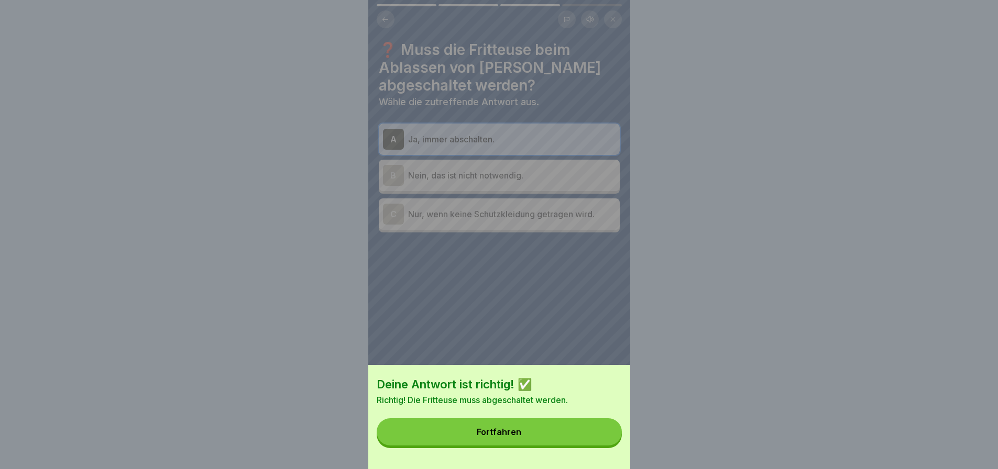
click at [564, 440] on button "Fortfahren" at bounding box center [499, 431] width 245 height 27
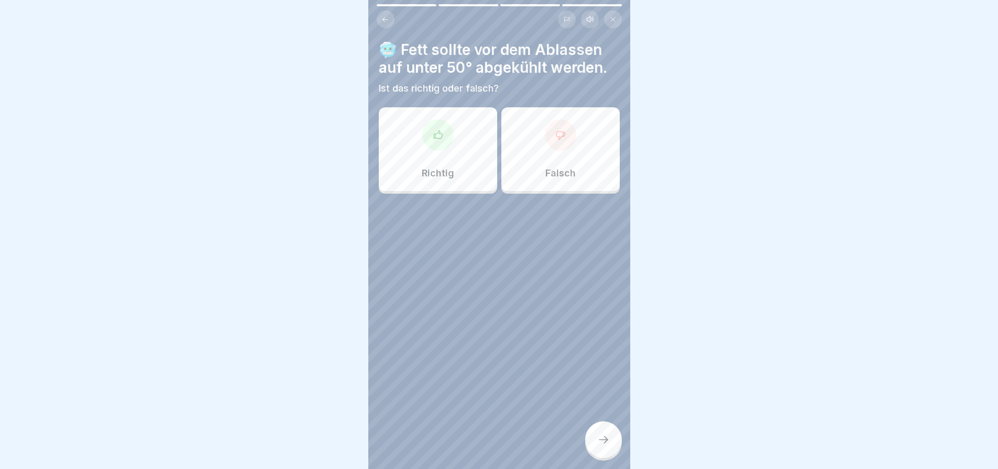
click at [552, 138] on div at bounding box center [560, 134] width 31 height 31
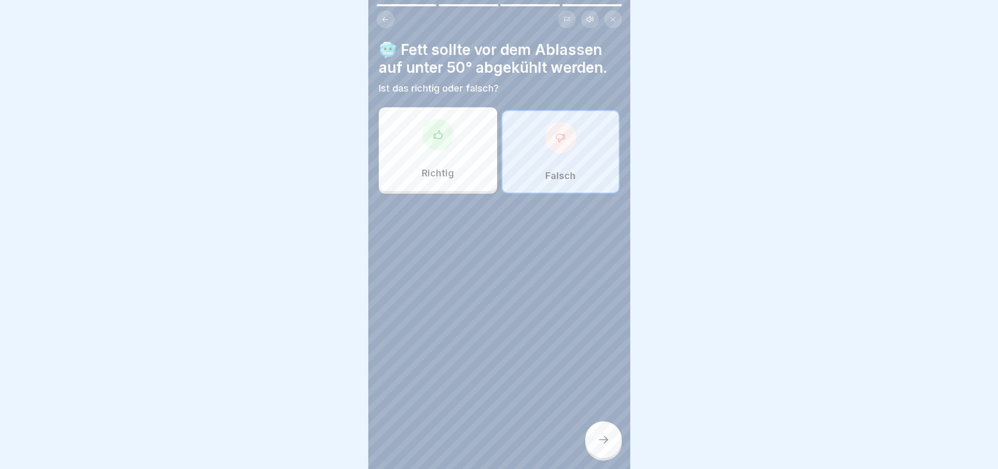
click at [604, 436] on icon at bounding box center [603, 440] width 13 height 13
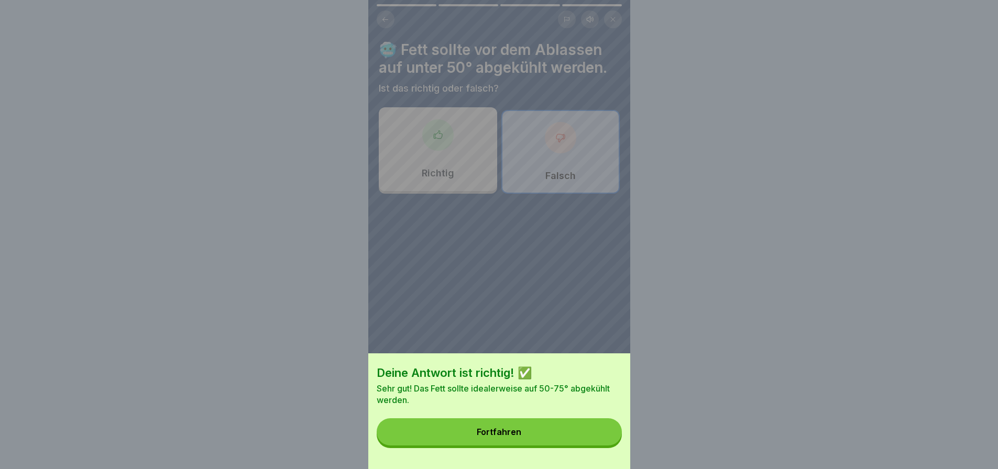
click at [564, 437] on button "Fortfahren" at bounding box center [499, 431] width 245 height 27
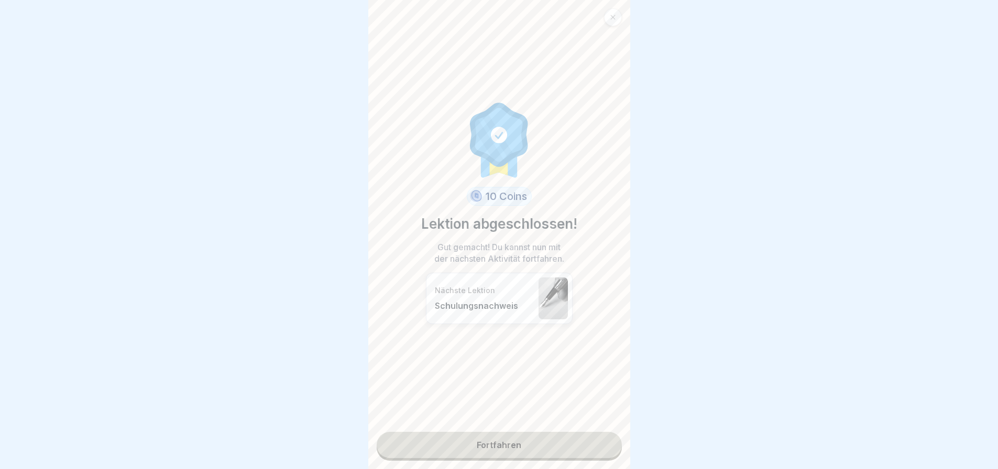
click at [516, 433] on link "Fortfahren" at bounding box center [499, 445] width 245 height 26
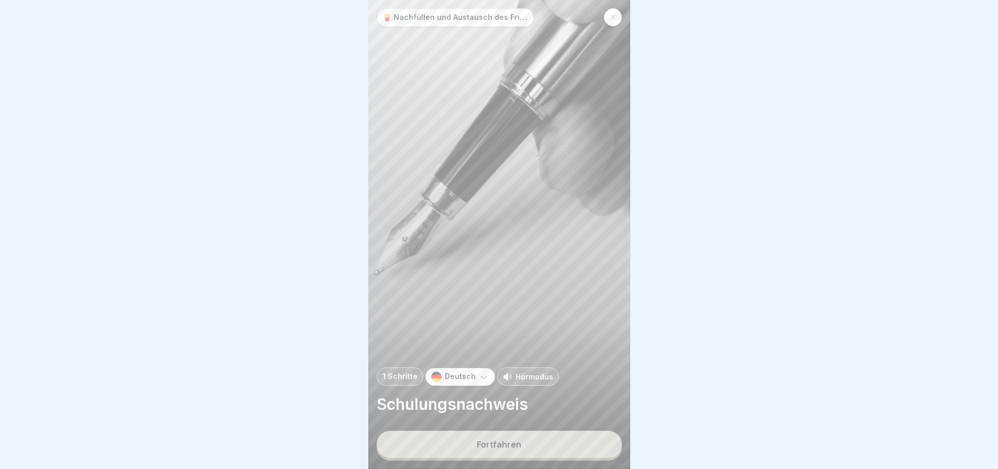
click at [517, 441] on div "Fortfahren" at bounding box center [499, 444] width 45 height 9
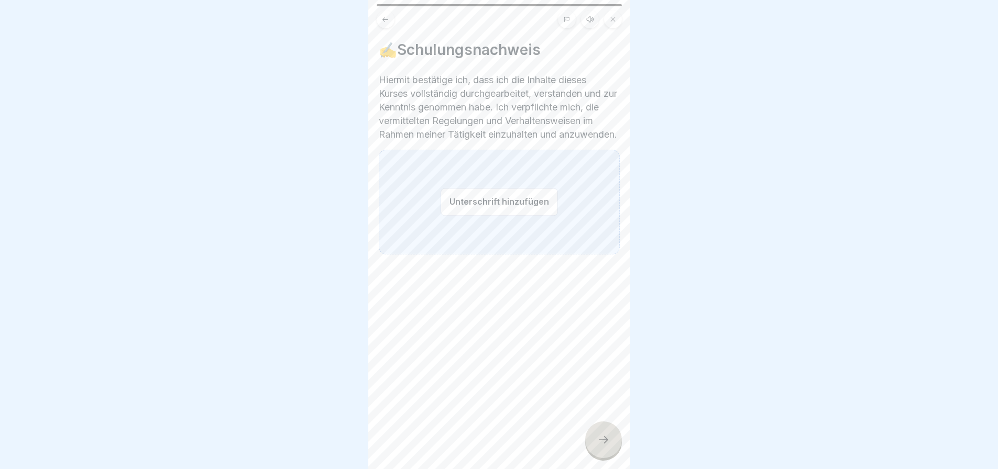
click at [490, 211] on button "Unterschrift hinzufügen" at bounding box center [498, 202] width 117 height 28
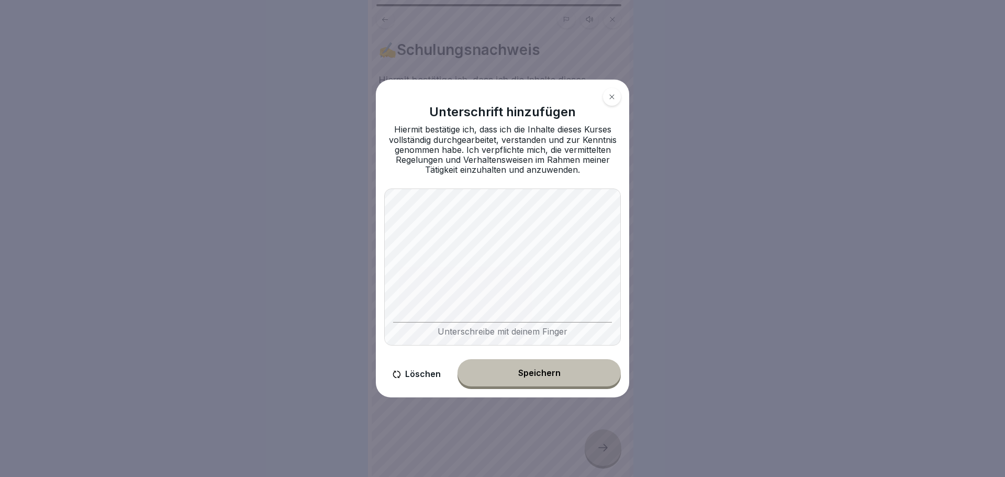
click at [548, 374] on div "Speichern" at bounding box center [539, 372] width 42 height 9
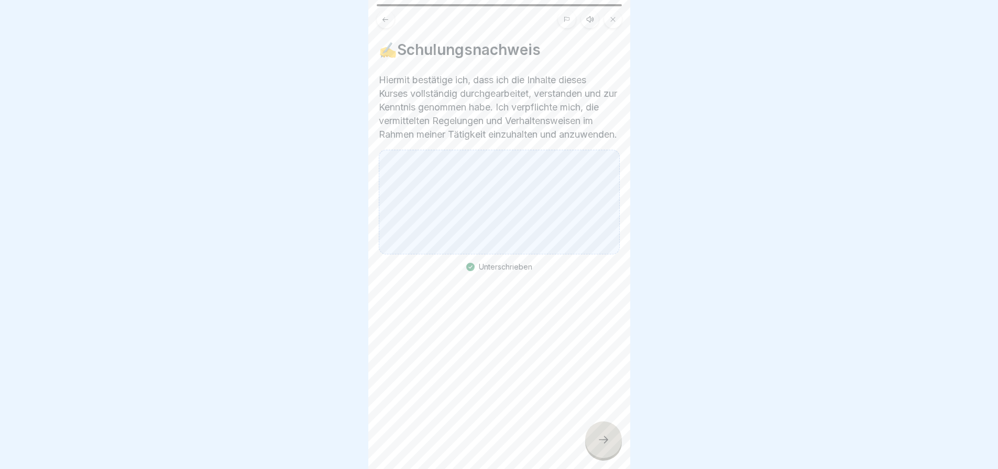
click at [603, 444] on icon at bounding box center [603, 440] width 13 height 13
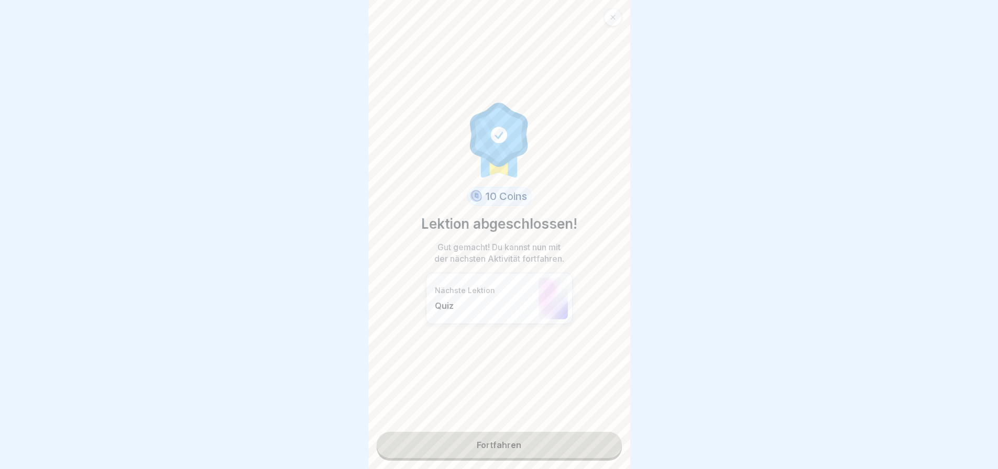
click at [517, 437] on link "Fortfahren" at bounding box center [499, 445] width 245 height 26
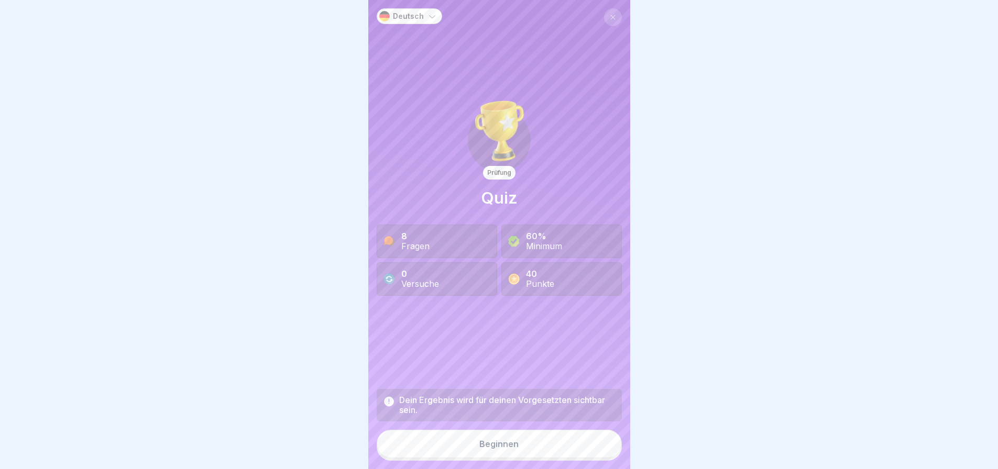
click at [507, 449] on div "Beginnen" at bounding box center [498, 443] width 39 height 9
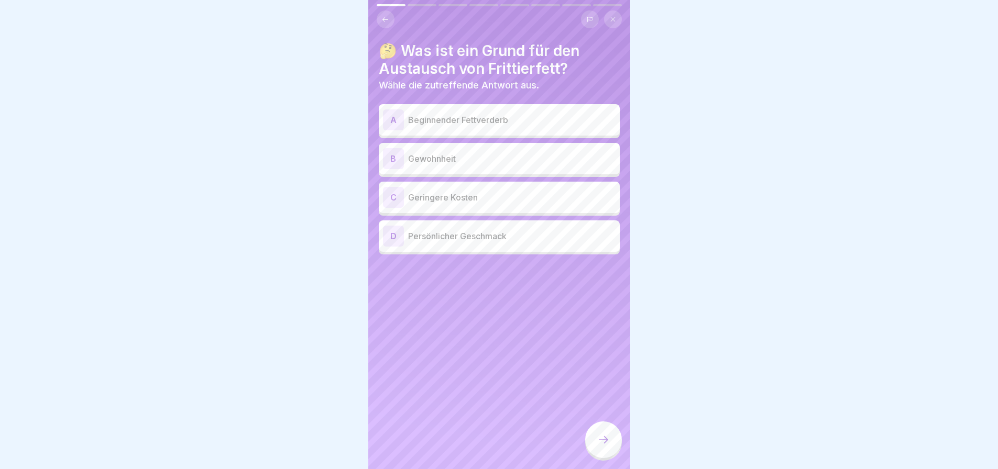
click at [478, 126] on p "Beginnender Fettverderb" at bounding box center [511, 120] width 207 height 13
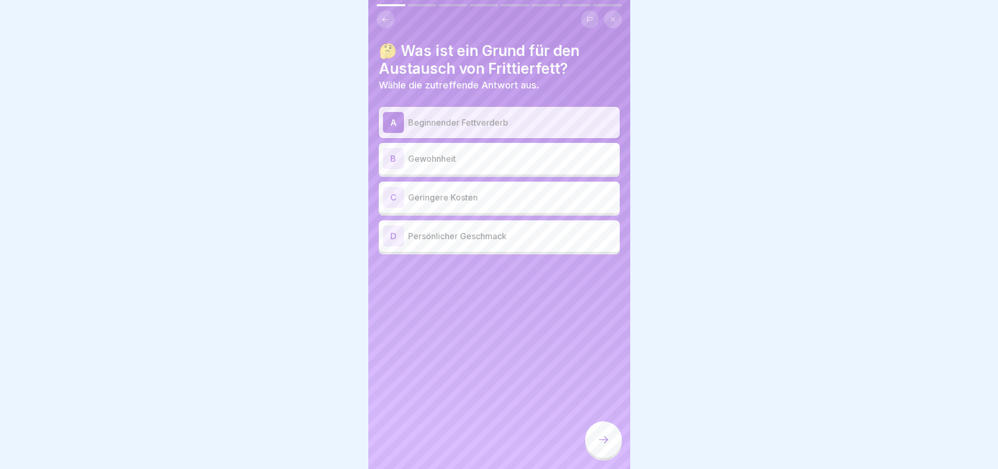
click at [601, 444] on icon at bounding box center [603, 440] width 13 height 13
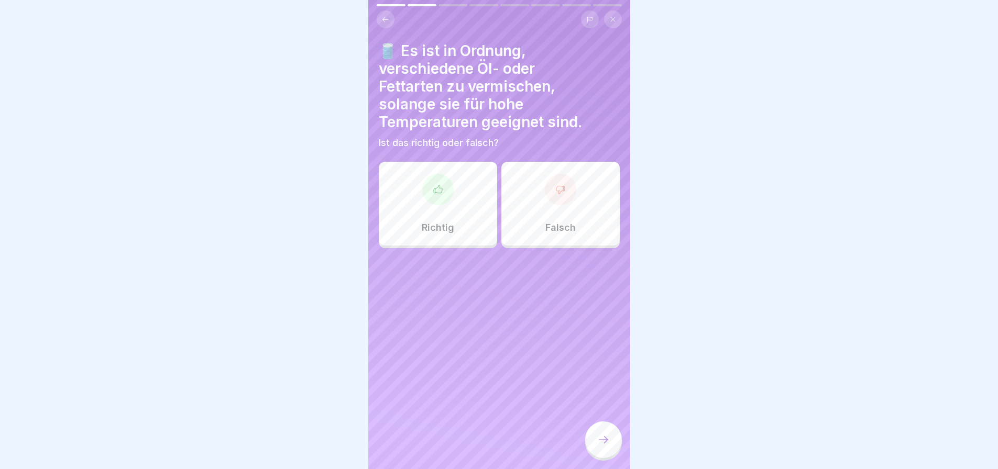
click at [556, 195] on icon at bounding box center [560, 189] width 10 height 10
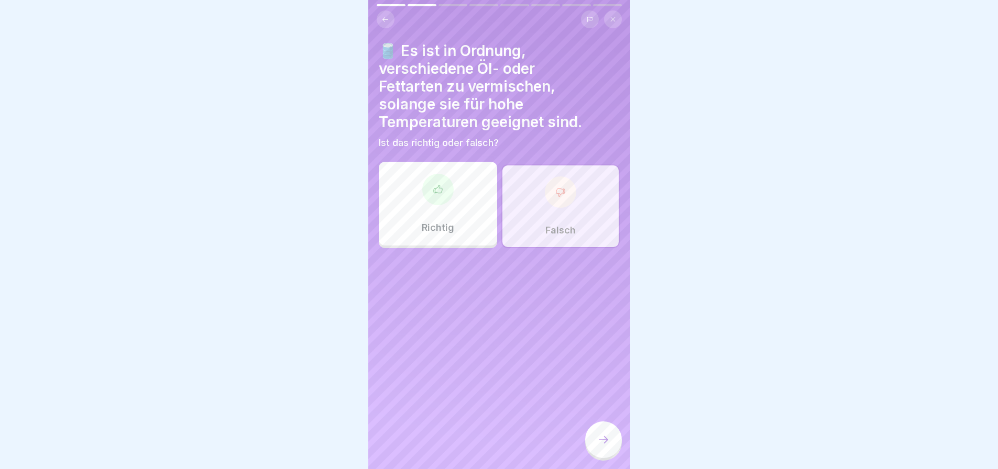
click at [603, 441] on icon at bounding box center [603, 440] width 13 height 13
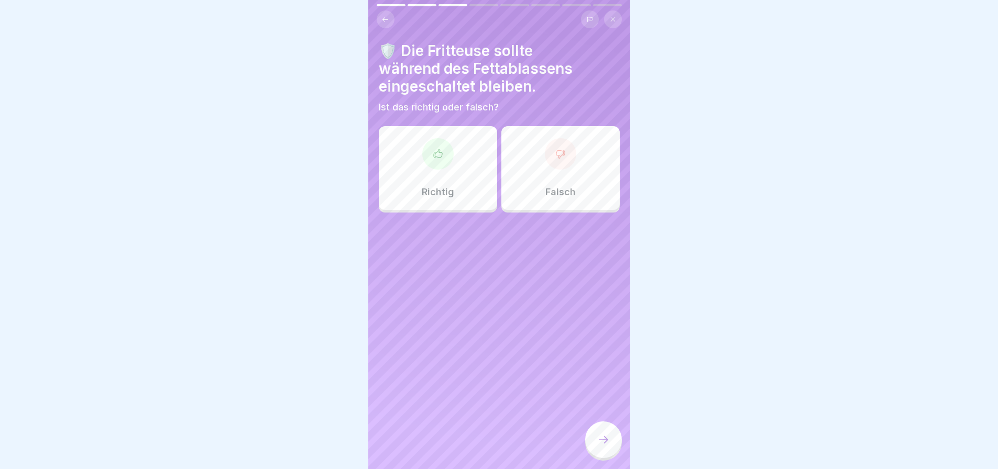
click at [556, 158] on icon at bounding box center [560, 154] width 8 height 8
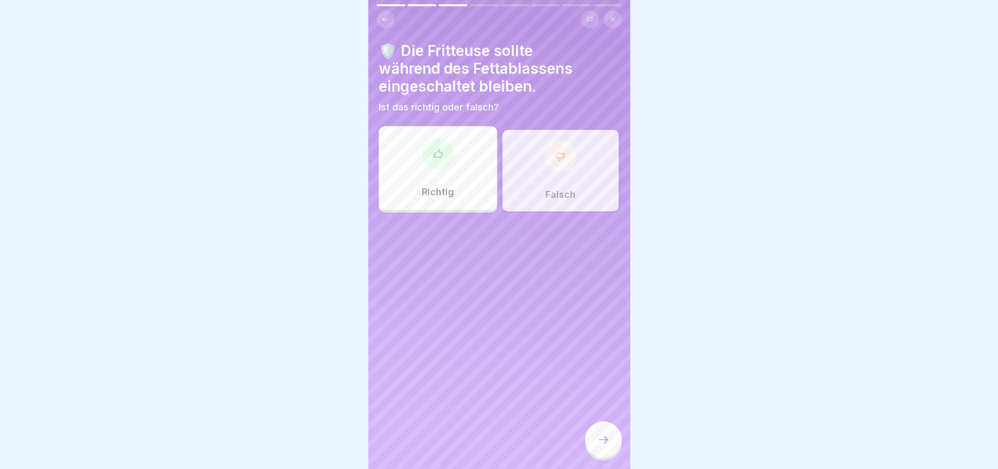
click at [597, 444] on icon at bounding box center [603, 440] width 13 height 13
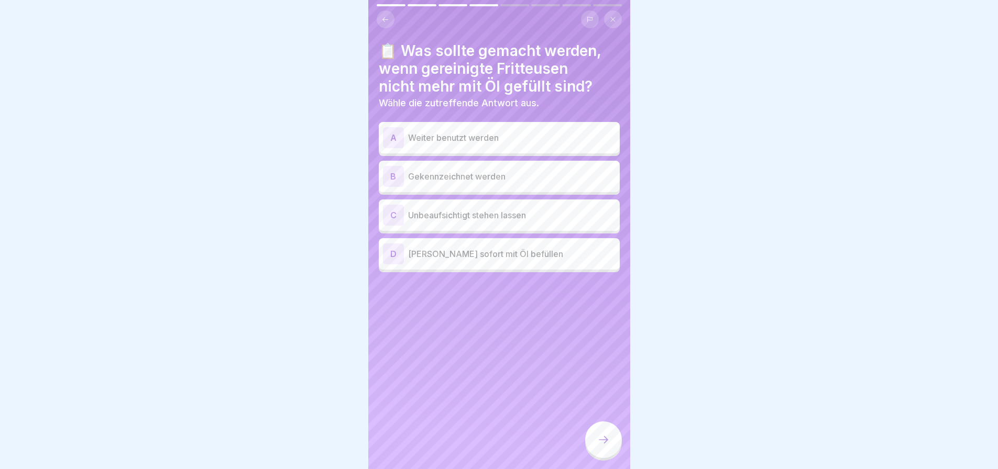
click at [506, 183] on p "Gekennzeichnet werden" at bounding box center [511, 176] width 207 height 13
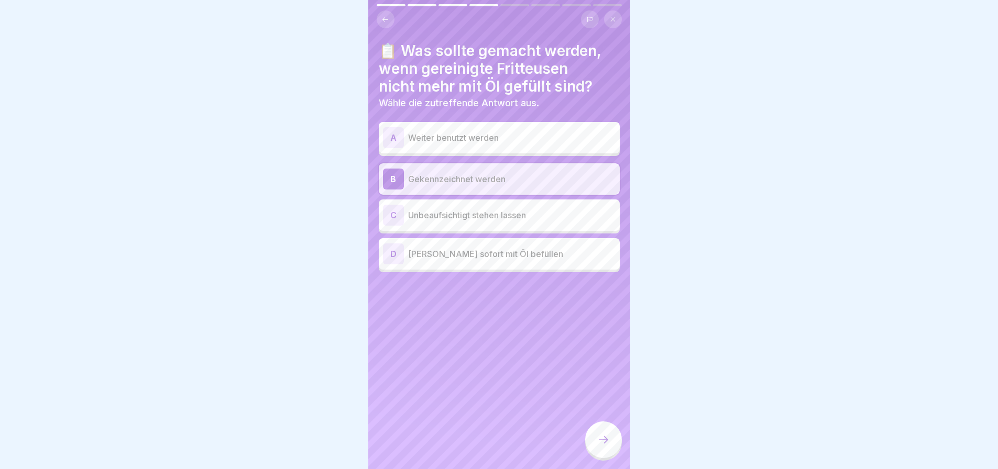
click at [602, 443] on icon at bounding box center [603, 440] width 13 height 13
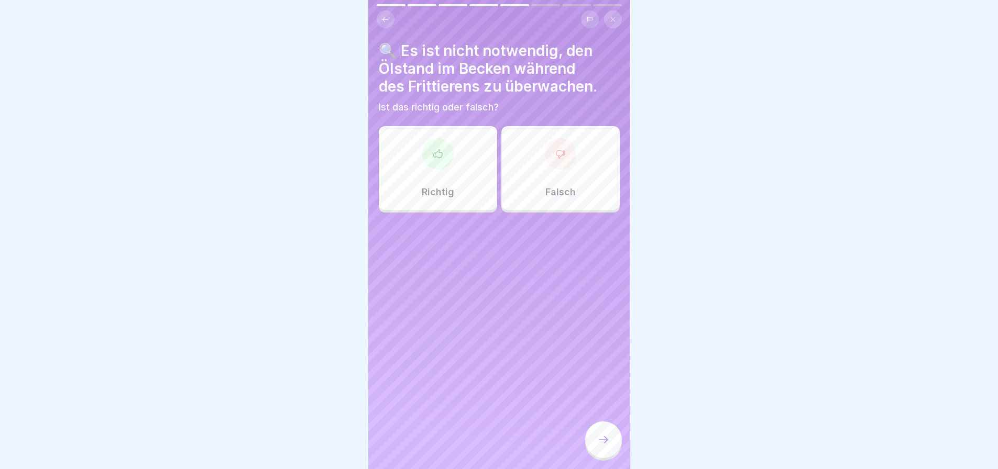
click at [555, 170] on div at bounding box center [560, 153] width 31 height 31
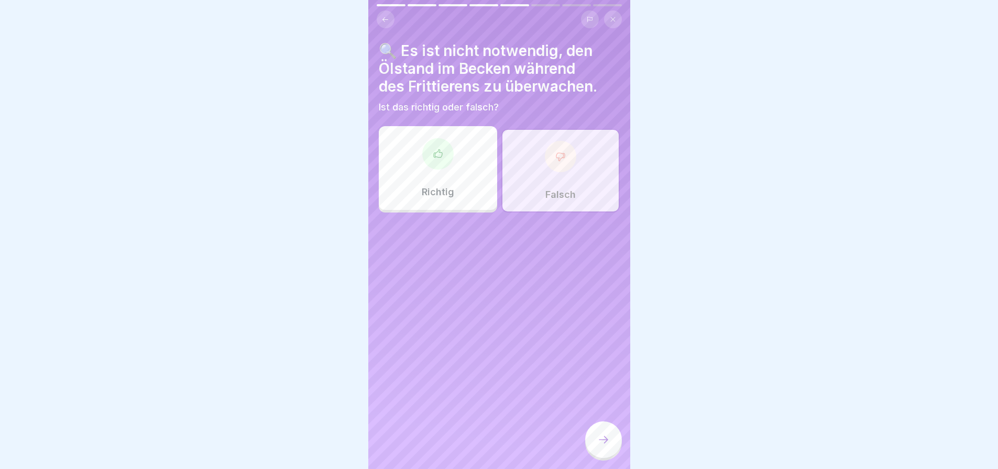
click at [599, 442] on icon at bounding box center [603, 440] width 13 height 13
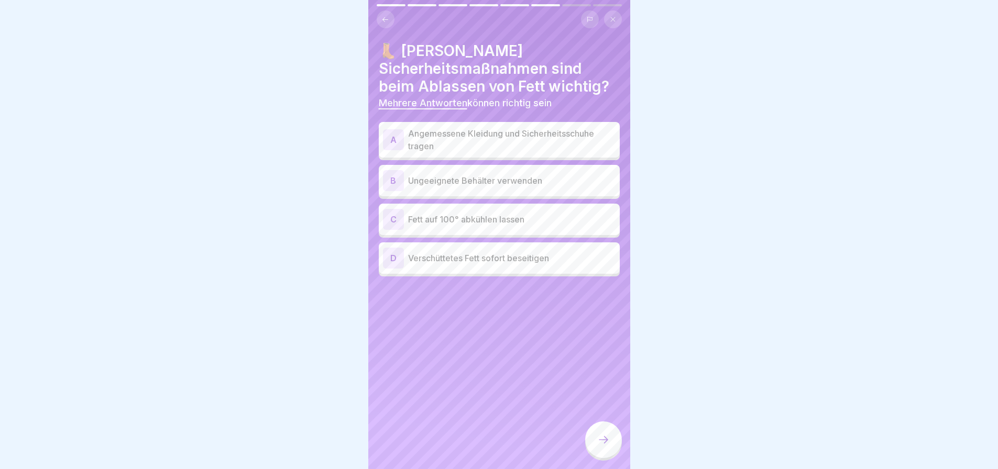
click at [506, 148] on p "Angemessene Kleidung und Sicherheitsschuhe tragen" at bounding box center [511, 139] width 207 height 25
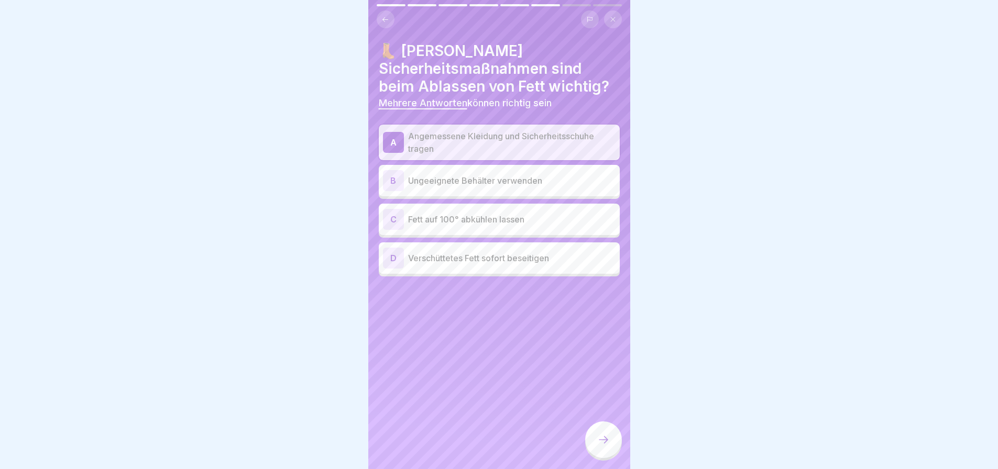
click at [502, 264] on p "Verschüttetes Fett sofort beseitigen" at bounding box center [511, 258] width 207 height 13
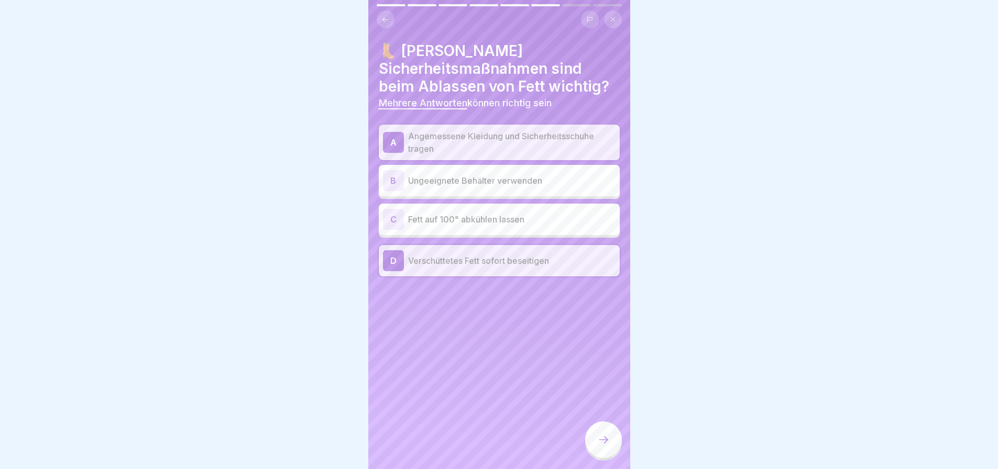
click at [597, 445] on icon at bounding box center [603, 440] width 13 height 13
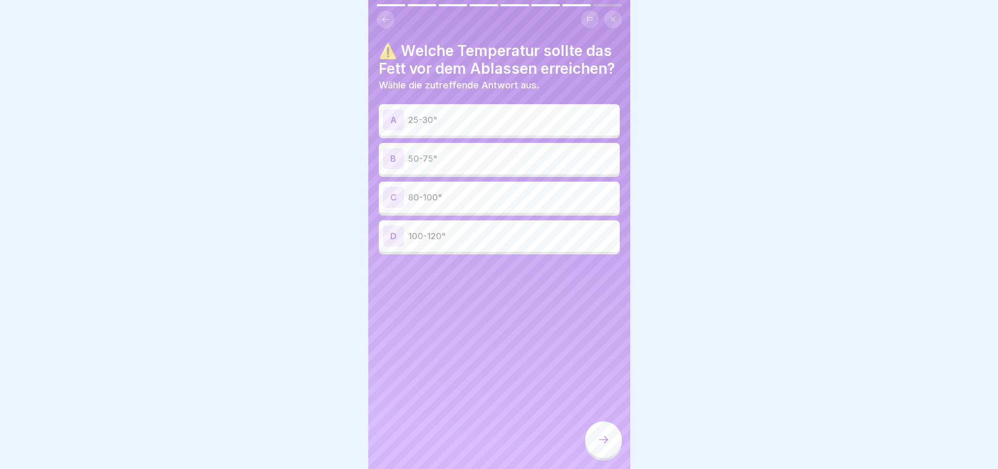
click at [491, 165] on p "50-75°" at bounding box center [511, 158] width 207 height 13
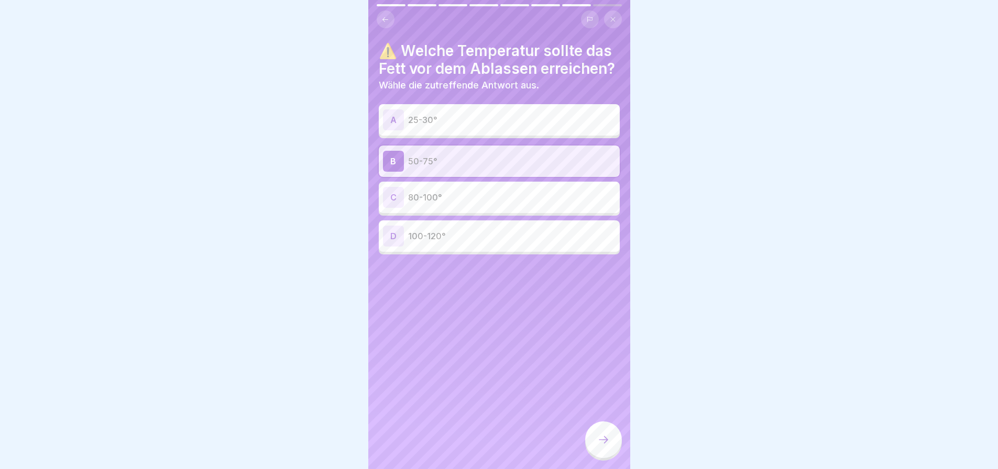
click at [603, 441] on icon at bounding box center [603, 440] width 13 height 13
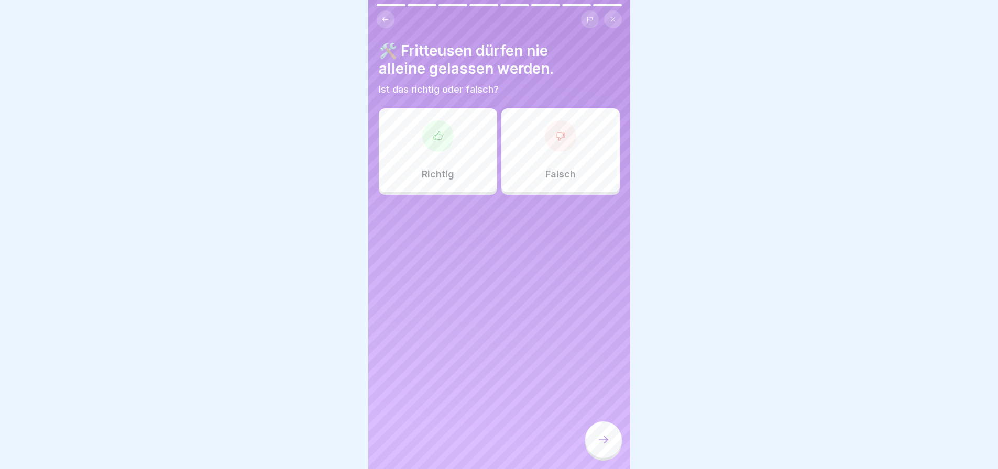
click at [556, 152] on div at bounding box center [560, 135] width 31 height 31
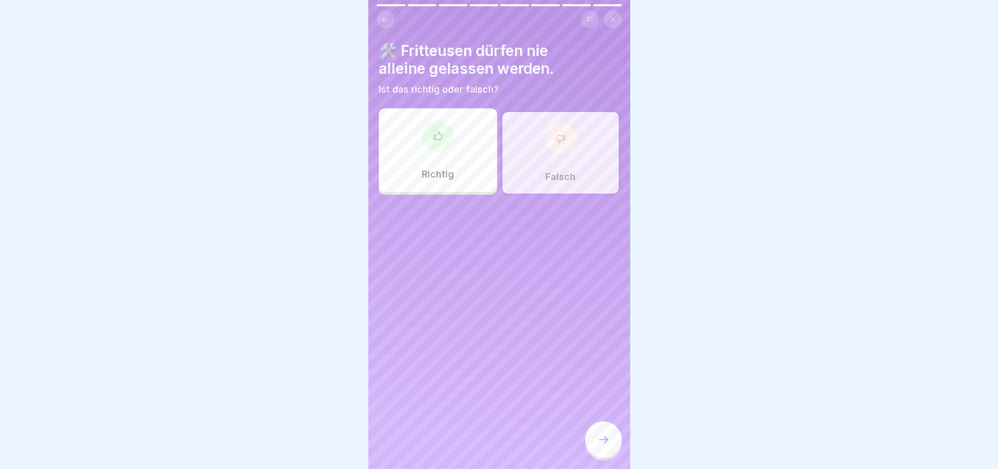
click at [602, 444] on icon at bounding box center [603, 440] width 13 height 13
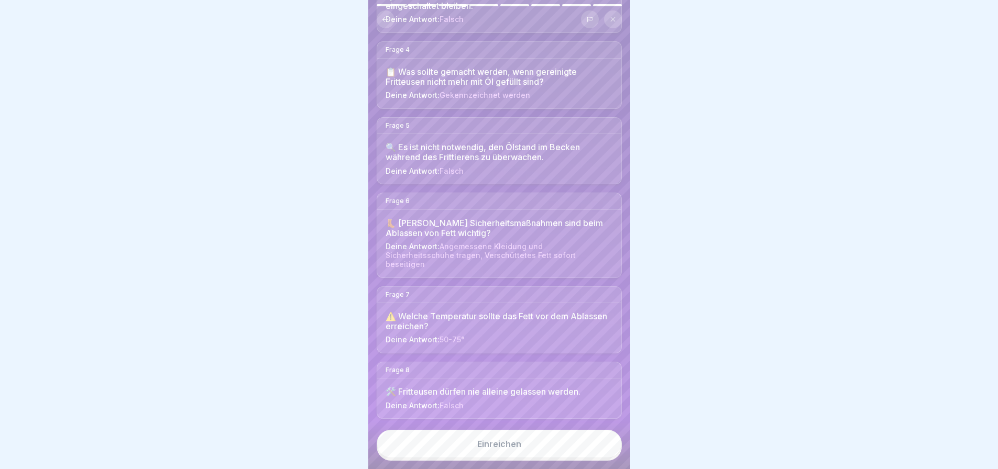
scroll to position [8, 0]
click at [542, 437] on button "Einreichen" at bounding box center [499, 444] width 245 height 28
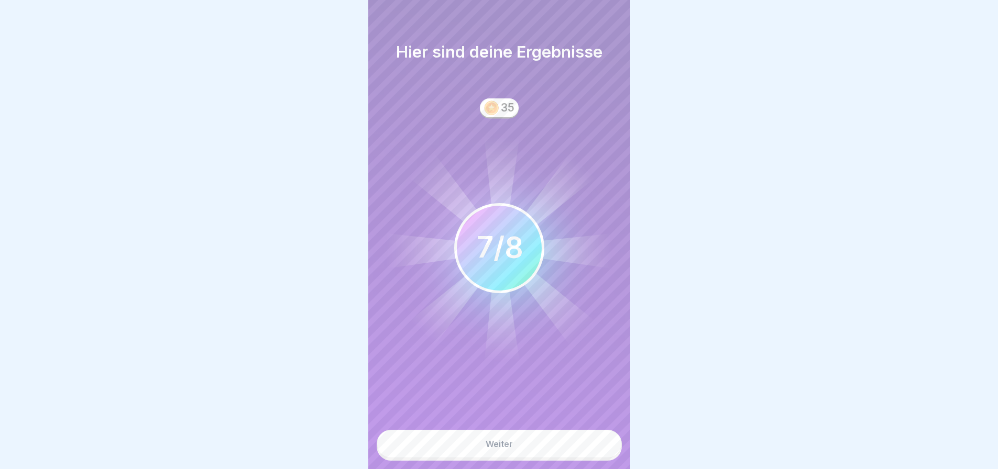
scroll to position [0, 0]
click at [499, 449] on div "Weiter" at bounding box center [498, 443] width 27 height 9
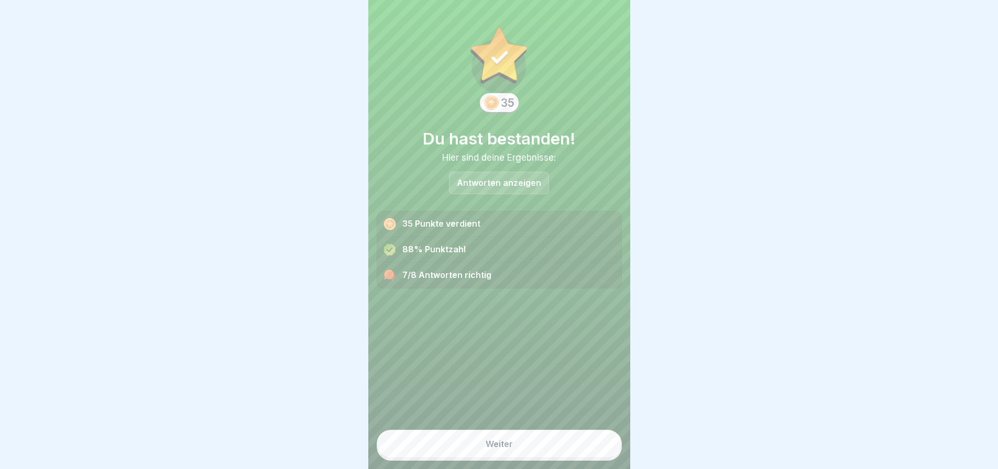
click at [503, 443] on button "Weiter" at bounding box center [499, 444] width 245 height 28
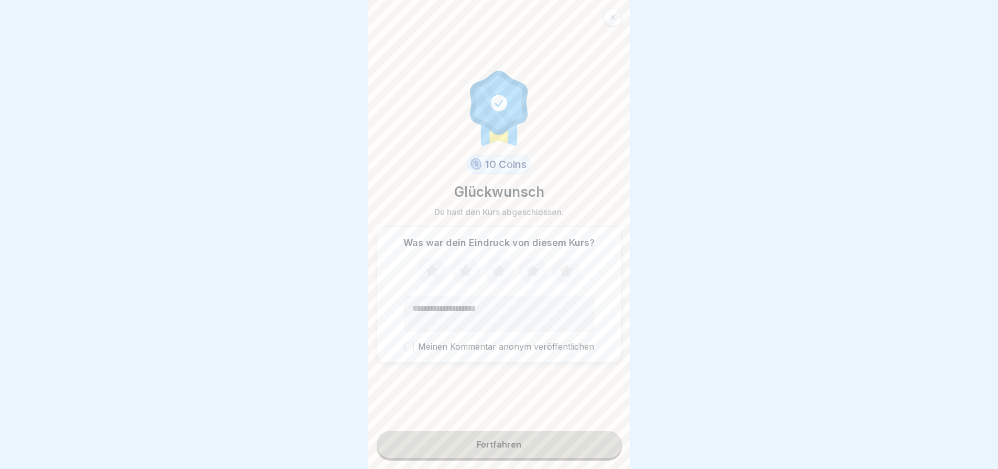
click at [425, 266] on icon at bounding box center [432, 270] width 14 height 13
click at [461, 268] on icon at bounding box center [465, 270] width 14 height 13
click at [497, 267] on icon at bounding box center [499, 270] width 14 height 13
drag, startPoint x: 391, startPoint y: 349, endPoint x: 541, endPoint y: 425, distance: 167.9
click at [404, 349] on button "Meinen Kommentar anonym veröffentlichen" at bounding box center [408, 346] width 9 height 9
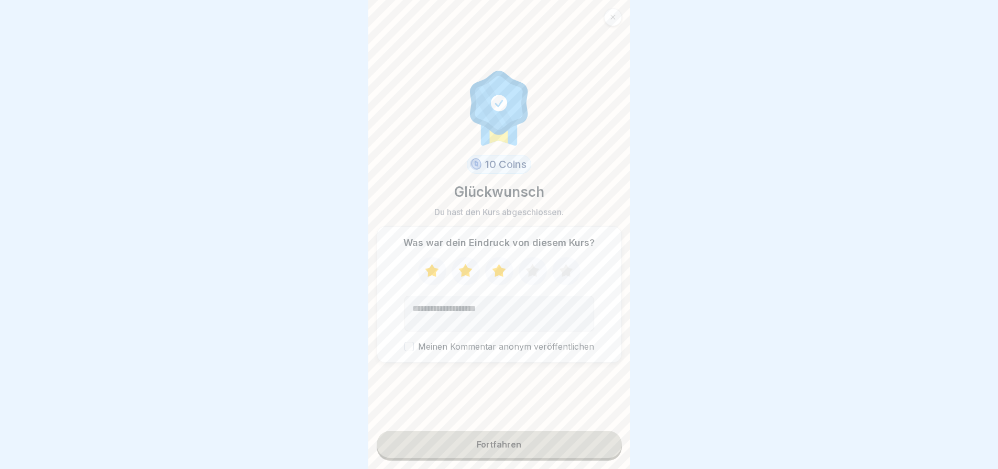
click at [516, 447] on div "Fortfahren" at bounding box center [499, 444] width 45 height 9
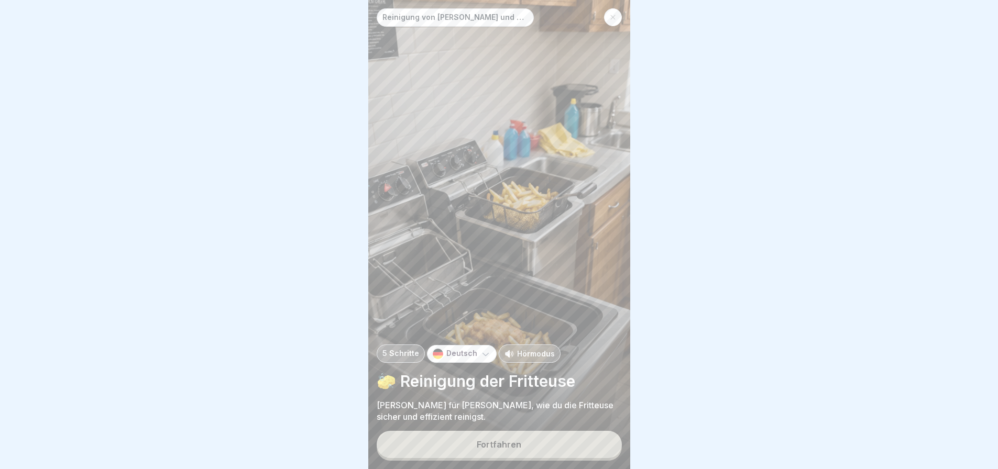
click at [546, 446] on button "Fortfahren" at bounding box center [499, 444] width 245 height 27
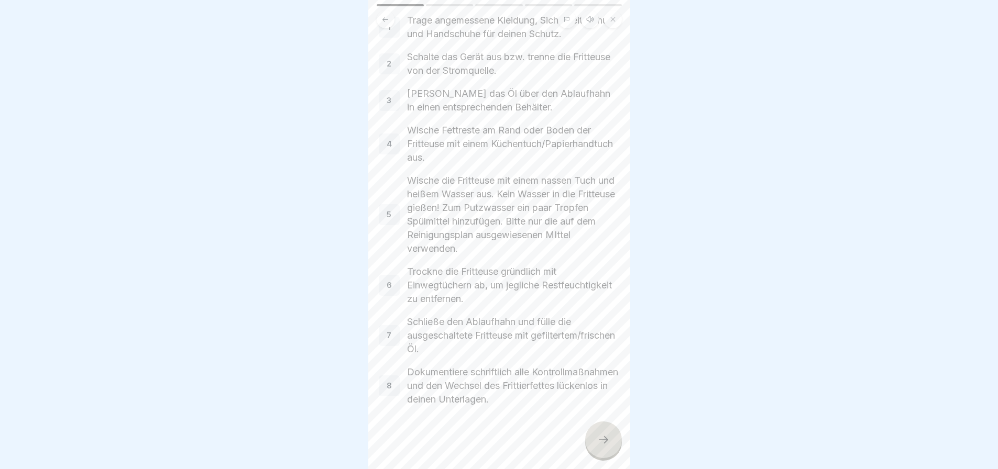
scroll to position [8, 0]
click at [600, 432] on div at bounding box center [603, 440] width 37 height 37
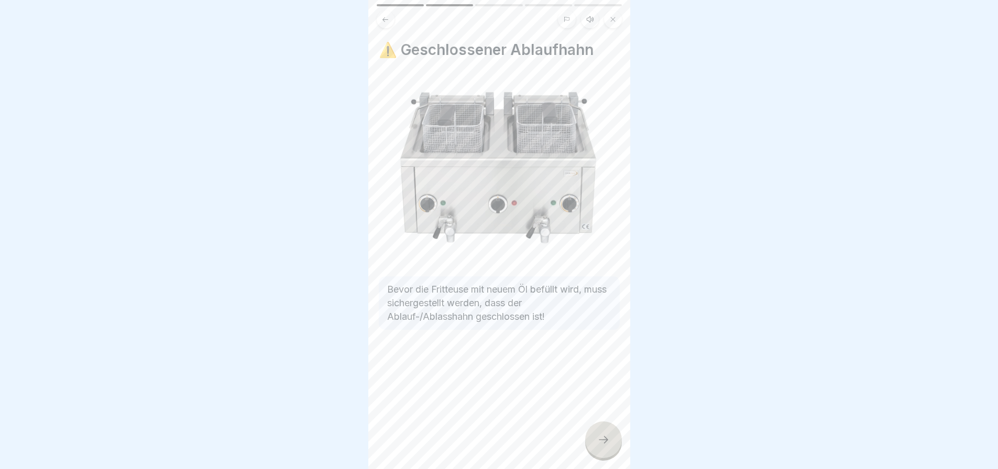
click at [600, 432] on div at bounding box center [603, 440] width 37 height 37
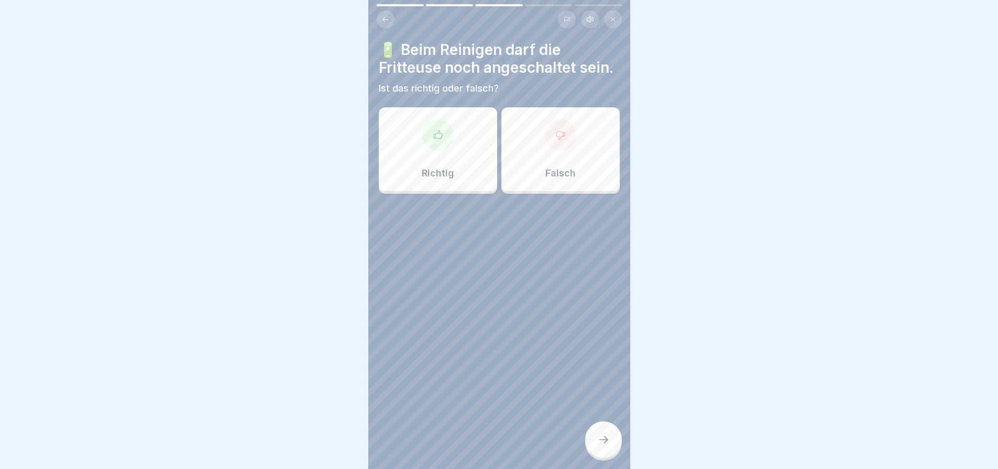
click at [553, 151] on div at bounding box center [560, 134] width 31 height 31
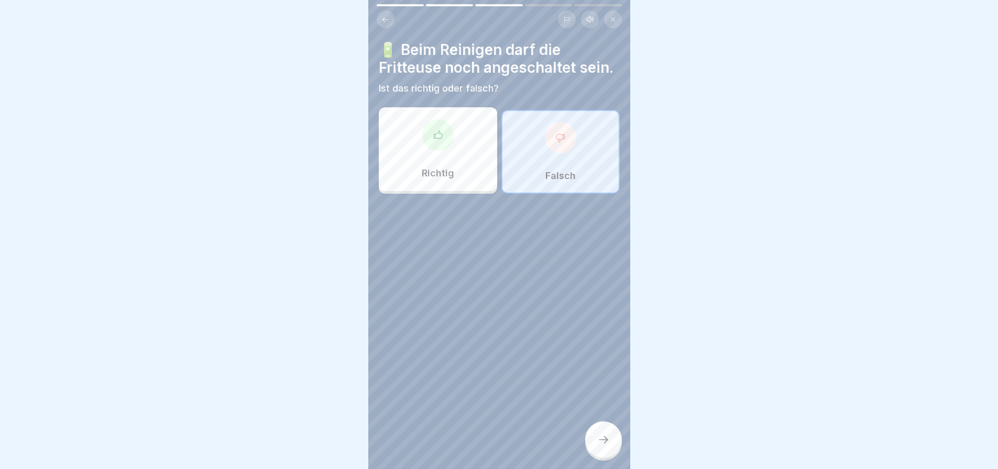
click at [600, 431] on div at bounding box center [603, 440] width 37 height 37
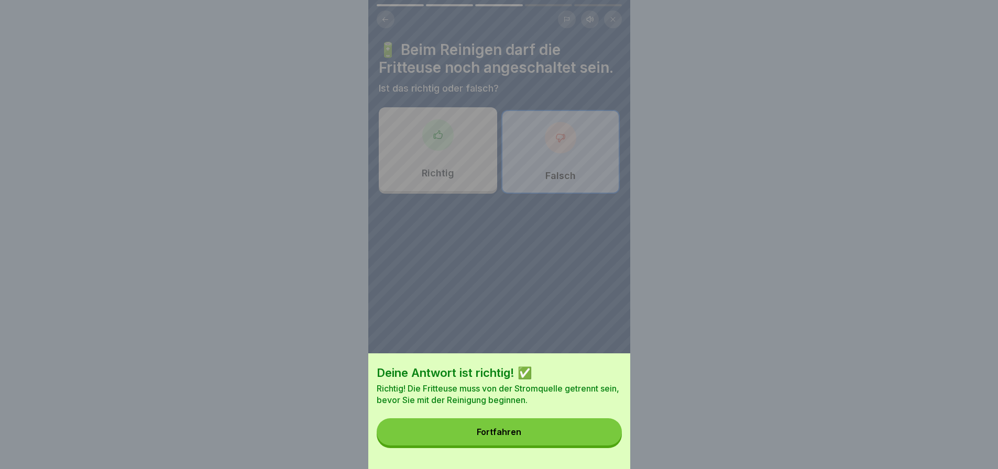
click at [569, 437] on button "Fortfahren" at bounding box center [499, 431] width 245 height 27
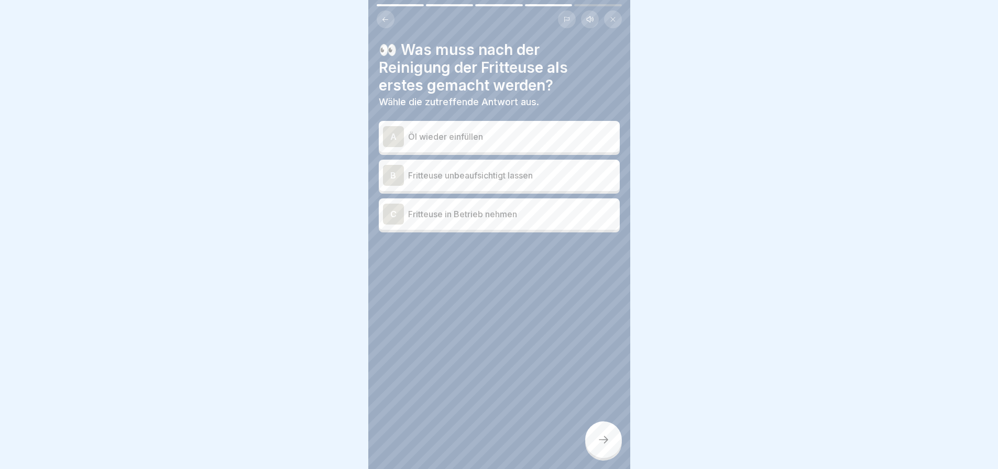
click at [475, 130] on p "Öl wieder einfüllen" at bounding box center [511, 136] width 207 height 13
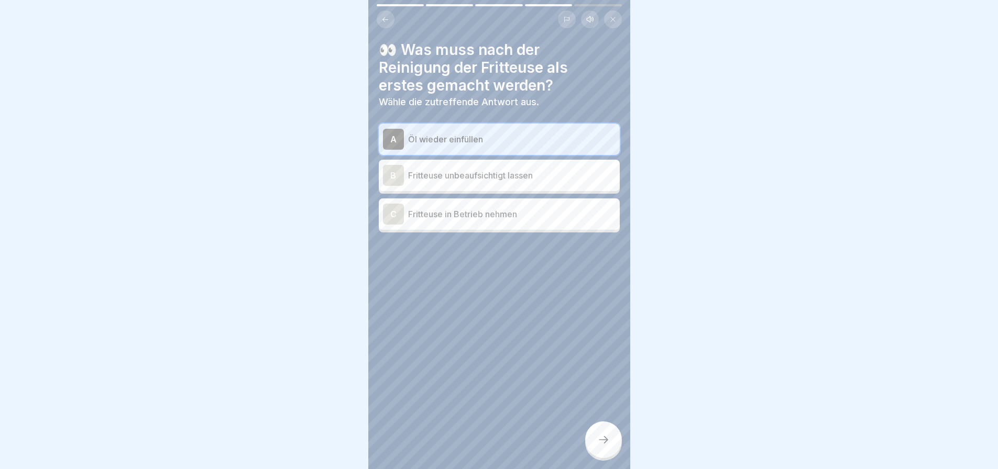
click at [602, 438] on icon at bounding box center [603, 440] width 13 height 13
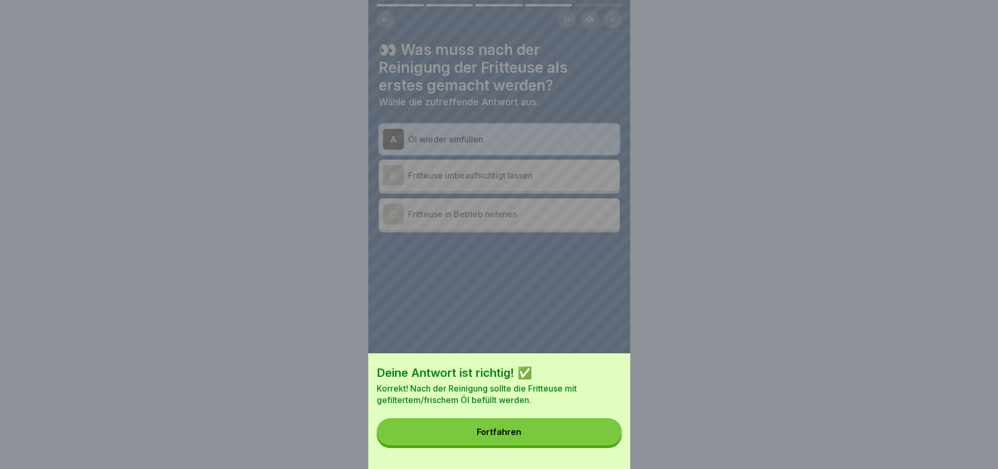
click at [567, 439] on button "Fortfahren" at bounding box center [499, 431] width 245 height 27
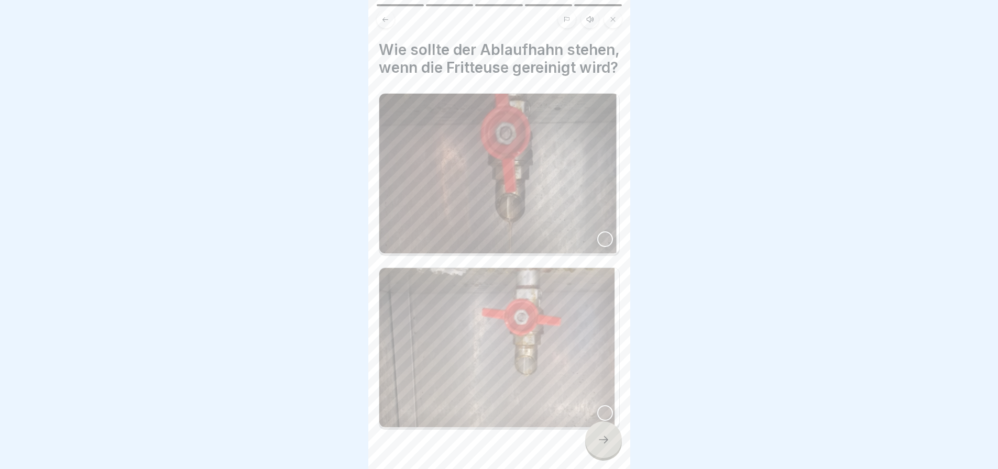
click at [597, 241] on div at bounding box center [605, 239] width 16 height 16
click at [597, 438] on icon at bounding box center [603, 440] width 13 height 13
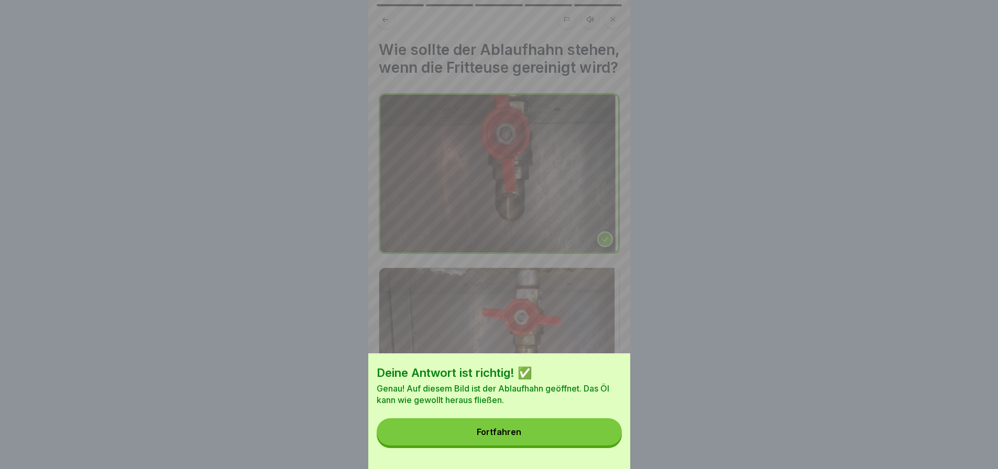
click at [562, 437] on button "Fortfahren" at bounding box center [499, 431] width 245 height 27
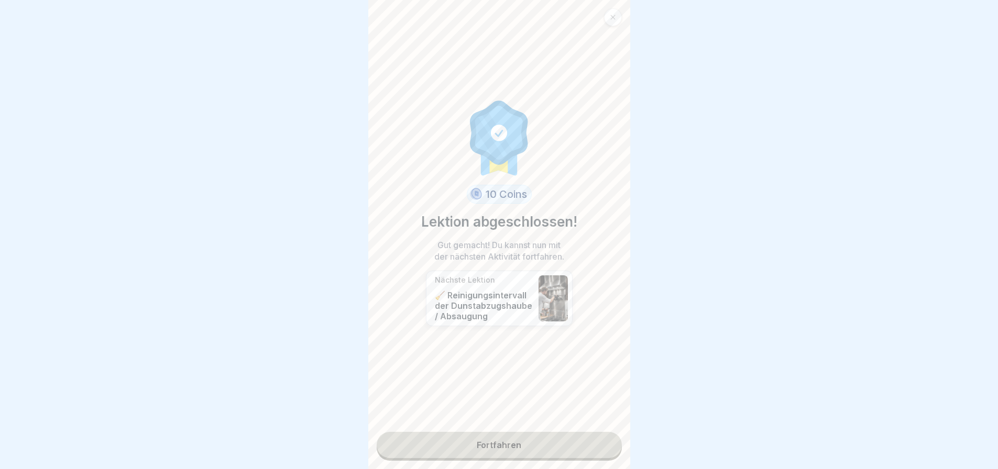
click at [504, 432] on link "Fortfahren" at bounding box center [499, 445] width 245 height 26
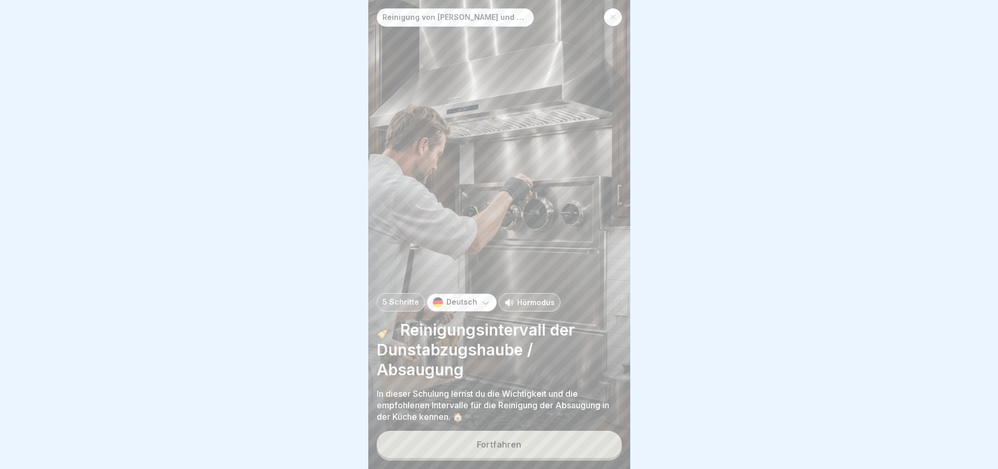
click at [517, 440] on div "Fortfahren" at bounding box center [499, 444] width 45 height 9
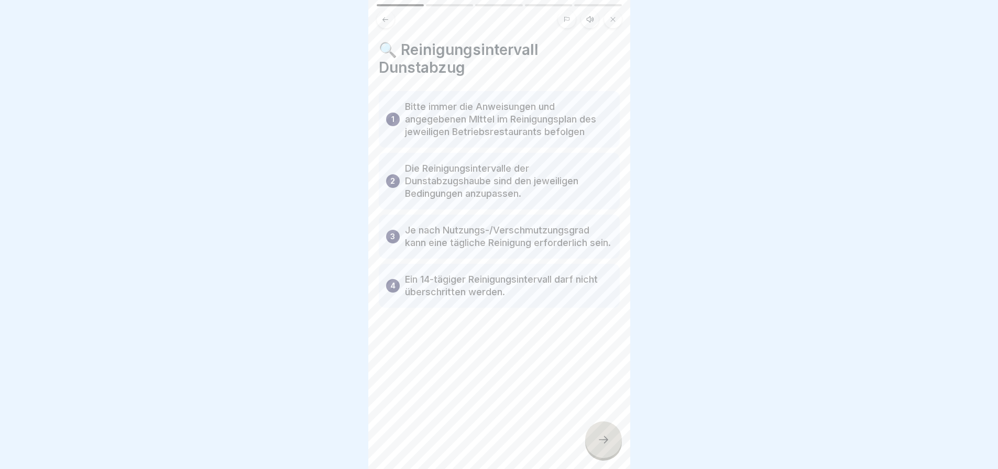
click at [600, 435] on icon at bounding box center [603, 440] width 13 height 13
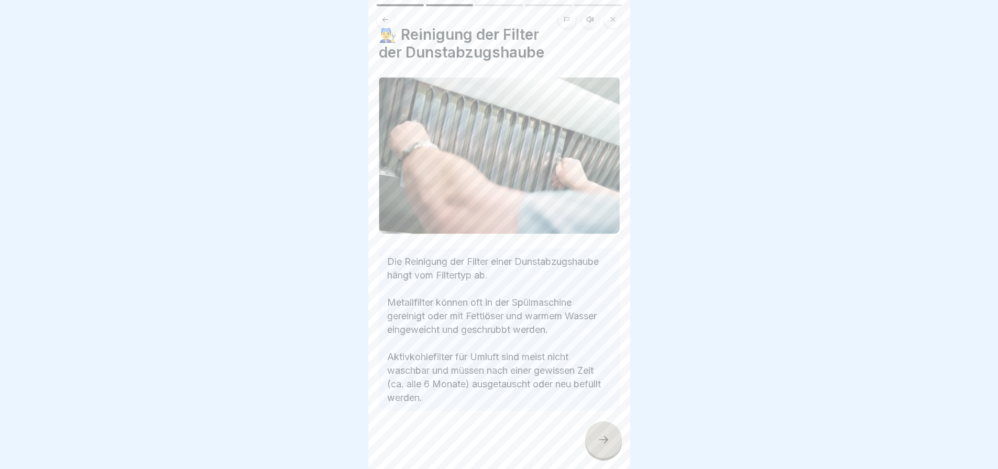
scroll to position [28, 0]
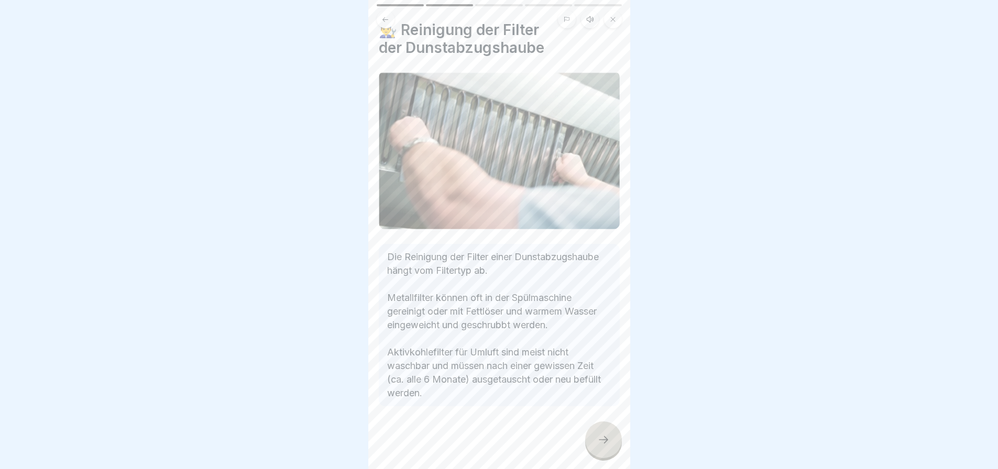
click at [603, 431] on div at bounding box center [603, 440] width 37 height 37
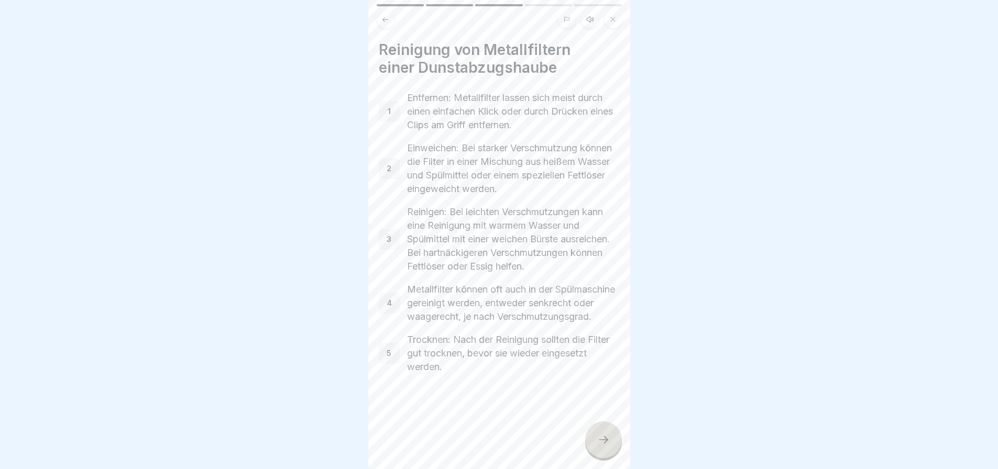
click at [601, 431] on div at bounding box center [603, 440] width 37 height 37
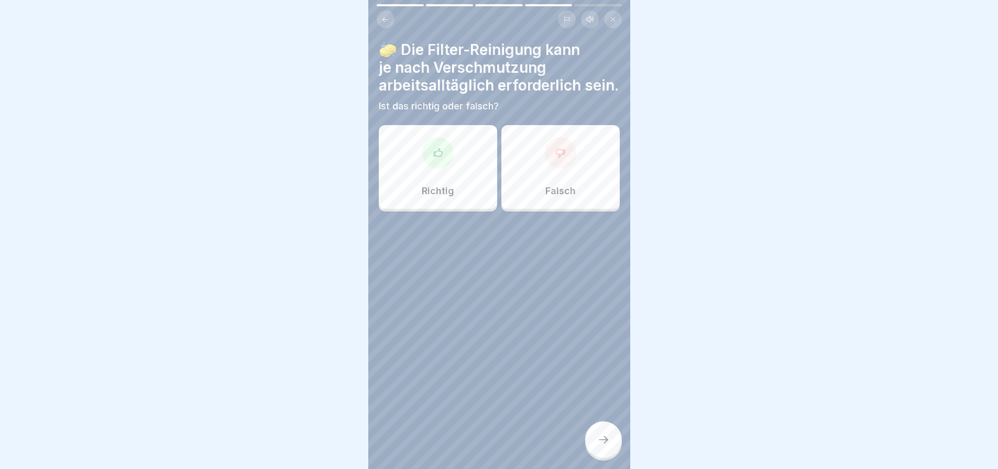
click at [443, 169] on div at bounding box center [437, 152] width 31 height 31
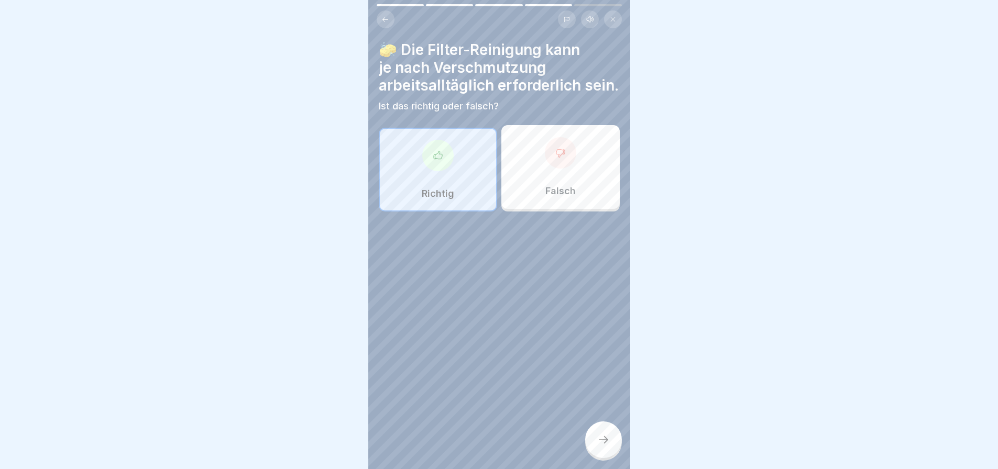
click at [602, 438] on icon at bounding box center [603, 440] width 13 height 13
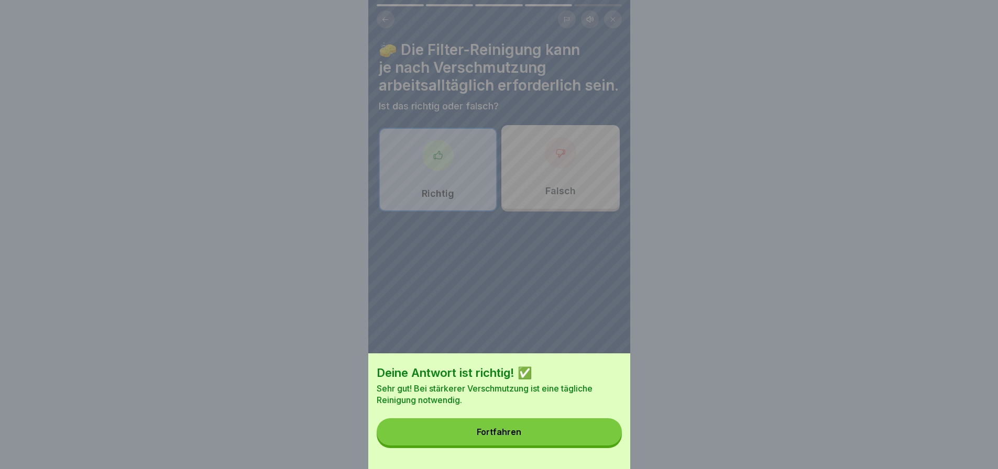
click at [550, 437] on button "Fortfahren" at bounding box center [499, 431] width 245 height 27
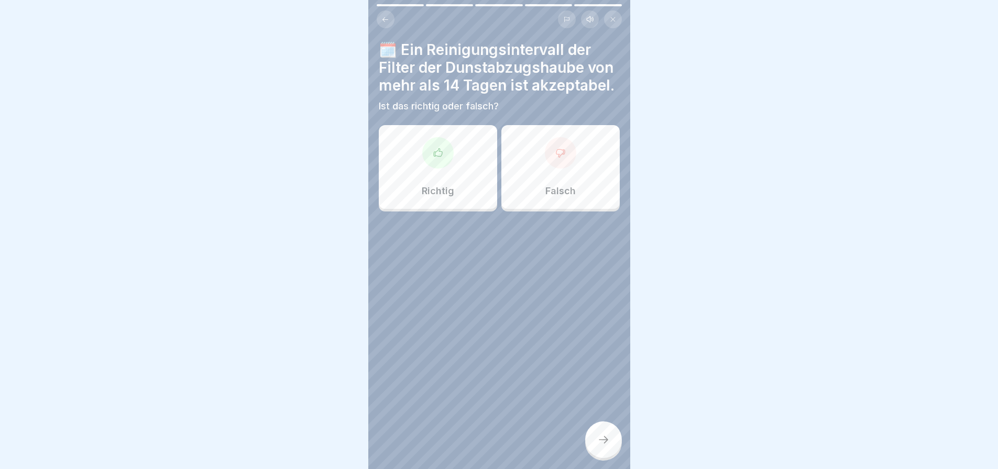
click at [555, 158] on icon at bounding box center [560, 153] width 10 height 10
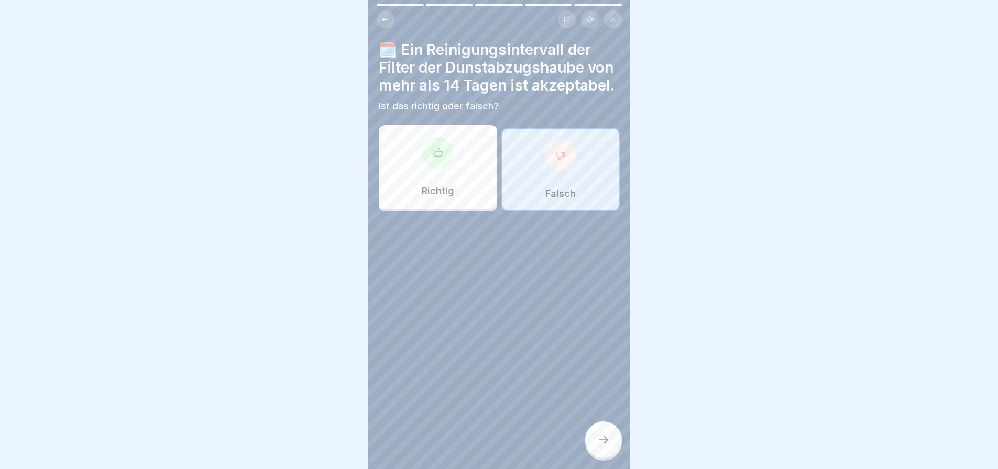
click at [597, 437] on icon at bounding box center [603, 440] width 13 height 13
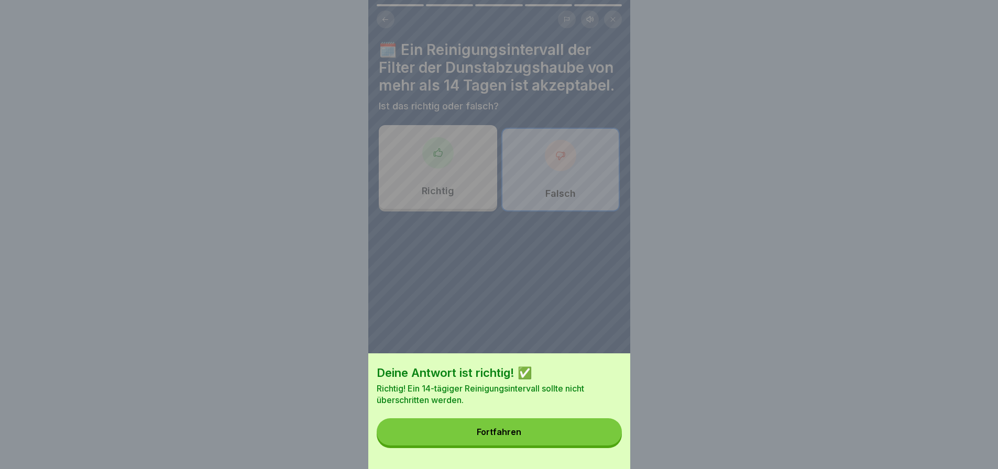
click at [589, 437] on button "Fortfahren" at bounding box center [499, 431] width 245 height 27
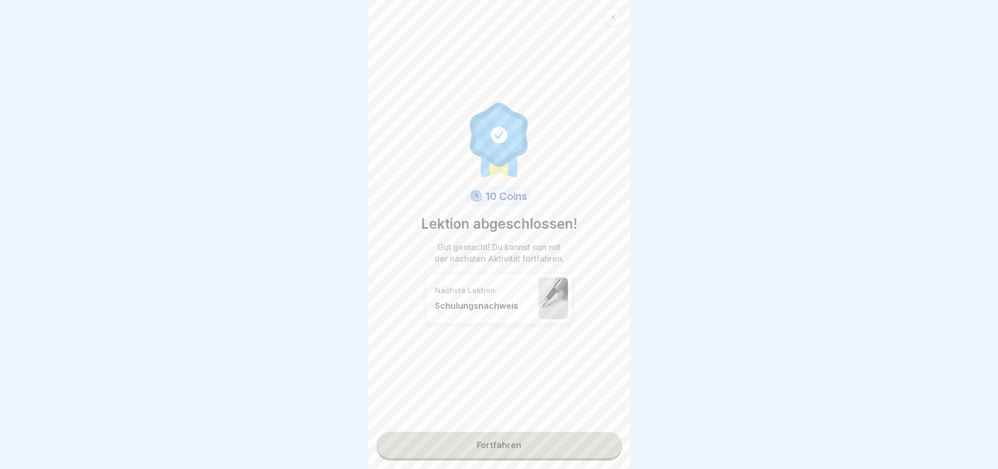
click at [502, 436] on link "Fortfahren" at bounding box center [499, 445] width 245 height 26
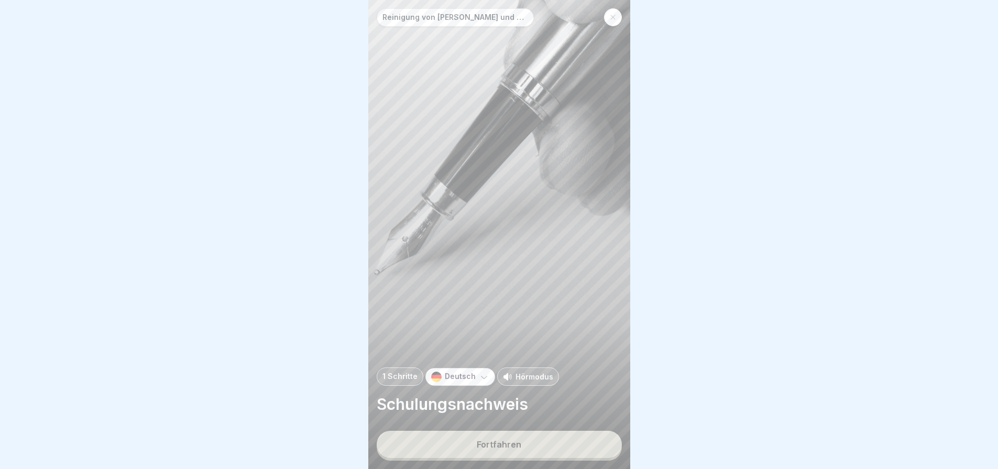
click at [522, 441] on button "Fortfahren" at bounding box center [499, 444] width 245 height 27
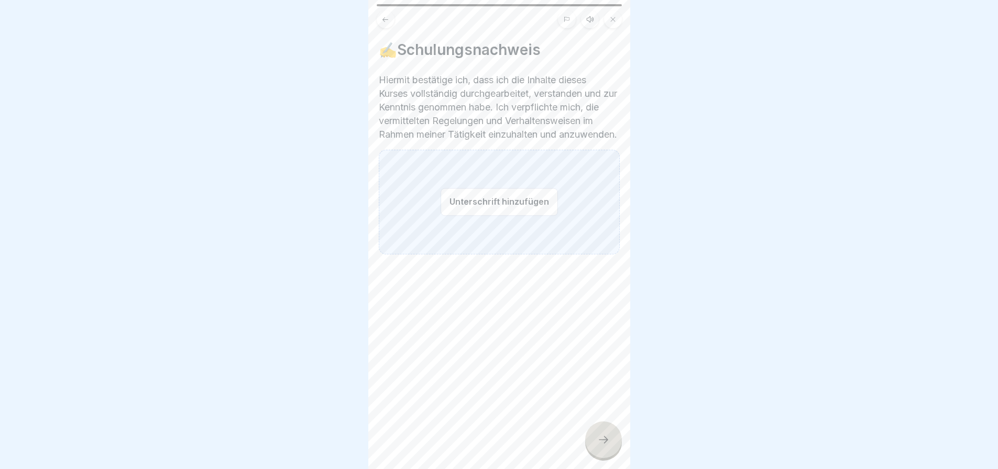
click at [512, 216] on button "Unterschrift hinzufügen" at bounding box center [498, 202] width 117 height 28
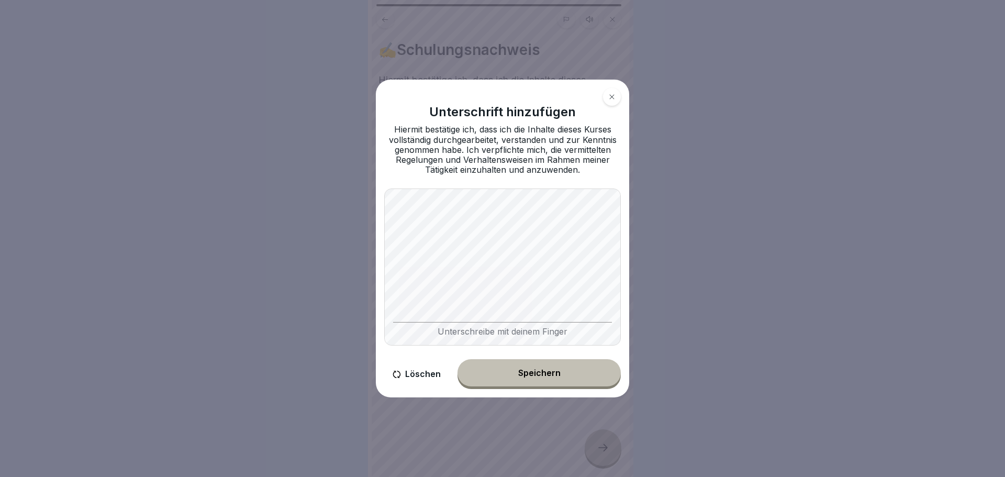
click at [549, 372] on button "Speichern" at bounding box center [539, 372] width 163 height 27
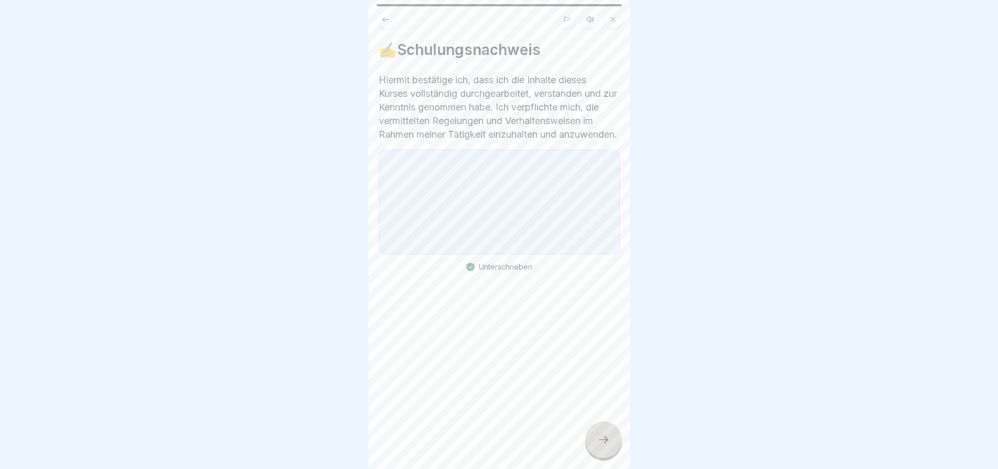
click at [603, 441] on icon at bounding box center [603, 440] width 13 height 13
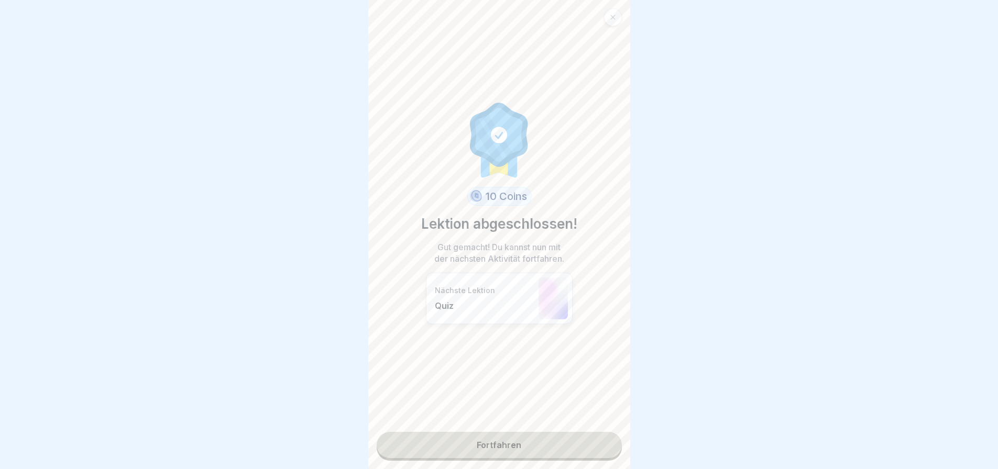
click at [516, 442] on link "Fortfahren" at bounding box center [499, 445] width 245 height 26
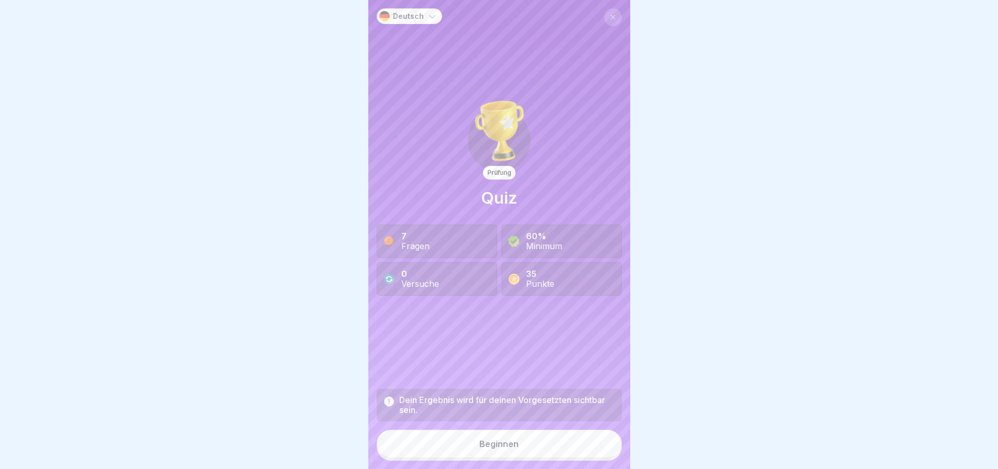
click at [505, 449] on div "Beginnen" at bounding box center [498, 443] width 39 height 9
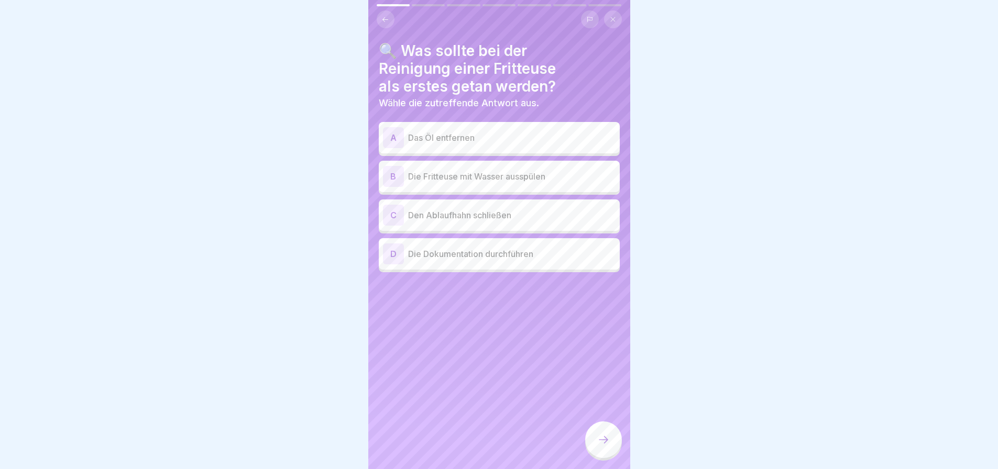
click at [492, 144] on p "Das Öl entfernen" at bounding box center [511, 137] width 207 height 13
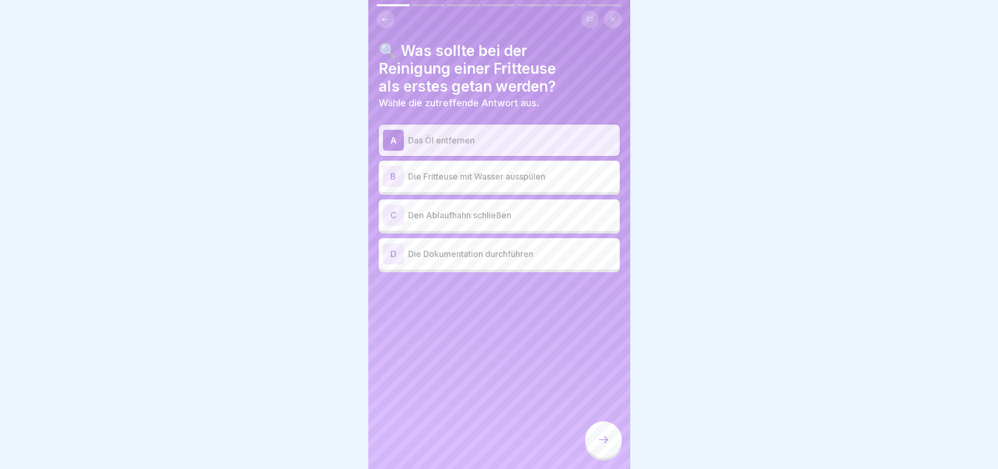
click at [597, 443] on icon at bounding box center [603, 440] width 13 height 13
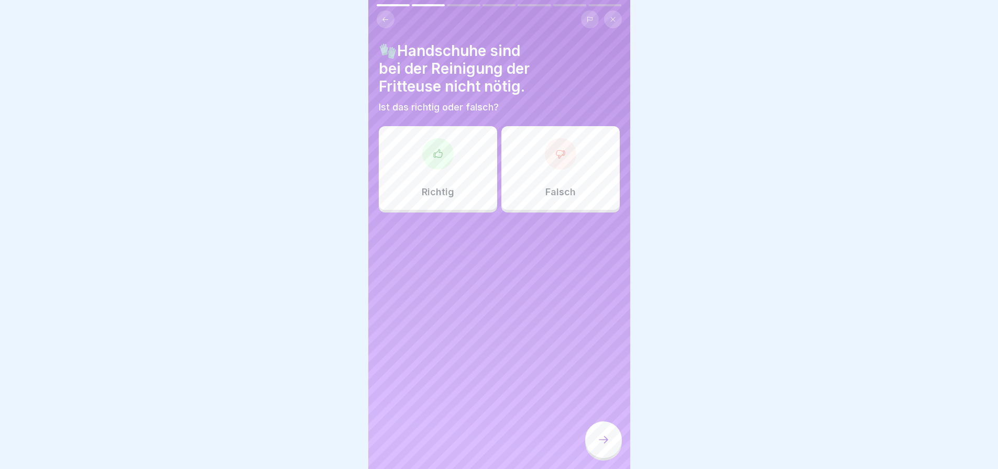
click at [555, 159] on icon at bounding box center [560, 154] width 10 height 10
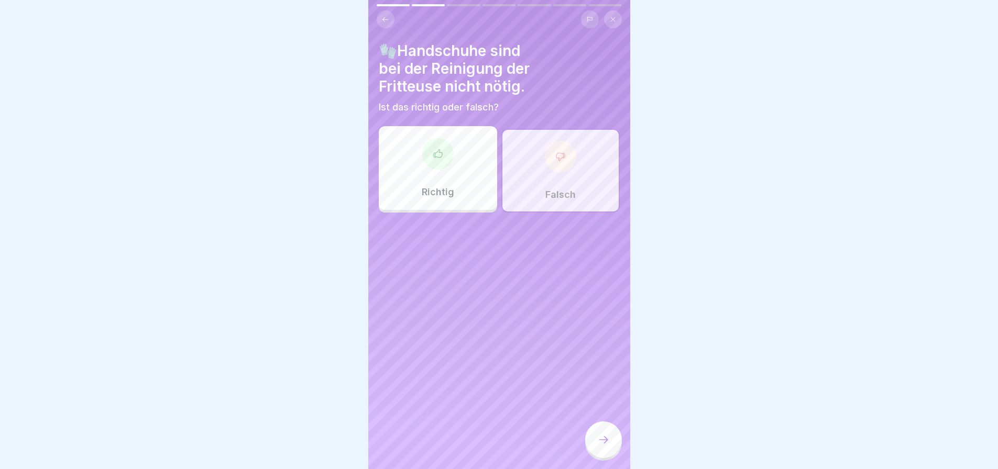
click at [605, 442] on icon at bounding box center [603, 440] width 13 height 13
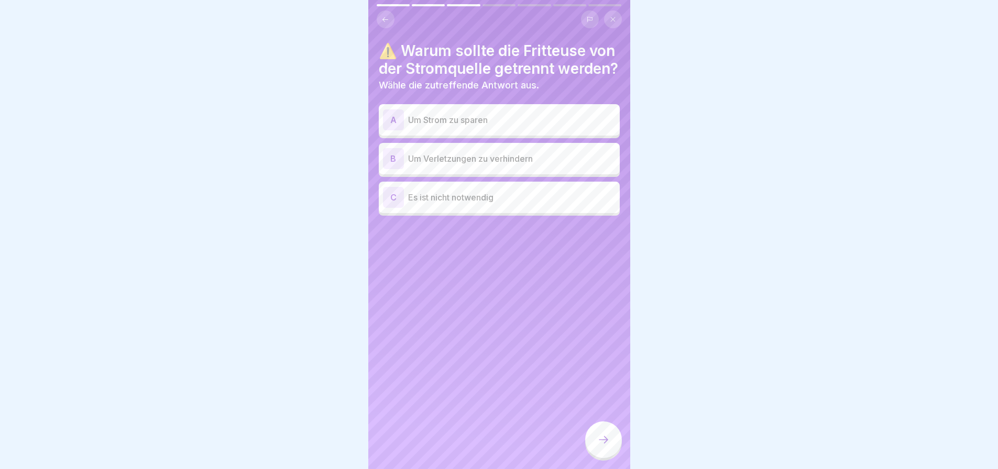
click at [515, 165] on p "Um Verletzungen zu verhindern" at bounding box center [511, 158] width 207 height 13
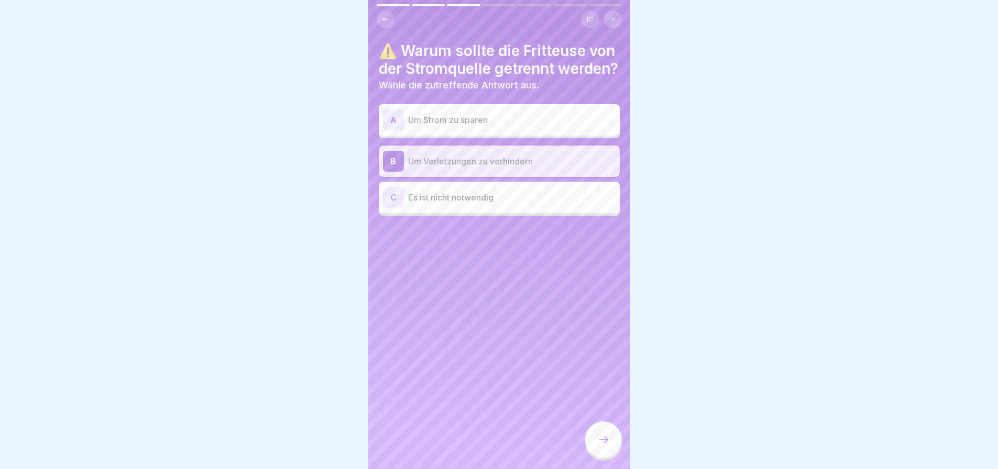
click at [602, 445] on icon at bounding box center [603, 440] width 13 height 13
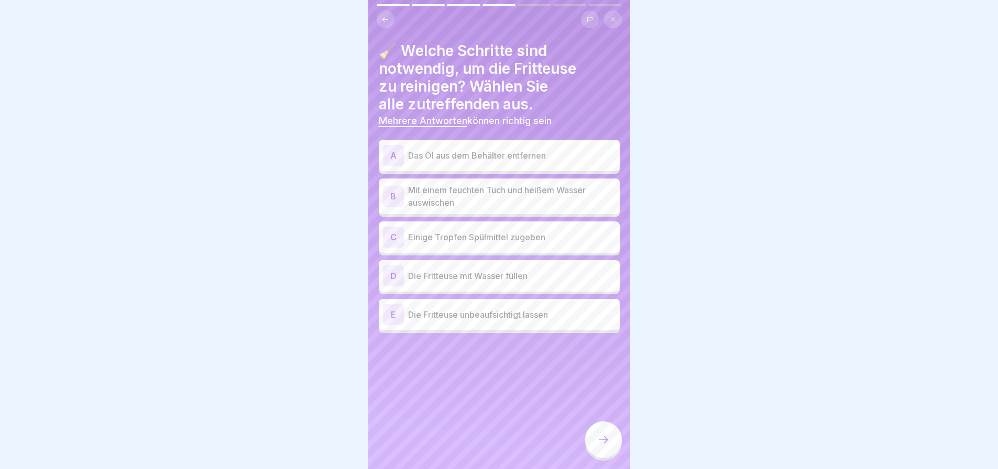
click at [518, 162] on p "Das Öl aus dem Behälter entfernen" at bounding box center [511, 155] width 207 height 13
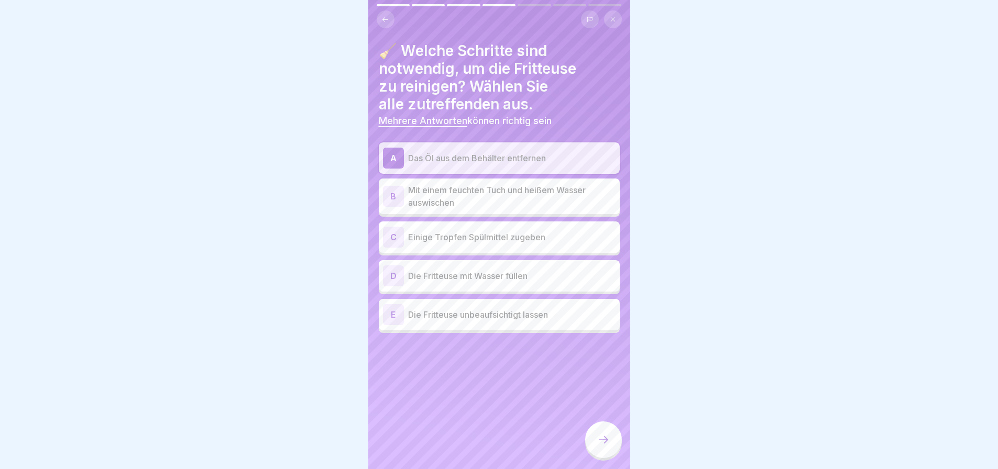
click at [497, 243] on p "Einige Tropfen Spülmittel zugeben" at bounding box center [511, 237] width 207 height 13
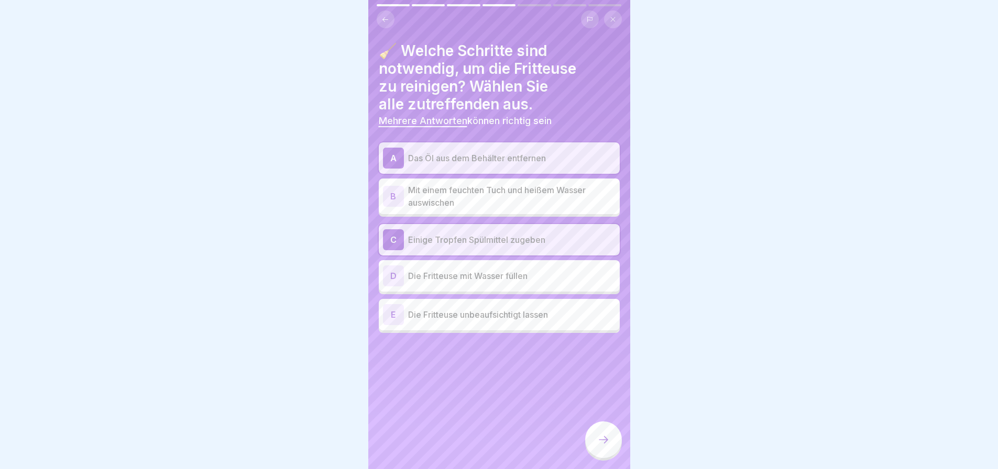
scroll to position [8, 0]
click at [527, 208] on p "Mit einem feuchten Tuch und heißem Wasser auswischen" at bounding box center [511, 196] width 207 height 25
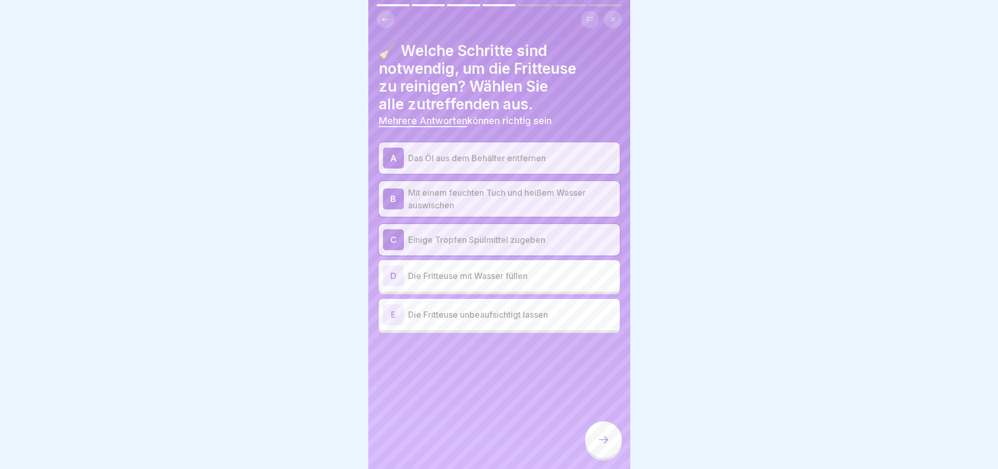
click at [602, 435] on icon at bounding box center [603, 440] width 13 height 13
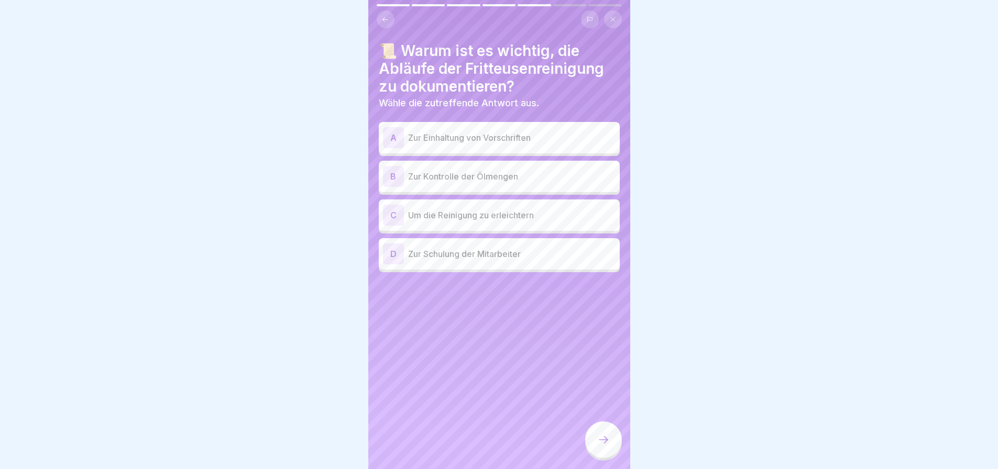
click at [552, 138] on p "Zur Einhaltung von Vorschriften" at bounding box center [511, 137] width 207 height 13
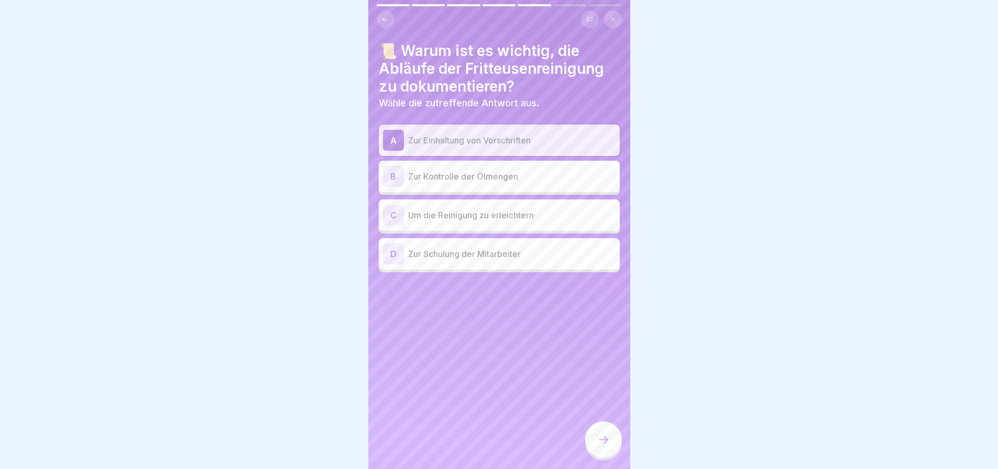
click at [601, 436] on icon at bounding box center [603, 440] width 13 height 13
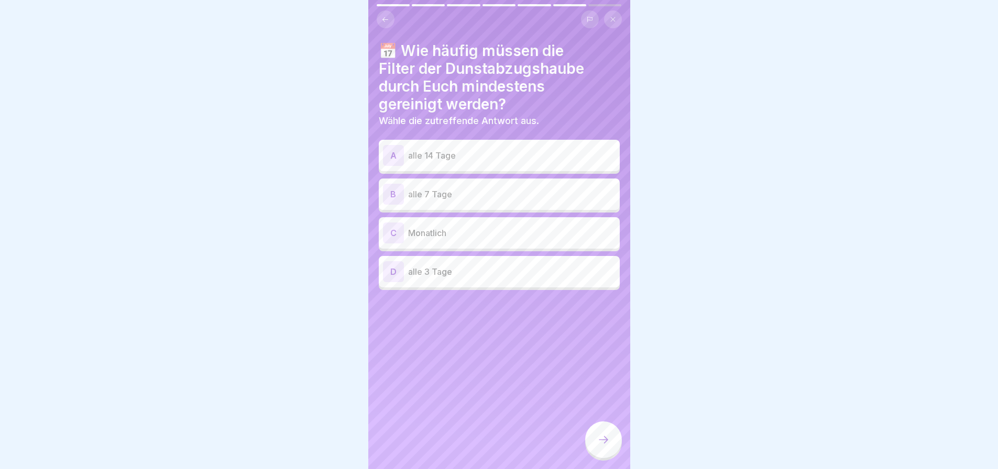
click at [500, 159] on p "alle 14 Tage" at bounding box center [511, 155] width 207 height 13
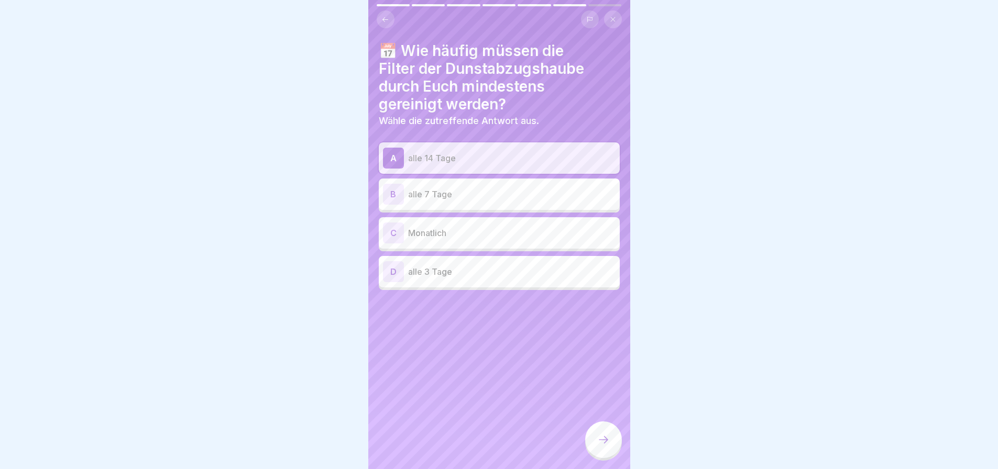
click at [597, 434] on icon at bounding box center [603, 440] width 13 height 13
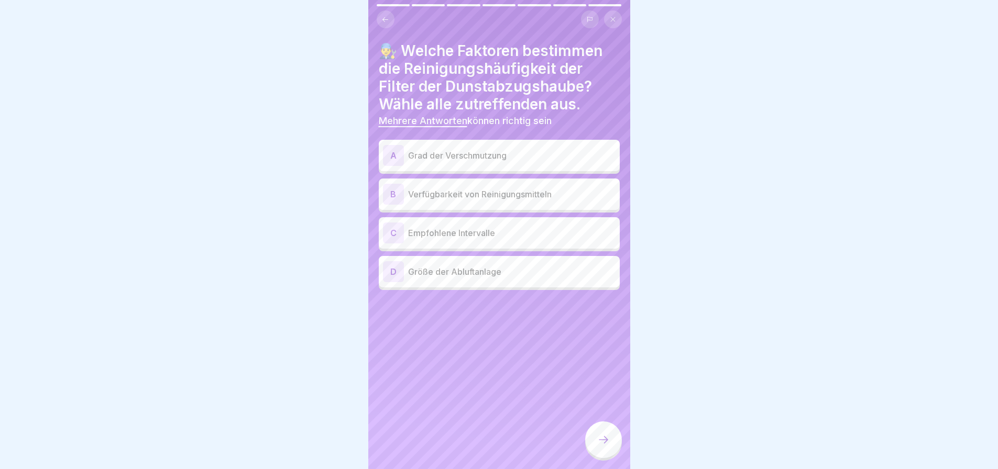
click at [532, 157] on p "Grad der Verschmutzung" at bounding box center [511, 155] width 207 height 13
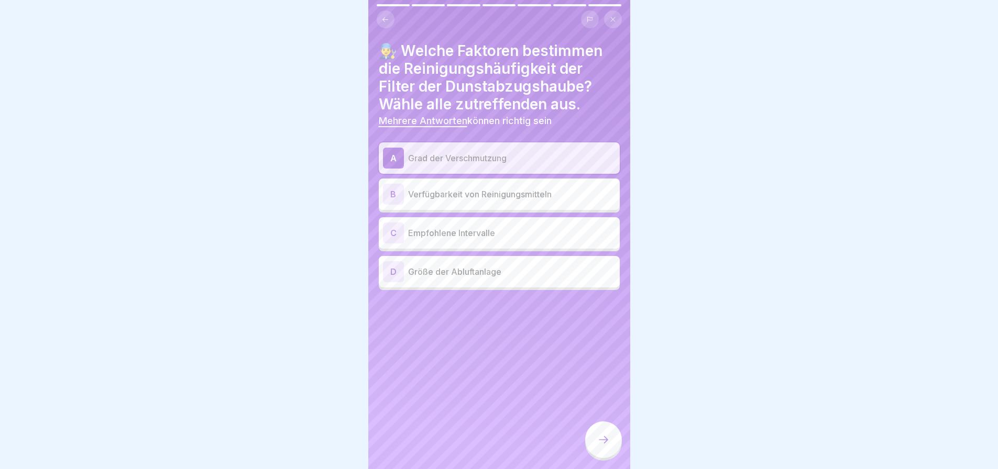
click at [548, 239] on p "Empfohlene Intervalle" at bounding box center [511, 233] width 207 height 13
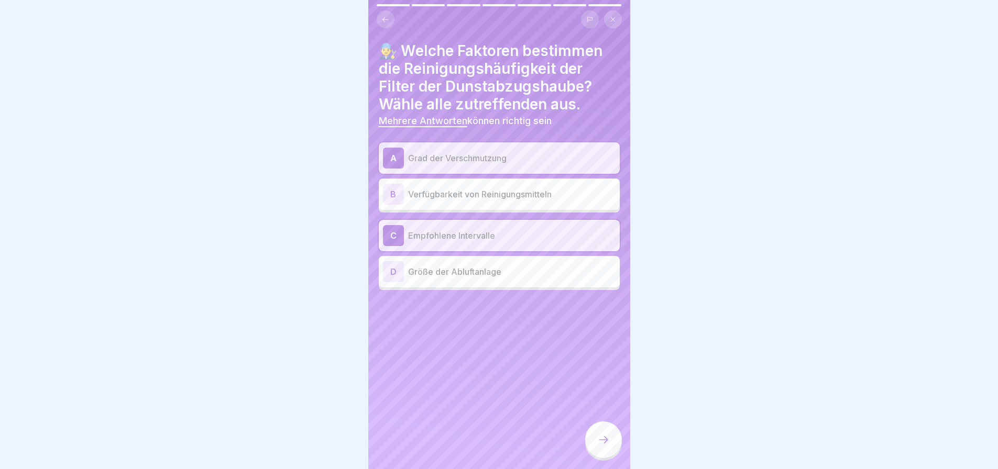
click at [597, 435] on icon at bounding box center [603, 440] width 13 height 13
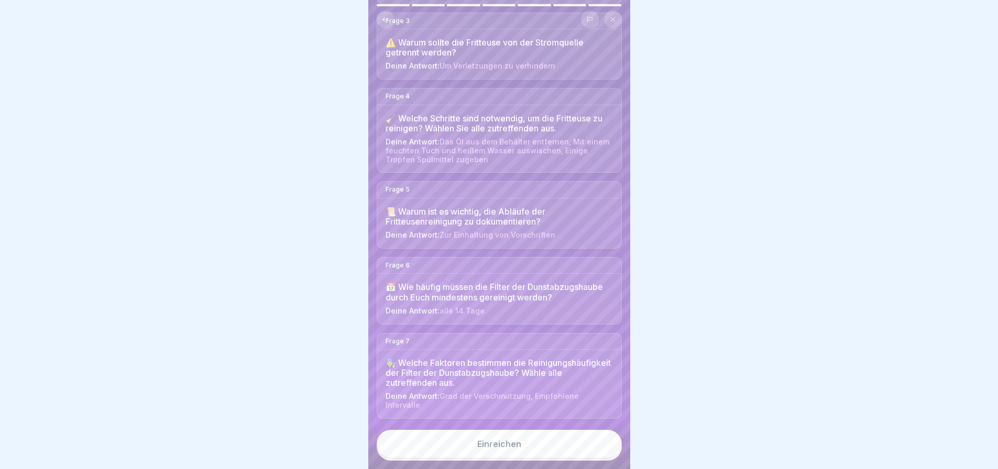
scroll to position [348, 0]
click at [518, 440] on div "Einreichen" at bounding box center [499, 443] width 44 height 9
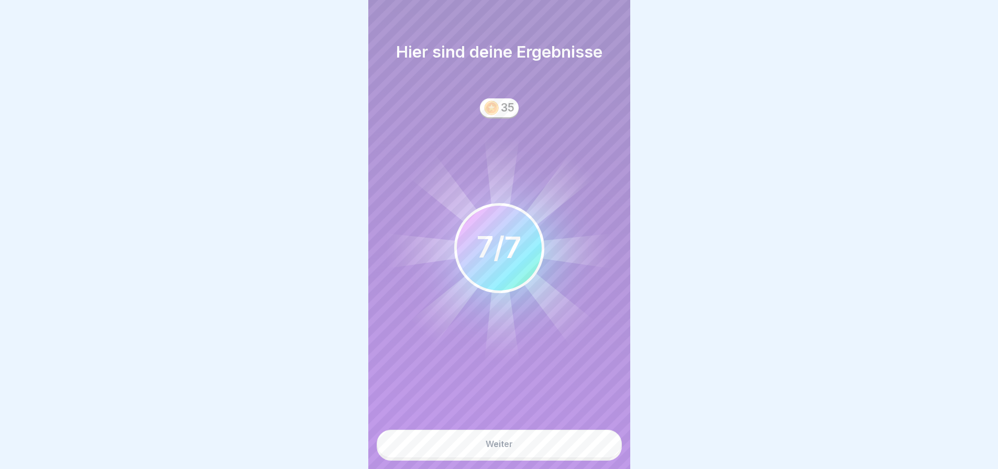
click at [518, 440] on button "Weiter" at bounding box center [499, 444] width 245 height 28
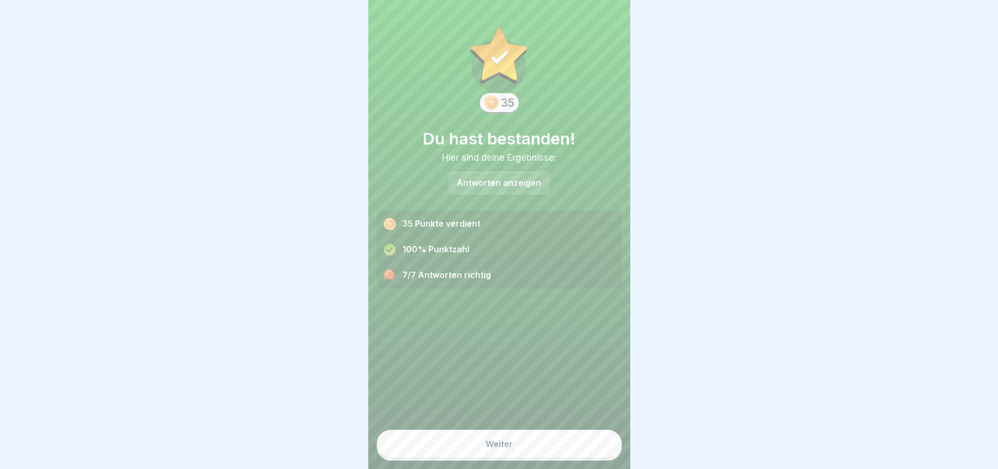
click at [527, 440] on button "Weiter" at bounding box center [499, 444] width 245 height 28
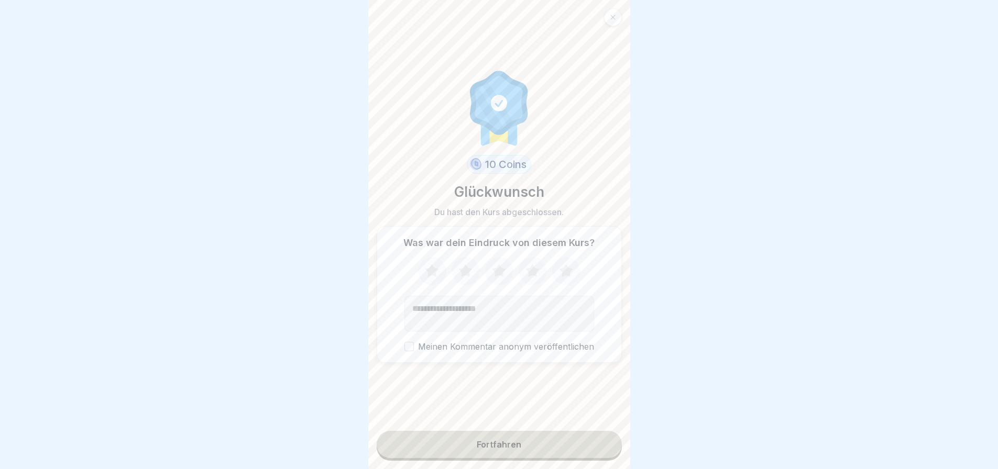
click at [429, 264] on icon at bounding box center [432, 270] width 14 height 13
click at [459, 264] on icon at bounding box center [465, 270] width 14 height 13
click at [492, 264] on icon at bounding box center [499, 270] width 14 height 13
click at [527, 264] on icon at bounding box center [532, 270] width 14 height 13
click at [404, 346] on button "Meinen Kommentar anonym veröffentlichen" at bounding box center [408, 346] width 9 height 9
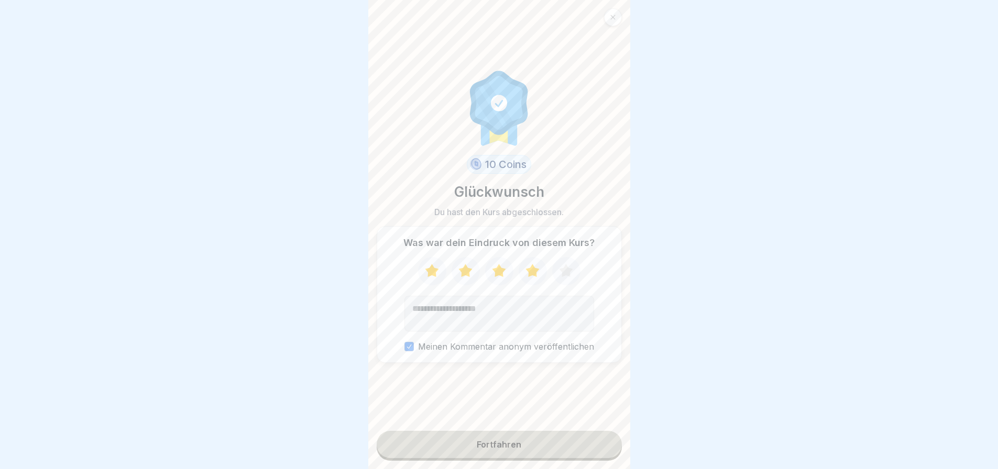
click at [528, 439] on button "Fortfahren" at bounding box center [499, 444] width 245 height 27
click at [532, 442] on button "Fortfahren" at bounding box center [499, 444] width 245 height 27
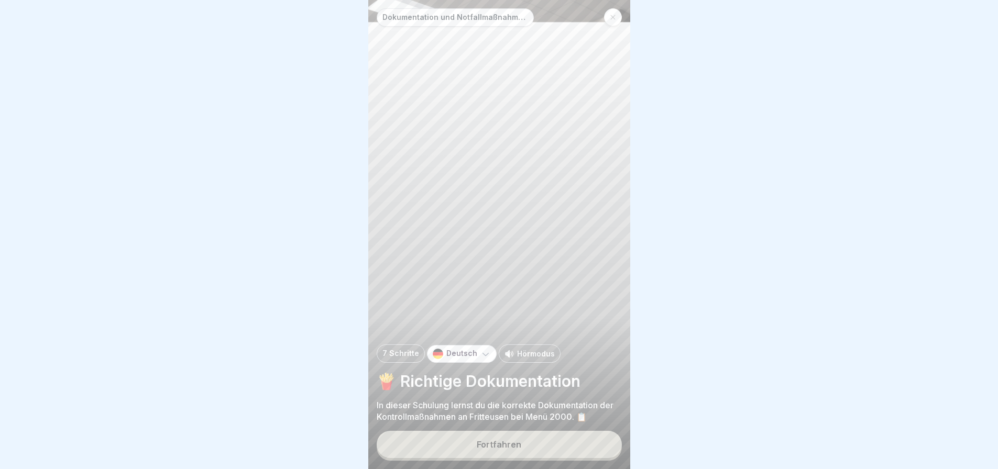
click at [518, 440] on div "Fortfahren" at bounding box center [499, 444] width 45 height 9
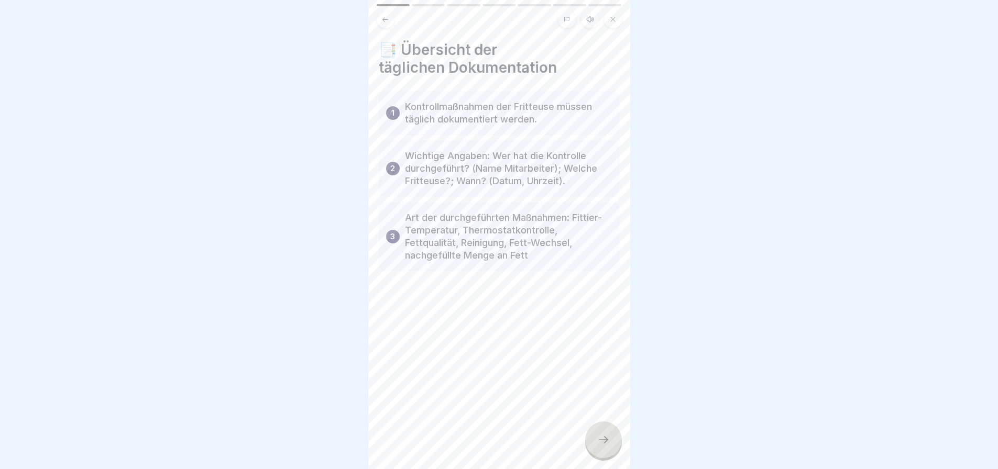
click at [608, 436] on div at bounding box center [603, 440] width 37 height 37
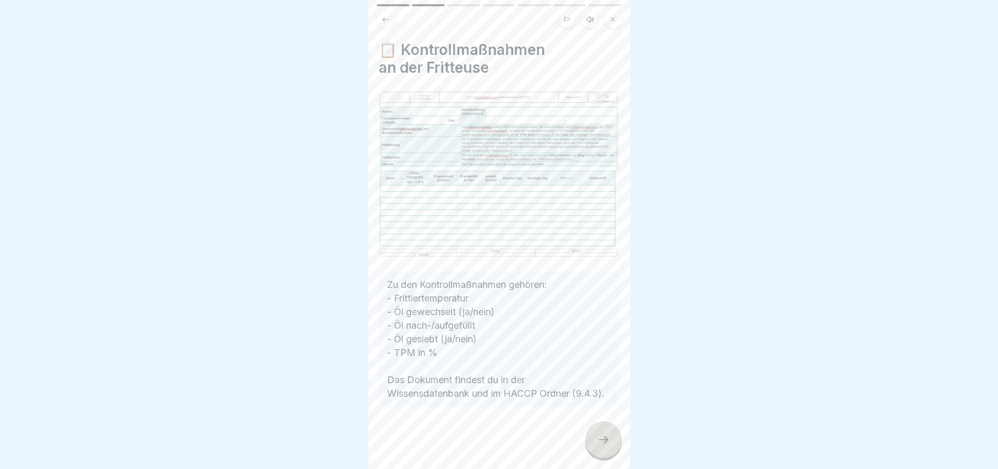
click at [604, 436] on icon at bounding box center [603, 440] width 13 height 13
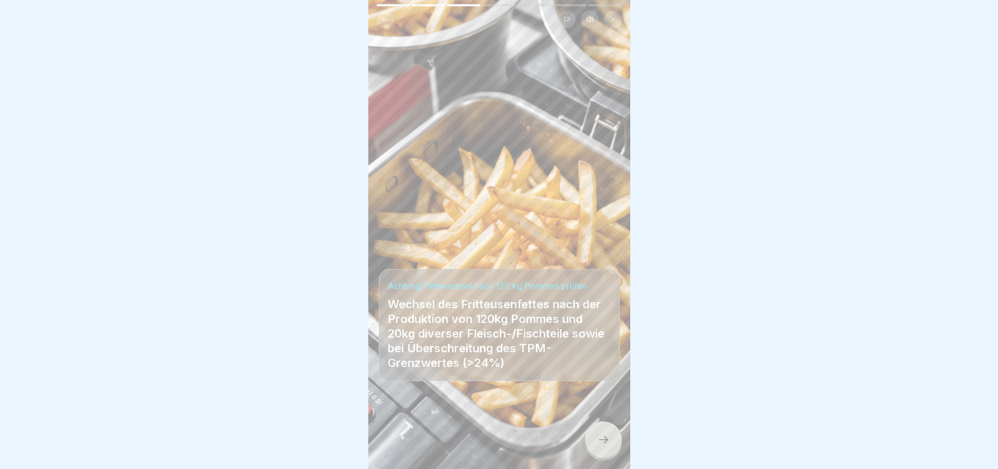
click at [599, 439] on icon at bounding box center [603, 440] width 13 height 13
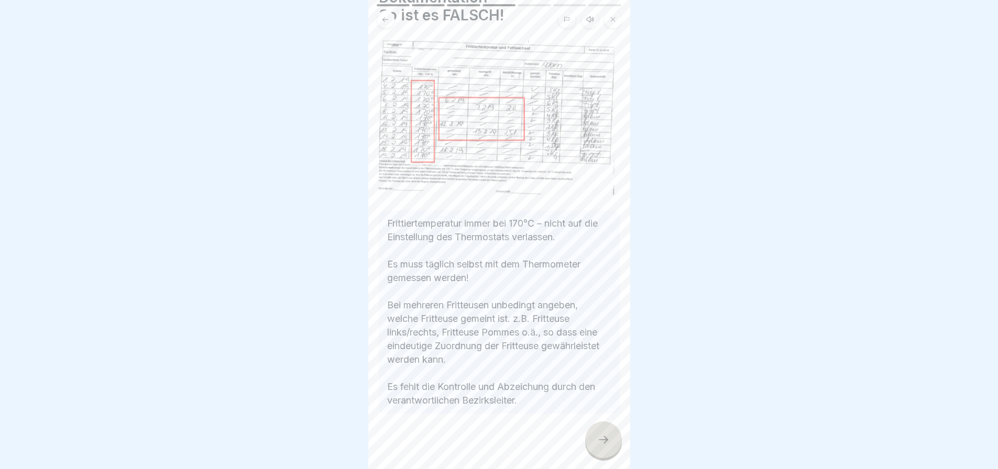
scroll to position [54, 0]
click at [606, 432] on div at bounding box center [603, 440] width 37 height 37
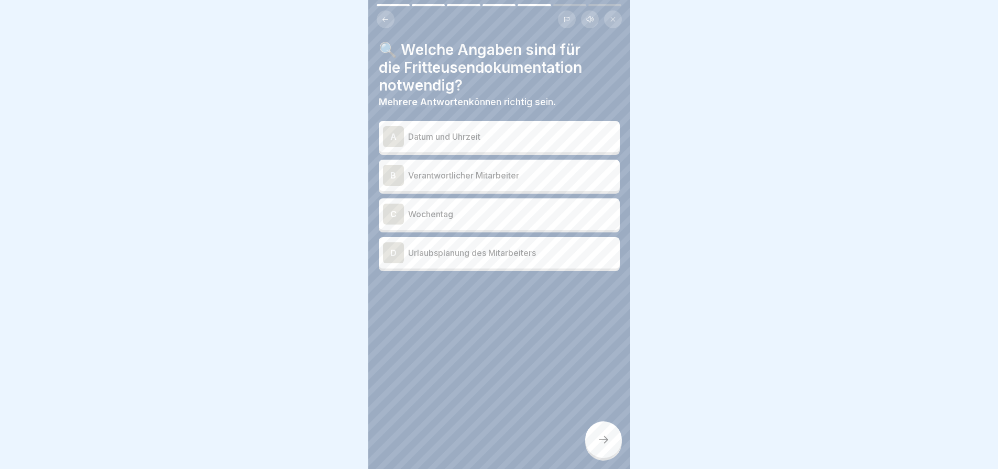
click at [482, 130] on p "Datum und Uhrzeit" at bounding box center [511, 136] width 207 height 13
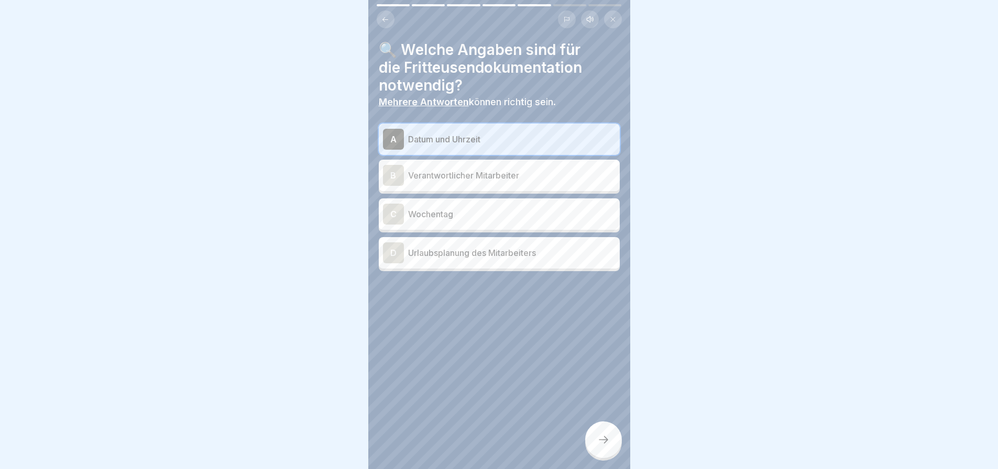
click at [497, 172] on p "Verantwortlicher Mitarbeiter" at bounding box center [511, 175] width 207 height 13
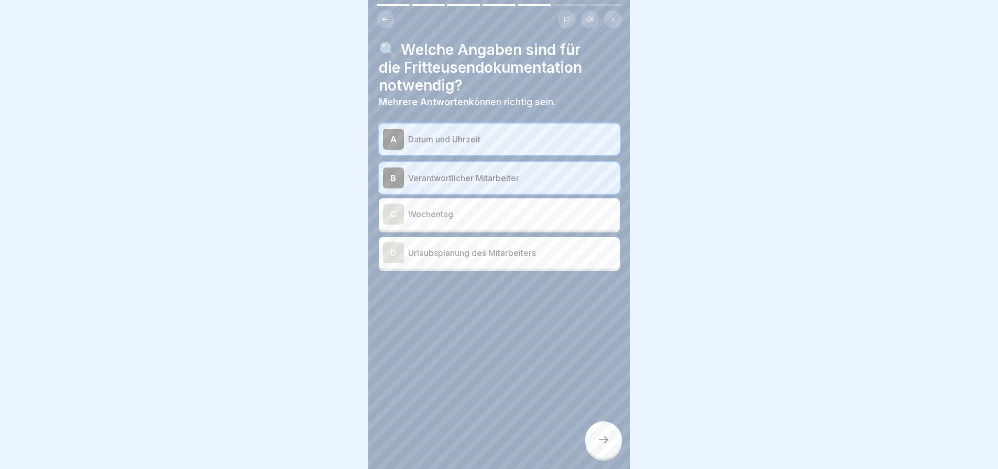
click at [450, 212] on p "Wochentag" at bounding box center [511, 214] width 207 height 13
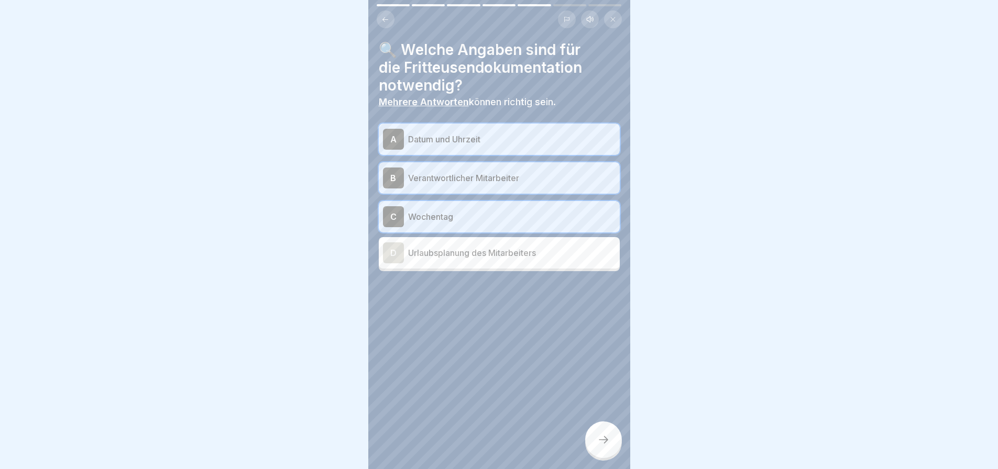
click at [597, 437] on icon at bounding box center [603, 440] width 13 height 13
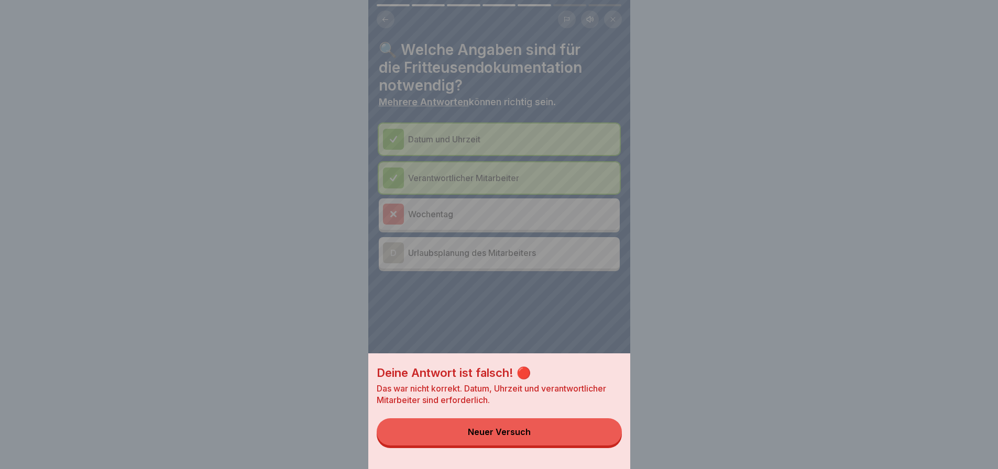
click at [488, 211] on div "Deine Antwort ist falsch! 🔴 Das war nicht korrekt. Datum, Uhrzeit und verantwor…" at bounding box center [499, 234] width 262 height 469
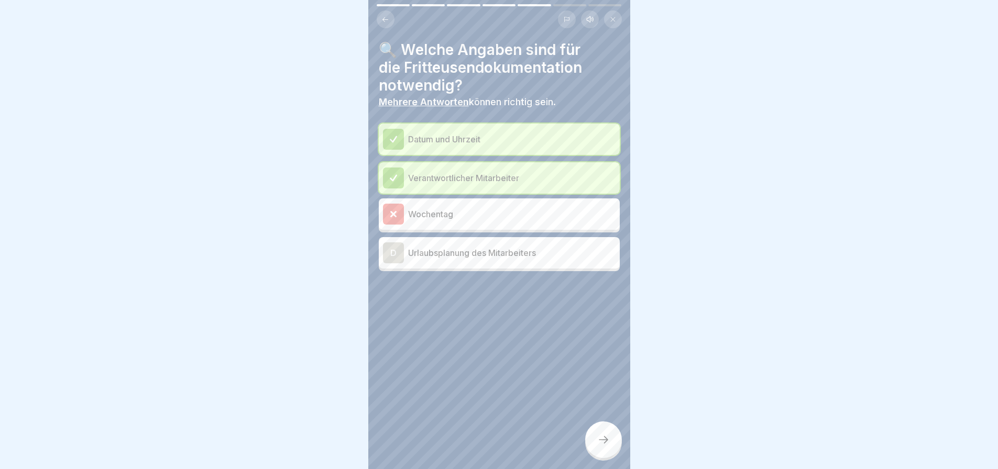
click at [423, 212] on p "Wochentag" at bounding box center [511, 214] width 207 height 13
click at [396, 173] on icon at bounding box center [393, 177] width 9 height 9
click at [391, 20] on button at bounding box center [386, 19] width 18 height 18
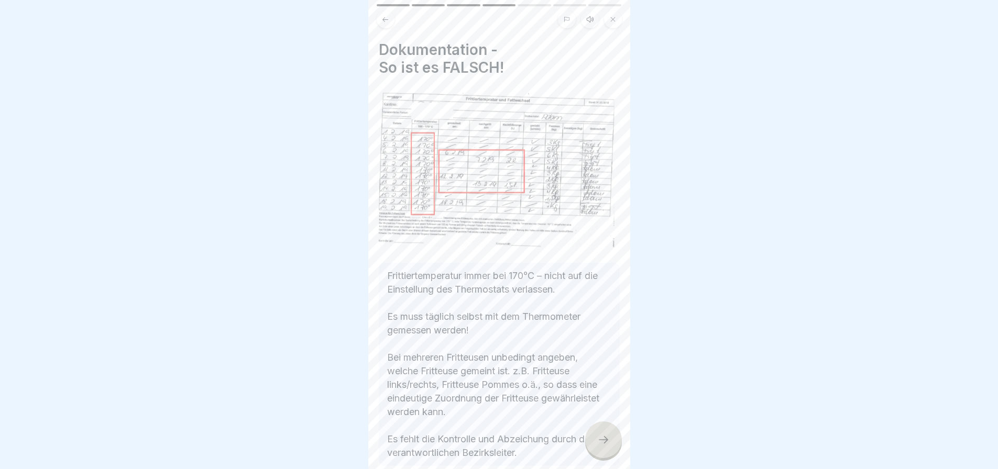
scroll to position [54, 0]
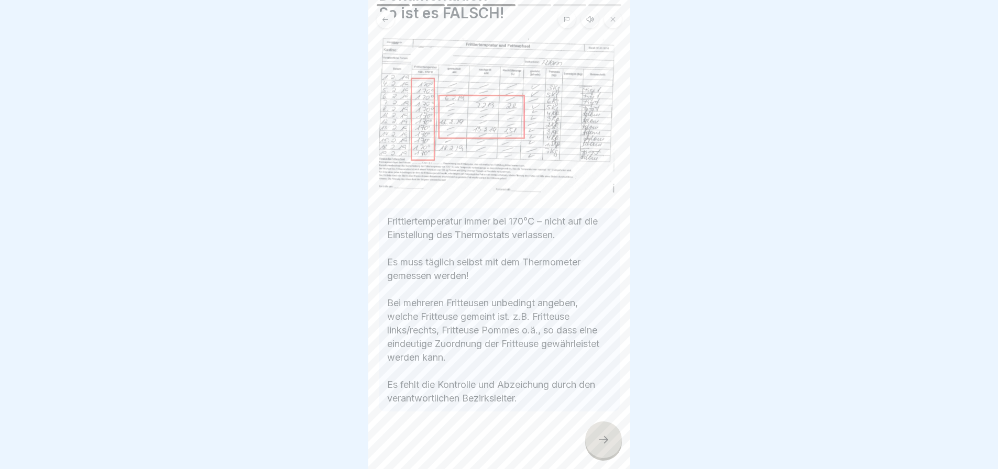
click at [606, 446] on icon at bounding box center [603, 440] width 13 height 13
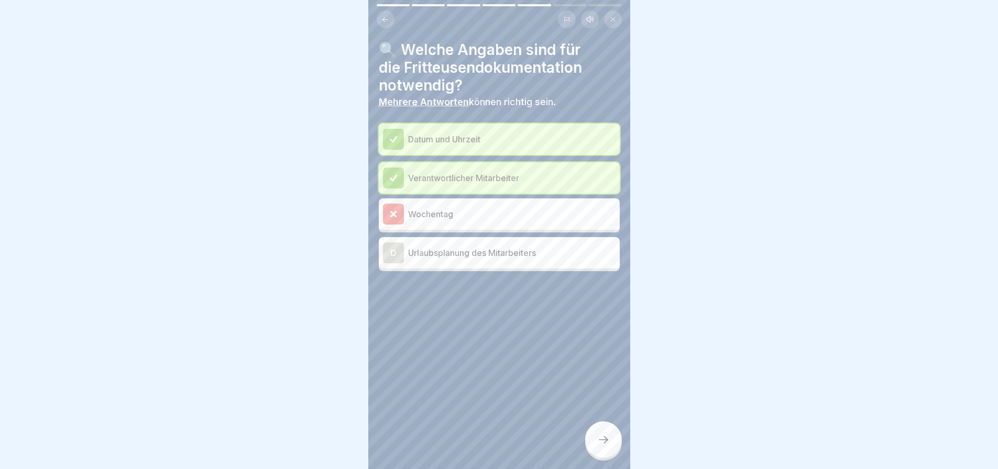
click at [395, 216] on icon at bounding box center [393, 214] width 5 height 5
click at [601, 443] on icon at bounding box center [603, 440] width 13 height 13
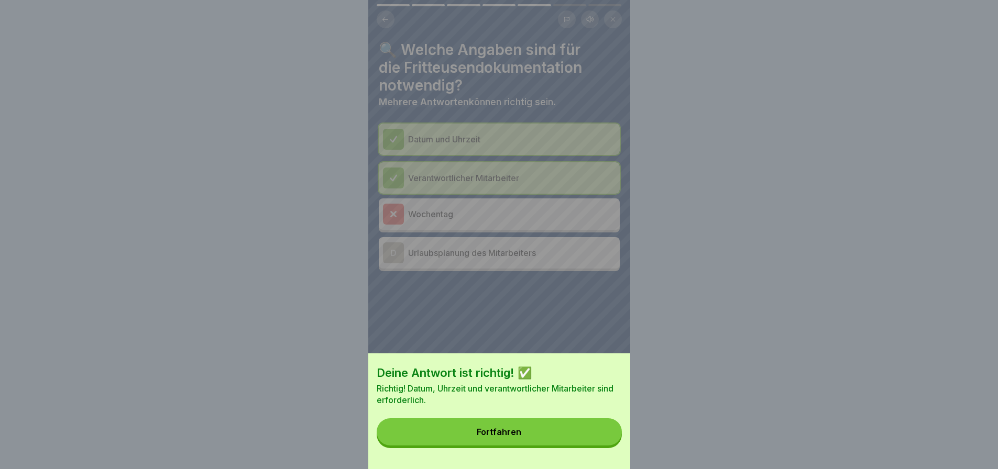
click at [562, 438] on button "Fortfahren" at bounding box center [499, 431] width 245 height 27
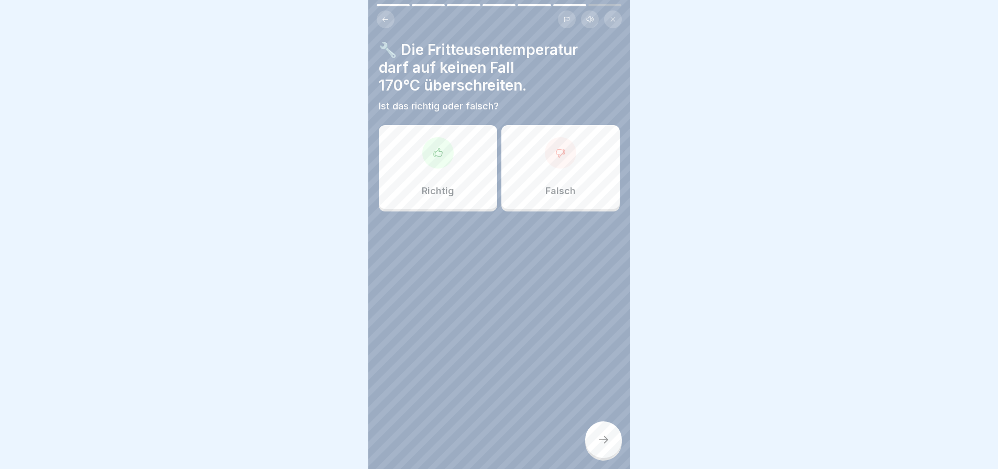
click at [437, 161] on div at bounding box center [437, 152] width 31 height 31
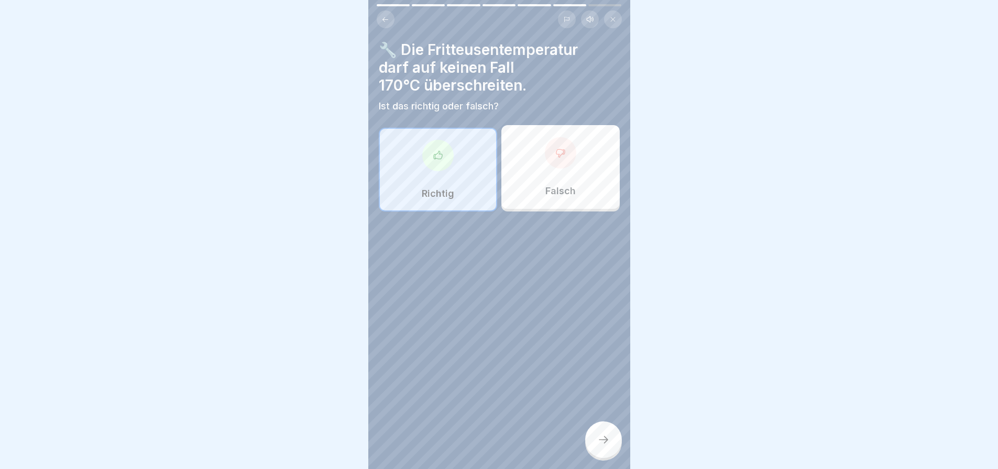
click at [597, 441] on icon at bounding box center [603, 440] width 13 height 13
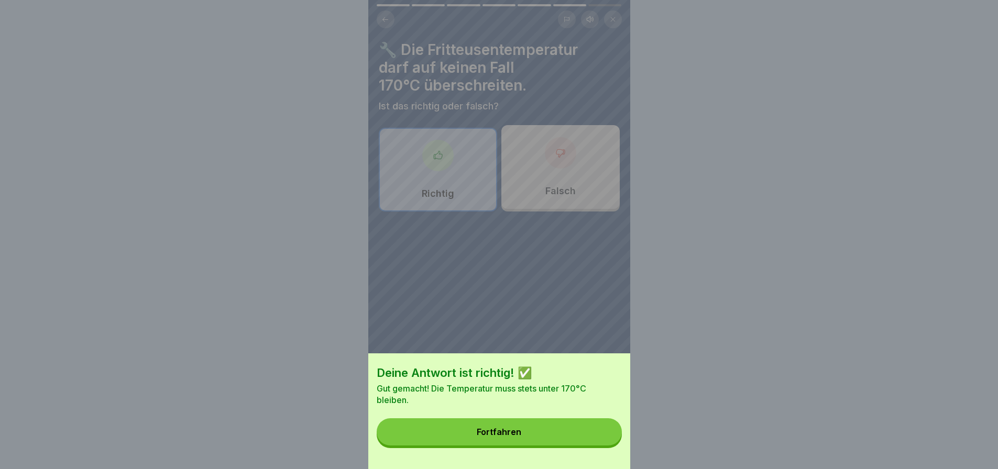
click at [568, 435] on button "Fortfahren" at bounding box center [499, 431] width 245 height 27
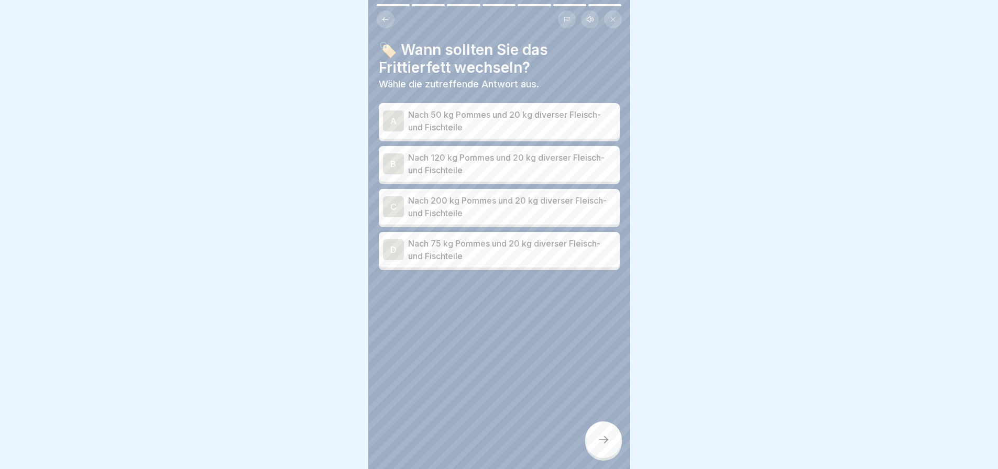
click at [552, 169] on p "Nach 120 kg Pommes und 20 kg diverser Fleisch- und Fischteile" at bounding box center [511, 163] width 207 height 25
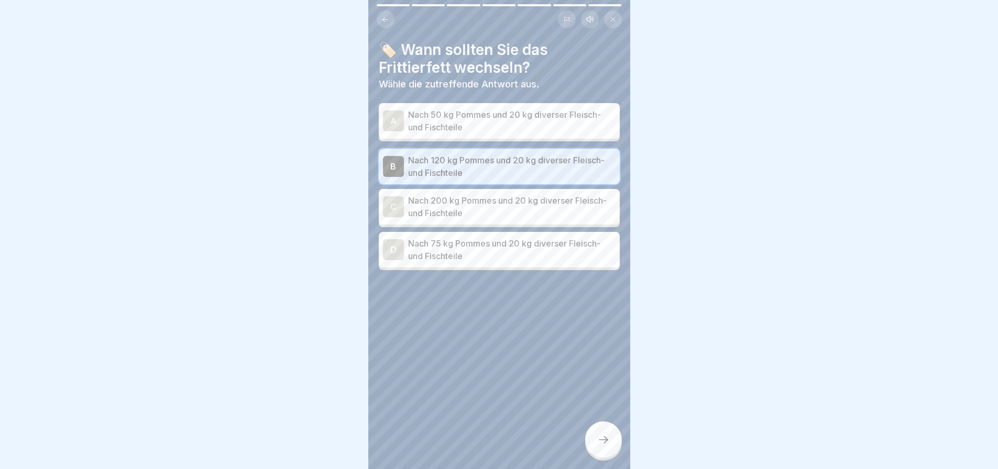
click at [605, 446] on icon at bounding box center [603, 440] width 13 height 13
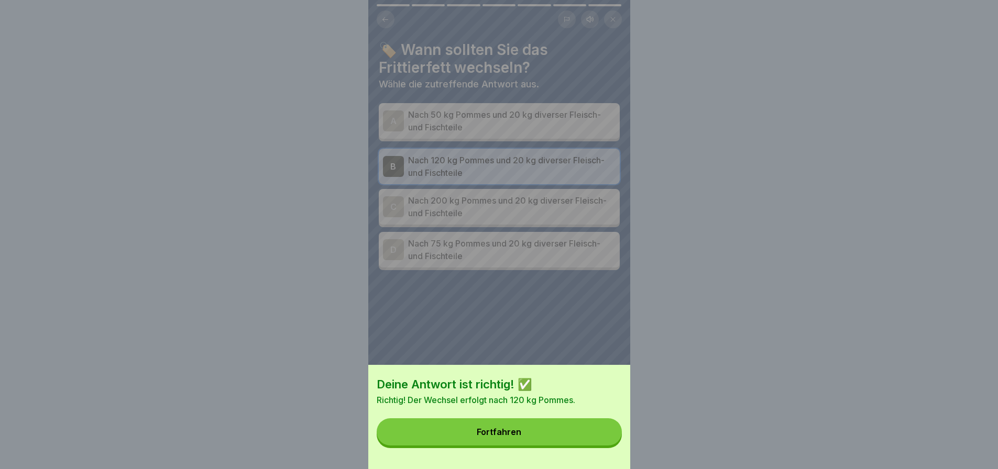
click at [588, 442] on button "Fortfahren" at bounding box center [499, 431] width 245 height 27
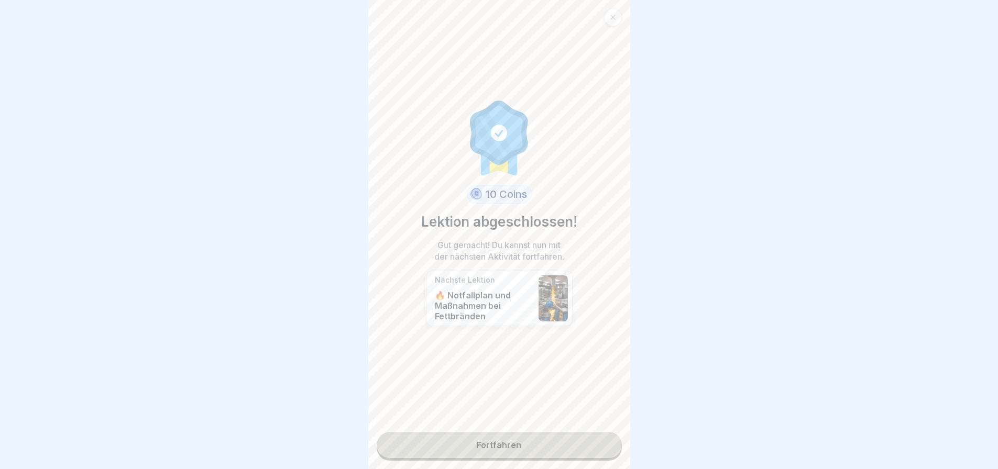
scroll to position [8, 0]
click at [503, 433] on link "Fortfahren" at bounding box center [499, 445] width 245 height 26
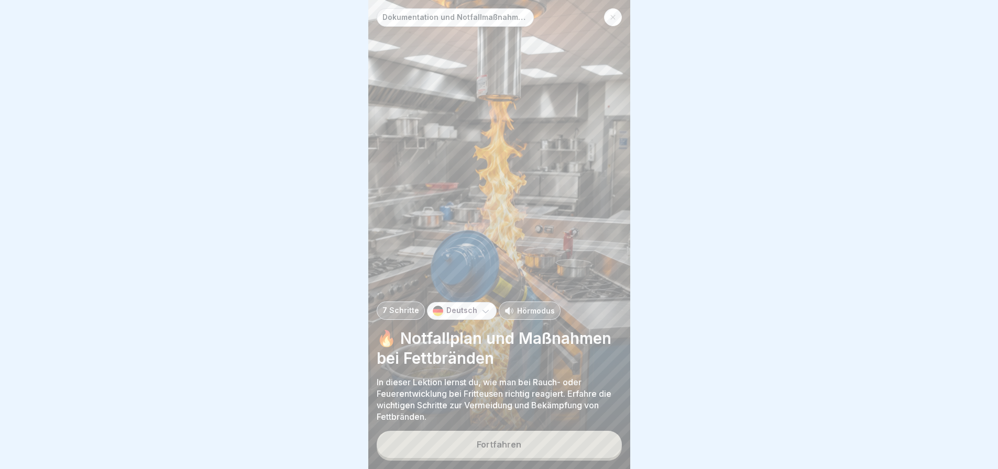
click at [516, 438] on button "Fortfahren" at bounding box center [499, 444] width 245 height 27
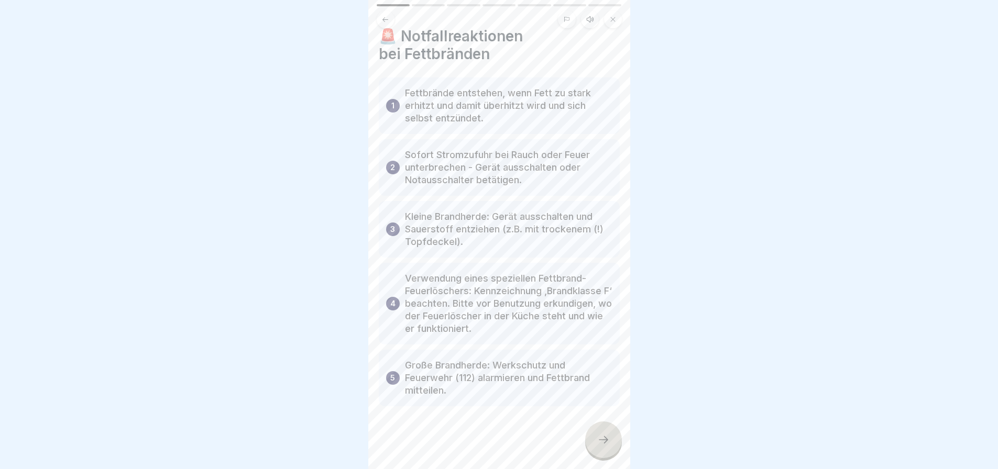
scroll to position [26, 0]
click at [600, 435] on icon at bounding box center [603, 440] width 13 height 13
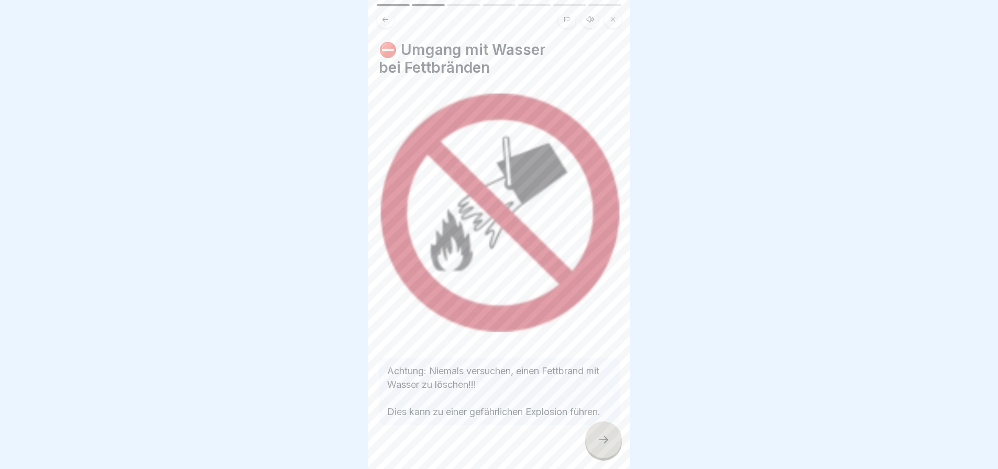
click at [600, 435] on icon at bounding box center [603, 440] width 13 height 13
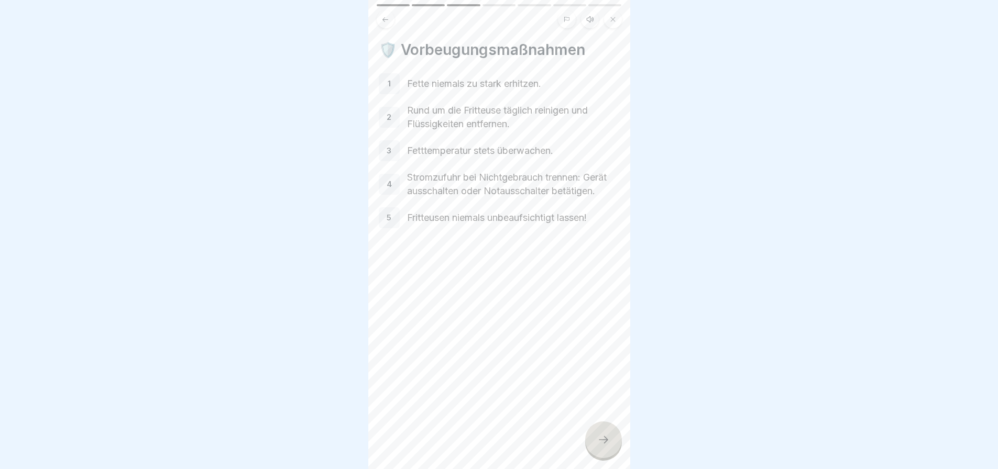
click at [602, 435] on icon at bounding box center [603, 440] width 13 height 13
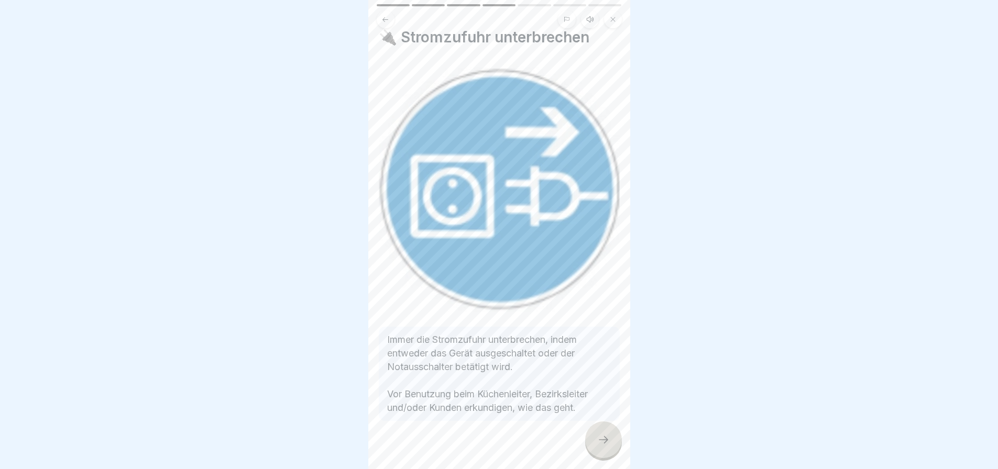
scroll to position [19, 0]
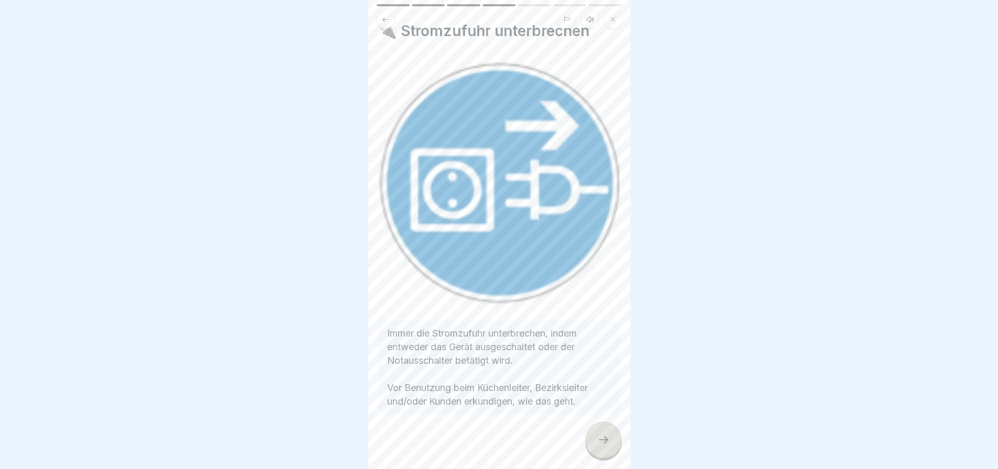
click at [599, 437] on icon at bounding box center [603, 440] width 13 height 13
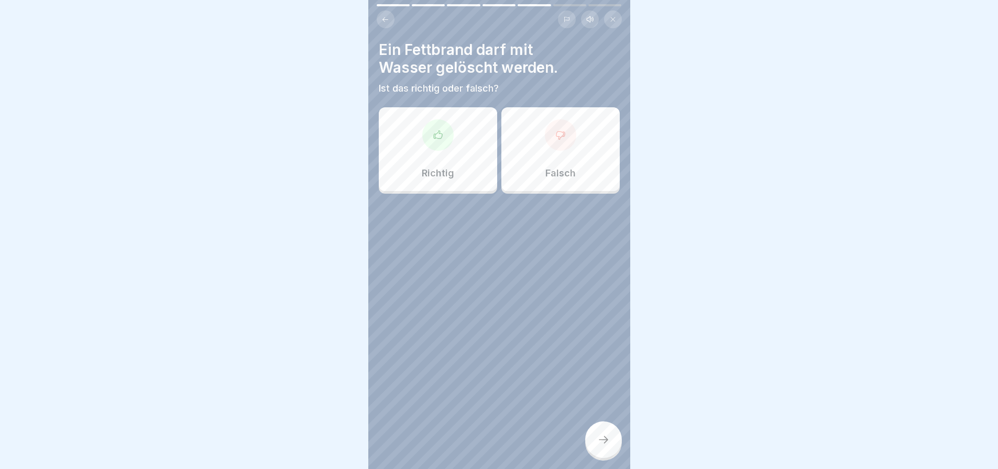
click at [551, 132] on div at bounding box center [560, 134] width 31 height 31
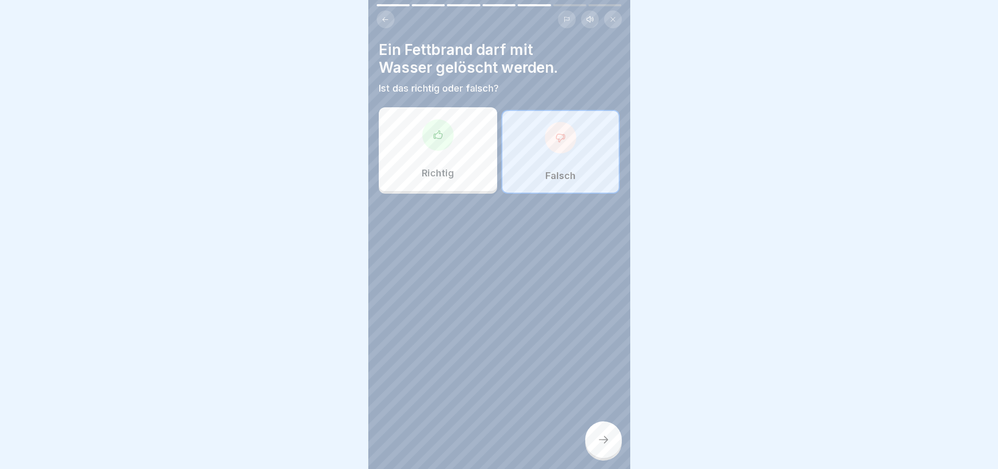
click at [604, 434] on icon at bounding box center [603, 440] width 13 height 13
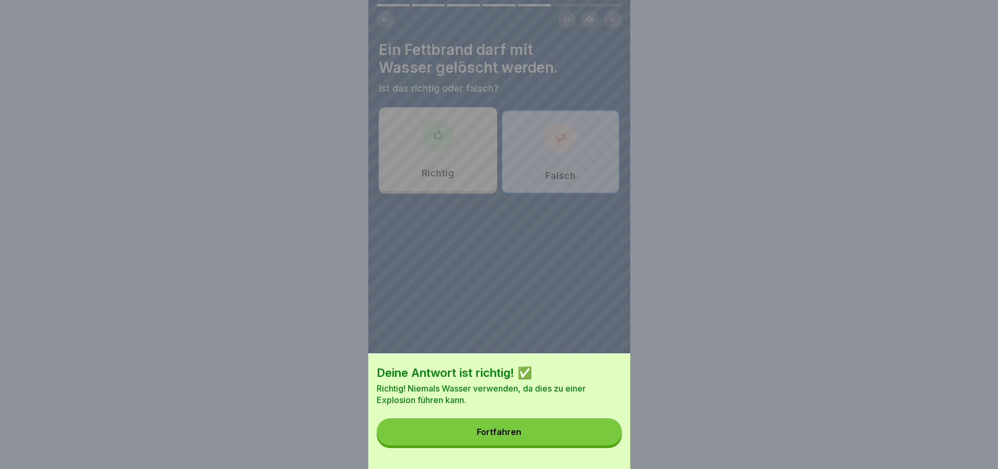
click at [566, 436] on button "Fortfahren" at bounding box center [499, 431] width 245 height 27
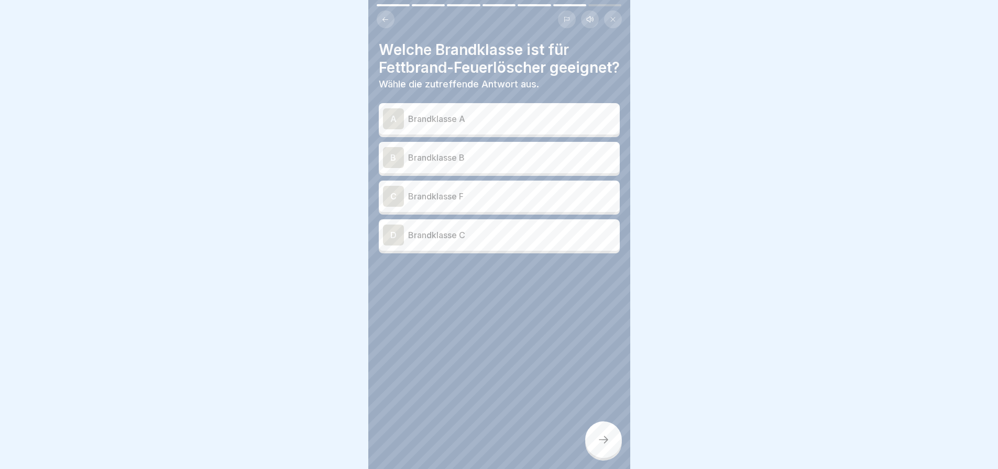
click at [502, 203] on p "Brandklasse F" at bounding box center [511, 196] width 207 height 13
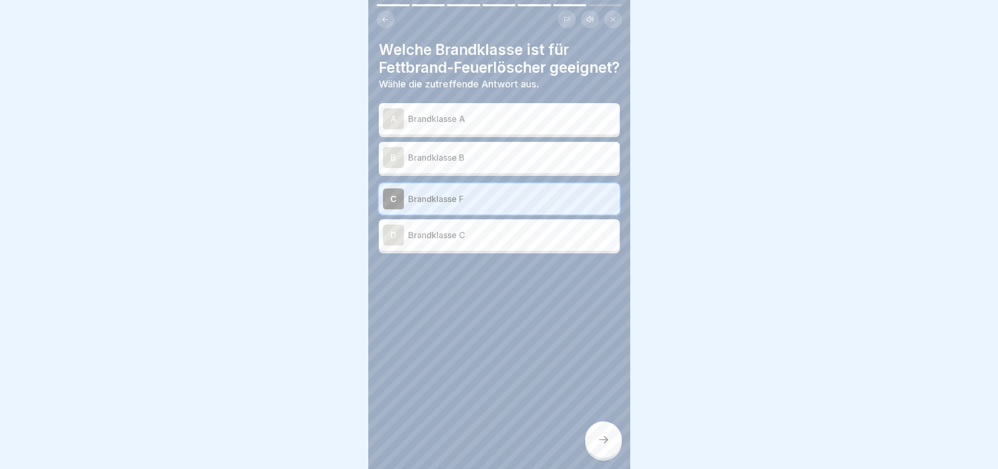
click at [502, 205] on p "Brandklasse F" at bounding box center [511, 199] width 207 height 13
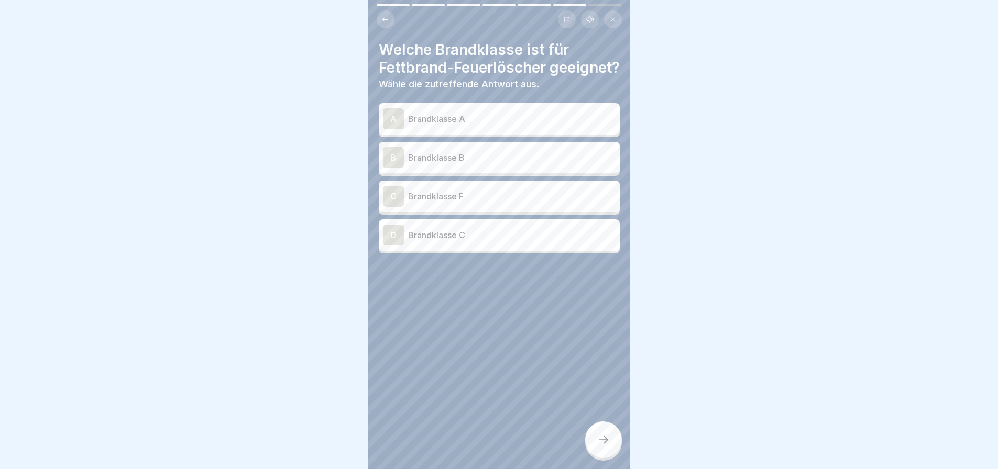
click at [508, 203] on p "Brandklasse F" at bounding box center [511, 196] width 207 height 13
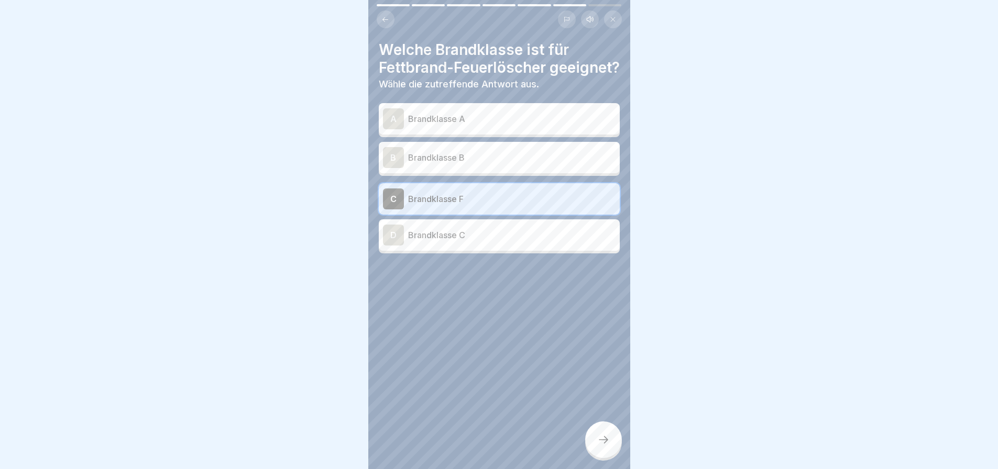
click at [602, 437] on icon at bounding box center [603, 440] width 13 height 13
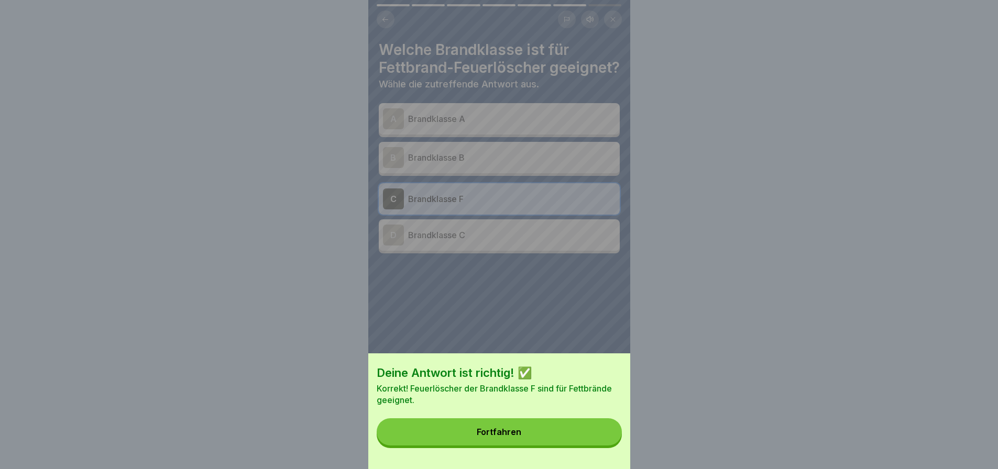
click at [558, 437] on button "Fortfahren" at bounding box center [499, 431] width 245 height 27
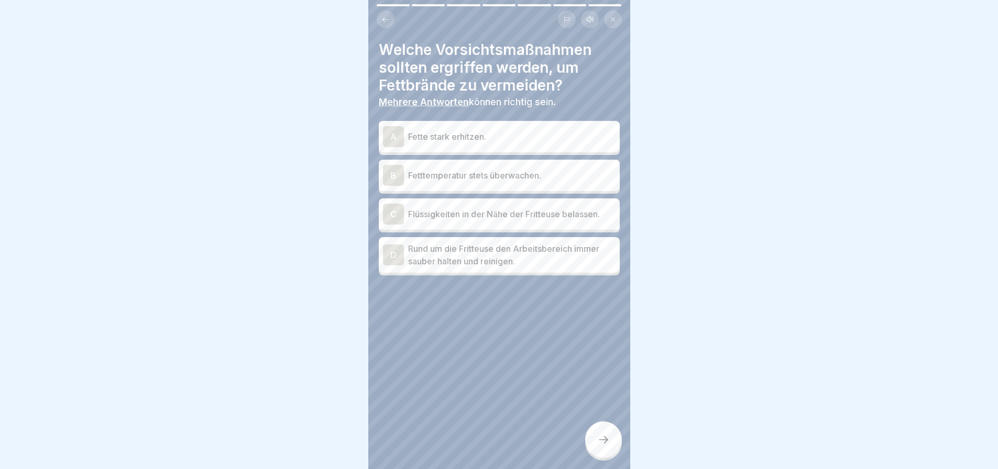
click at [495, 171] on p "Fetttemperatur stets überwachen." at bounding box center [511, 175] width 207 height 13
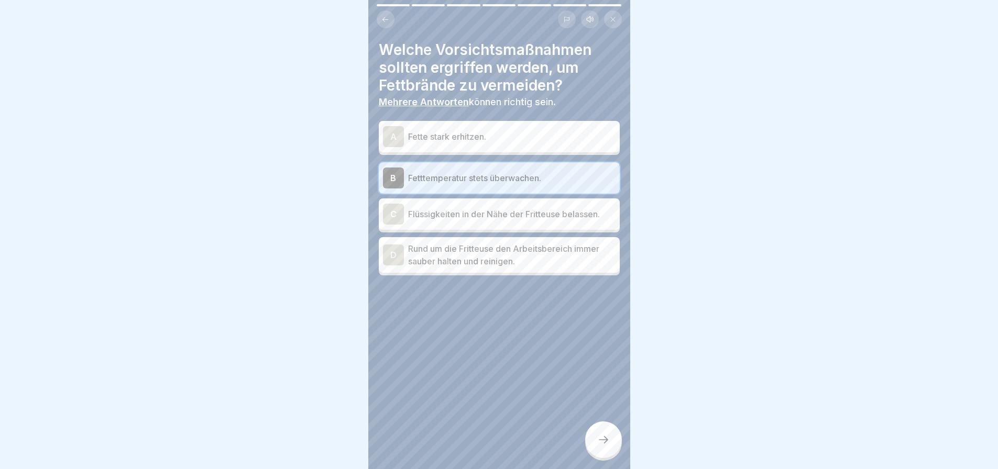
click at [491, 254] on p "Rund um die Fritteuse den Arbeitsbereich immer sauber halten und reinigen." at bounding box center [511, 254] width 207 height 25
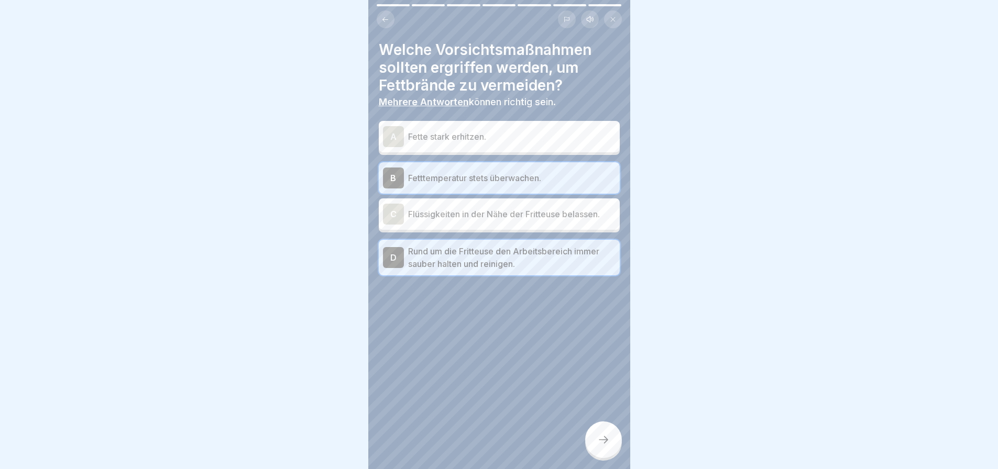
click at [599, 437] on icon at bounding box center [603, 440] width 13 height 13
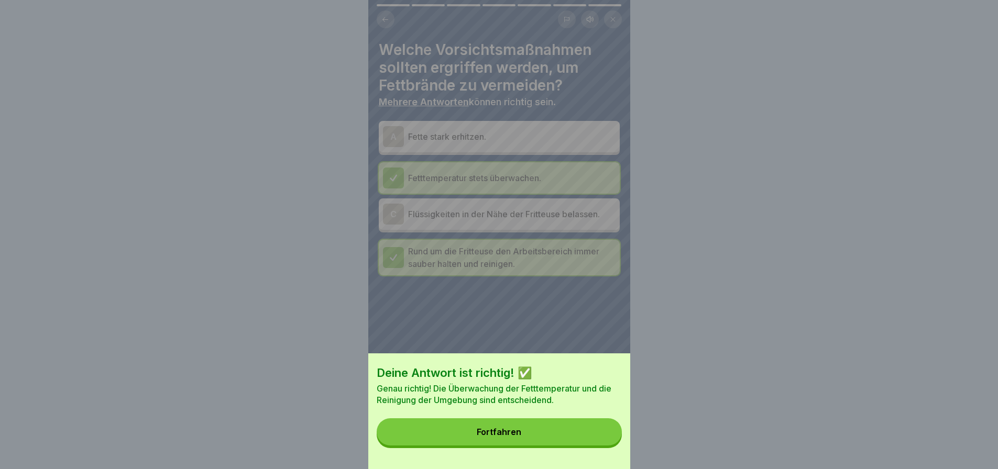
click at [532, 434] on button "Fortfahren" at bounding box center [499, 431] width 245 height 27
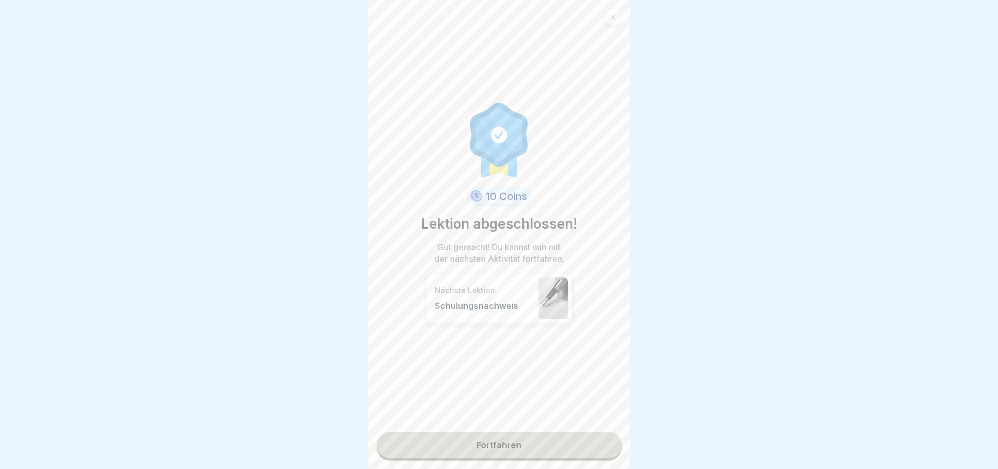
click at [538, 432] on link "Fortfahren" at bounding box center [499, 445] width 245 height 26
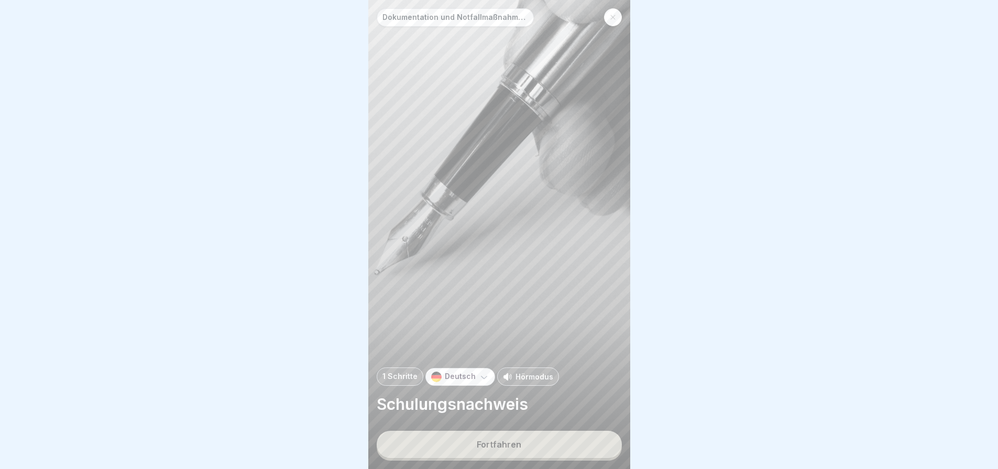
click at [538, 443] on button "Fortfahren" at bounding box center [499, 444] width 245 height 27
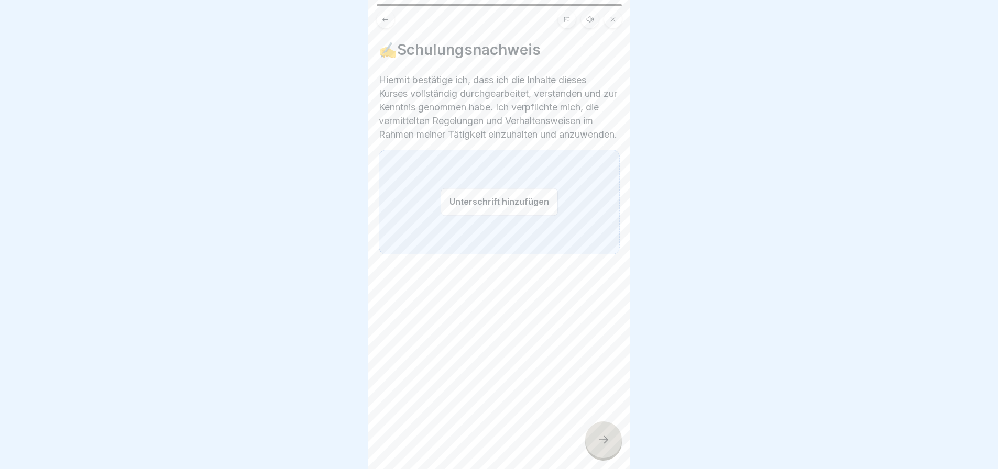
click at [505, 202] on button "Unterschrift hinzufügen" at bounding box center [498, 202] width 117 height 28
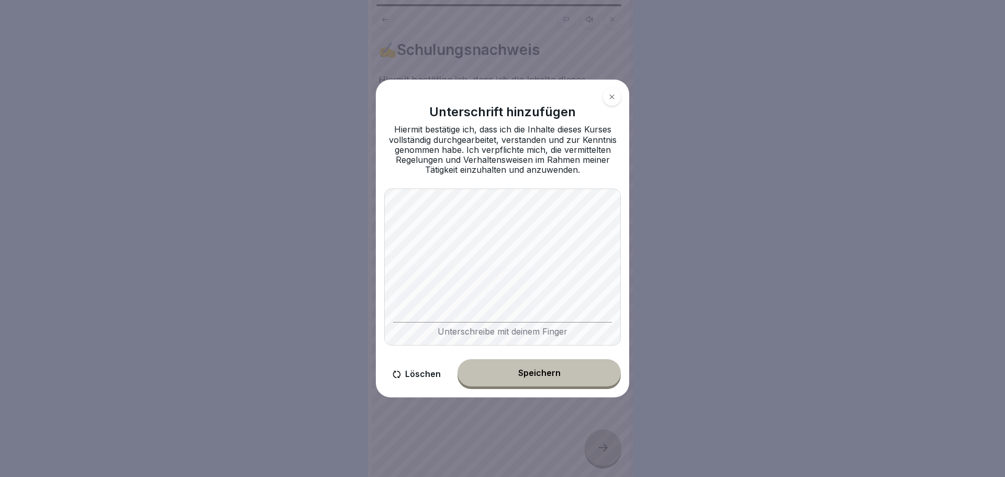
click at [556, 375] on div "Speichern" at bounding box center [539, 372] width 42 height 9
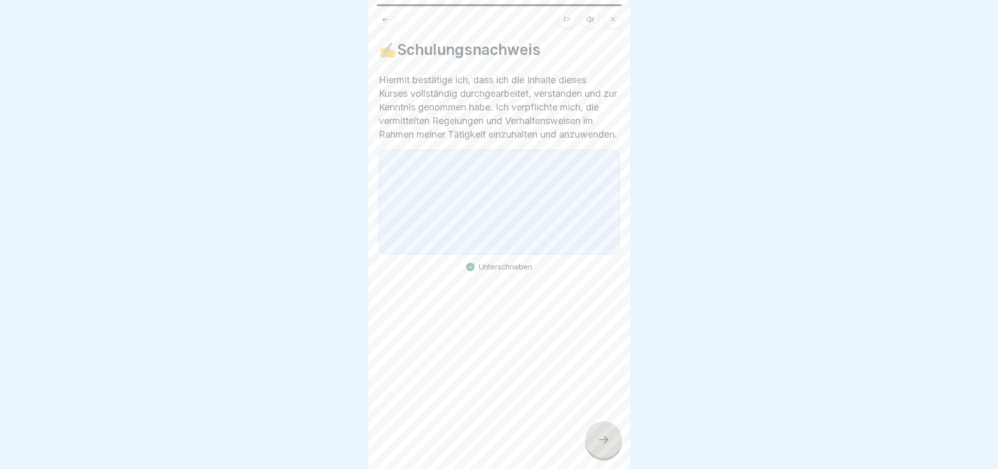
click at [602, 440] on div at bounding box center [603, 440] width 37 height 37
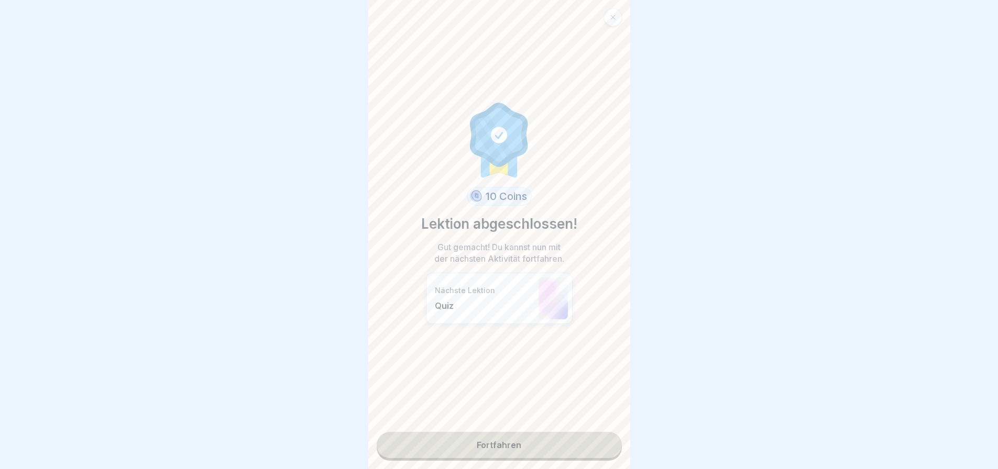
click at [506, 440] on link "Fortfahren" at bounding box center [499, 445] width 245 height 26
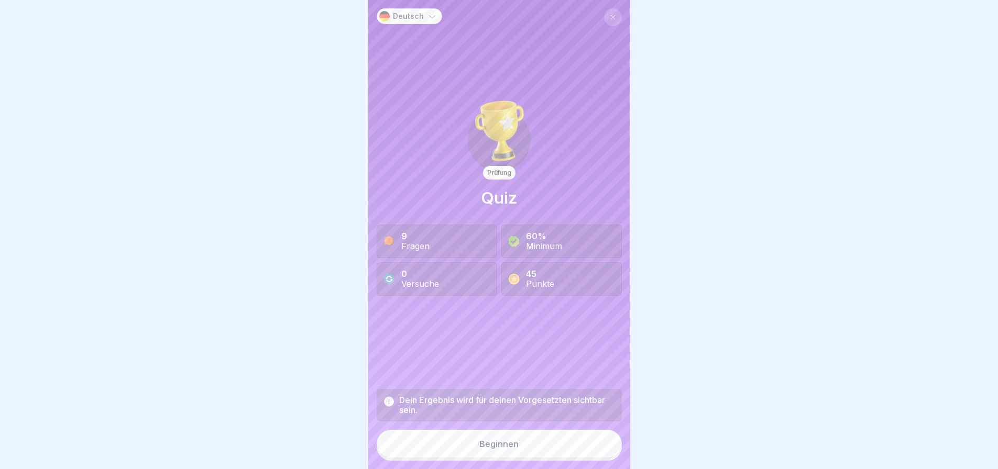
click at [516, 450] on button "Beginnen" at bounding box center [499, 444] width 245 height 28
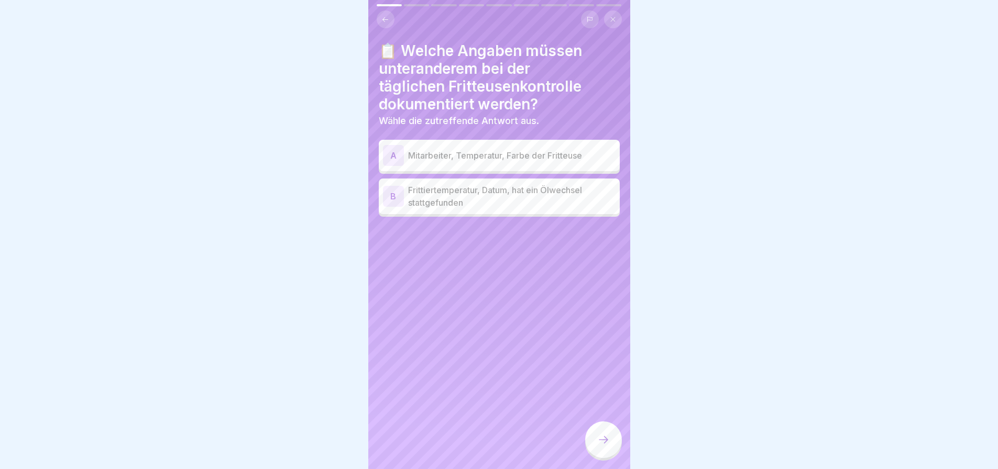
click at [511, 209] on p "Frittiertemperatur, Datum, hat ein Ölwechsel stattgefunden" at bounding box center [511, 196] width 207 height 25
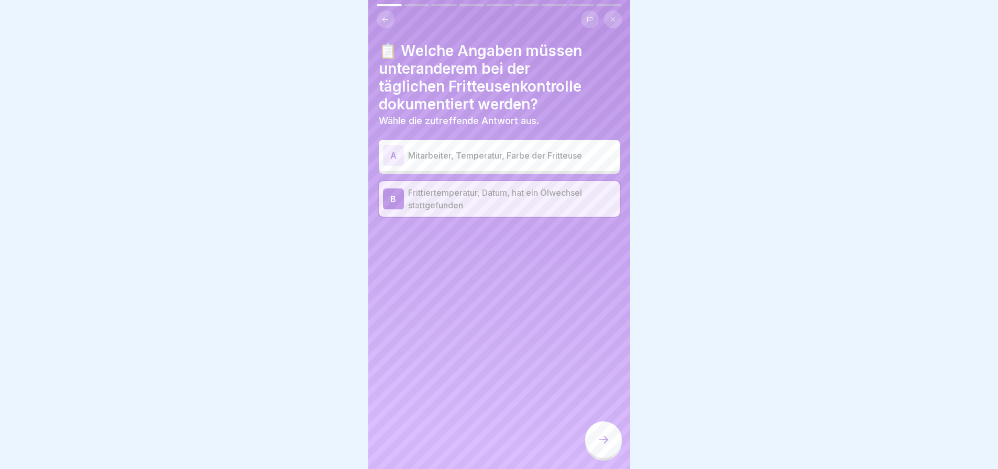
click at [597, 441] on icon at bounding box center [603, 440] width 13 height 13
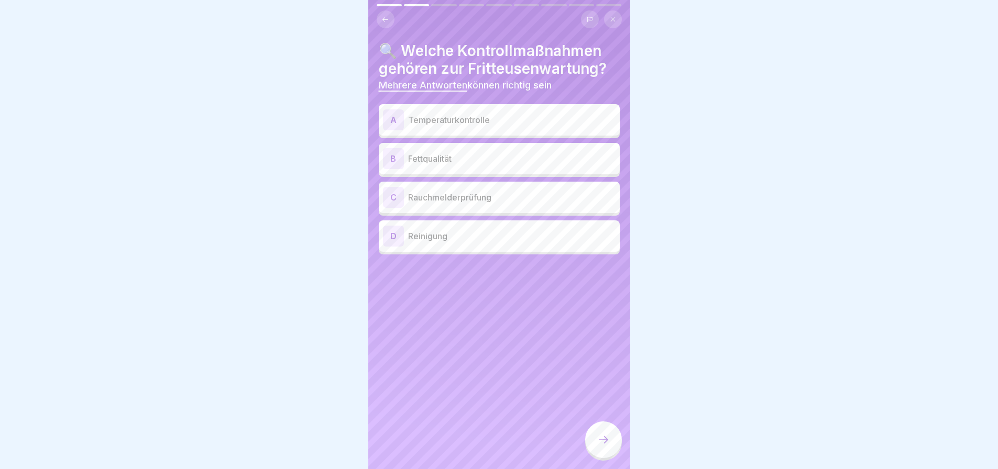
click at [444, 165] on p "Fettqualität" at bounding box center [511, 158] width 207 height 13
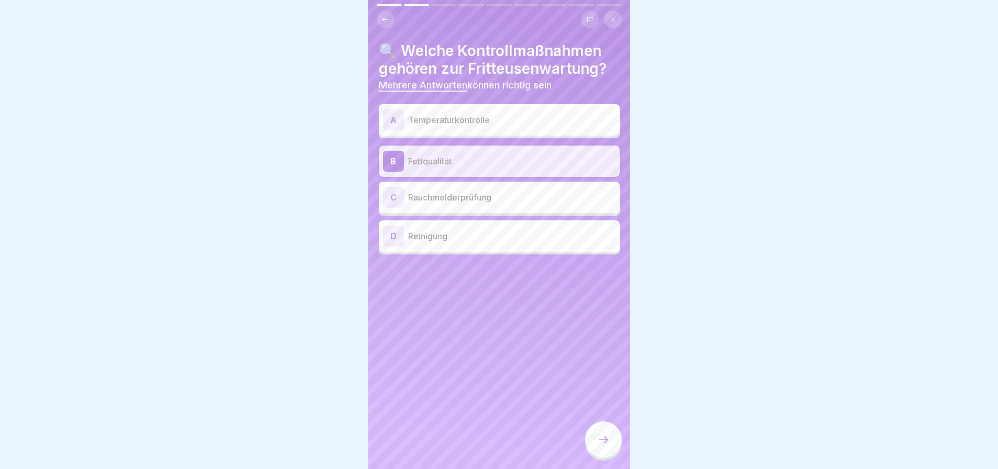
click at [459, 242] on p "Reinigung" at bounding box center [511, 236] width 207 height 13
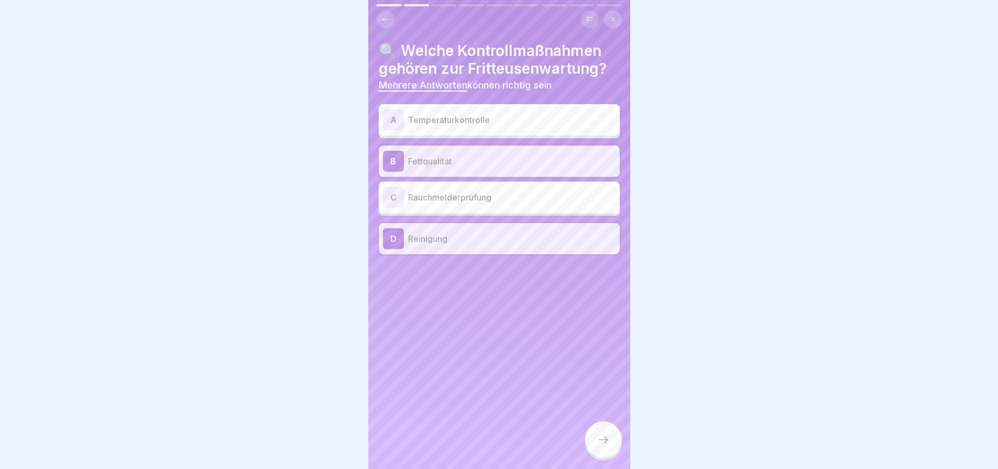
click at [600, 446] on icon at bounding box center [603, 440] width 13 height 13
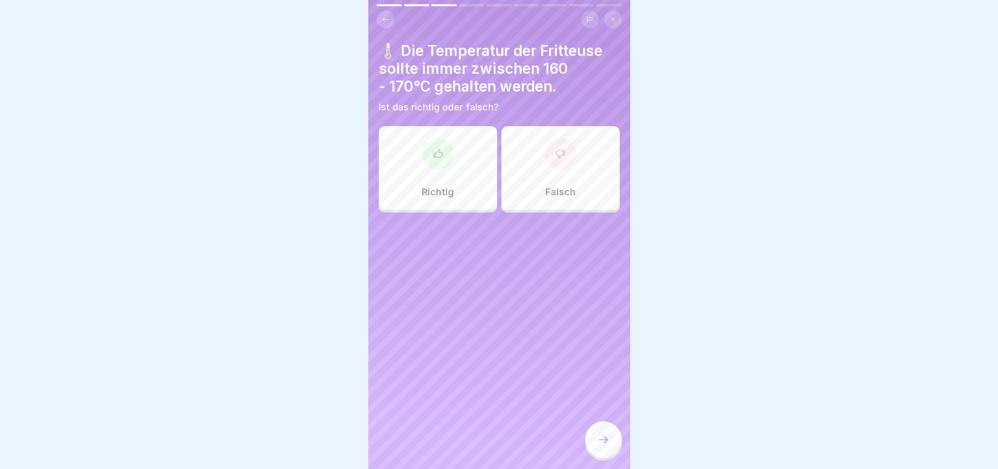
click at [437, 181] on div "Richtig" at bounding box center [438, 168] width 118 height 84
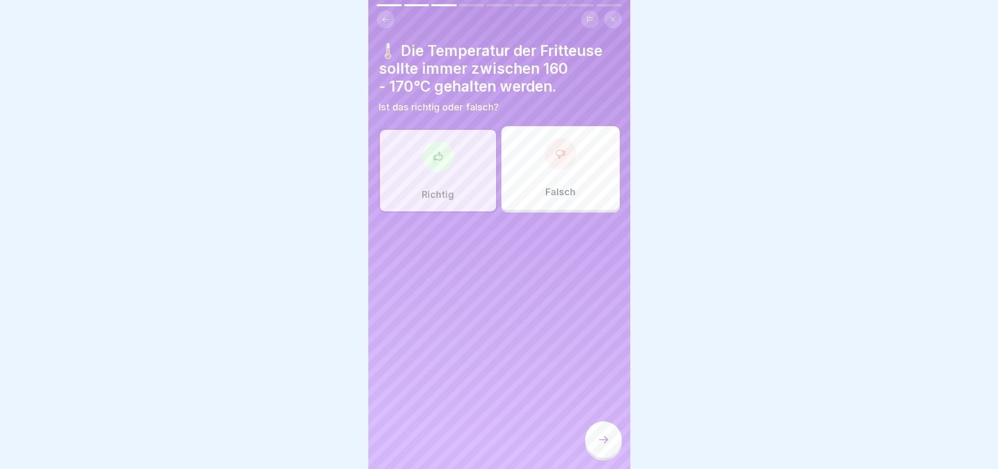
click at [597, 446] on icon at bounding box center [603, 440] width 13 height 13
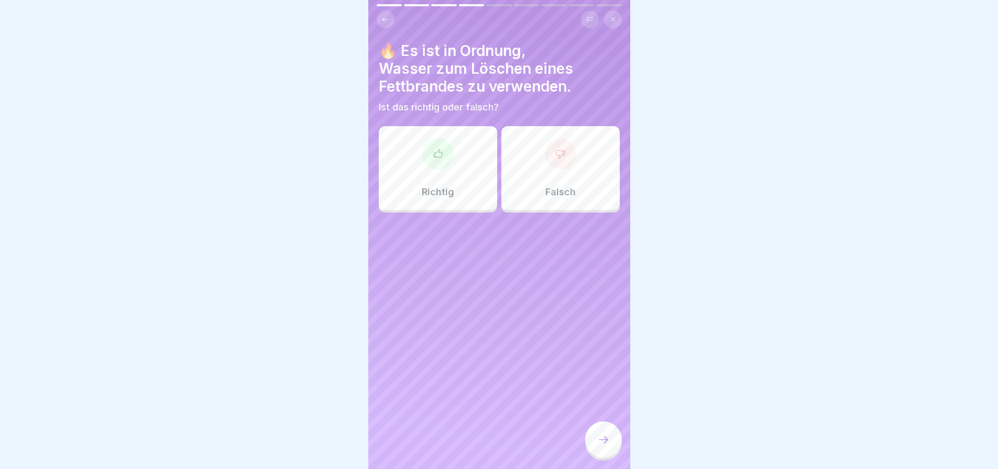
click at [555, 159] on icon at bounding box center [560, 154] width 10 height 10
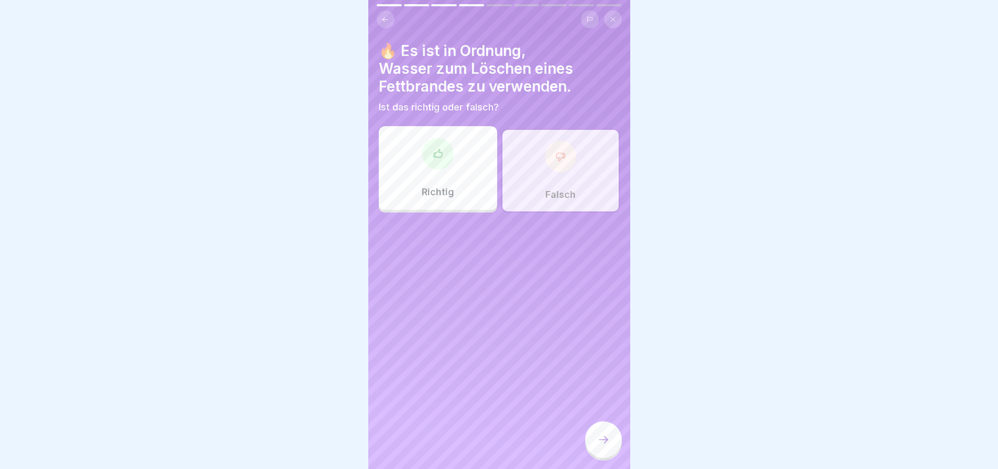
click at [602, 442] on icon at bounding box center [603, 440] width 13 height 13
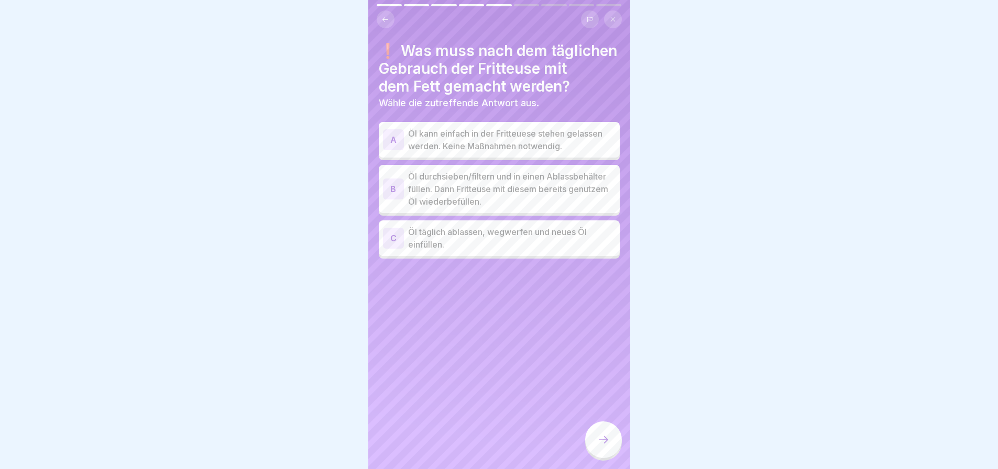
click at [501, 201] on p "Öl durchsieben/filtern und in einen Ablassbehälter füllen. Dann Fritteuse mit d…" at bounding box center [511, 189] width 207 height 38
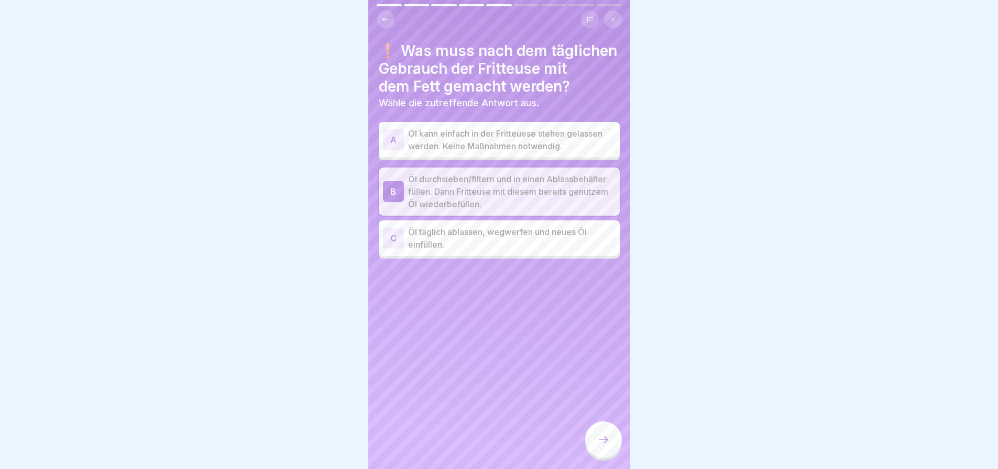
click at [601, 443] on icon at bounding box center [603, 440] width 13 height 13
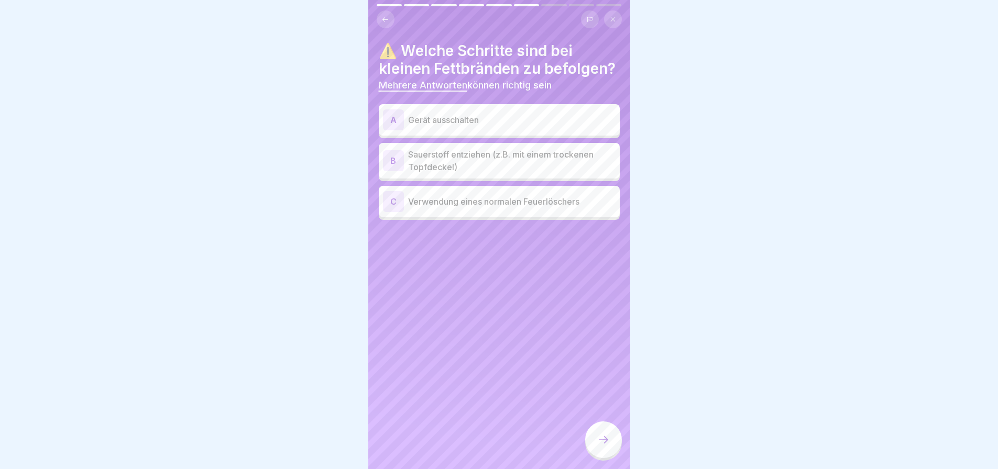
click at [517, 126] on p "Gerät ausschalten" at bounding box center [511, 120] width 207 height 13
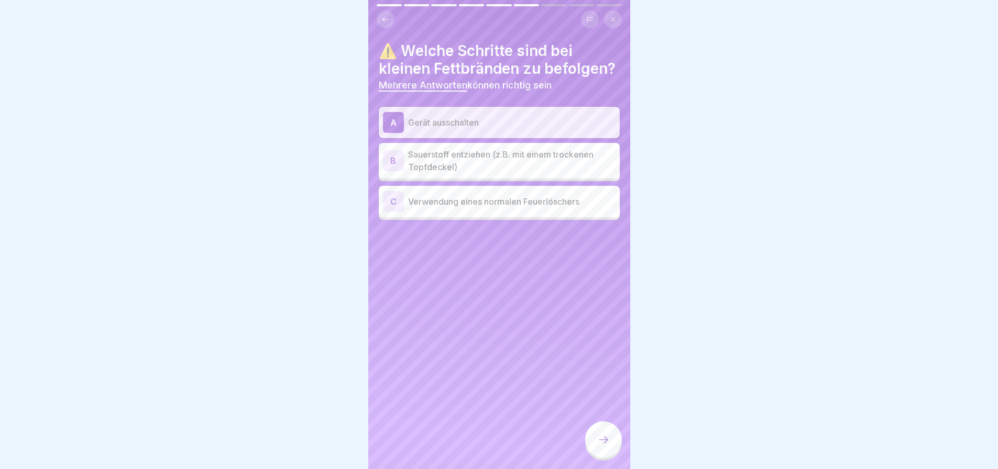
click at [516, 173] on p "Sauerstoff entziehen (z.B. mit einem trockenen Topfdeckel)" at bounding box center [511, 160] width 207 height 25
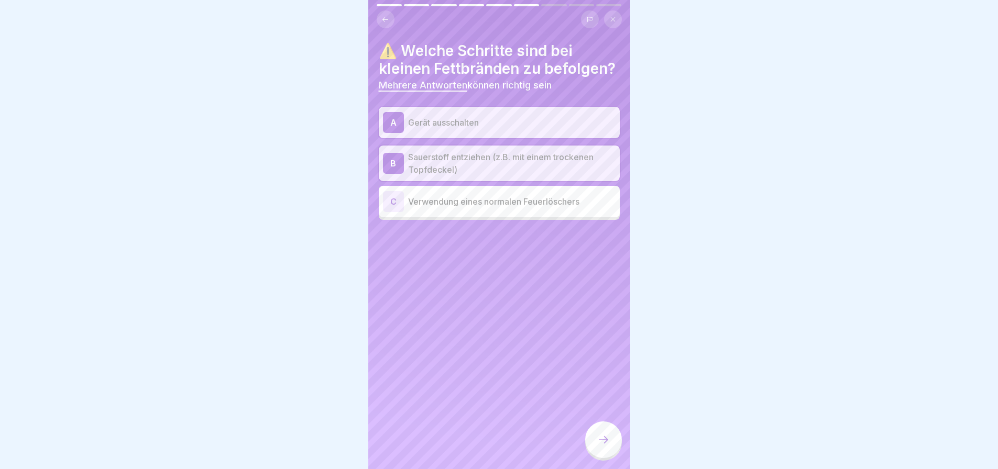
click at [602, 445] on icon at bounding box center [603, 440] width 13 height 13
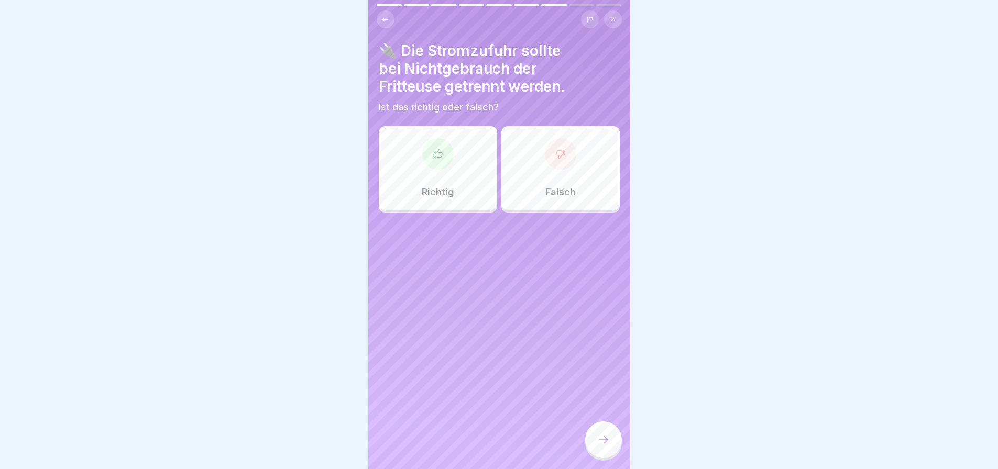
click at [433, 159] on icon at bounding box center [438, 154] width 10 height 10
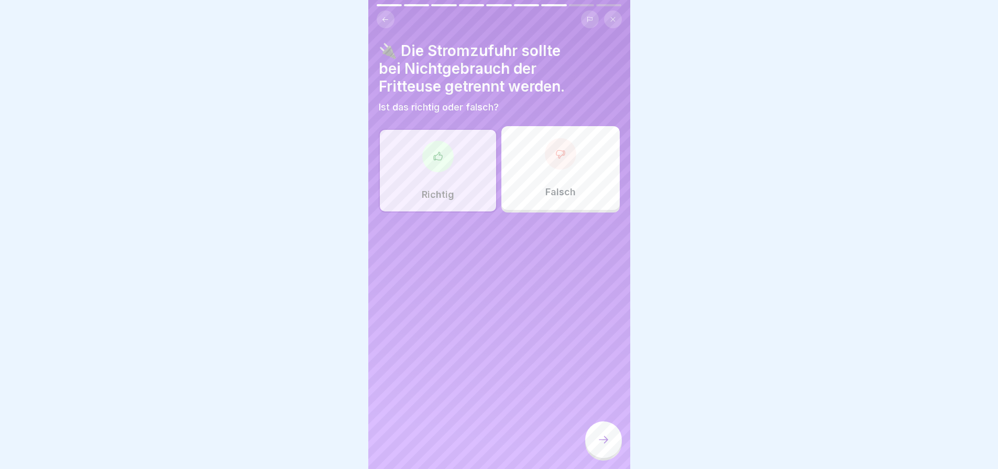
click at [594, 437] on div at bounding box center [603, 440] width 37 height 37
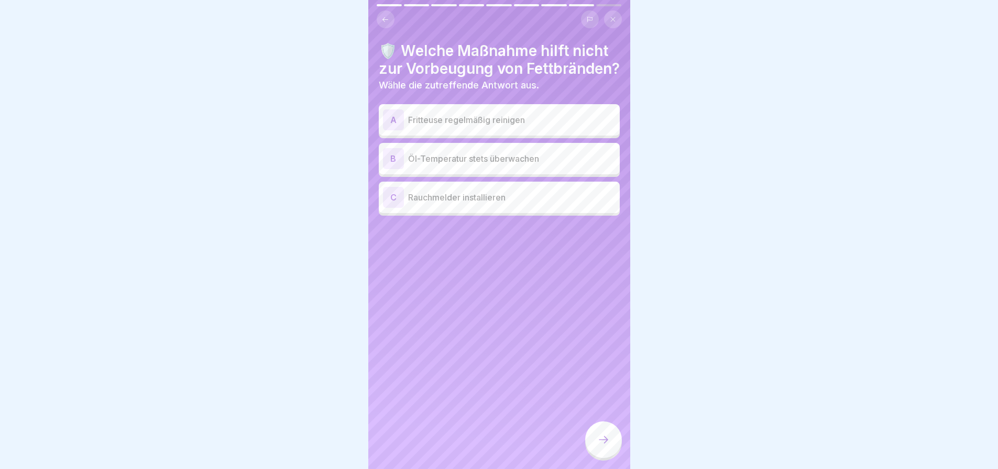
click at [517, 126] on p "Fritteuse regelmäßig reinigen" at bounding box center [511, 120] width 207 height 13
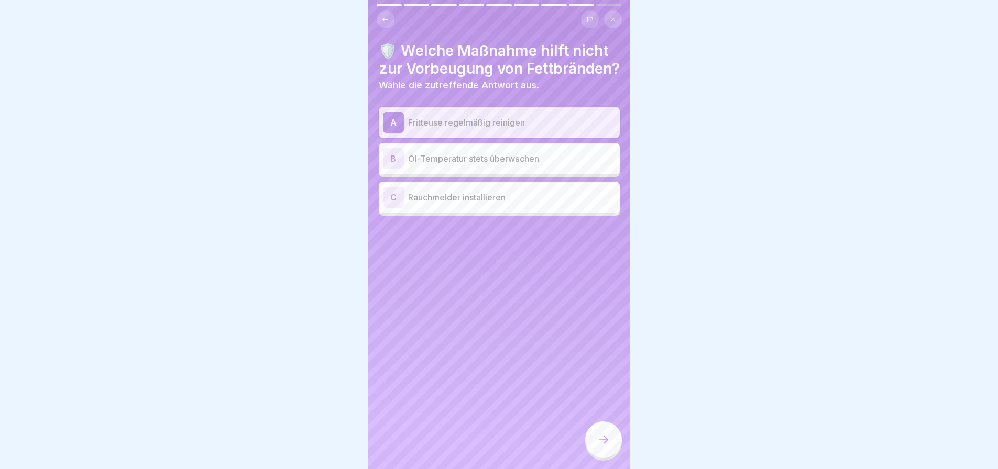
click at [592, 441] on div at bounding box center [603, 440] width 37 height 37
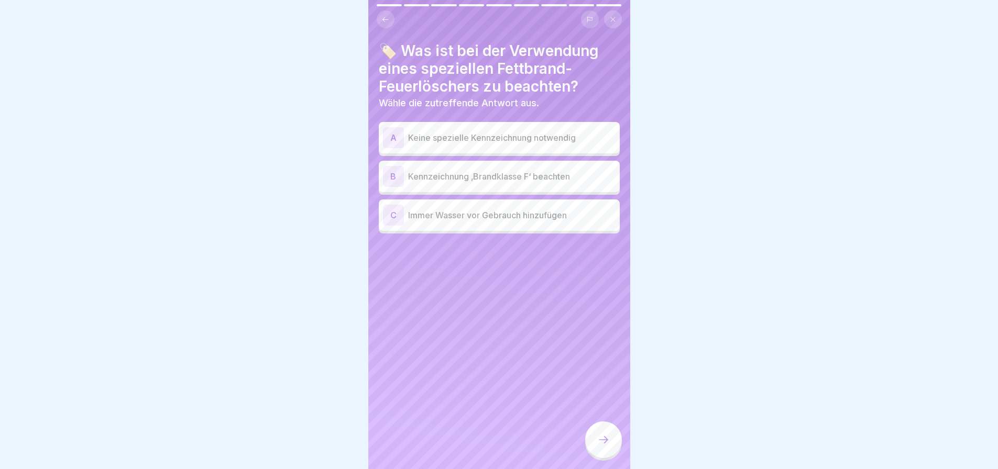
click at [555, 183] on p "Kennzeichnung ‚Brandklasse F‘ beachten" at bounding box center [511, 176] width 207 height 13
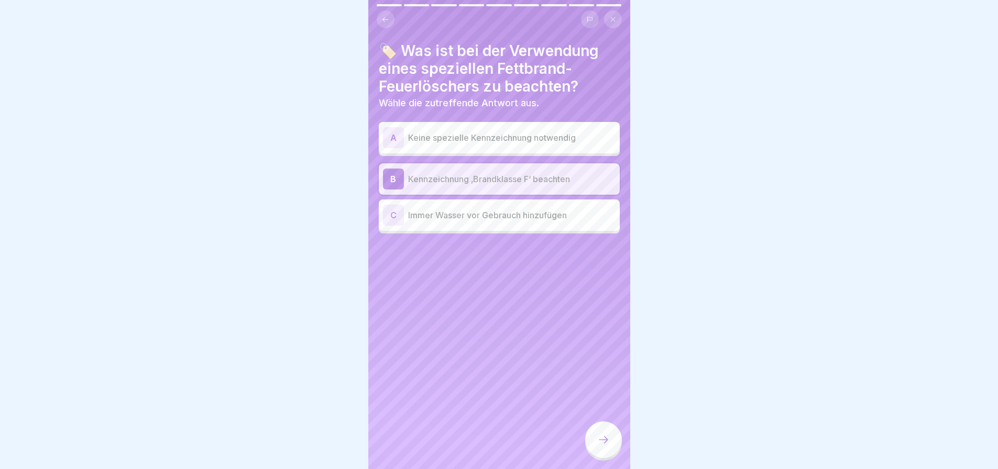
click at [600, 443] on icon at bounding box center [603, 440] width 13 height 13
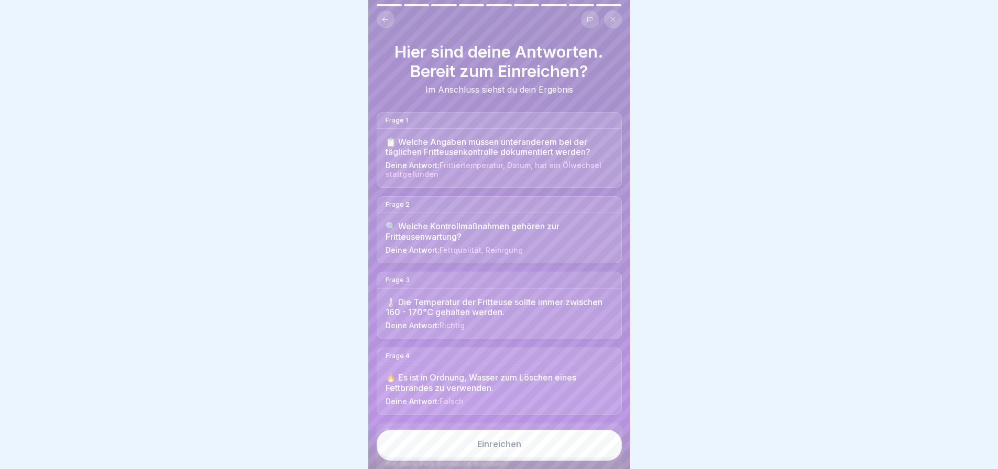
click at [529, 453] on button "Einreichen" at bounding box center [499, 444] width 245 height 28
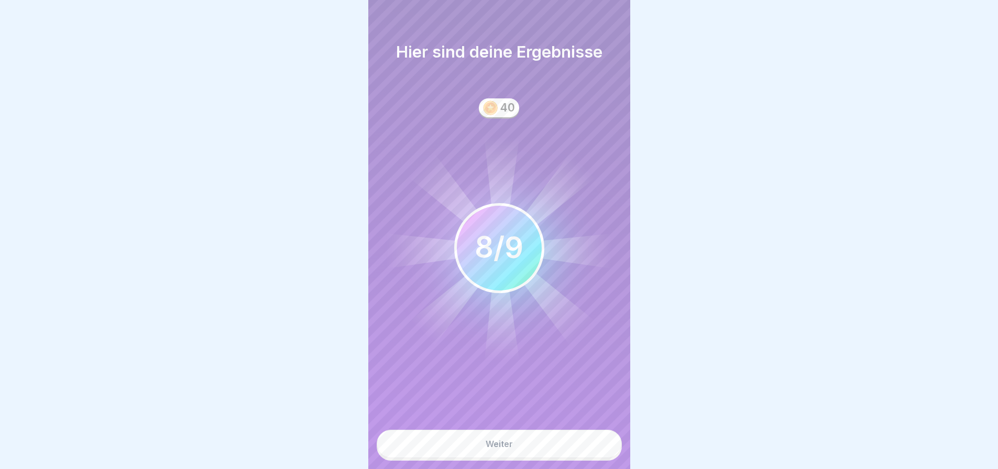
click at [522, 448] on button "Weiter" at bounding box center [499, 444] width 245 height 28
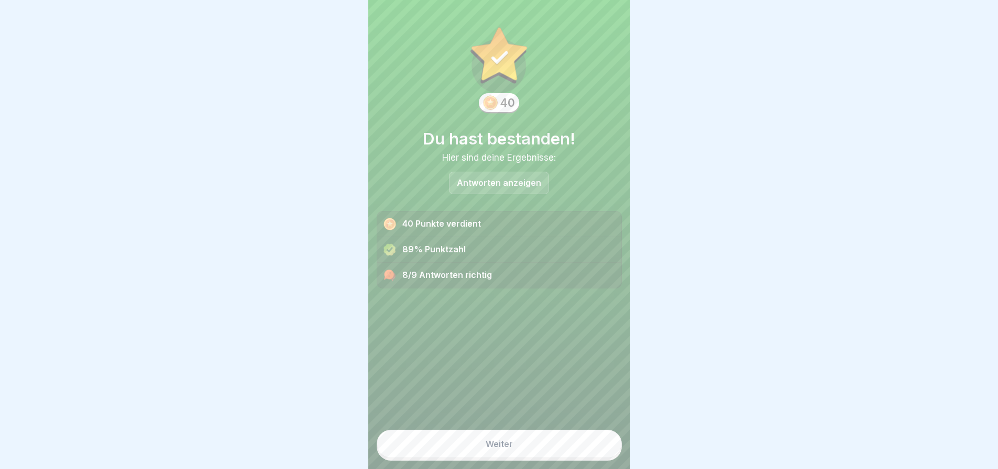
click at [535, 449] on button "Weiter" at bounding box center [499, 444] width 245 height 28
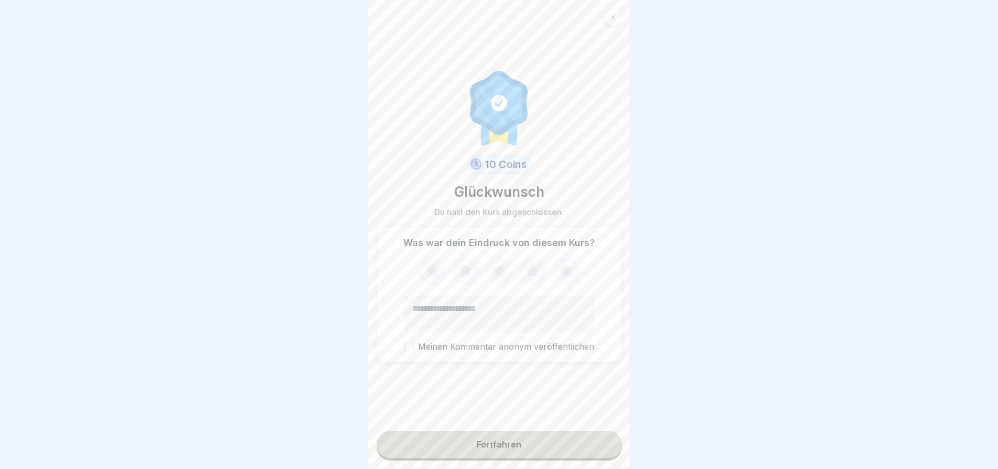
click at [427, 268] on icon at bounding box center [432, 270] width 14 height 13
click at [462, 267] on icon at bounding box center [465, 270] width 14 height 13
click at [499, 270] on icon at bounding box center [499, 271] width 28 height 27
click at [524, 273] on icon at bounding box center [532, 271] width 28 height 27
click at [524, 446] on button "Fortfahren" at bounding box center [499, 444] width 245 height 27
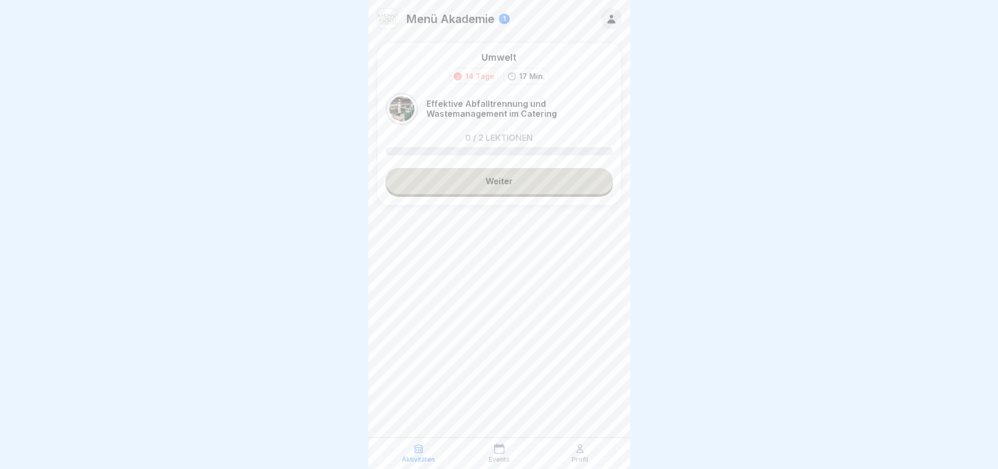
click at [496, 192] on link "Weiter" at bounding box center [498, 181] width 227 height 26
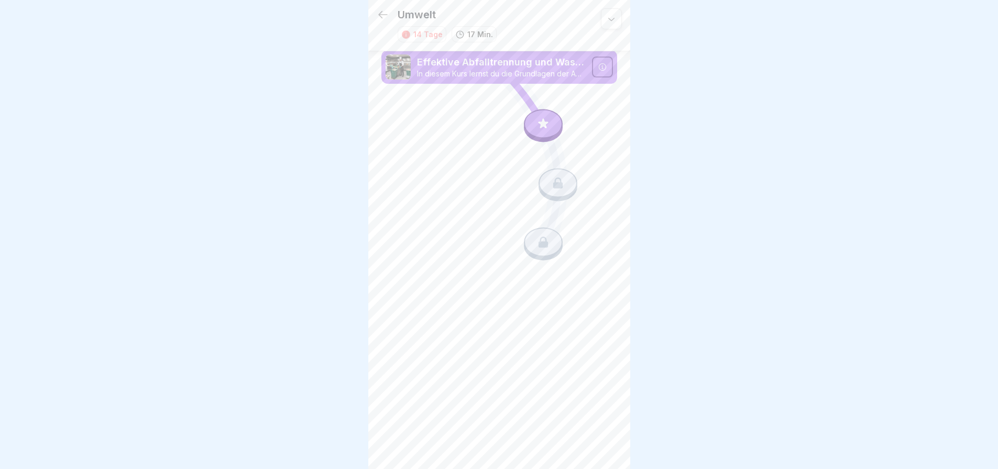
click at [545, 125] on icon at bounding box center [543, 124] width 14 height 14
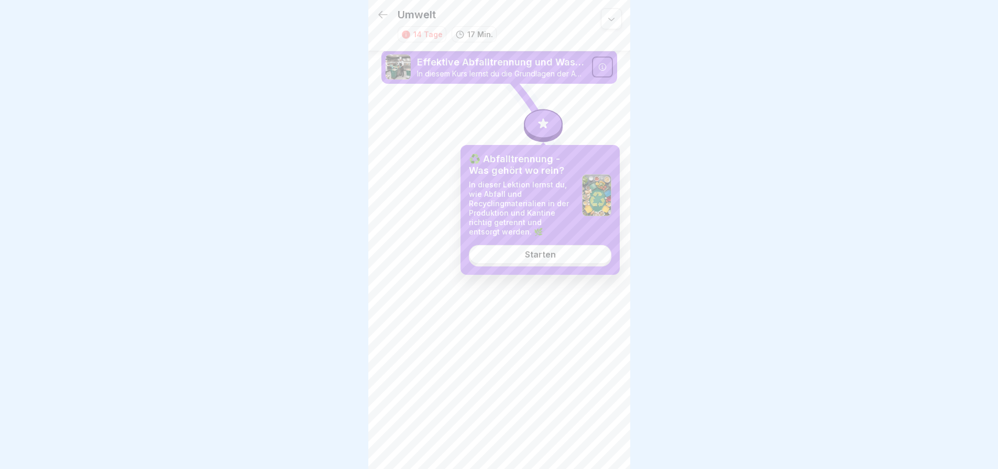
click at [562, 259] on link "Starten" at bounding box center [540, 254] width 142 height 19
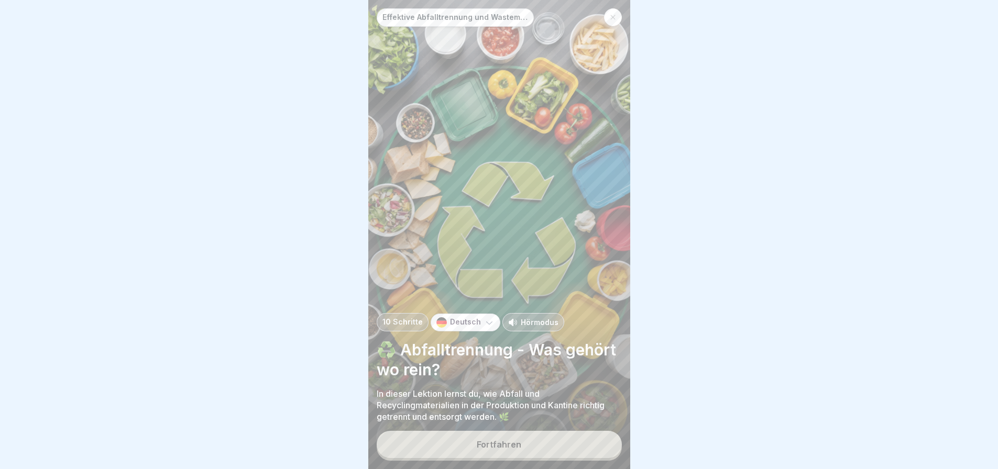
scroll to position [8, 0]
click at [518, 441] on div "Fortfahren" at bounding box center [499, 444] width 45 height 9
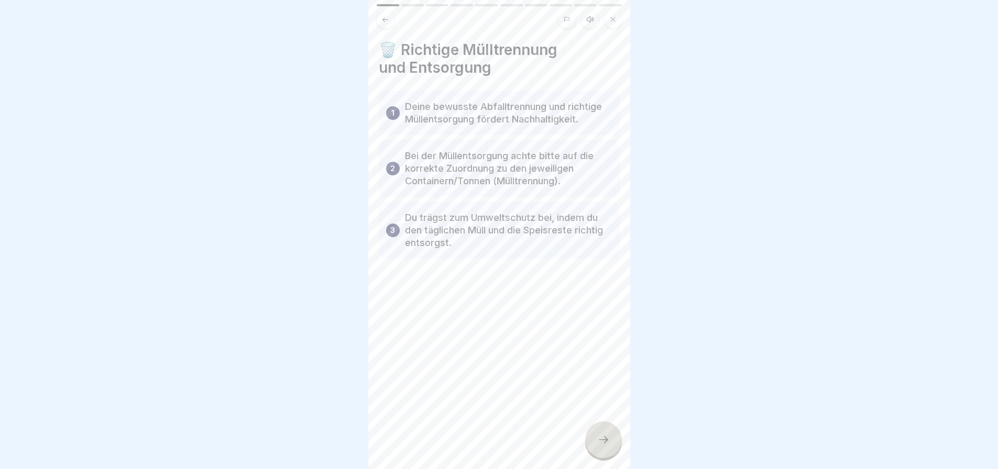
click at [604, 434] on icon at bounding box center [603, 440] width 13 height 13
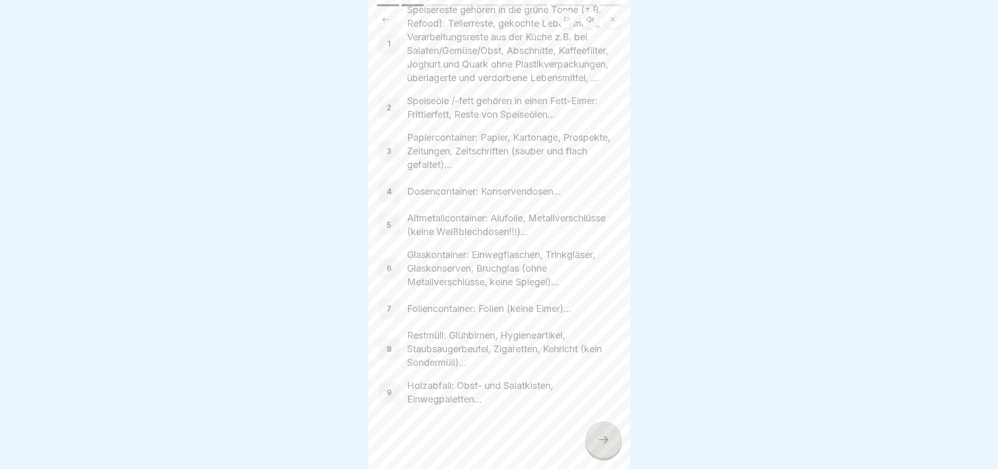
scroll to position [133, 0]
click at [603, 436] on icon at bounding box center [603, 440] width 13 height 13
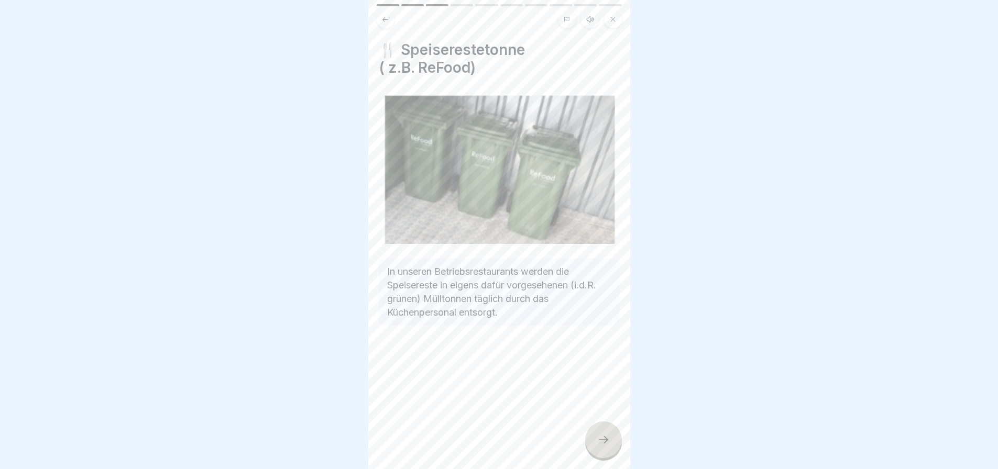
click at [603, 436] on icon at bounding box center [603, 440] width 13 height 13
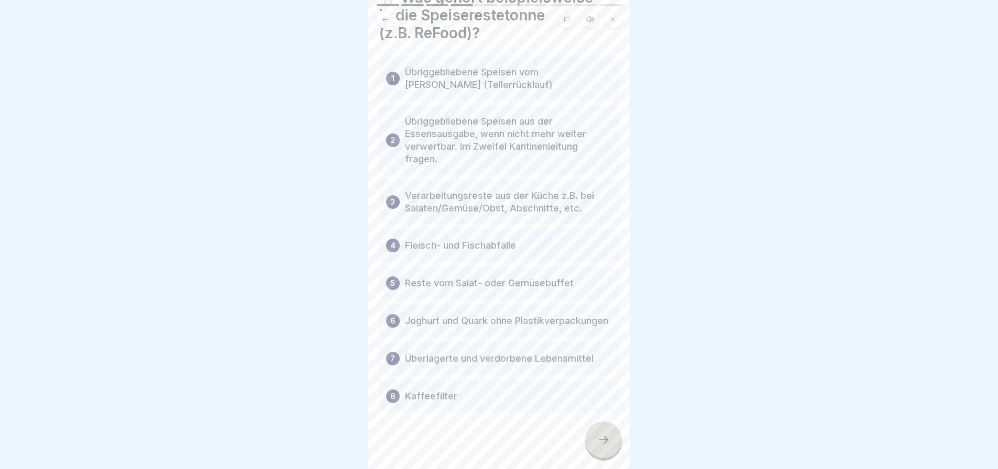
scroll to position [70, 0]
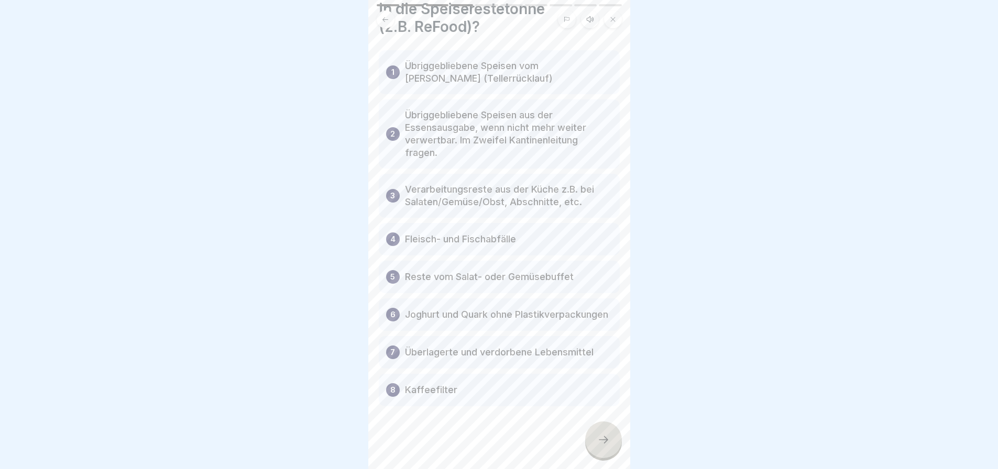
click at [601, 434] on icon at bounding box center [603, 440] width 13 height 13
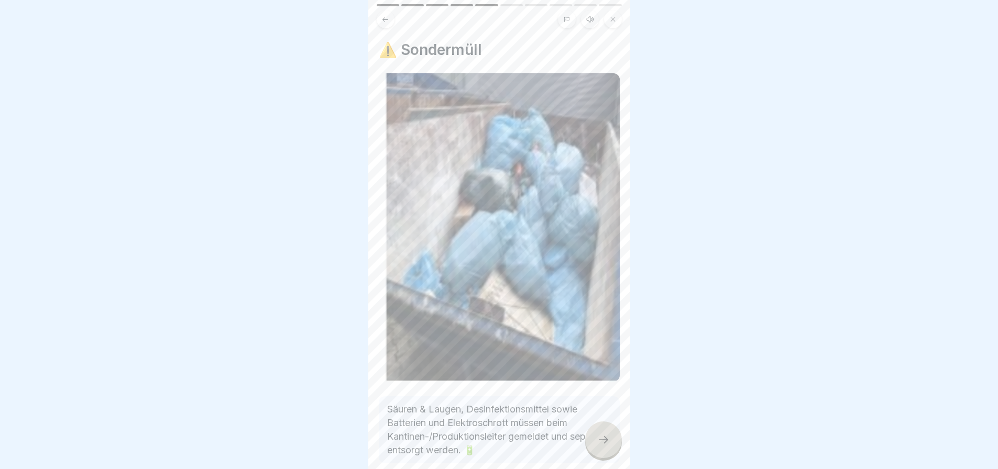
click at [601, 433] on div at bounding box center [603, 440] width 37 height 37
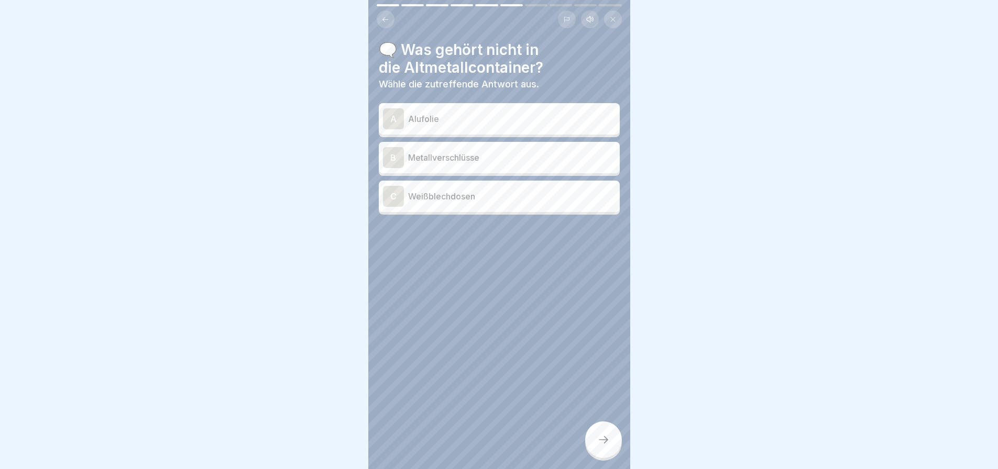
click at [460, 117] on p "Alufolie" at bounding box center [511, 119] width 207 height 13
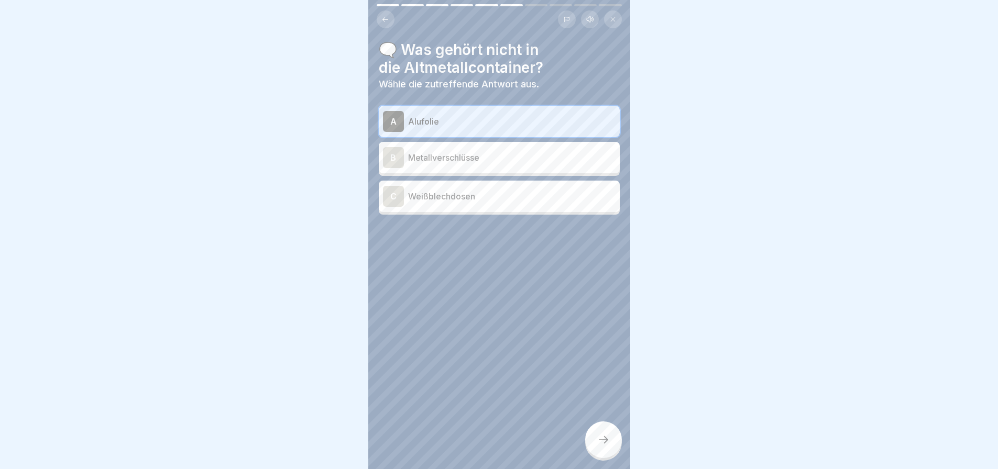
click at [602, 439] on icon at bounding box center [603, 440] width 13 height 13
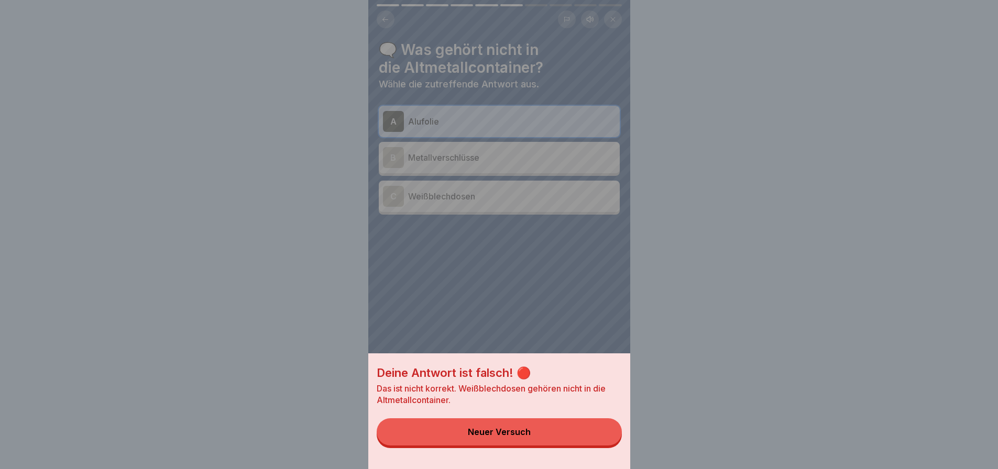
click at [533, 268] on div "Deine Antwort ist falsch! 🔴 Das ist nicht korrekt. Weißblechdosen gehören nicht…" at bounding box center [499, 234] width 262 height 469
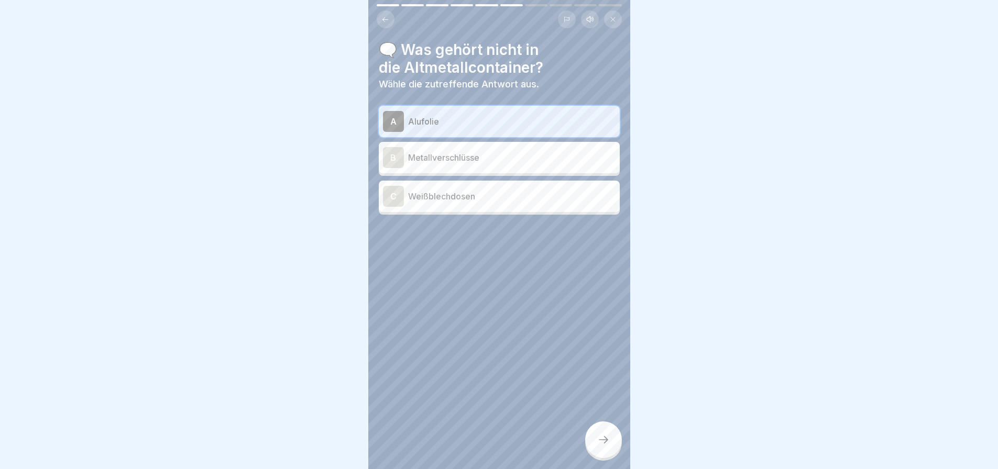
click at [477, 115] on p "Alufolie" at bounding box center [511, 121] width 207 height 13
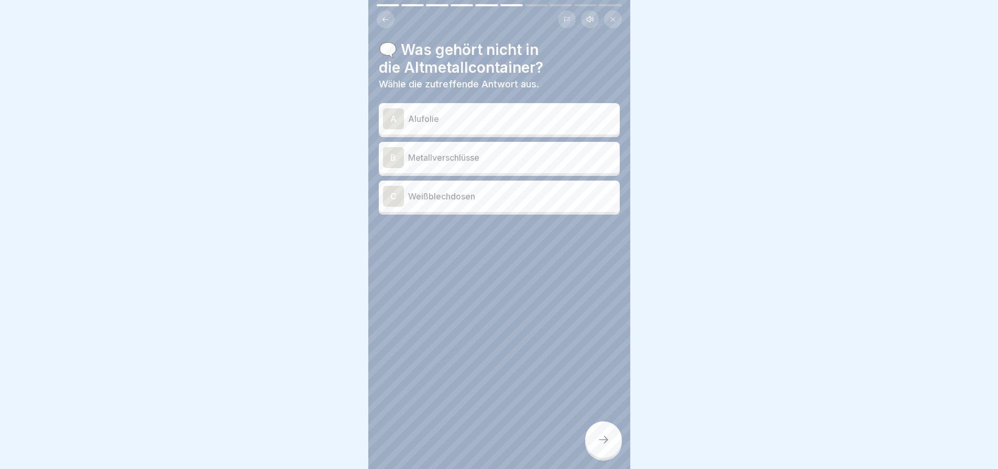
click at [503, 277] on div at bounding box center [499, 246] width 241 height 63
click at [469, 194] on p "Weißblechdosen" at bounding box center [511, 196] width 207 height 13
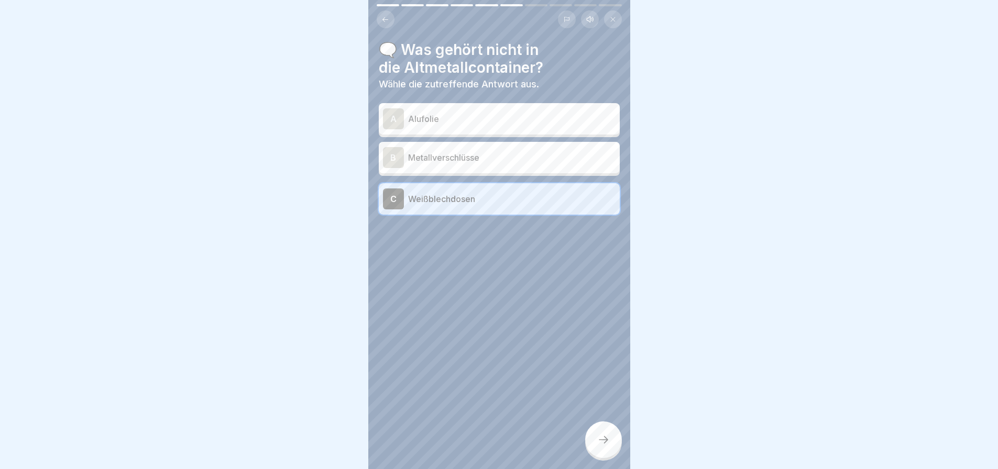
click at [600, 436] on icon at bounding box center [603, 440] width 13 height 13
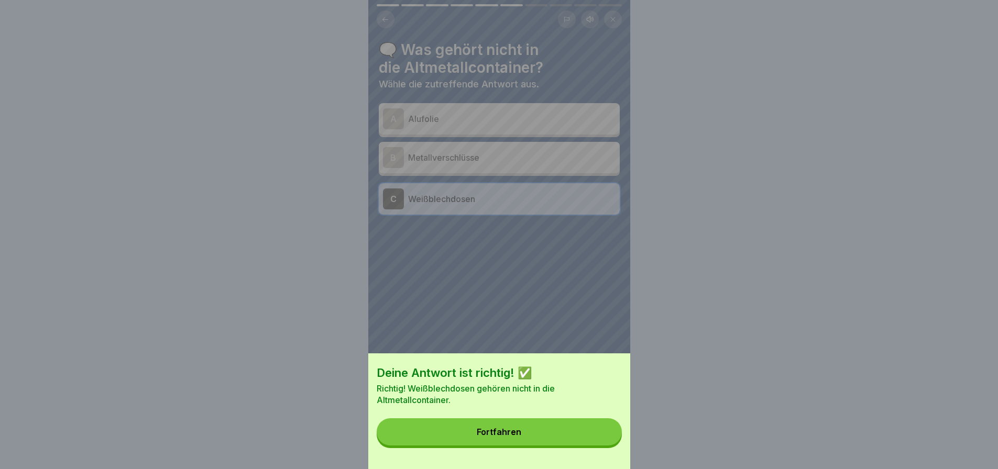
click at [586, 444] on button "Fortfahren" at bounding box center [499, 431] width 245 height 27
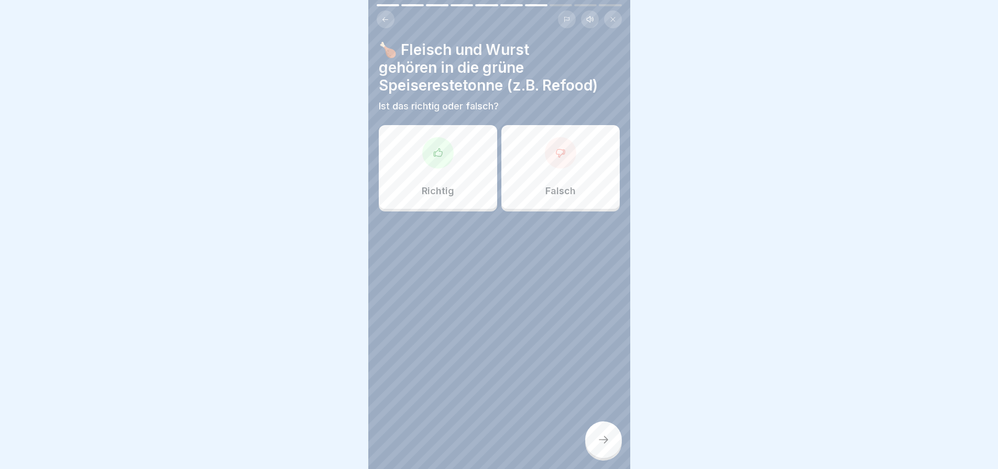
click at [439, 151] on div at bounding box center [437, 152] width 31 height 31
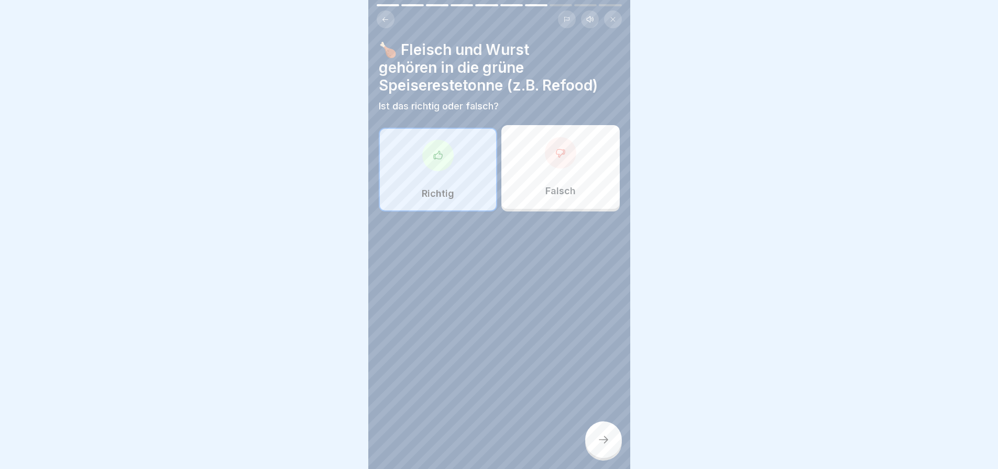
click at [606, 438] on icon at bounding box center [603, 440] width 13 height 13
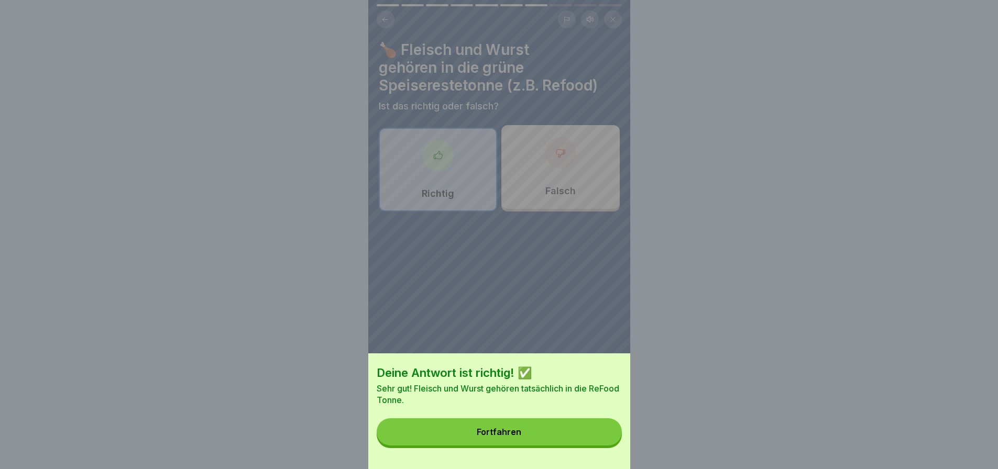
click at [590, 436] on button "Fortfahren" at bounding box center [499, 431] width 245 height 27
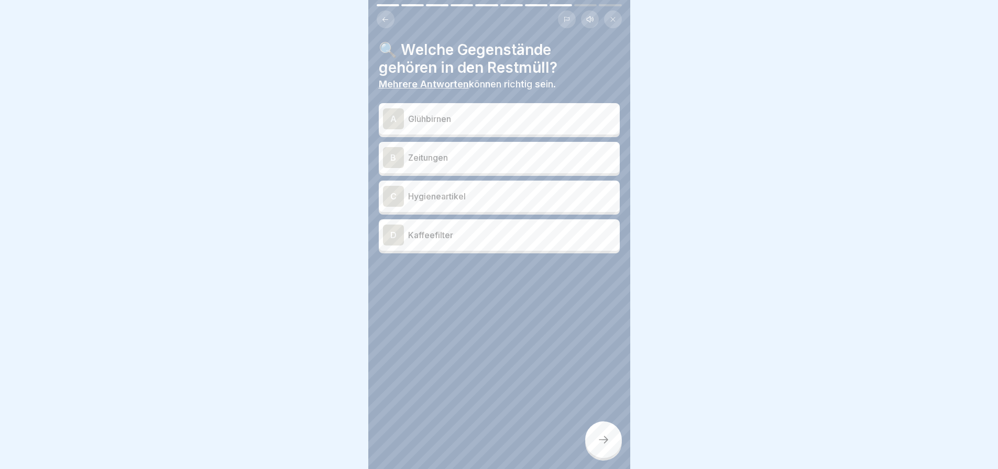
click at [535, 113] on p "Glühbirnen" at bounding box center [511, 119] width 207 height 13
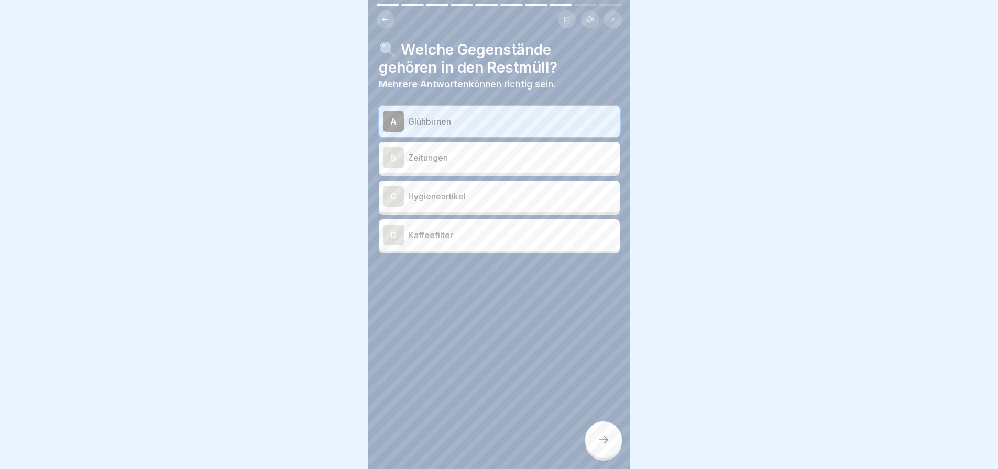
click at [502, 197] on p "Hygieneartikel" at bounding box center [511, 196] width 207 height 13
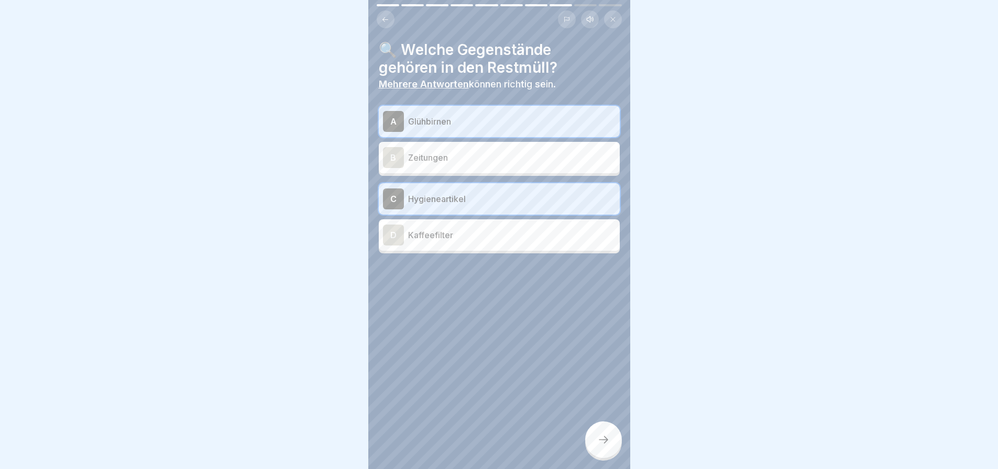
click at [603, 435] on icon at bounding box center [603, 440] width 13 height 13
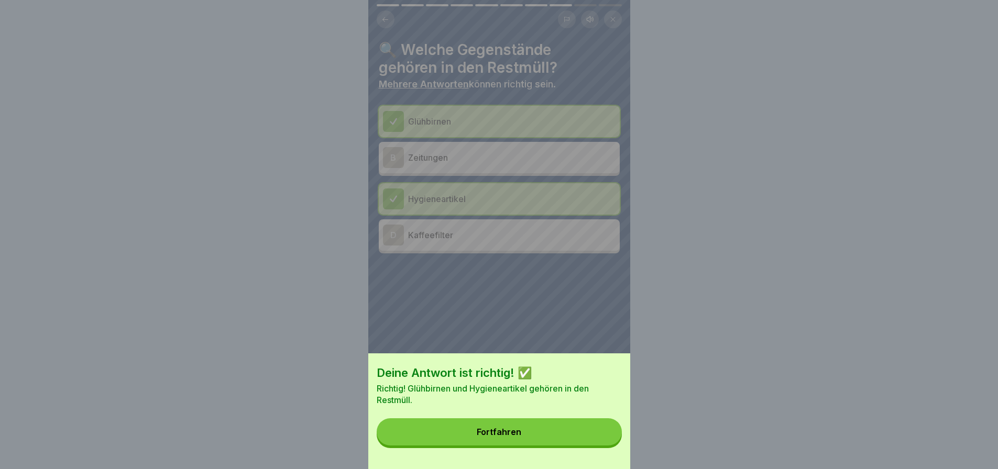
click at [603, 431] on button "Fortfahren" at bounding box center [499, 431] width 245 height 27
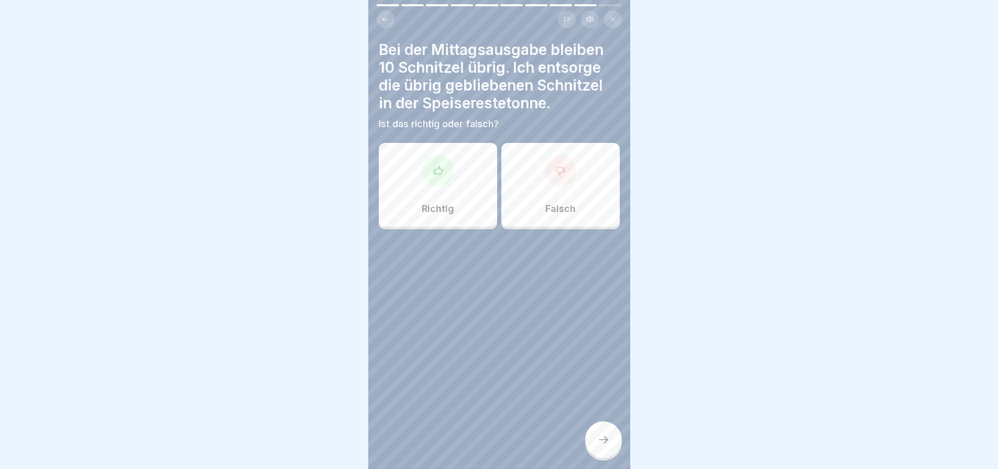
click at [445, 164] on div at bounding box center [437, 170] width 31 height 31
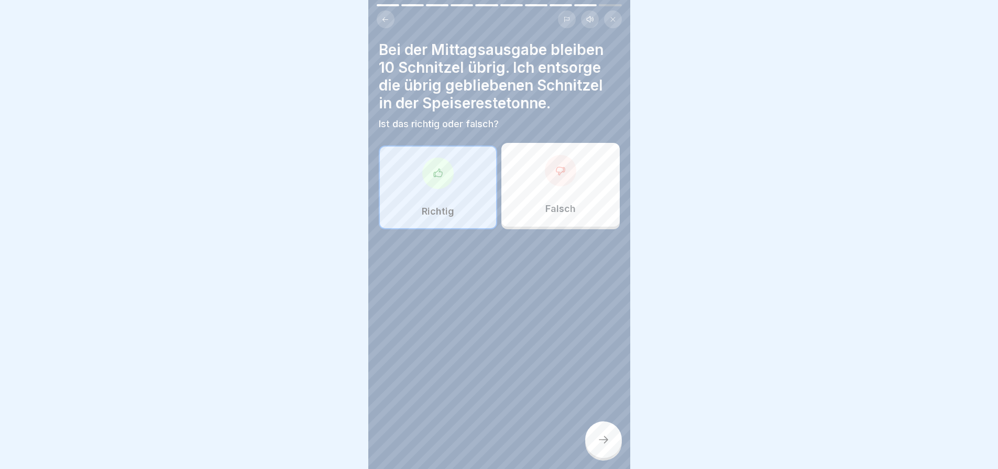
click at [605, 436] on icon at bounding box center [603, 440] width 13 height 13
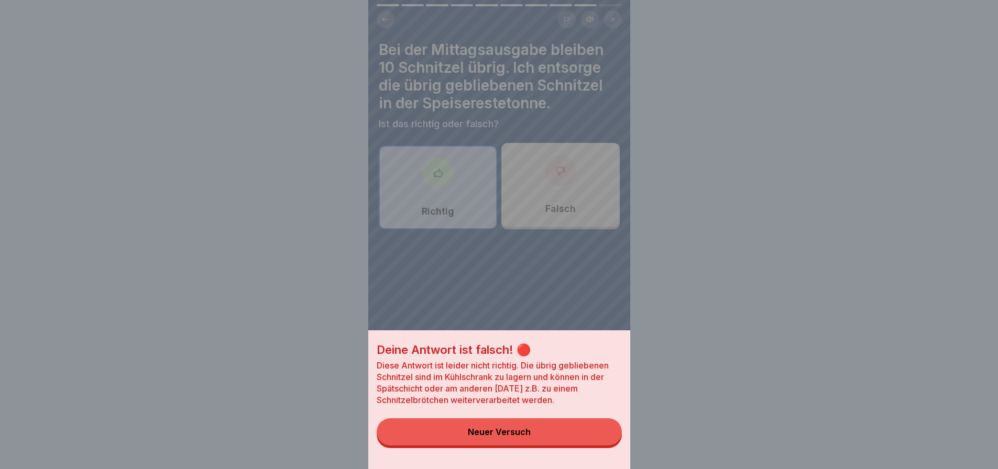
click at [523, 433] on button "Neuer Versuch" at bounding box center [499, 431] width 245 height 27
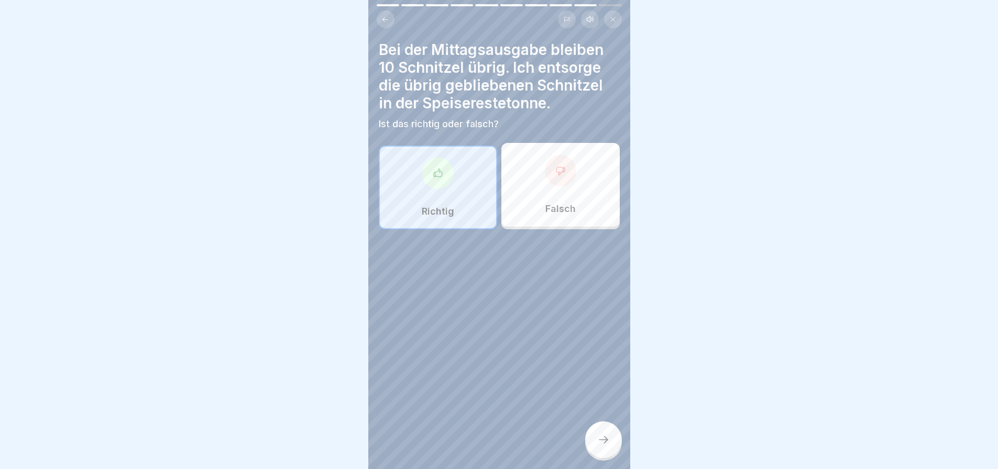
click at [558, 178] on div at bounding box center [560, 170] width 31 height 31
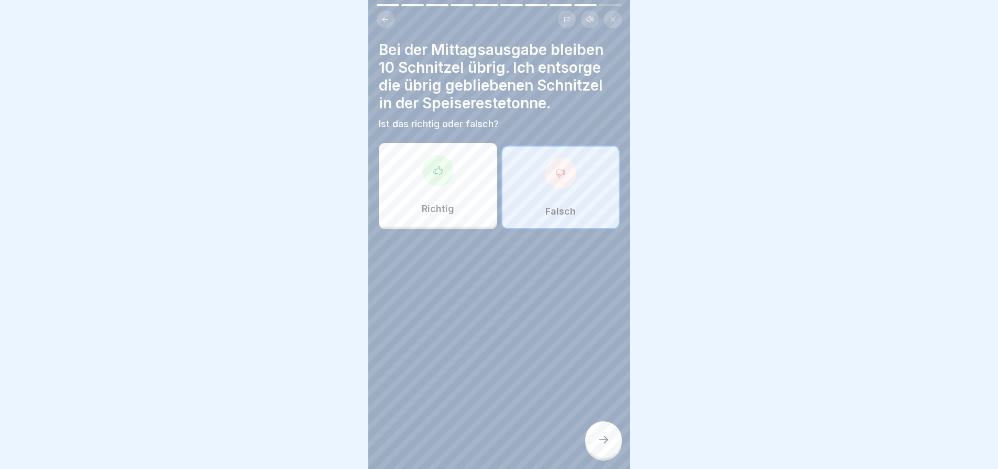
click at [601, 432] on div at bounding box center [603, 440] width 37 height 37
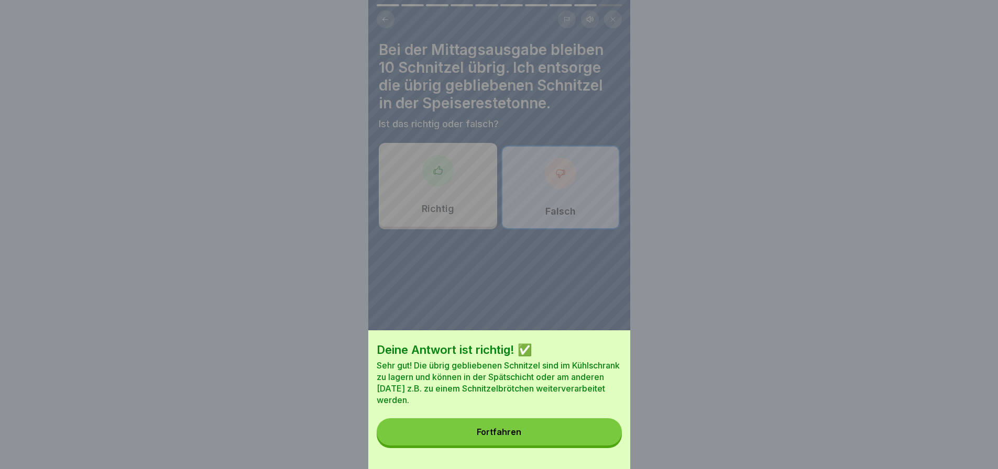
click at [544, 442] on button "Fortfahren" at bounding box center [499, 431] width 245 height 27
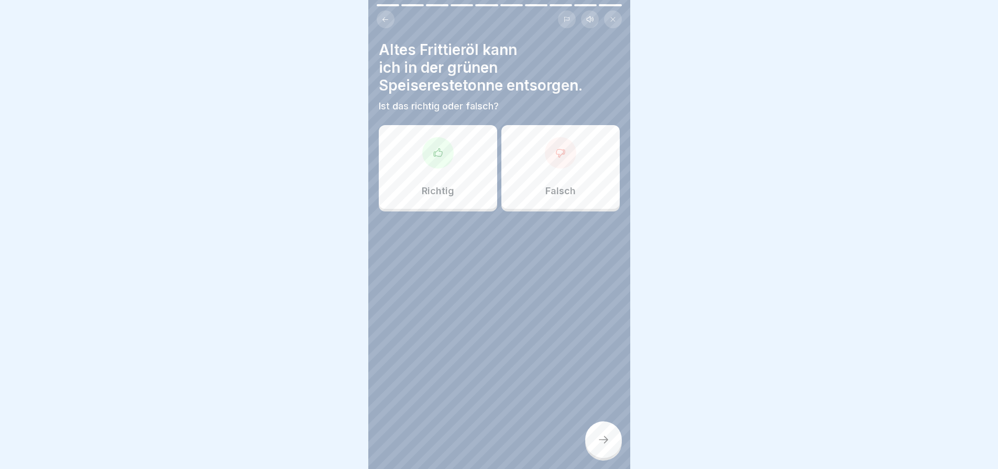
click at [555, 154] on div at bounding box center [560, 152] width 31 height 31
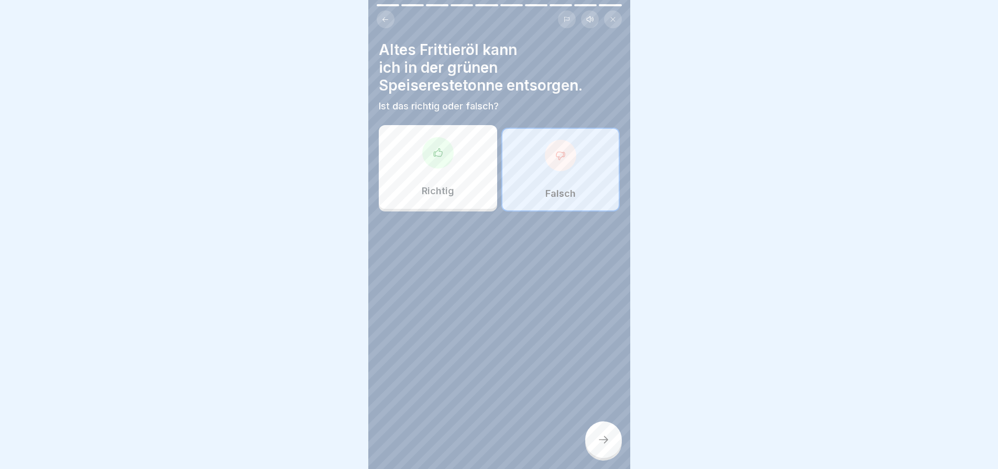
click at [598, 440] on icon at bounding box center [603, 440] width 13 height 13
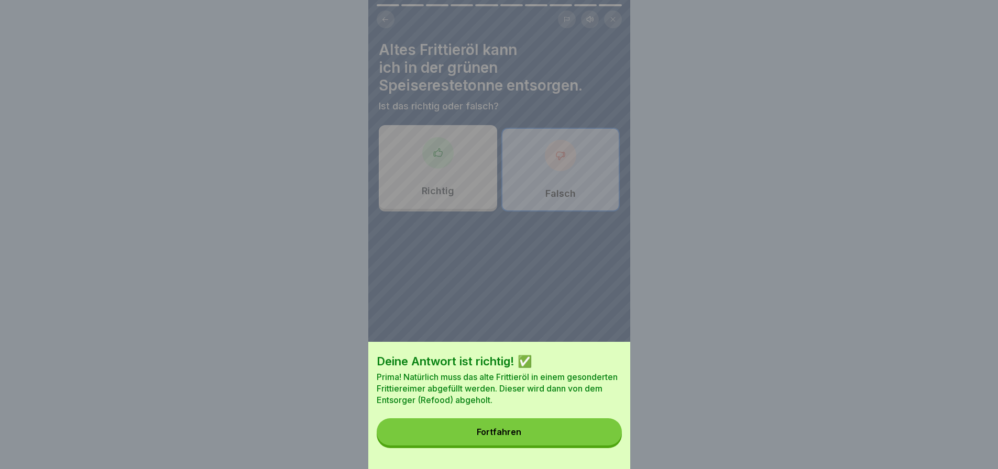
click at [574, 442] on button "Fortfahren" at bounding box center [499, 431] width 245 height 27
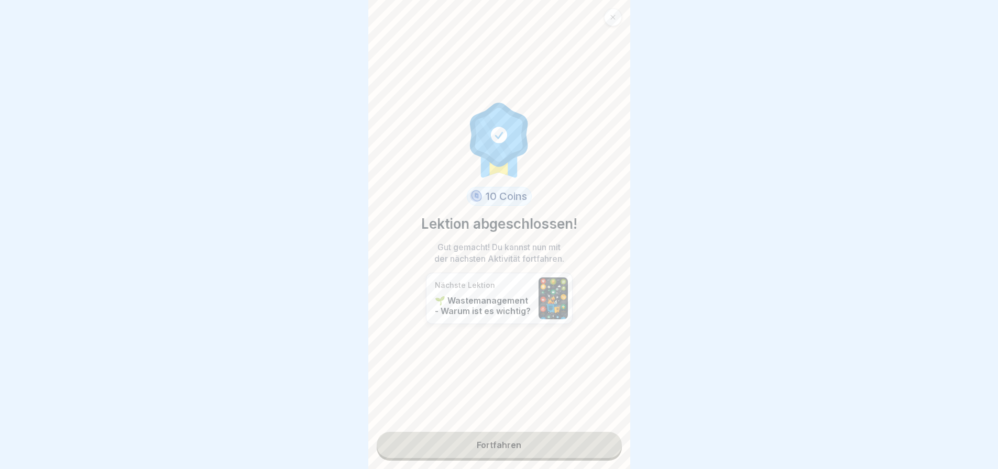
click at [532, 432] on link "Fortfahren" at bounding box center [499, 445] width 245 height 26
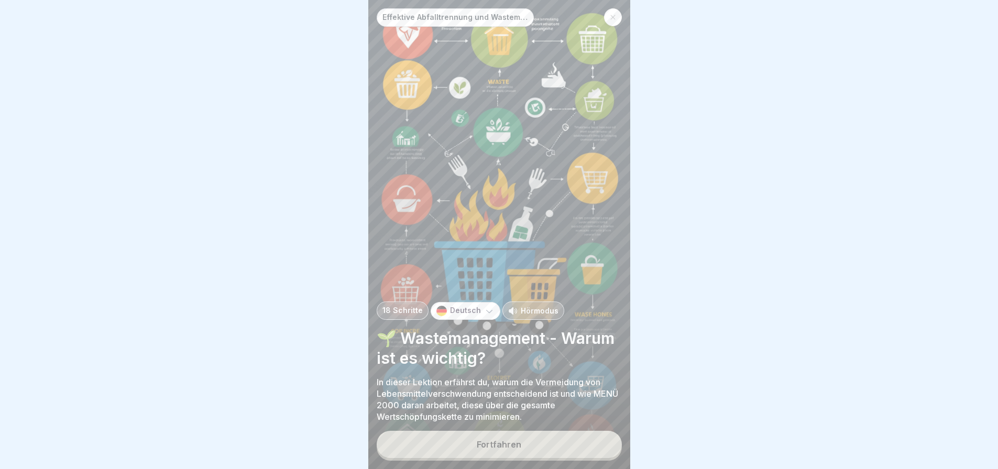
click at [536, 440] on button "Fortfahren" at bounding box center [499, 444] width 245 height 27
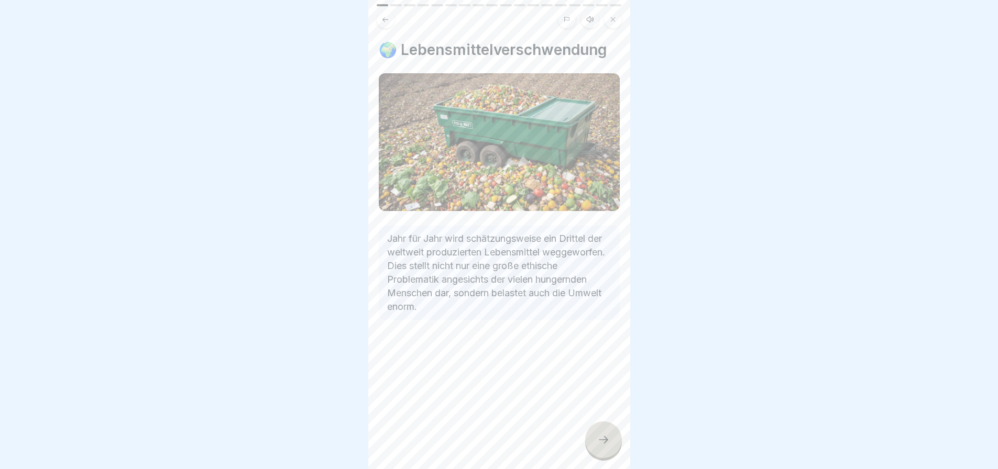
click at [606, 436] on icon at bounding box center [603, 440] width 13 height 13
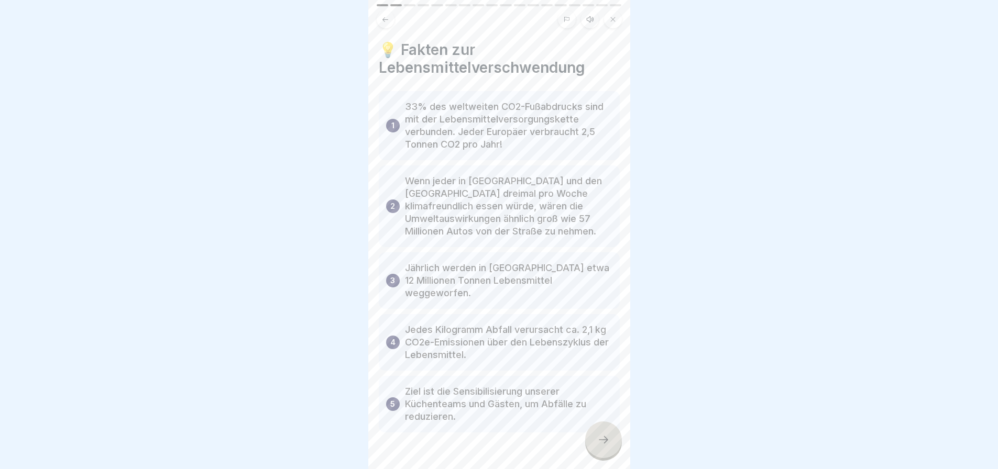
click at [600, 433] on div at bounding box center [603, 440] width 37 height 37
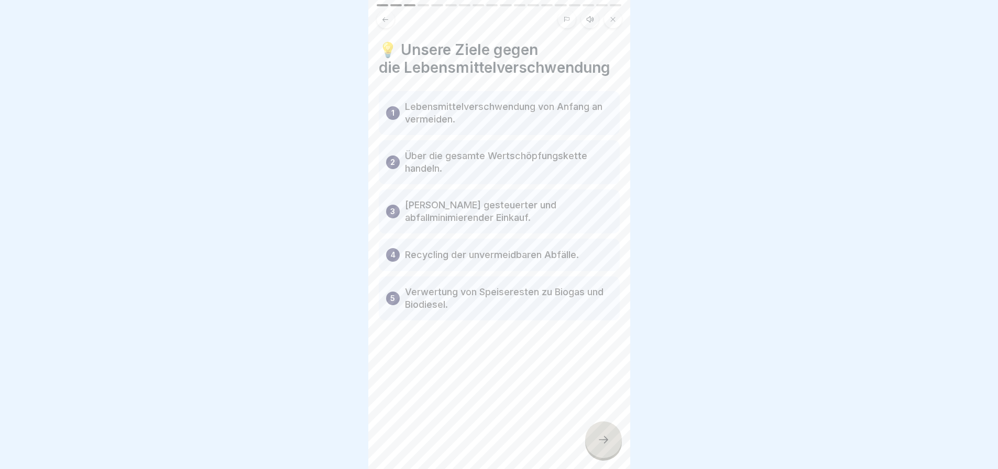
click at [594, 434] on div at bounding box center [603, 440] width 37 height 37
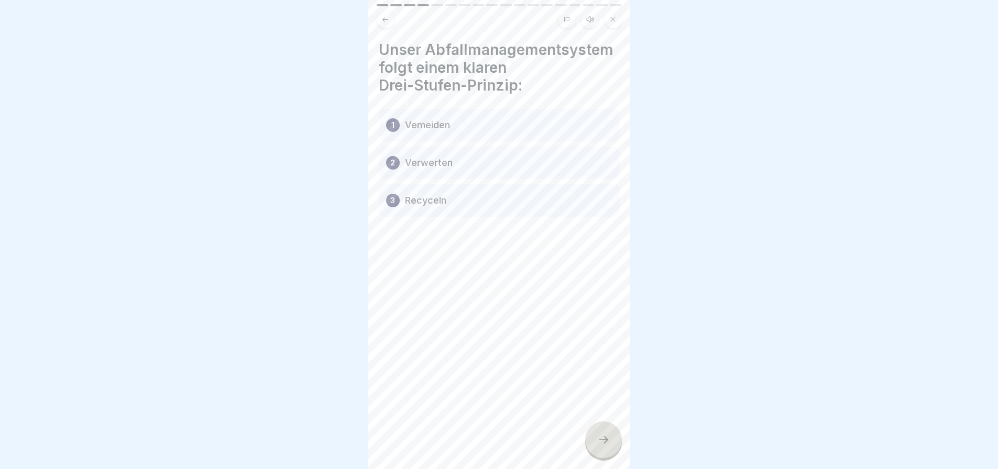
click at [604, 434] on icon at bounding box center [603, 440] width 13 height 13
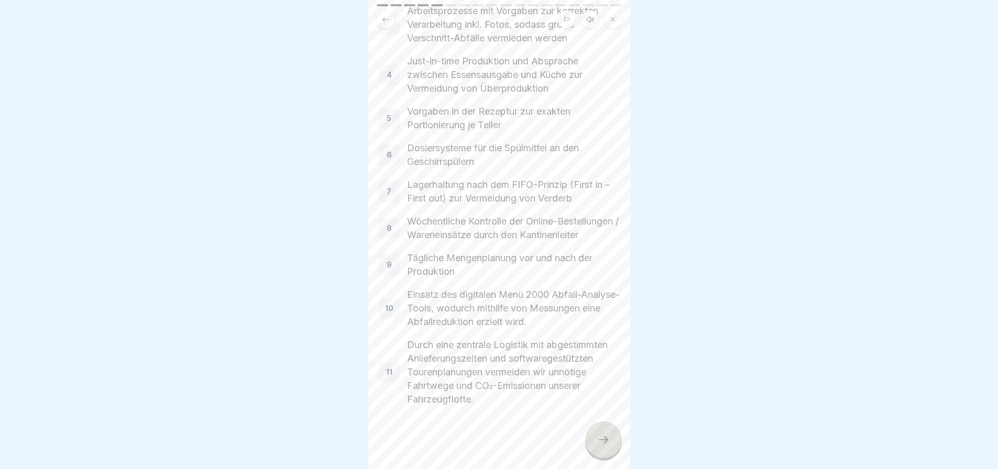
scroll to position [221, 0]
click at [603, 436] on icon at bounding box center [603, 440] width 13 height 13
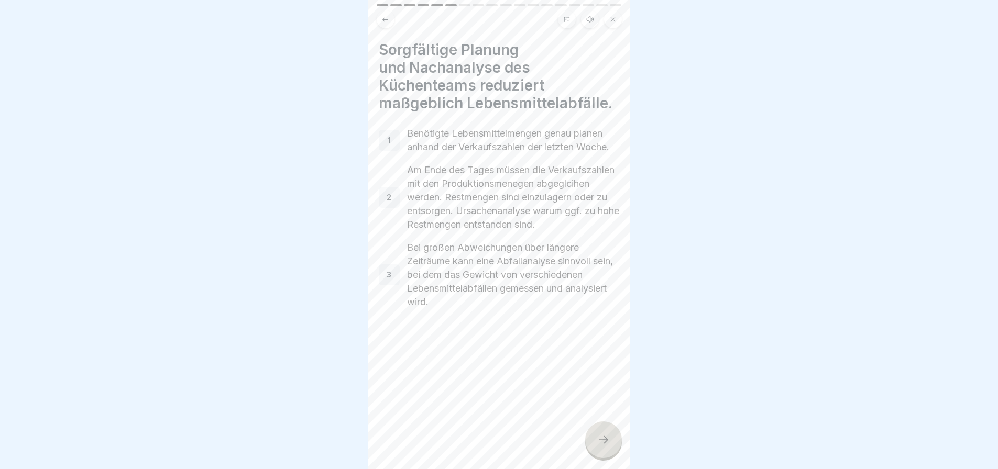
click at [600, 431] on div at bounding box center [603, 440] width 37 height 37
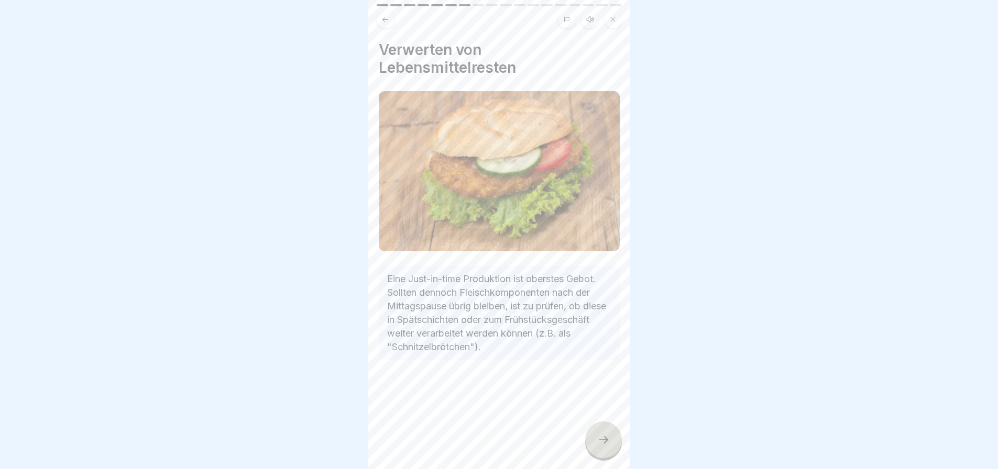
click at [599, 435] on icon at bounding box center [603, 440] width 13 height 13
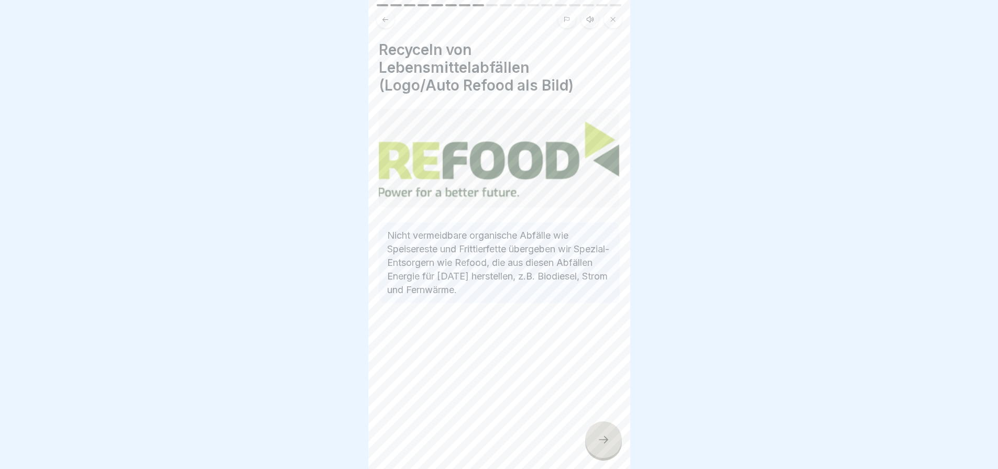
click at [596, 432] on div at bounding box center [603, 440] width 37 height 37
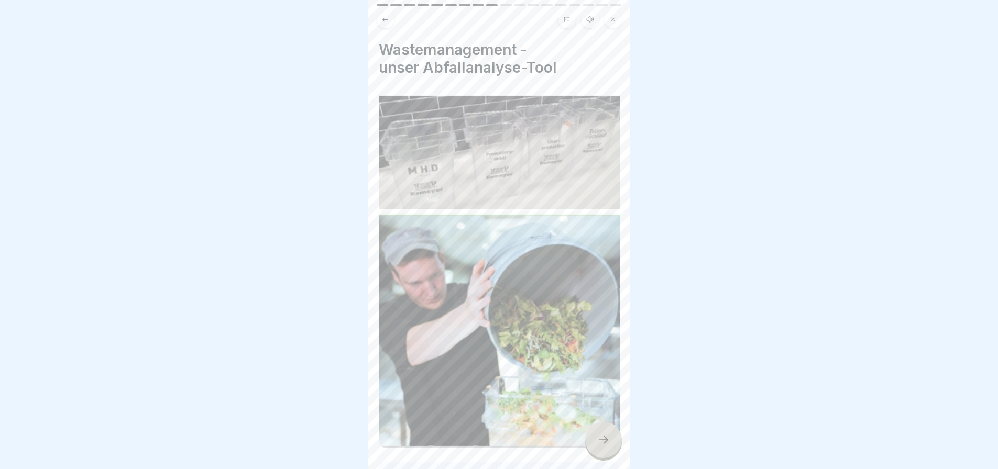
click at [596, 432] on div at bounding box center [603, 440] width 37 height 37
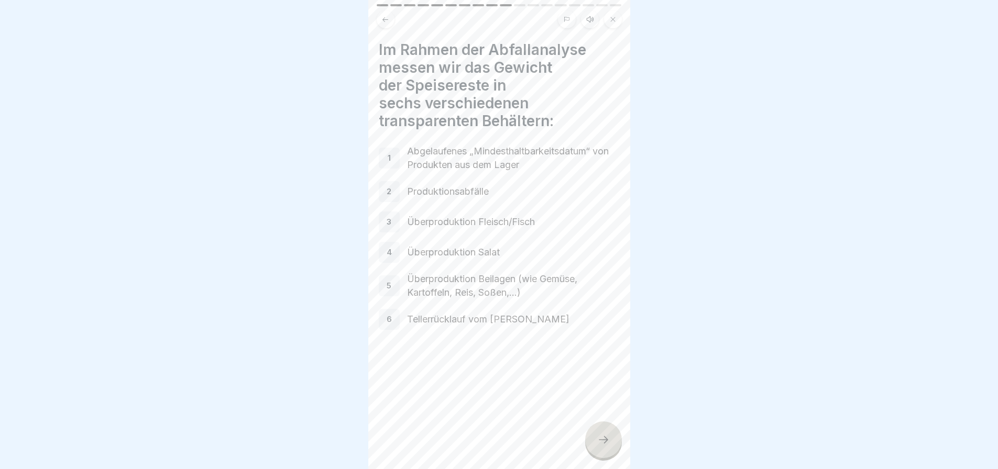
click at [602, 440] on icon at bounding box center [603, 440] width 13 height 13
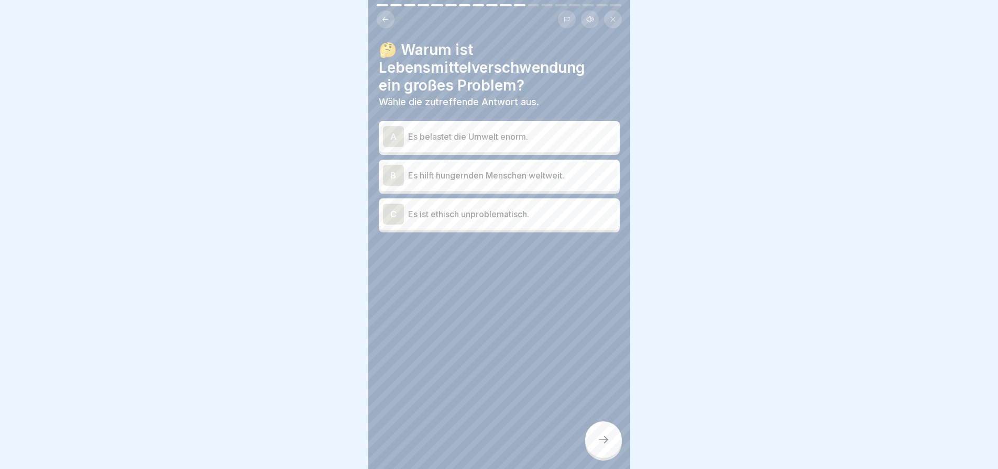
click at [524, 130] on p "Es belastet die Umwelt enorm." at bounding box center [511, 136] width 207 height 13
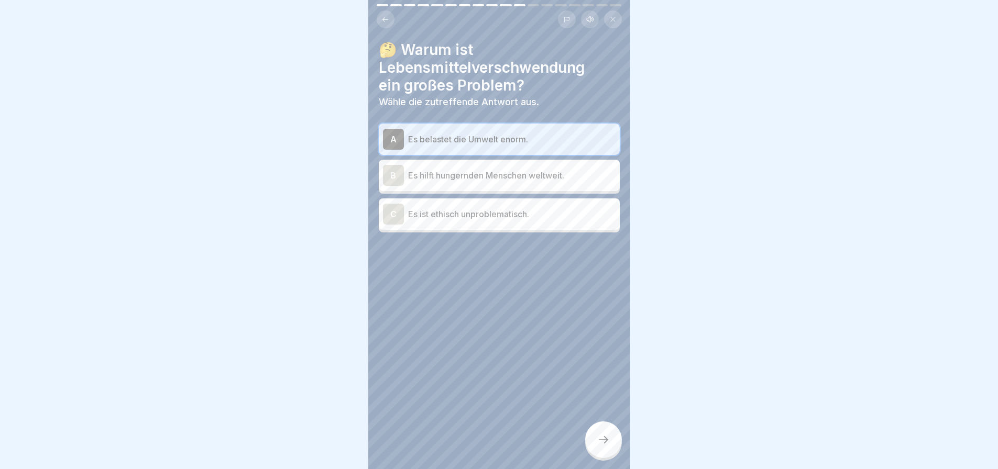
click at [600, 435] on icon at bounding box center [603, 440] width 13 height 13
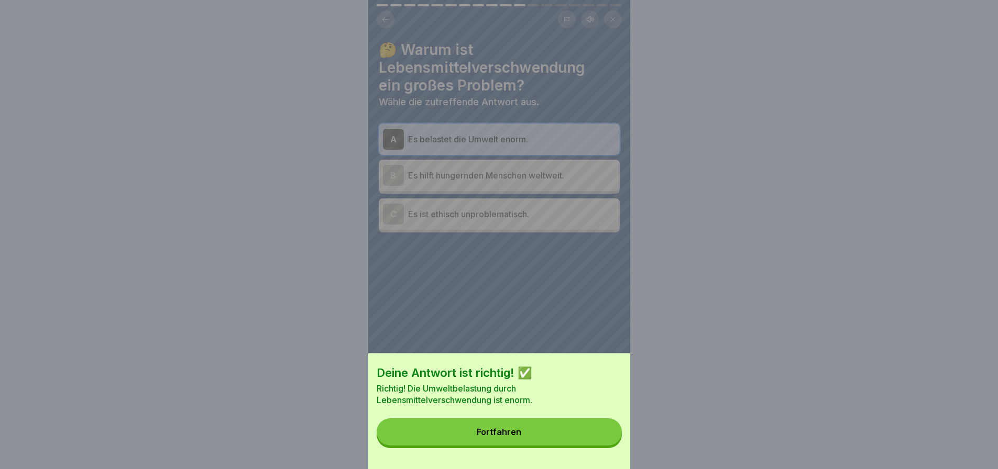
click at [584, 438] on button "Fortfahren" at bounding box center [499, 431] width 245 height 27
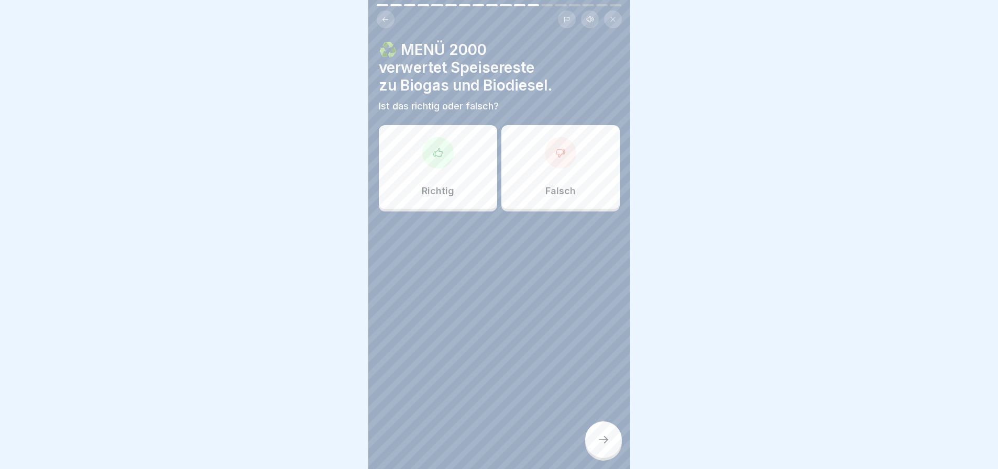
click at [435, 152] on div at bounding box center [437, 152] width 31 height 31
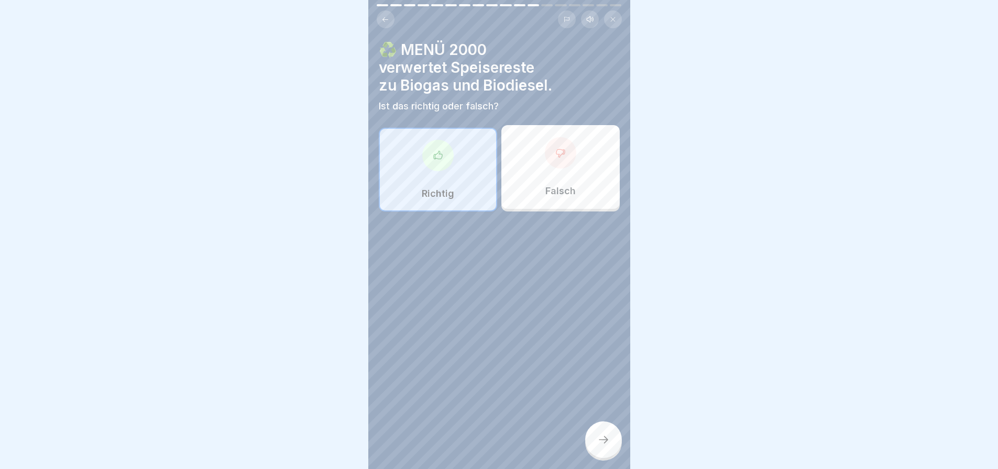
click at [595, 433] on div at bounding box center [603, 440] width 37 height 37
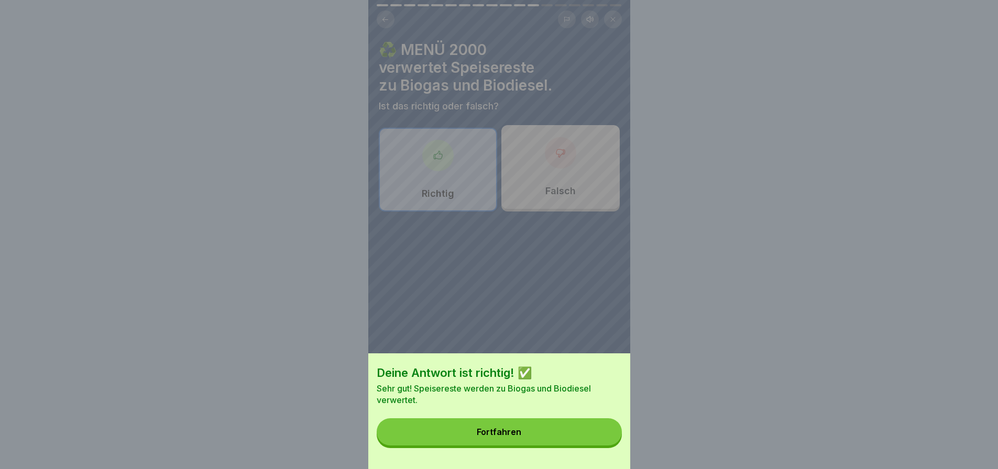
click at [596, 436] on button "Fortfahren" at bounding box center [499, 431] width 245 height 27
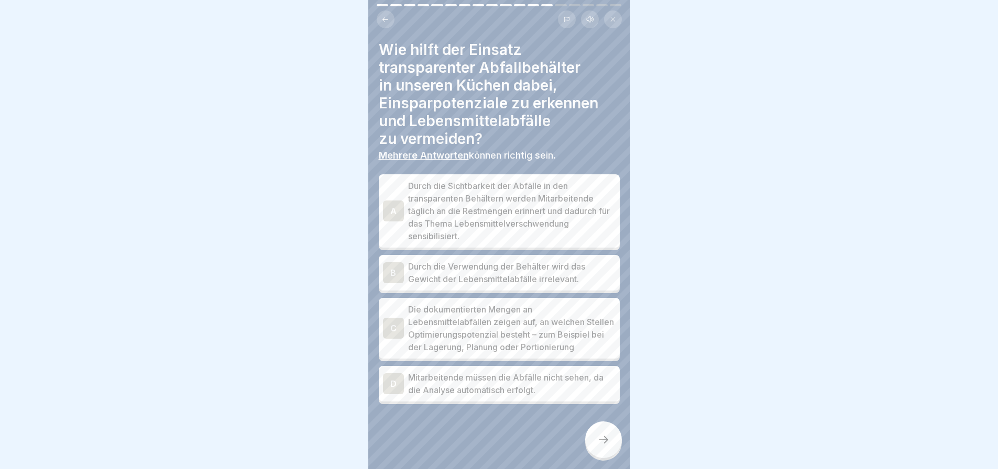
click at [519, 202] on p "Durch die Sichtbarkeit der Abfälle in den transparenten Behältern werden Mitarb…" at bounding box center [511, 211] width 207 height 63
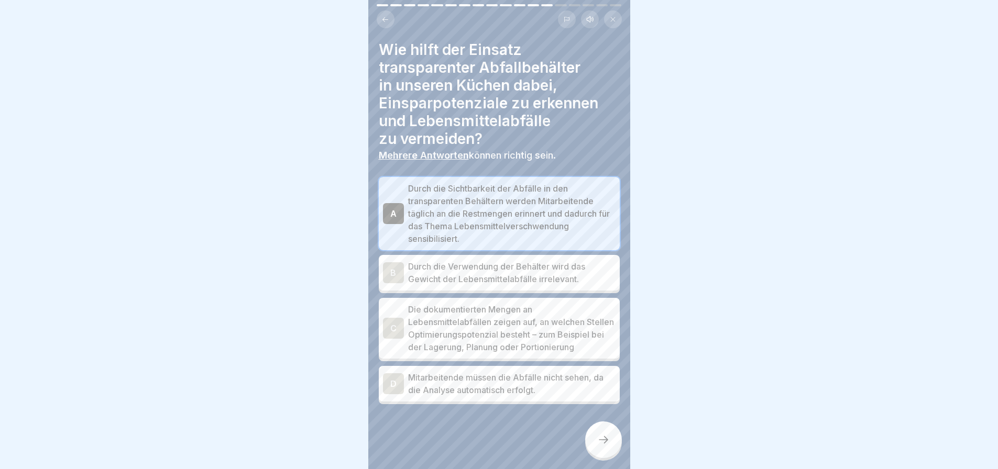
scroll to position [21, 0]
click at [577, 318] on p "Die dokumentierten Mengen an Lebensmittelabfällen zeigen auf, an welchen Stelle…" at bounding box center [511, 328] width 207 height 50
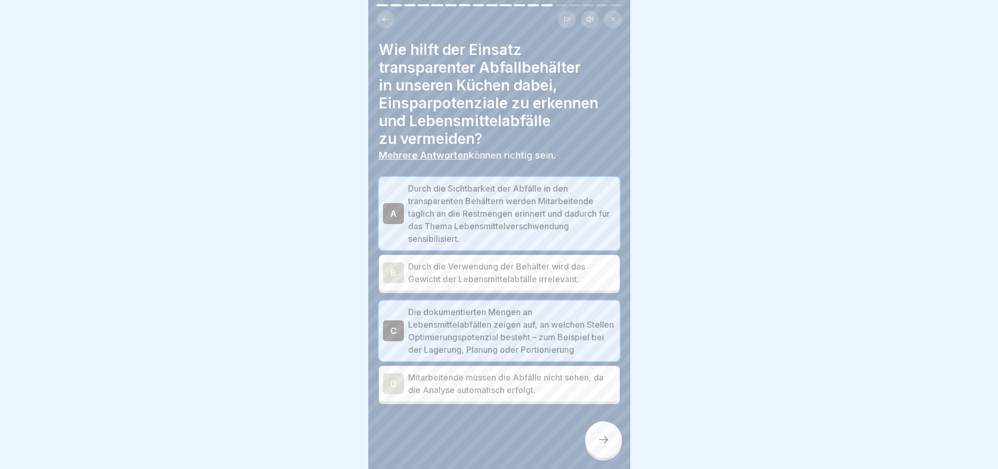
click at [598, 439] on icon at bounding box center [603, 440] width 13 height 13
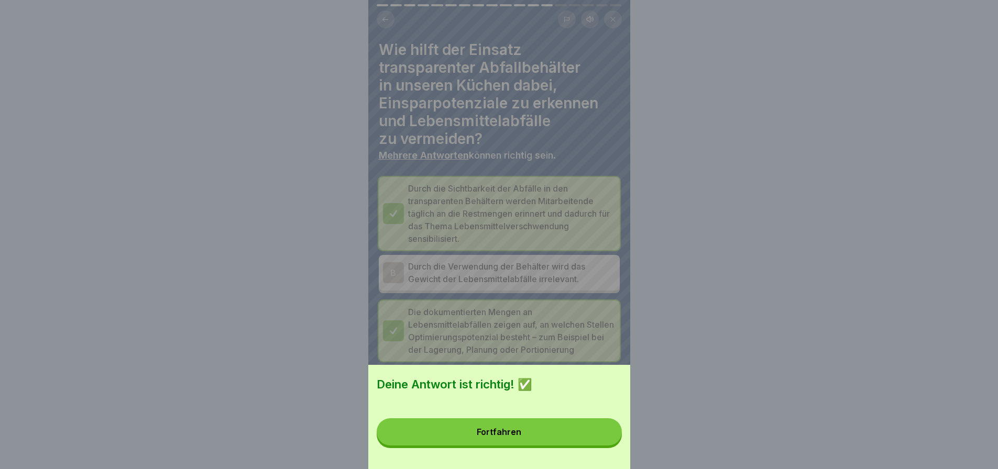
click at [566, 439] on button "Fortfahren" at bounding box center [499, 431] width 245 height 27
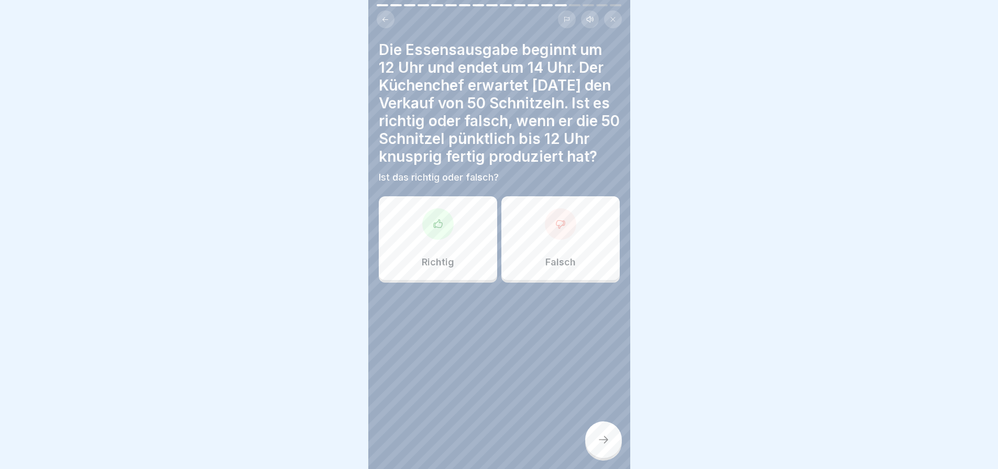
click at [556, 232] on div "Falsch" at bounding box center [560, 238] width 118 height 84
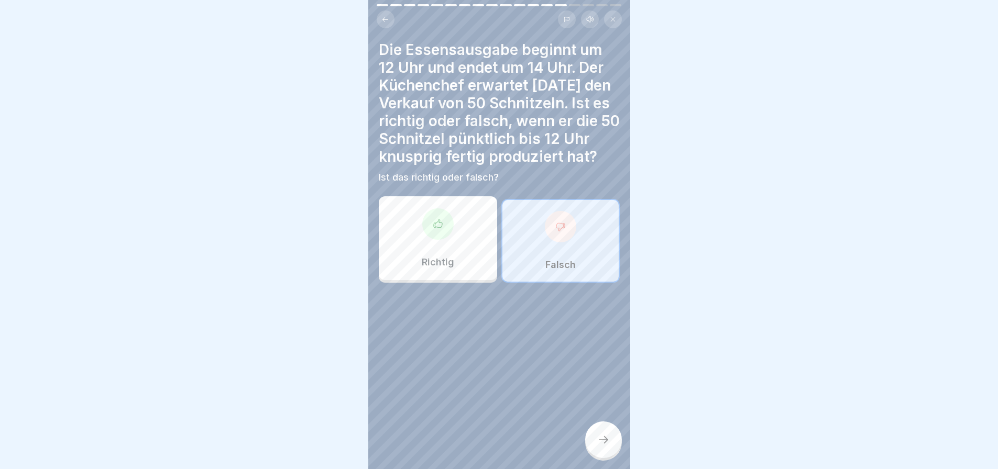
click at [601, 439] on icon at bounding box center [603, 440] width 13 height 13
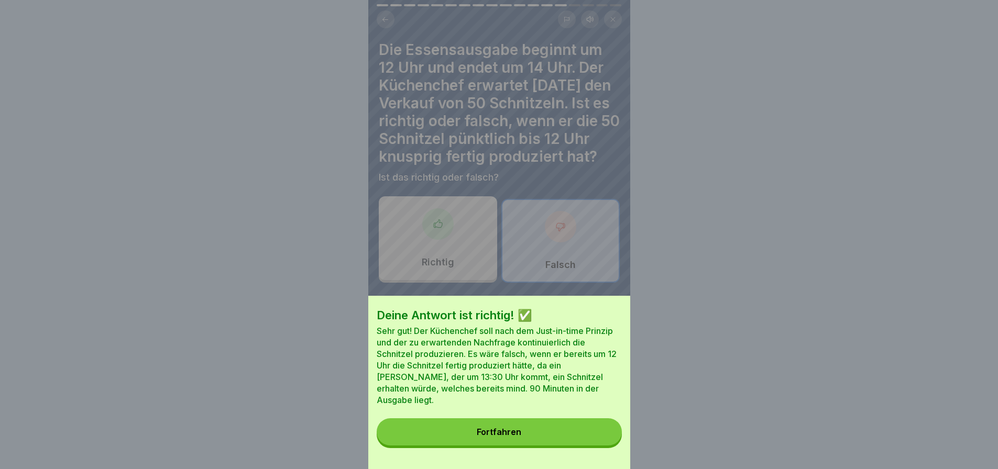
click at [525, 440] on button "Fortfahren" at bounding box center [499, 431] width 245 height 27
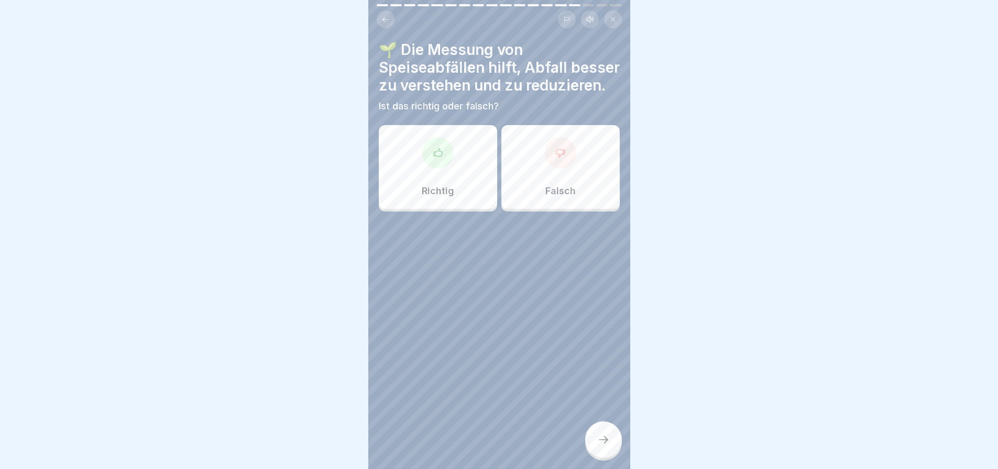
click at [434, 158] on icon at bounding box center [438, 153] width 10 height 10
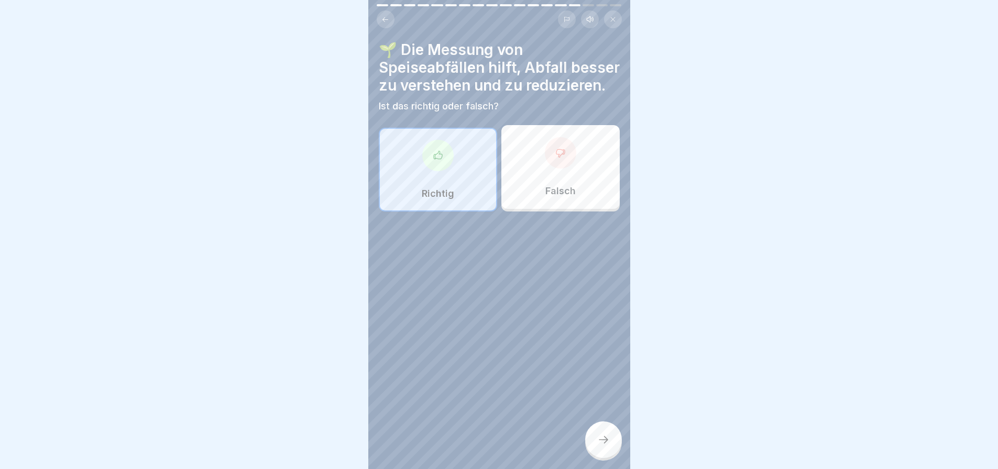
click at [434, 161] on icon at bounding box center [438, 155] width 10 height 10
click at [605, 429] on div at bounding box center [603, 440] width 37 height 37
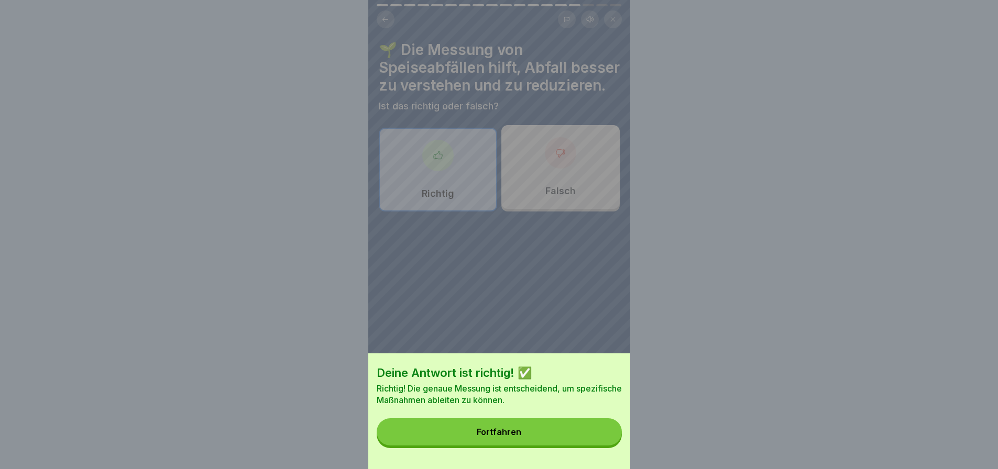
click at [554, 436] on button "Fortfahren" at bounding box center [499, 431] width 245 height 27
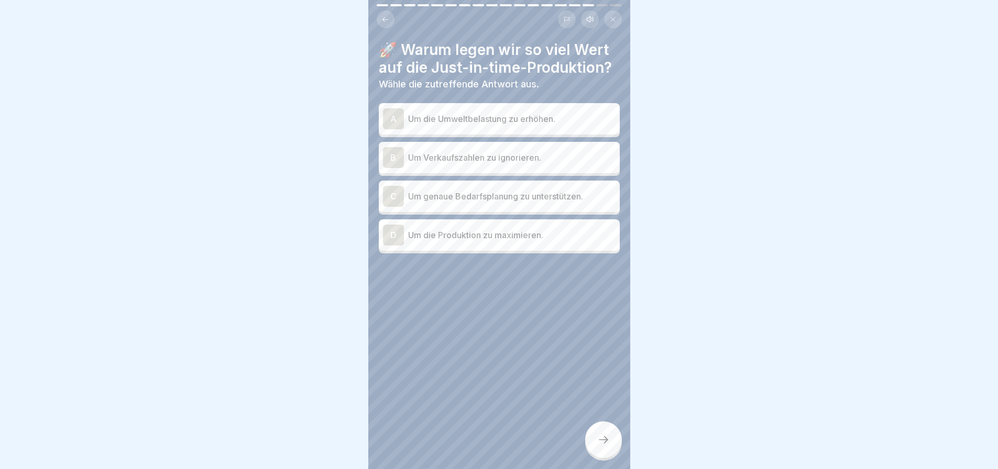
click at [571, 195] on p "Um genaue Bedarfsplanung zu unterstützen." at bounding box center [511, 196] width 207 height 13
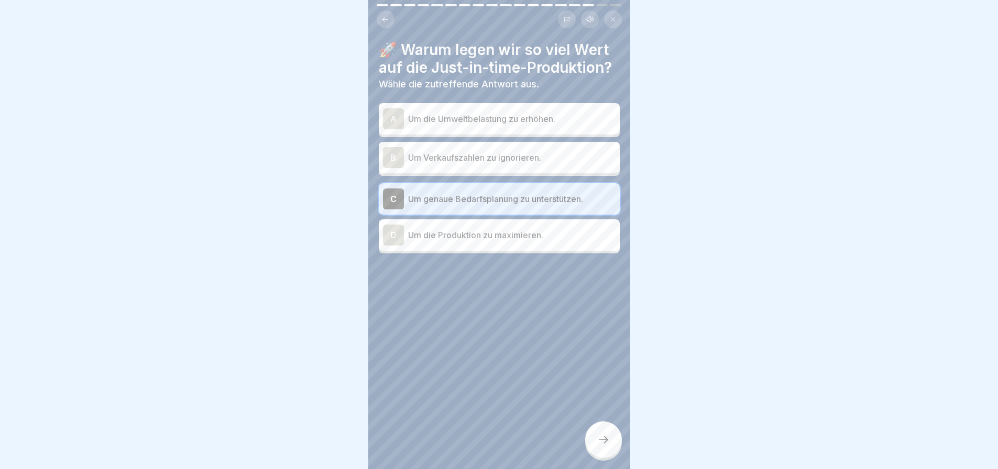
click at [600, 437] on icon at bounding box center [603, 440] width 13 height 13
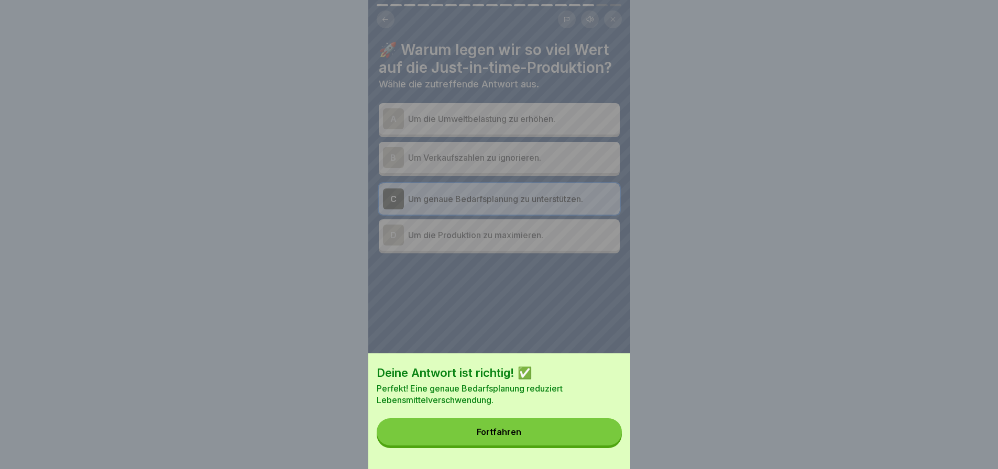
click at [542, 435] on button "Fortfahren" at bounding box center [499, 431] width 245 height 27
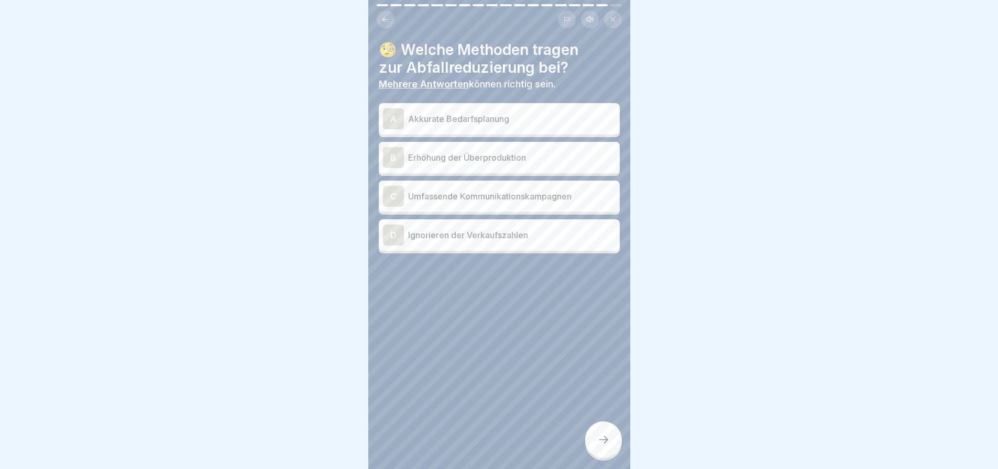
click at [527, 113] on p "Akkurate Bedarfsplanung" at bounding box center [511, 119] width 207 height 13
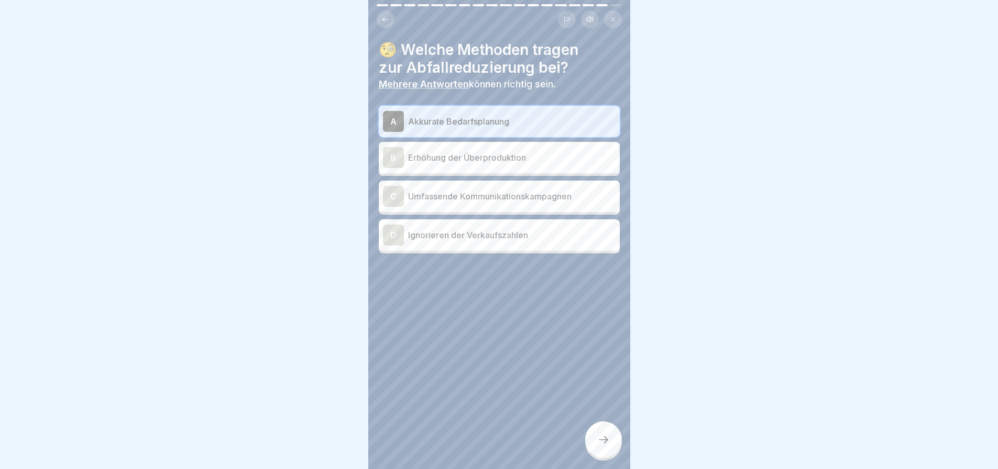
click at [482, 195] on p "Umfassende Kommunikationskampagnen" at bounding box center [511, 196] width 207 height 13
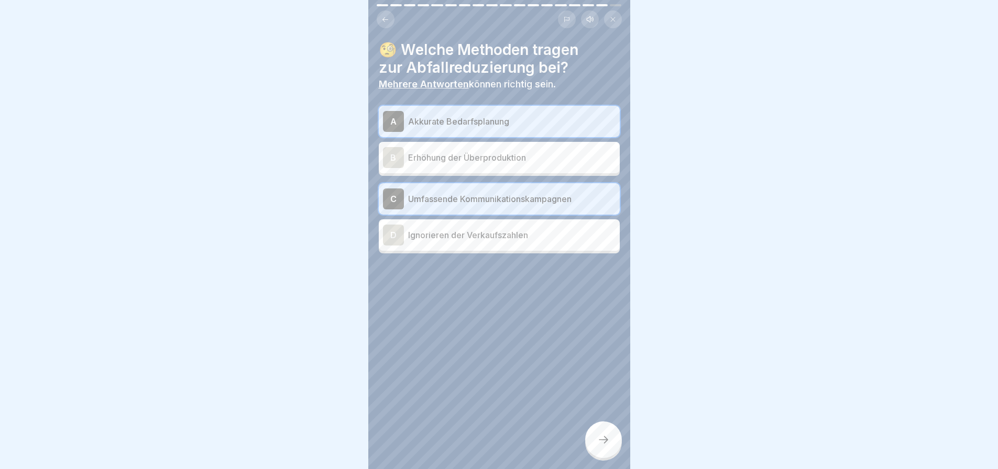
click at [597, 436] on icon at bounding box center [603, 440] width 13 height 13
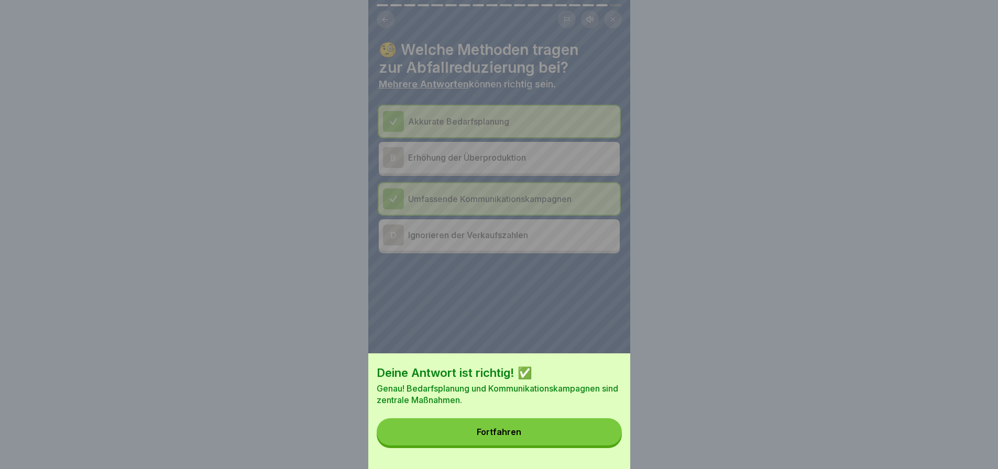
click at [588, 438] on button "Fortfahren" at bounding box center [499, 431] width 245 height 27
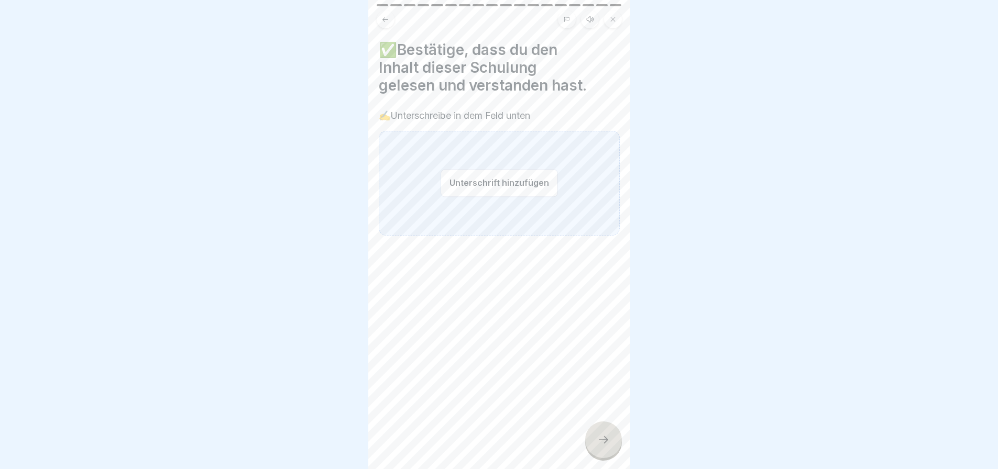
click at [511, 175] on button "Unterschrift hinzufügen" at bounding box center [498, 183] width 117 height 28
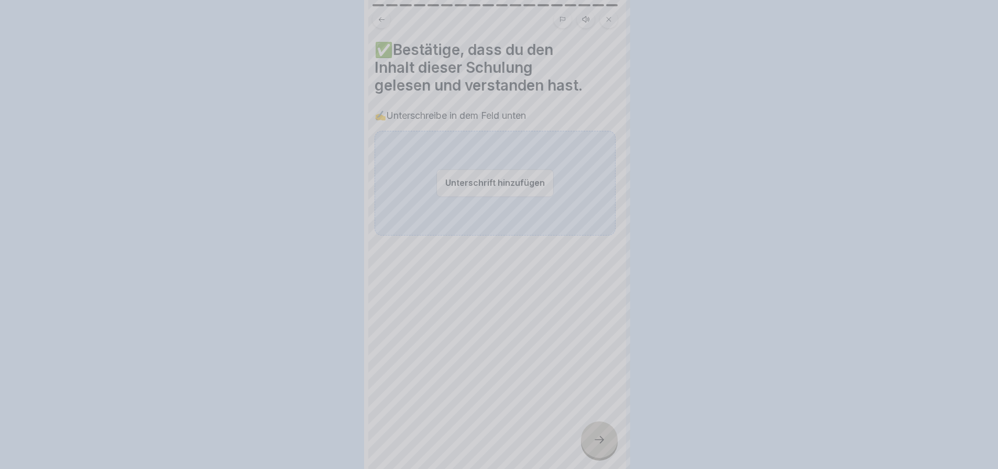
scroll to position [0, 0]
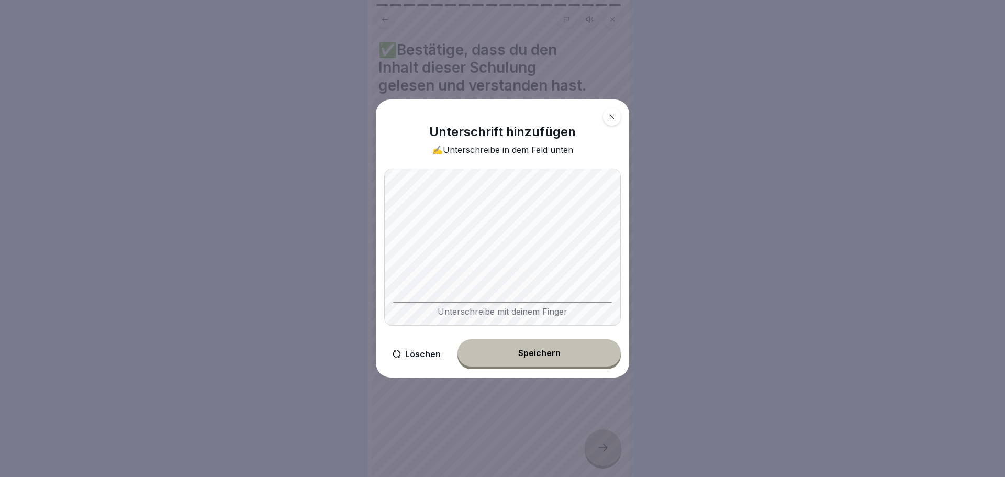
click at [558, 354] on div "Speichern" at bounding box center [539, 352] width 42 height 9
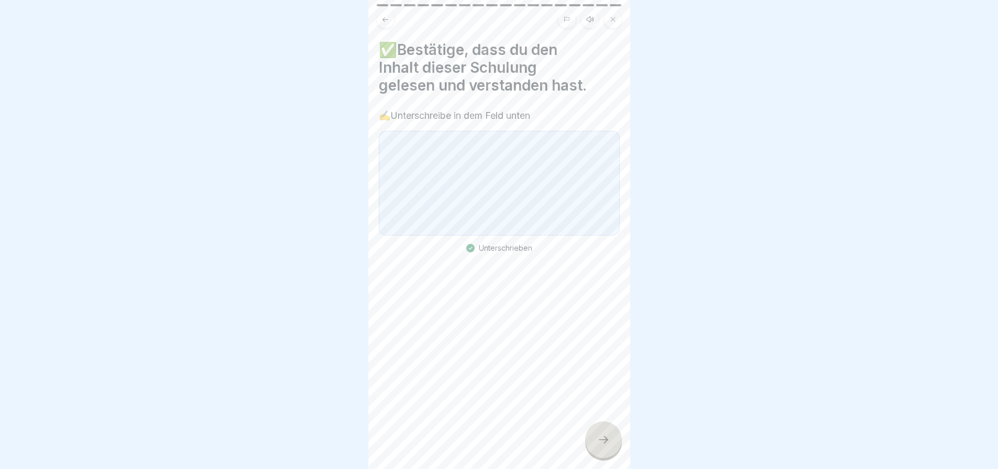
click at [599, 444] on icon at bounding box center [603, 440] width 13 height 13
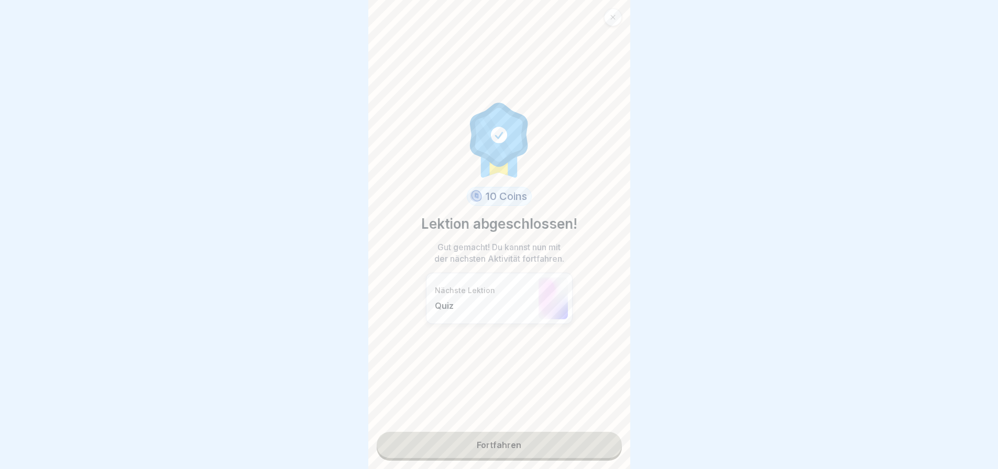
click at [517, 440] on link "Fortfahren" at bounding box center [499, 445] width 245 height 26
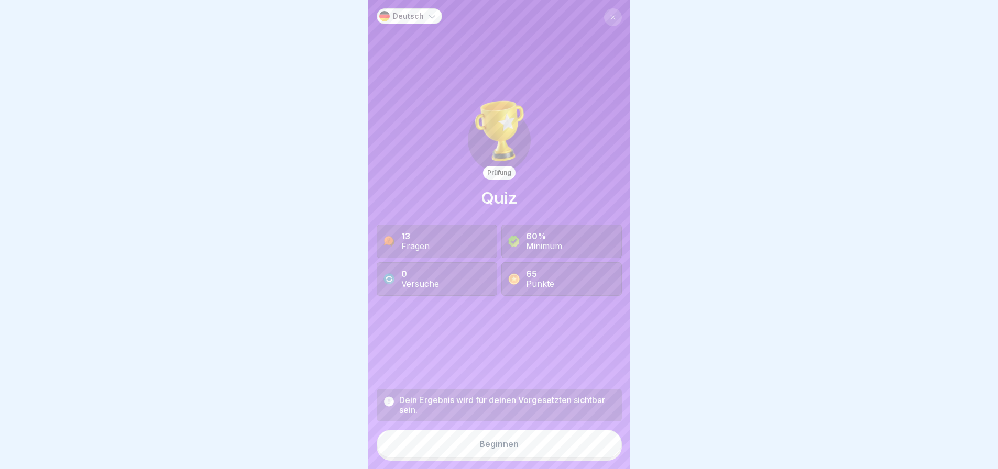
click at [505, 449] on div "Beginnen" at bounding box center [498, 443] width 39 height 9
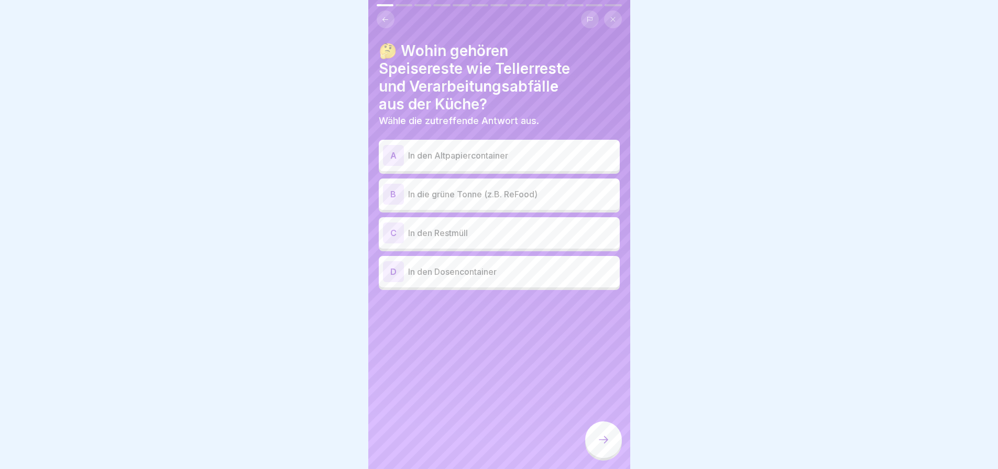
click at [525, 201] on p "In die grüne Tonne (z.B. ReFood)" at bounding box center [511, 194] width 207 height 13
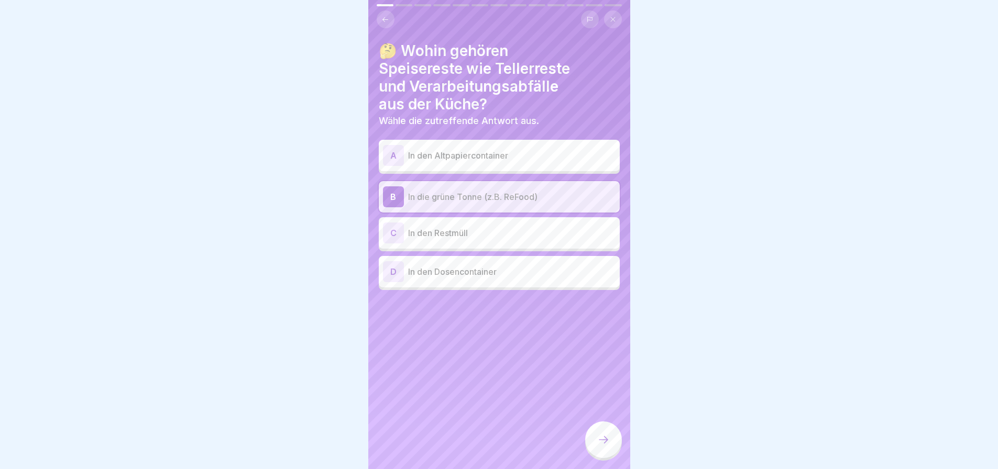
click at [602, 446] on icon at bounding box center [603, 440] width 13 height 13
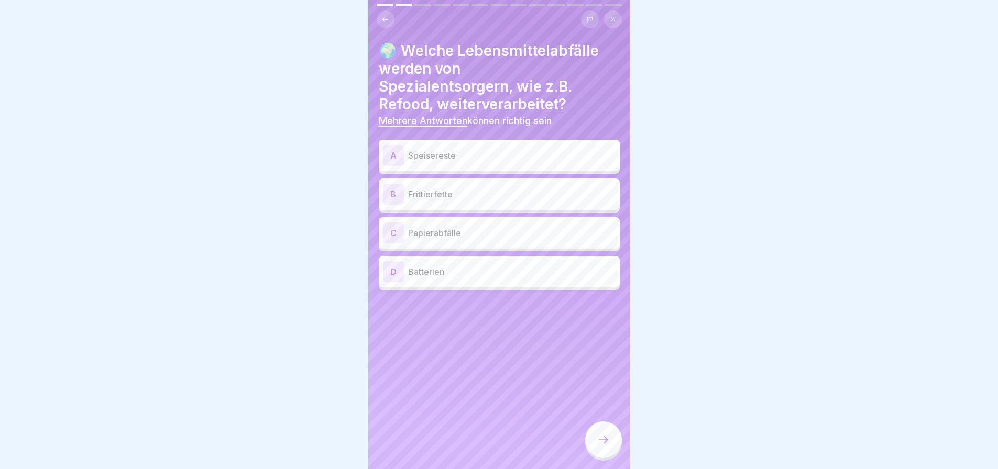
click at [483, 162] on p "Speisereste" at bounding box center [511, 155] width 207 height 13
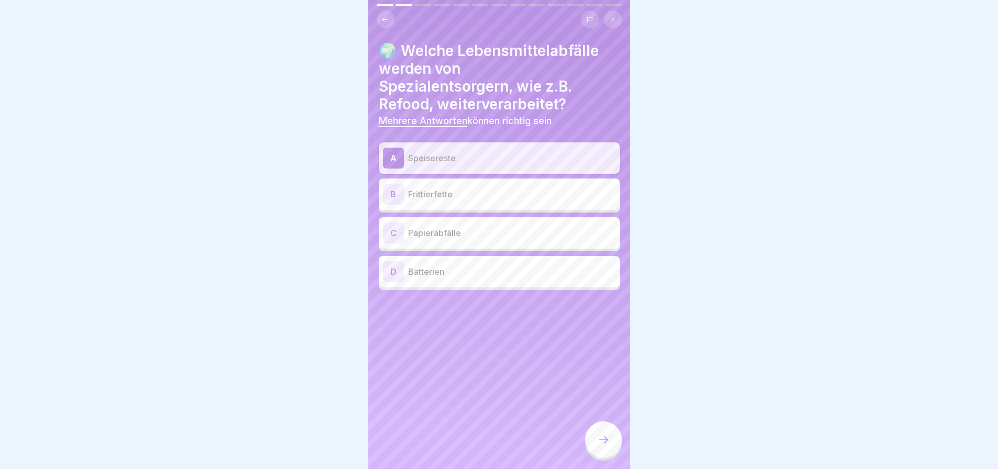
click at [480, 201] on p "Frittierfette" at bounding box center [511, 194] width 207 height 13
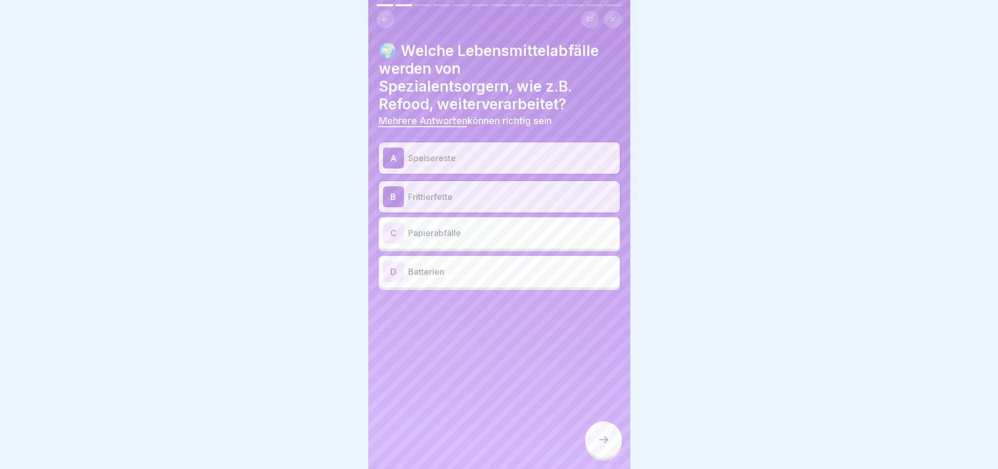
click at [601, 441] on icon at bounding box center [603, 440] width 13 height 13
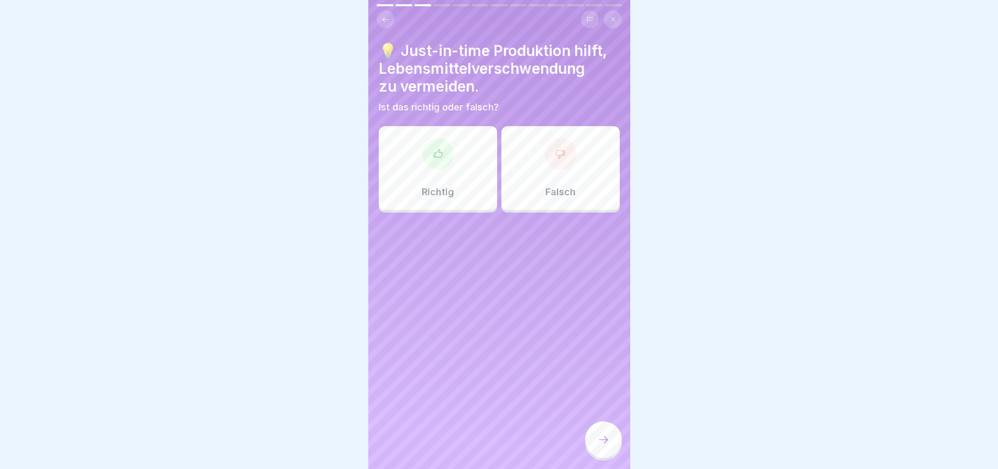
click at [439, 159] on icon at bounding box center [438, 154] width 10 height 10
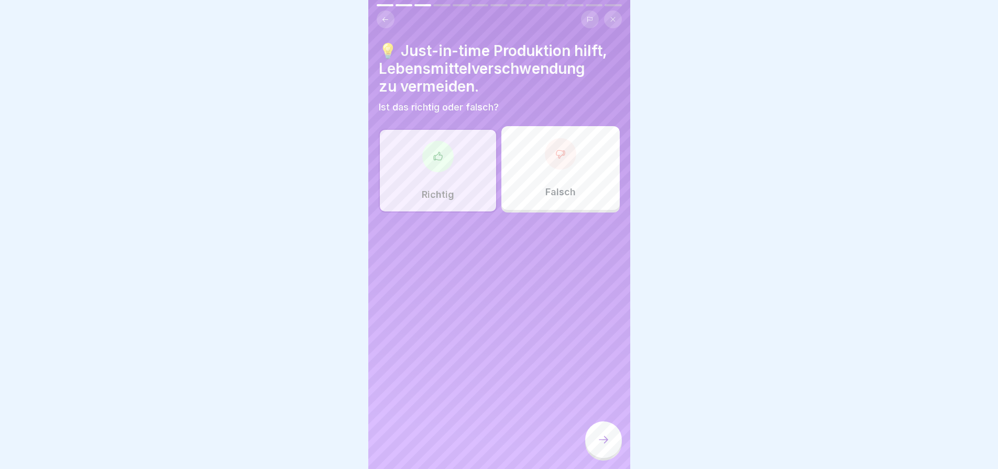
click at [599, 439] on div at bounding box center [603, 440] width 37 height 37
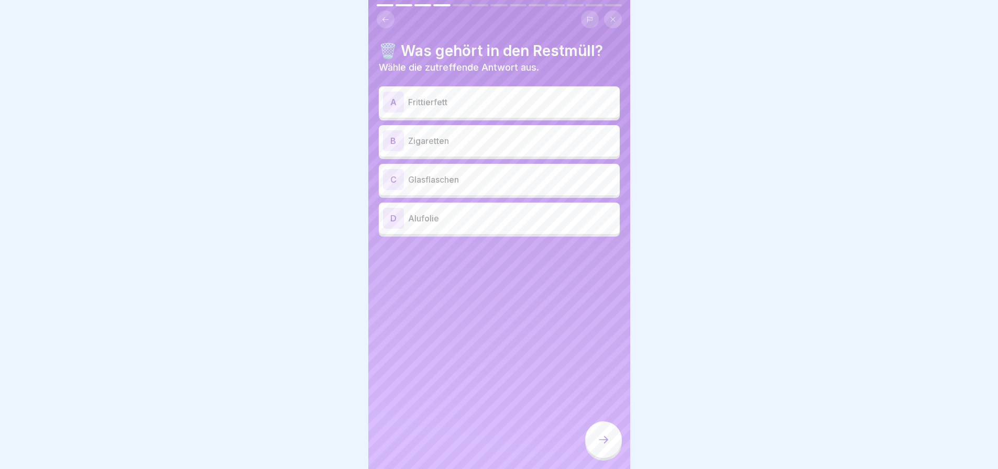
click at [504, 147] on p "Zigaretten" at bounding box center [511, 141] width 207 height 13
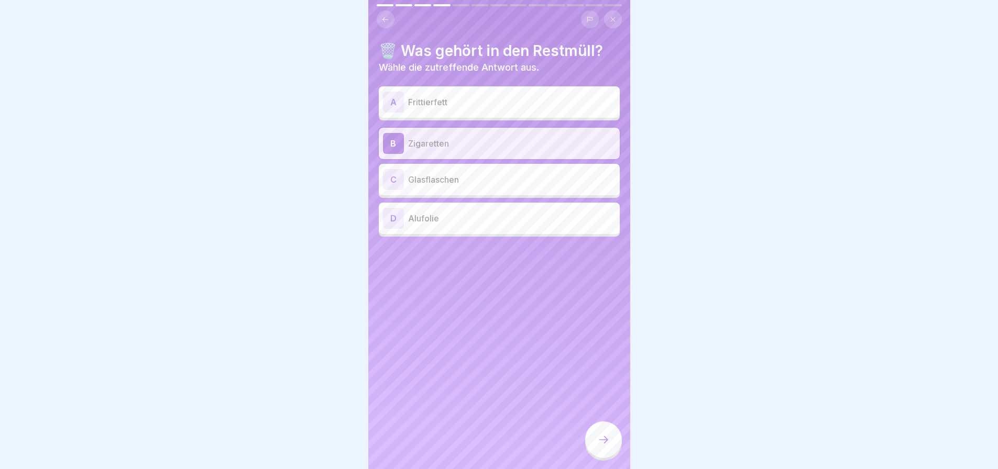
click at [599, 446] on icon at bounding box center [603, 440] width 13 height 13
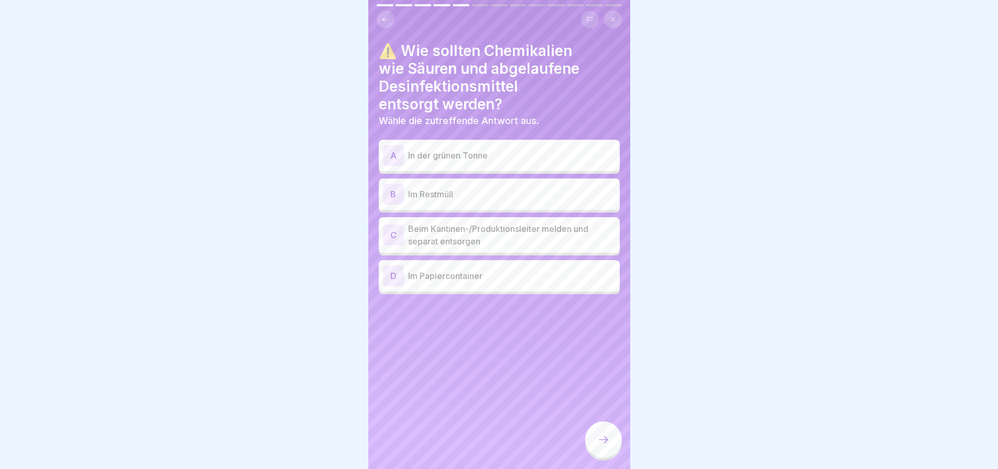
click at [516, 248] on p "Beim Kantinen-/Produktionsleiter melden und separat entsorgen" at bounding box center [511, 235] width 207 height 25
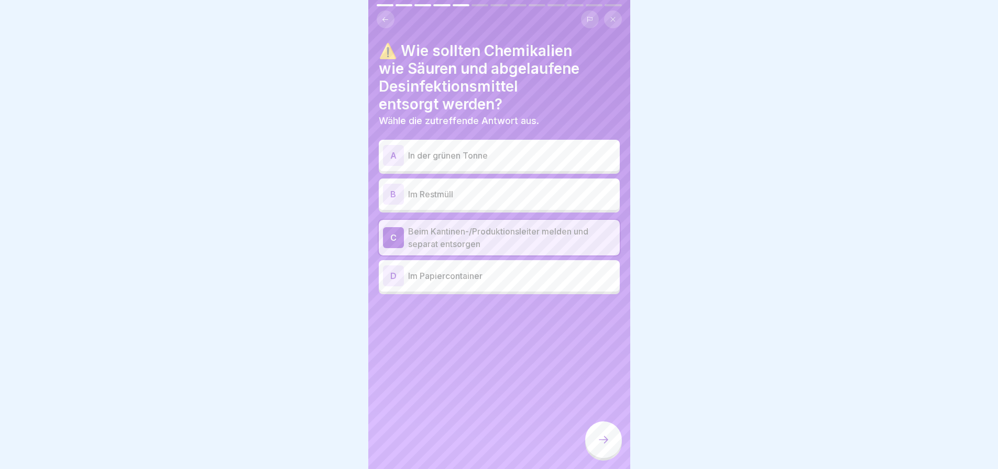
click at [604, 442] on icon at bounding box center [603, 440] width 13 height 13
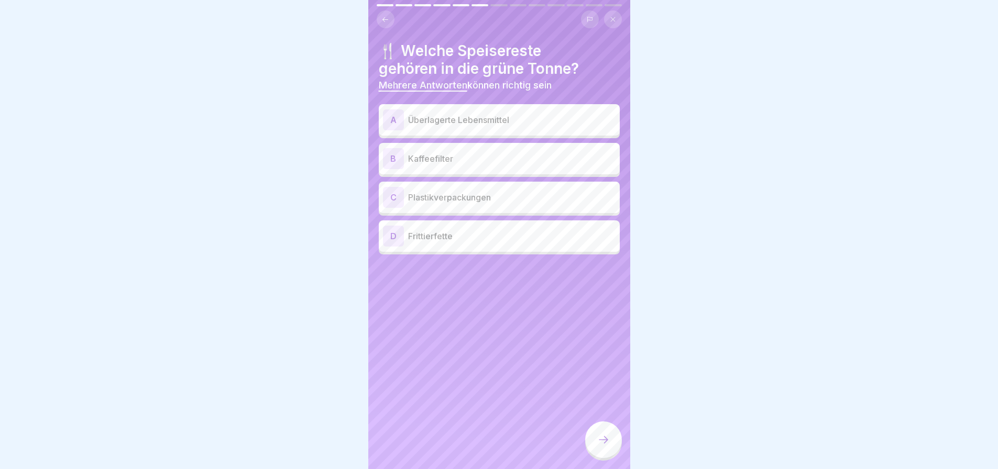
click at [499, 126] on p "Überlagerte Lebensmittel" at bounding box center [511, 120] width 207 height 13
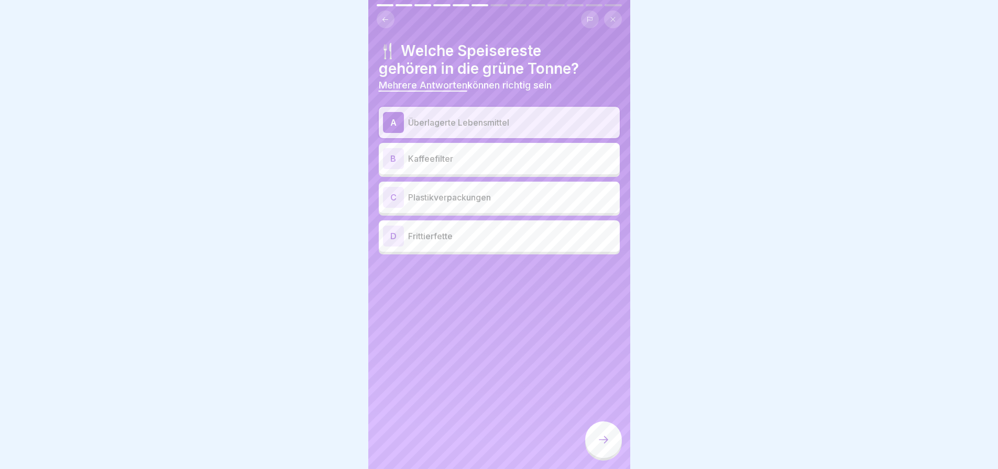
click at [452, 165] on p "Kaffeefilter" at bounding box center [511, 158] width 207 height 13
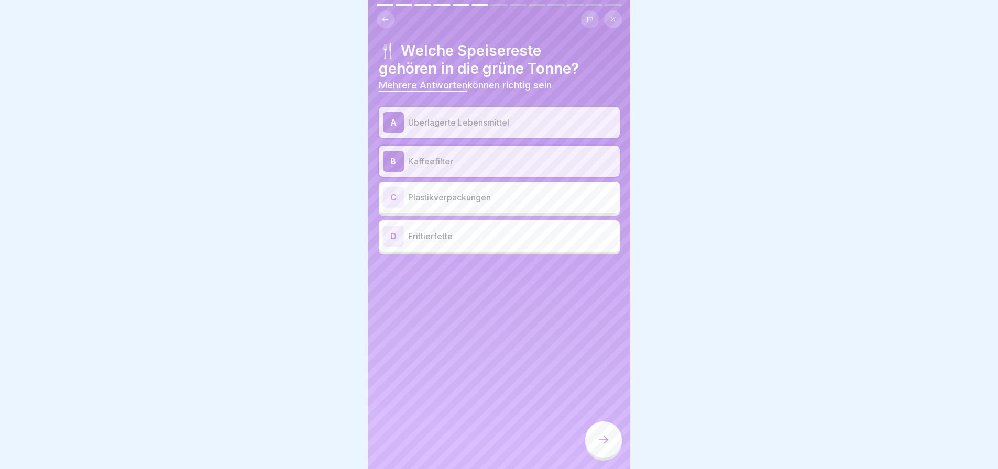
click at [599, 441] on icon at bounding box center [603, 440] width 13 height 13
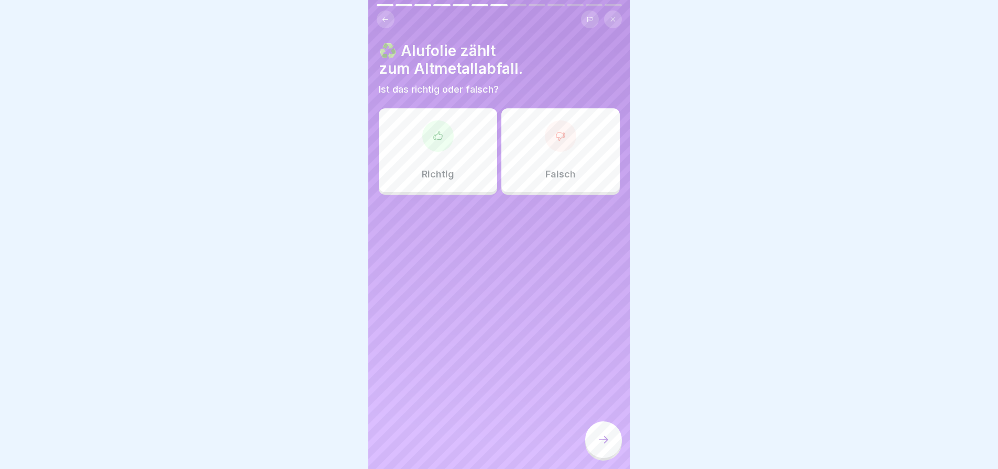
click at [433, 141] on icon at bounding box center [438, 136] width 10 height 10
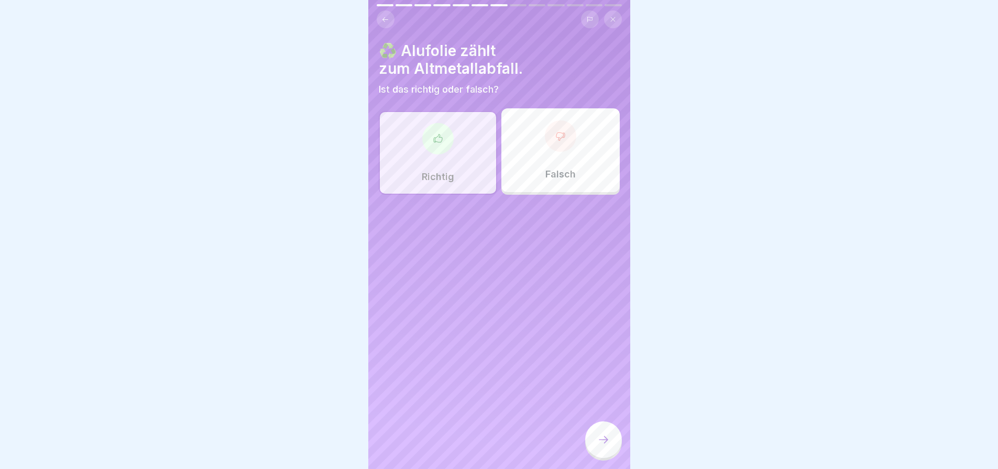
click at [602, 440] on div at bounding box center [603, 440] width 37 height 37
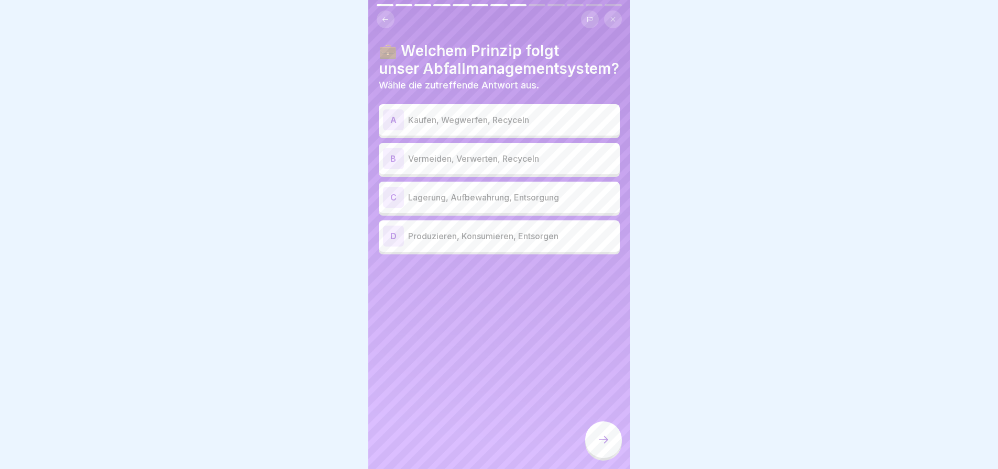
click at [516, 165] on p "Vermeiden, Verwerten, Recyceln" at bounding box center [511, 158] width 207 height 13
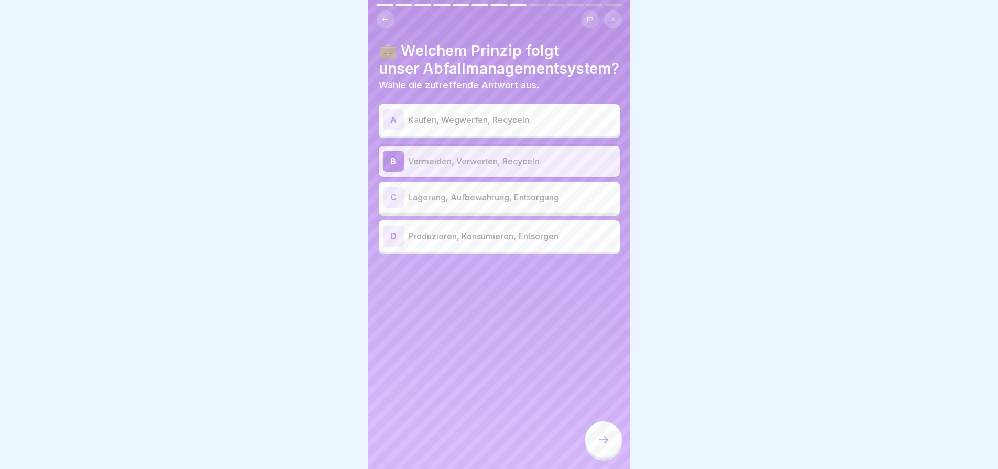
click at [604, 442] on icon at bounding box center [603, 440] width 13 height 13
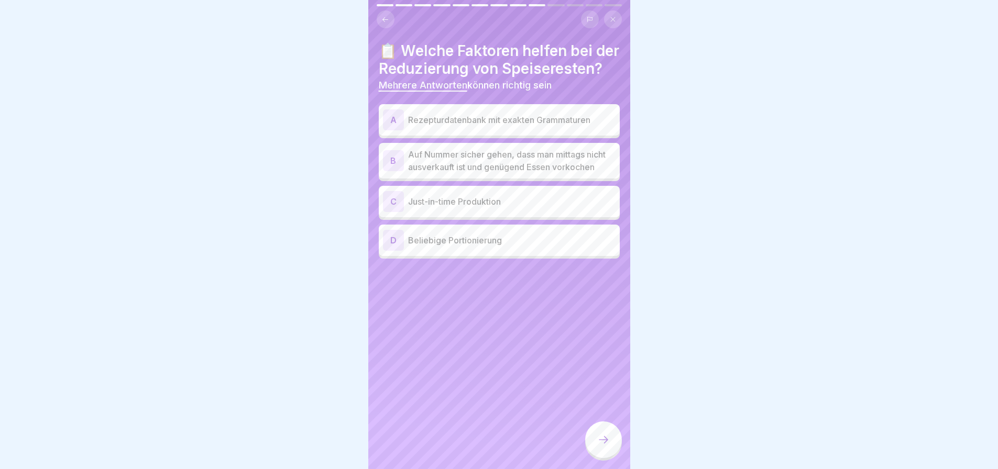
click at [500, 208] on p "Just-in-time Produktion" at bounding box center [511, 201] width 207 height 13
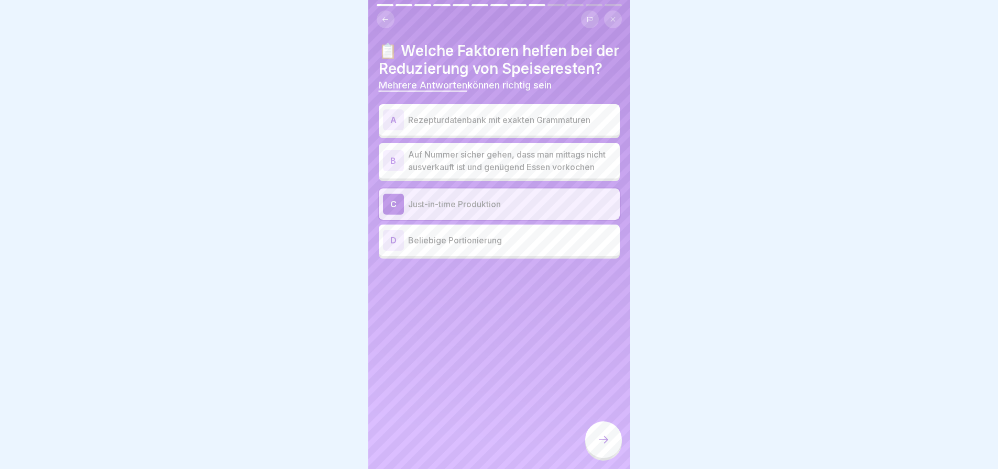
click at [480, 126] on p "Rezepturdatenbank mit exakten Grammaturen" at bounding box center [511, 120] width 207 height 13
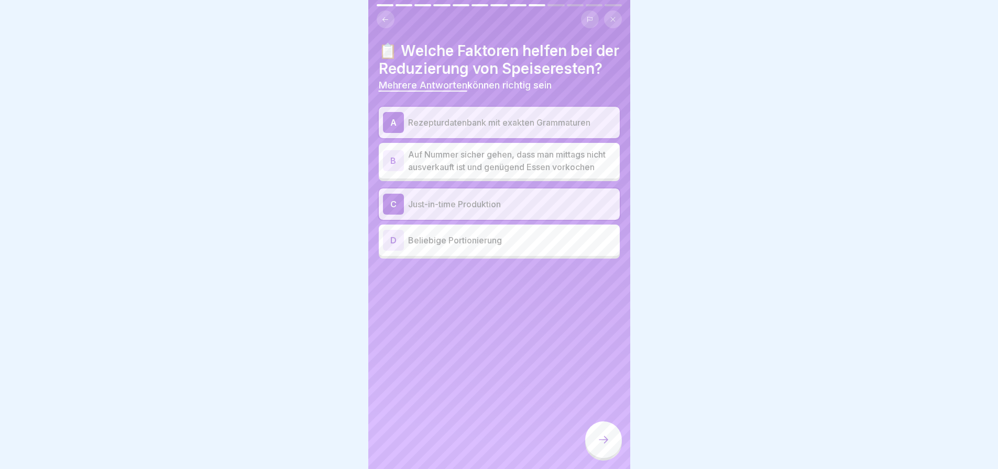
click at [600, 439] on div at bounding box center [603, 440] width 37 height 37
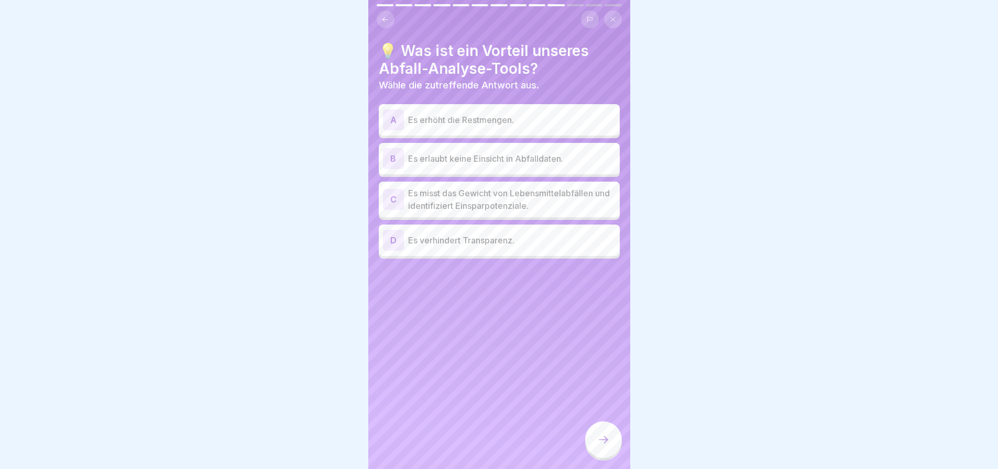
scroll to position [8, 0]
click at [511, 204] on p "Es misst das Gewicht von Lebensmittelabfällen und identifiziert Einsparpotenzia…" at bounding box center [511, 199] width 207 height 25
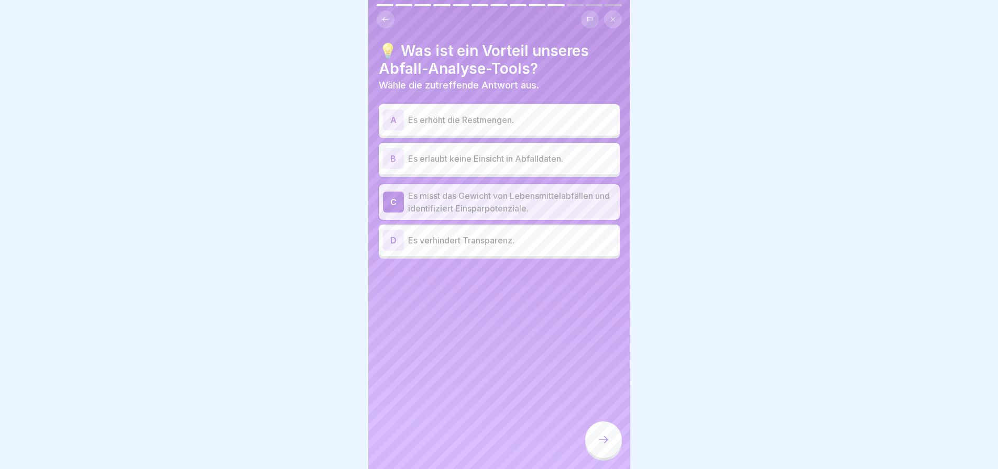
click at [604, 439] on icon at bounding box center [603, 440] width 13 height 13
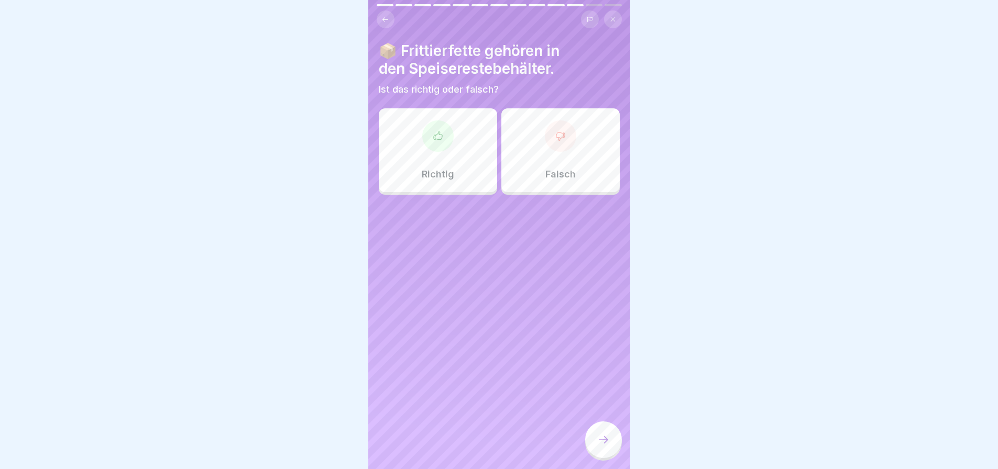
click at [552, 147] on div at bounding box center [560, 135] width 31 height 31
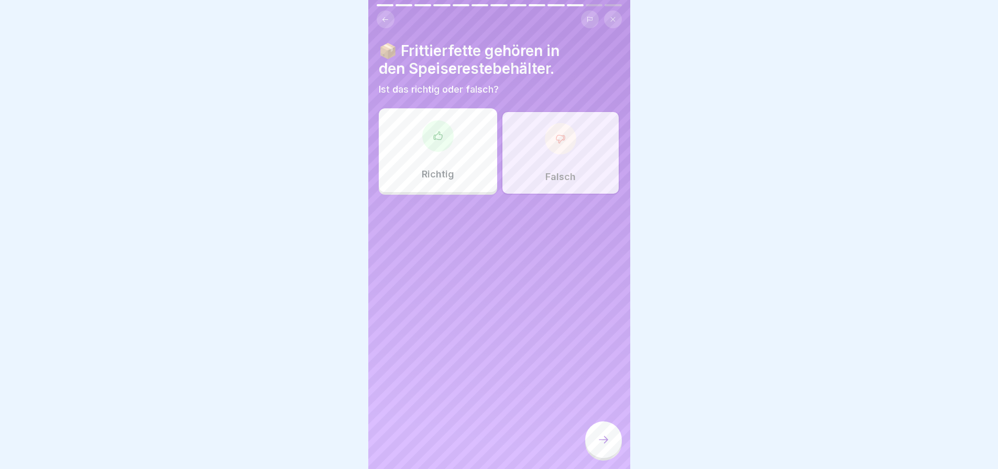
click at [600, 438] on icon at bounding box center [603, 440] width 13 height 13
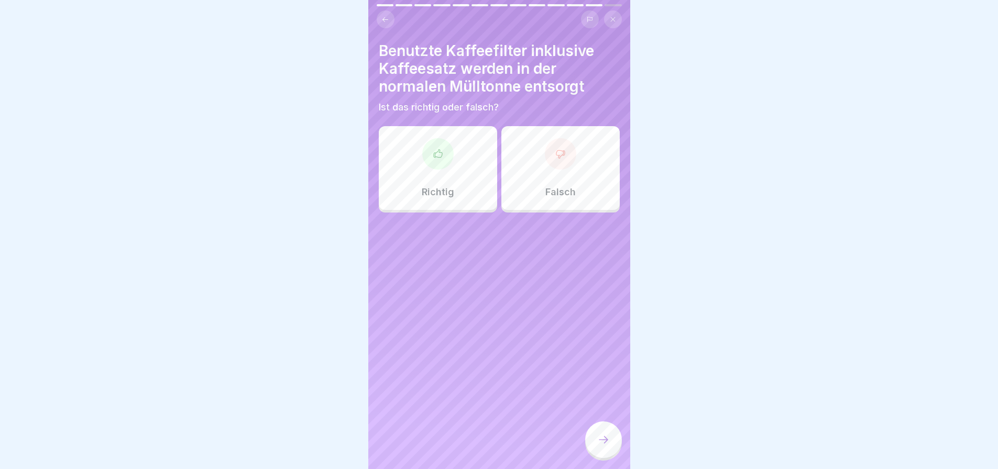
click at [555, 159] on icon at bounding box center [560, 154] width 10 height 10
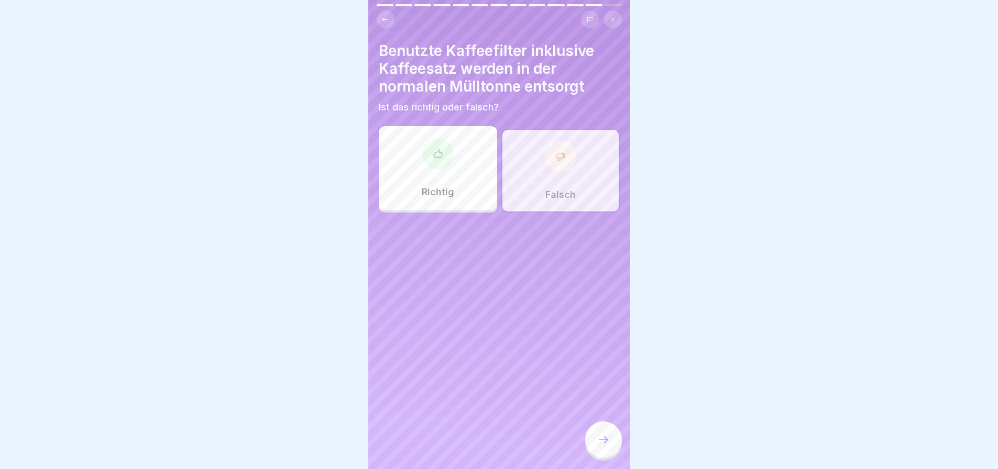
click at [602, 434] on icon at bounding box center [603, 440] width 13 height 13
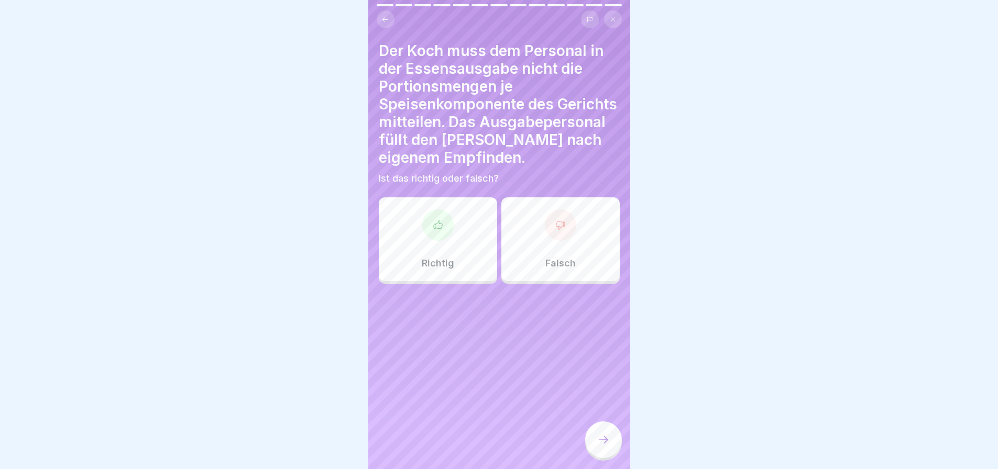
click at [557, 233] on div at bounding box center [560, 224] width 31 height 31
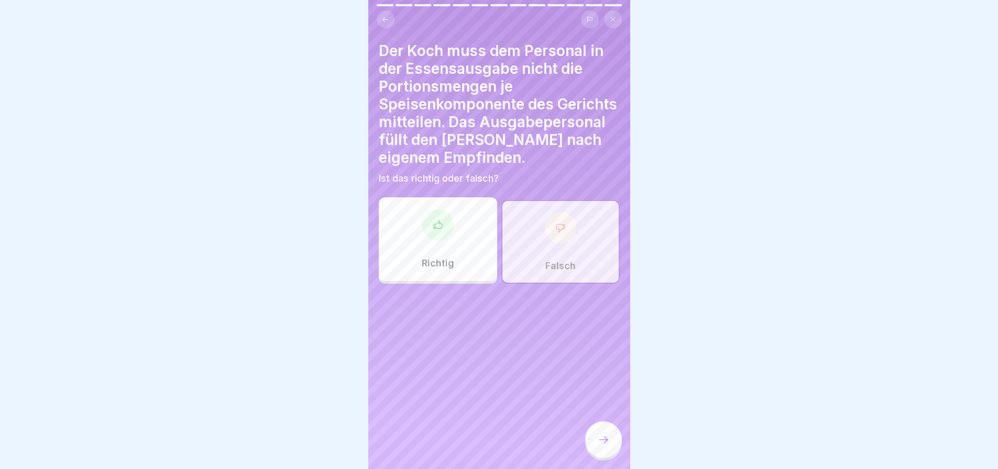
click at [604, 435] on icon at bounding box center [603, 440] width 13 height 13
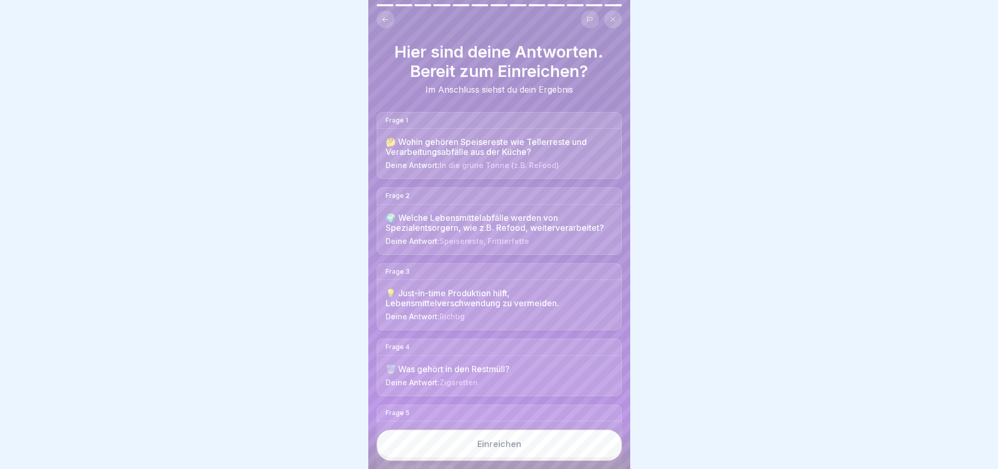
click at [514, 439] on div "Einreichen" at bounding box center [499, 443] width 44 height 9
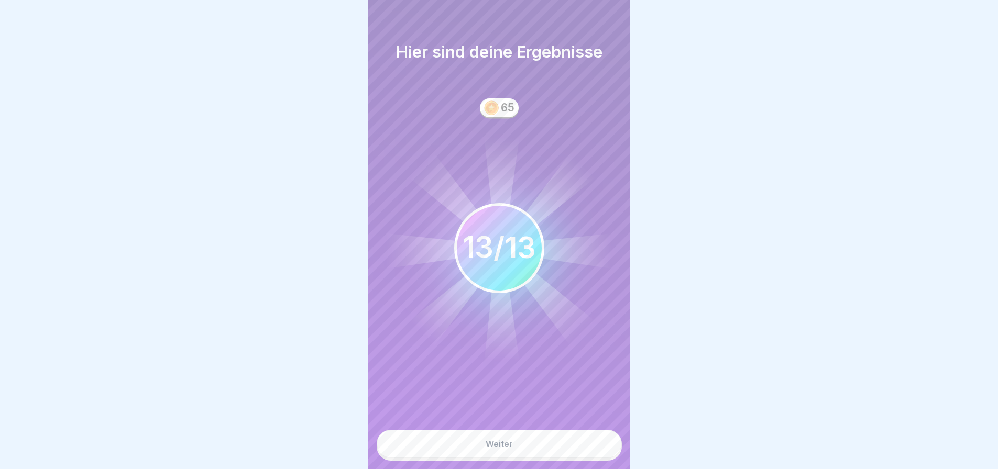
click at [522, 435] on button "Weiter" at bounding box center [499, 444] width 245 height 28
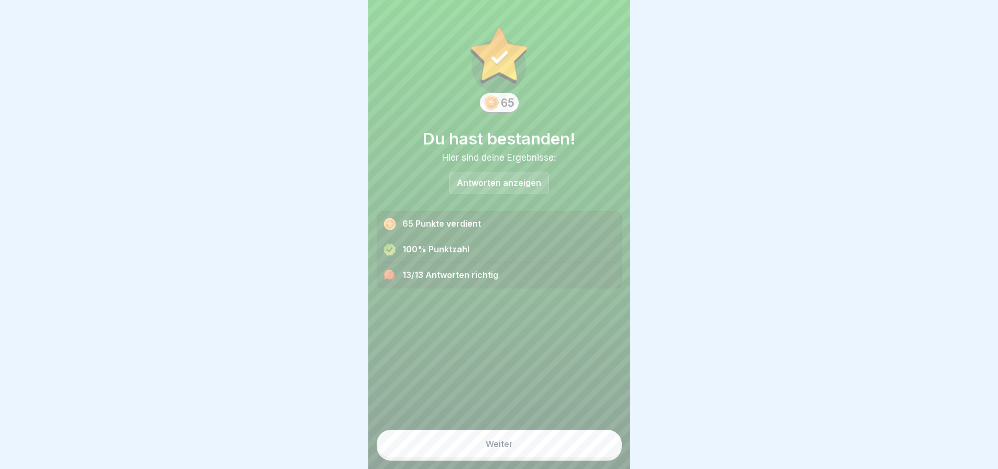
click at [510, 439] on button "Weiter" at bounding box center [499, 444] width 245 height 28
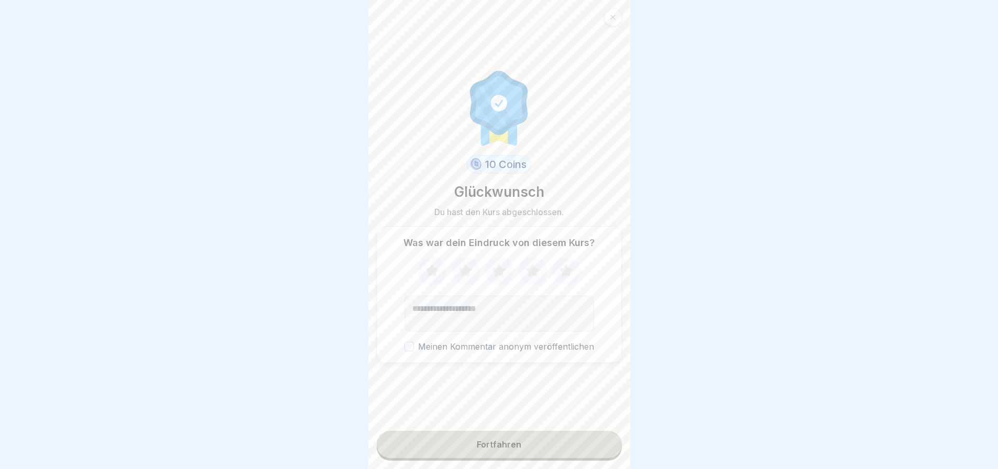
click at [427, 258] on icon at bounding box center [432, 271] width 28 height 27
click at [463, 264] on icon at bounding box center [465, 270] width 14 height 13
click at [493, 264] on icon at bounding box center [499, 270] width 14 height 13
click at [535, 261] on icon at bounding box center [532, 271] width 28 height 27
click at [557, 266] on icon at bounding box center [566, 271] width 28 height 27
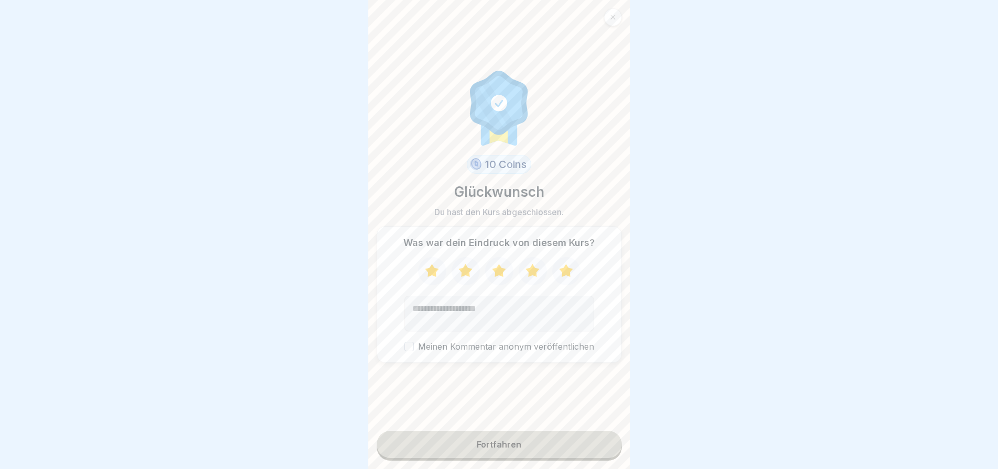
click at [404, 342] on button "Meinen Kommentar anonym veröffentlichen" at bounding box center [408, 346] width 9 height 9
click at [514, 440] on div "Fortfahren" at bounding box center [499, 444] width 45 height 9
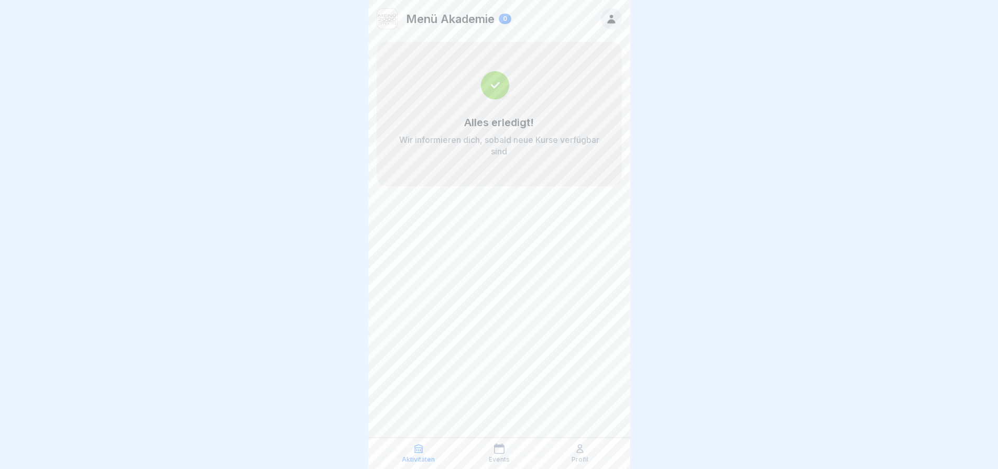
scroll to position [8, 0]
